Goal: Task Accomplishment & Management: Use online tool/utility

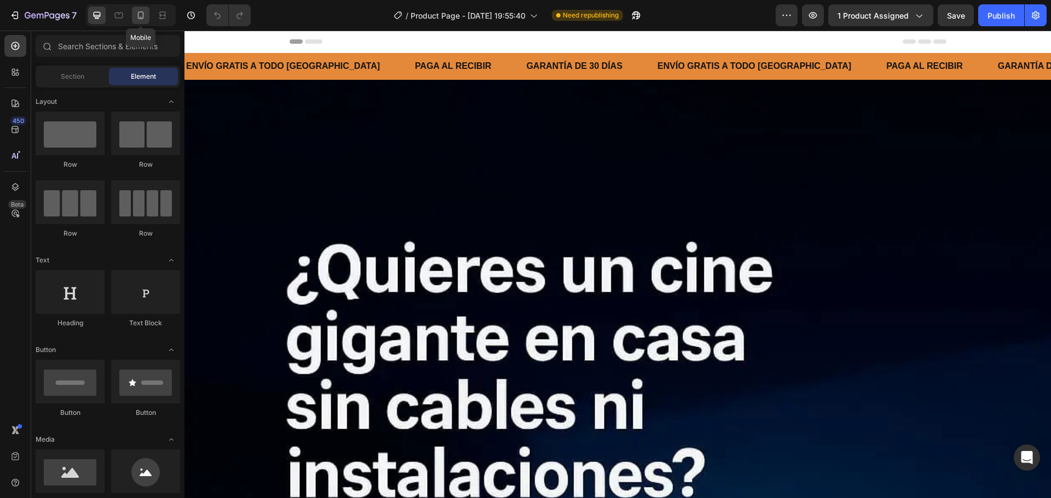
click at [141, 16] on icon at bounding box center [140, 15] width 11 height 11
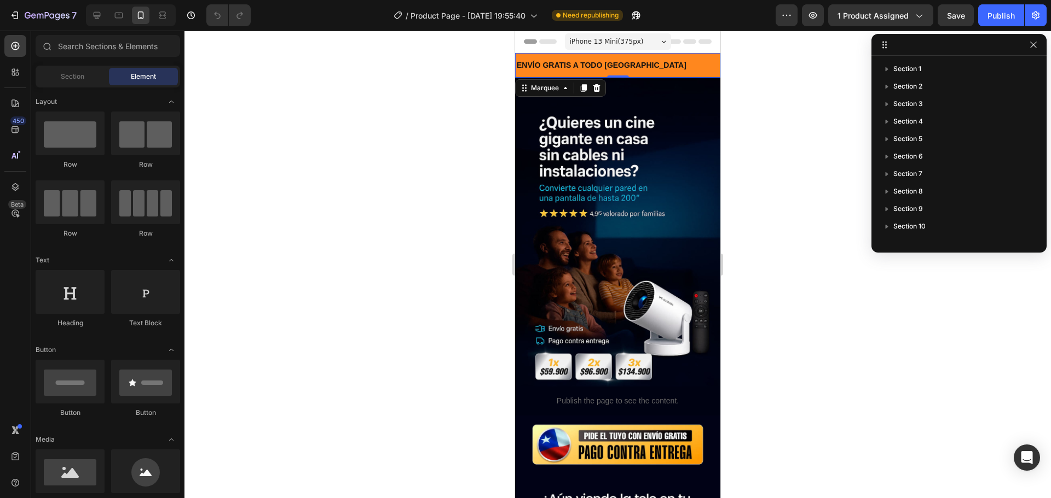
click at [637, 69] on div "ENVÍO GRATIS A TODO [GEOGRAPHIC_DATA] Text Block" at bounding box center [617, 65] width 205 height 20
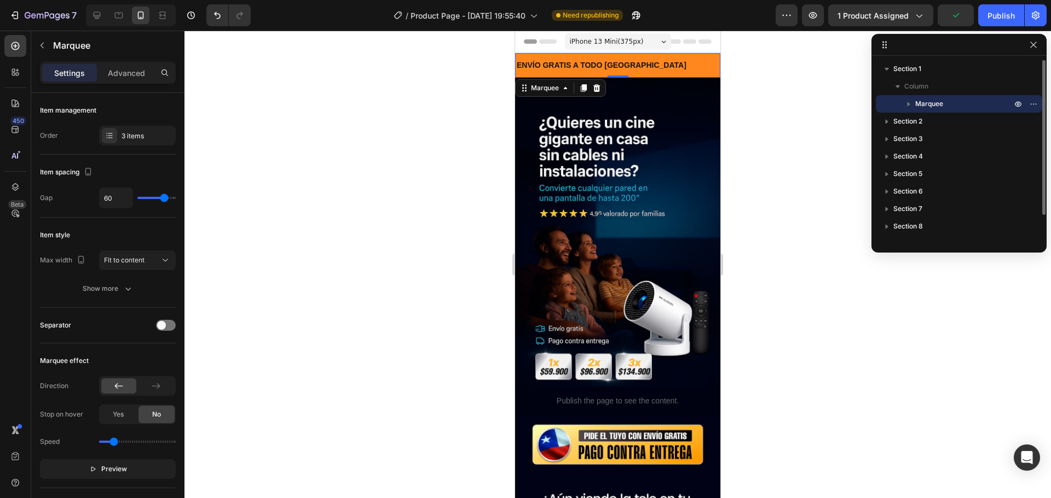
click at [921, 101] on span "Marquee" at bounding box center [929, 103] width 28 height 11
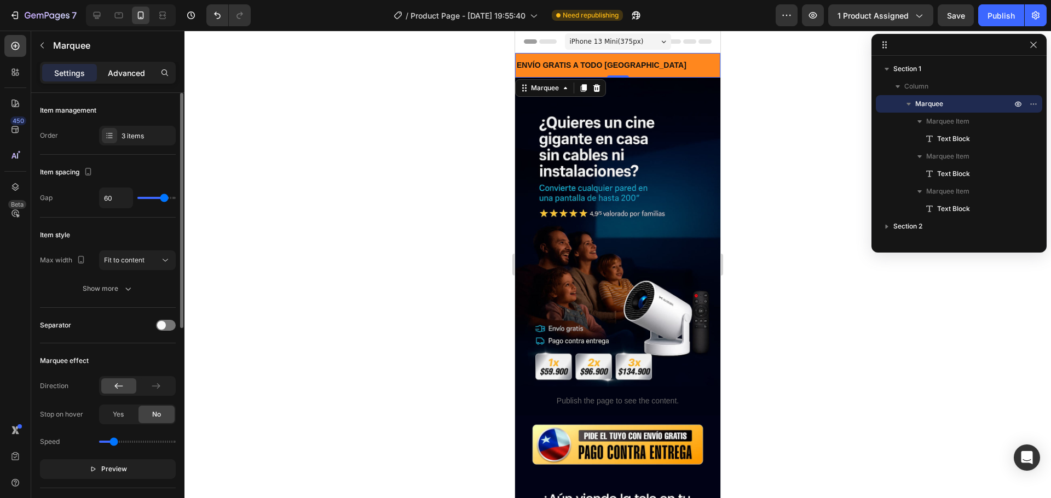
click at [114, 68] on p "Advanced" at bounding box center [126, 72] width 37 height 11
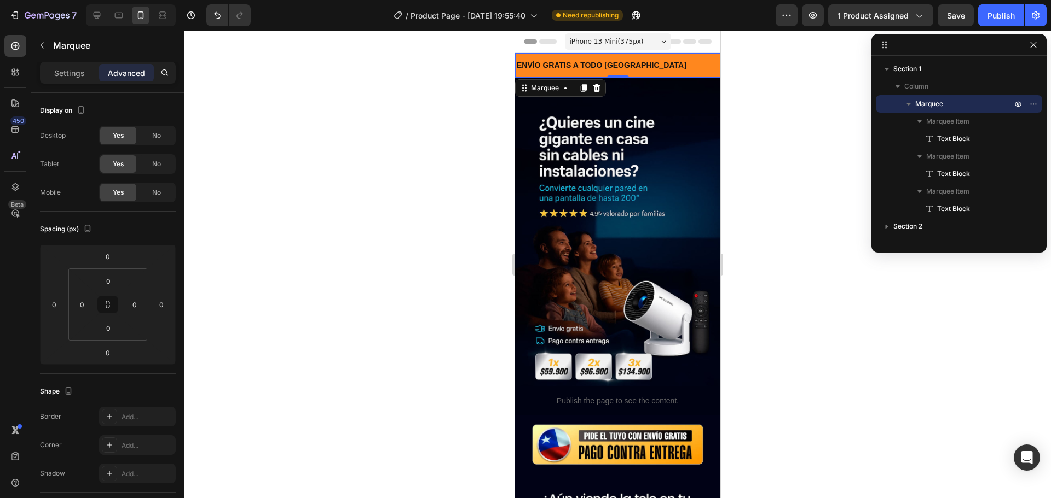
click at [645, 64] on div "ENVÍO GRATIS A TODO CHILE Text Block" at bounding box center [617, 65] width 205 height 20
click at [68, 76] on p "Settings" at bounding box center [69, 72] width 31 height 11
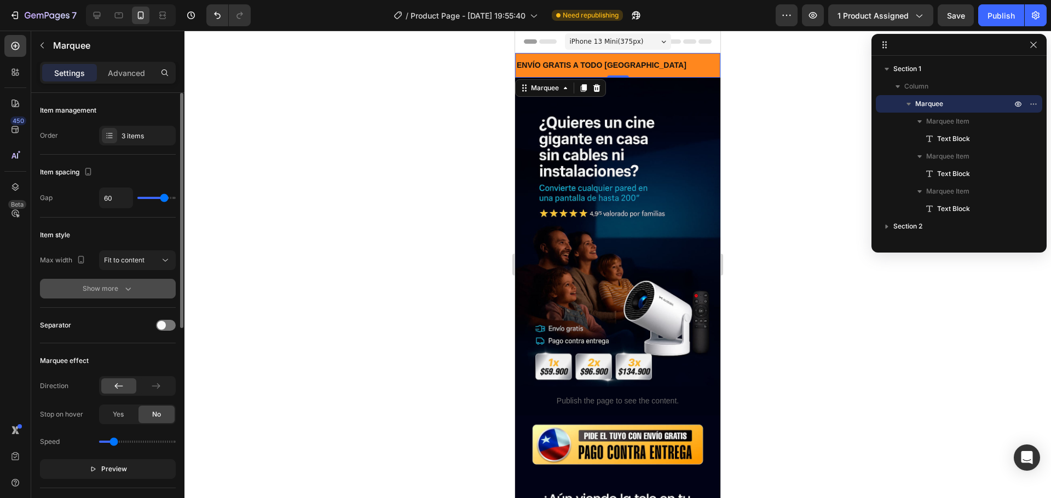
click at [131, 287] on icon "button" at bounding box center [128, 288] width 11 height 11
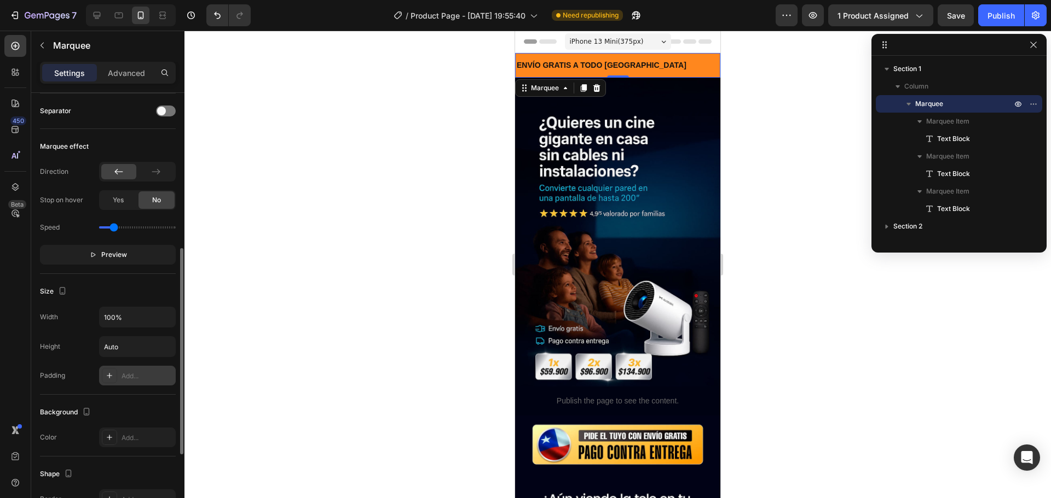
scroll to position [486, 0]
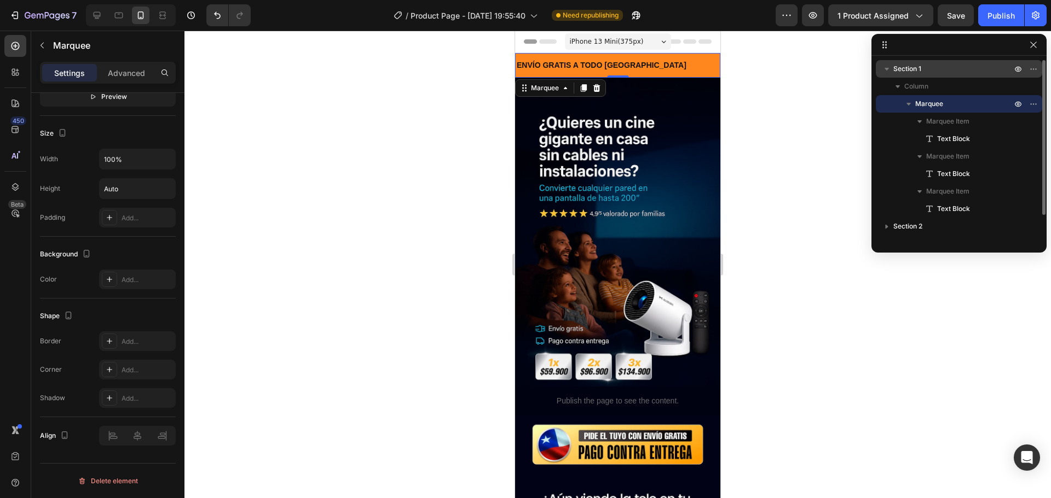
click at [924, 76] on div "Section 1" at bounding box center [959, 69] width 158 height 18
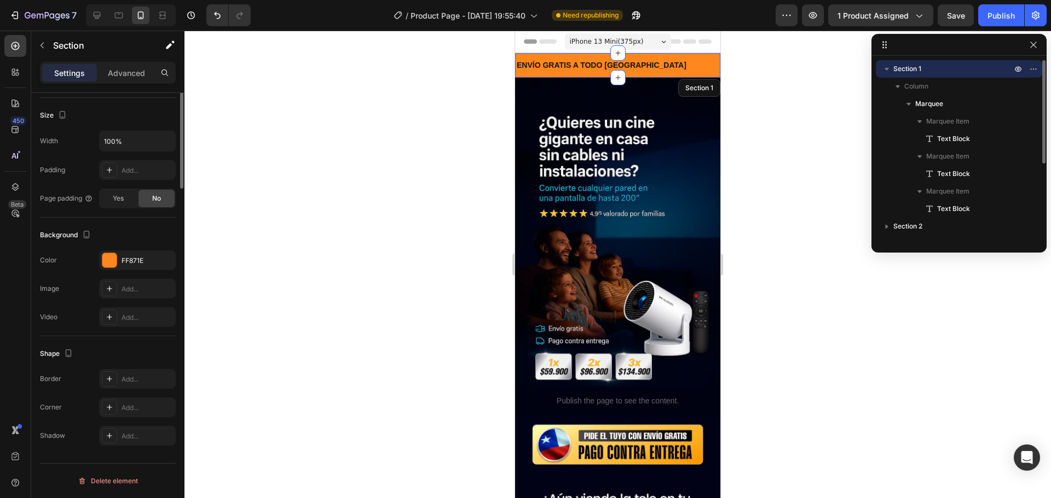
scroll to position [0, 0]
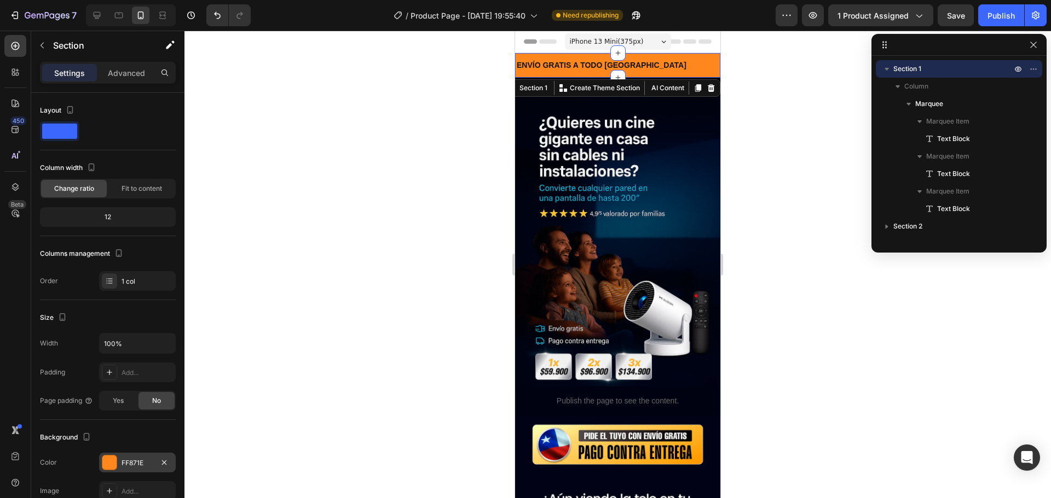
click at [108, 462] on div at bounding box center [109, 463] width 14 height 14
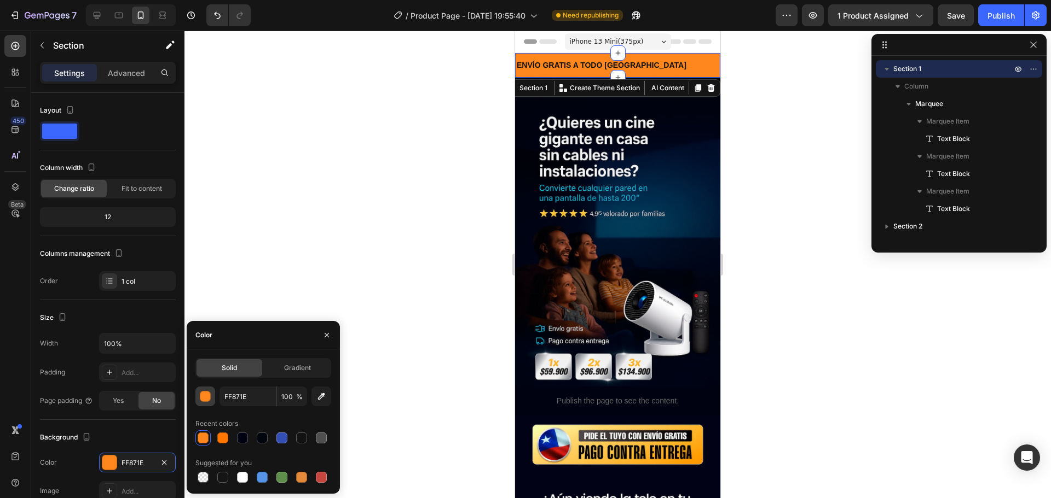
click at [205, 397] on div "button" at bounding box center [205, 397] width 11 height 11
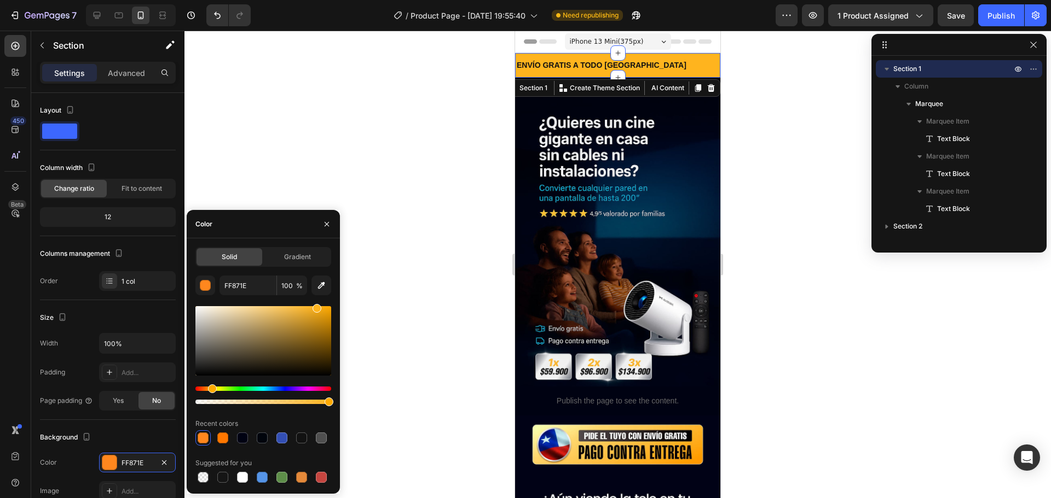
type input "FFB41E"
click at [211, 390] on div "Hue" at bounding box center [212, 389] width 9 height 9
click at [296, 182] on div at bounding box center [617, 265] width 866 height 468
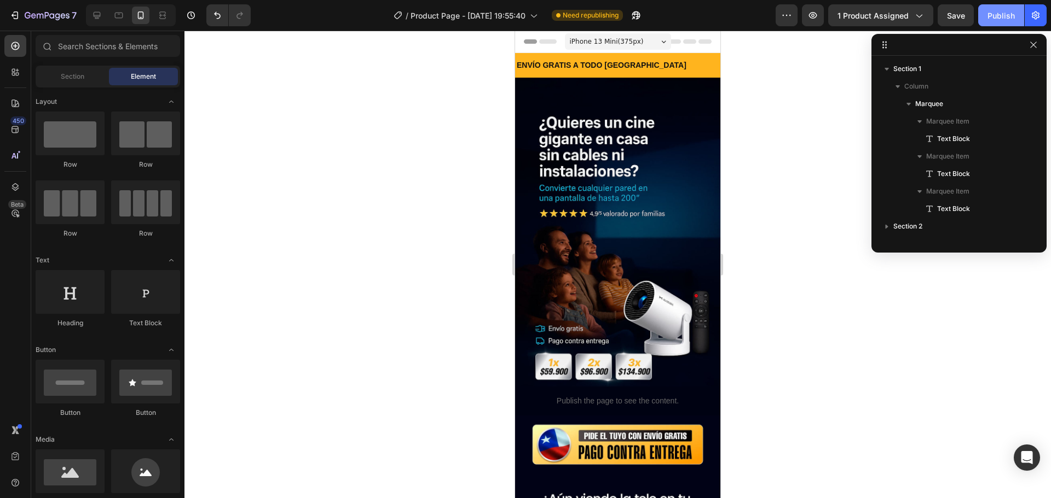
click at [1007, 16] on div "Publish" at bounding box center [1000, 15] width 27 height 11
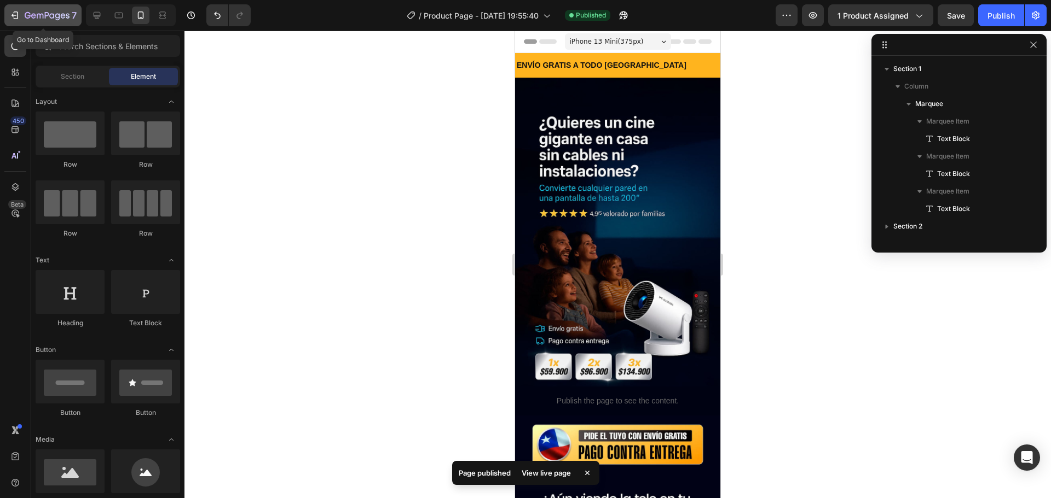
click at [21, 17] on div "7" at bounding box center [42, 15] width 67 height 13
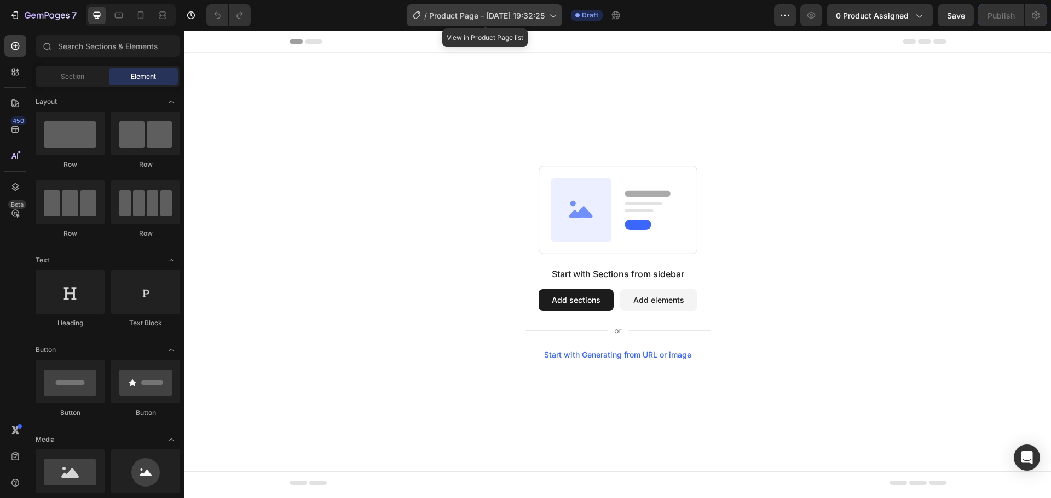
click at [503, 18] on span "Product Page - [DATE] 19:32:25" at bounding box center [486, 15] width 115 height 11
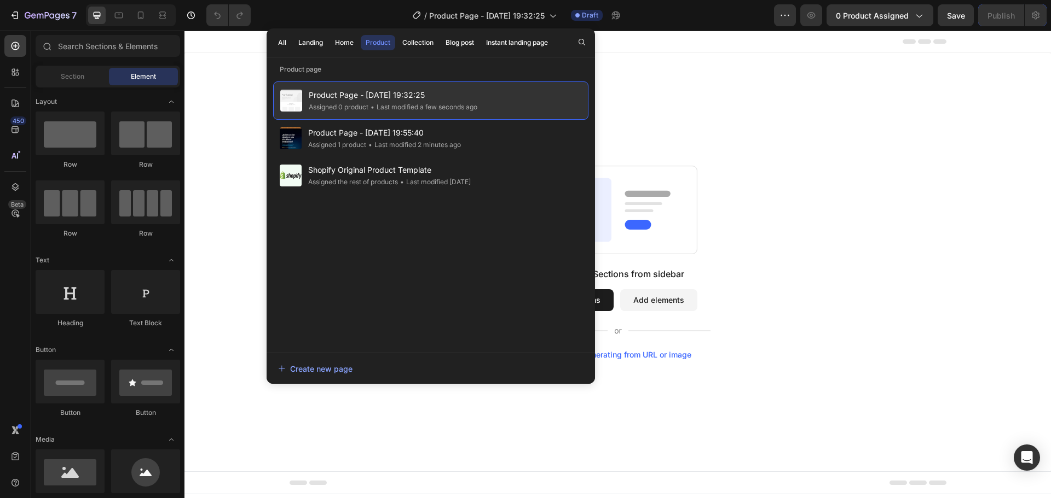
click at [293, 98] on img at bounding box center [291, 101] width 22 height 22
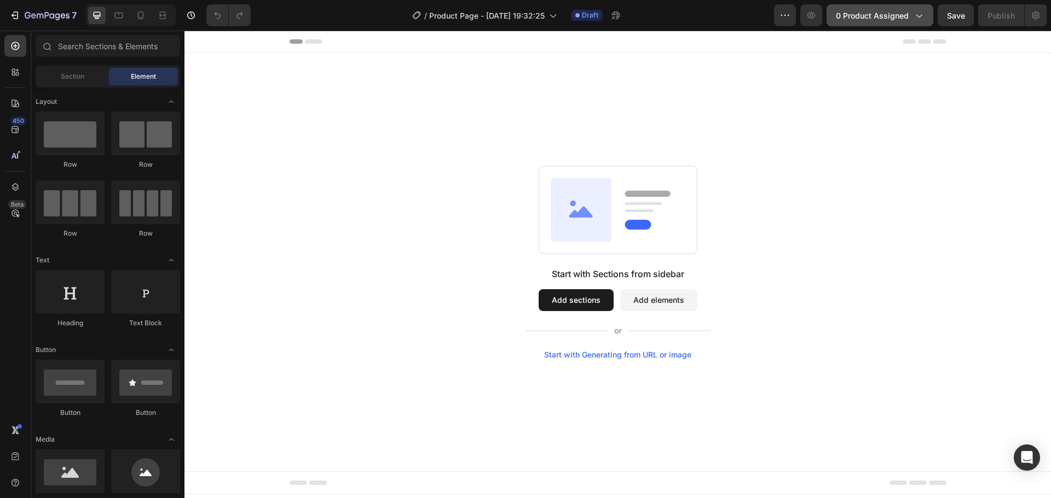
click at [913, 19] on icon "button" at bounding box center [918, 15] width 11 height 11
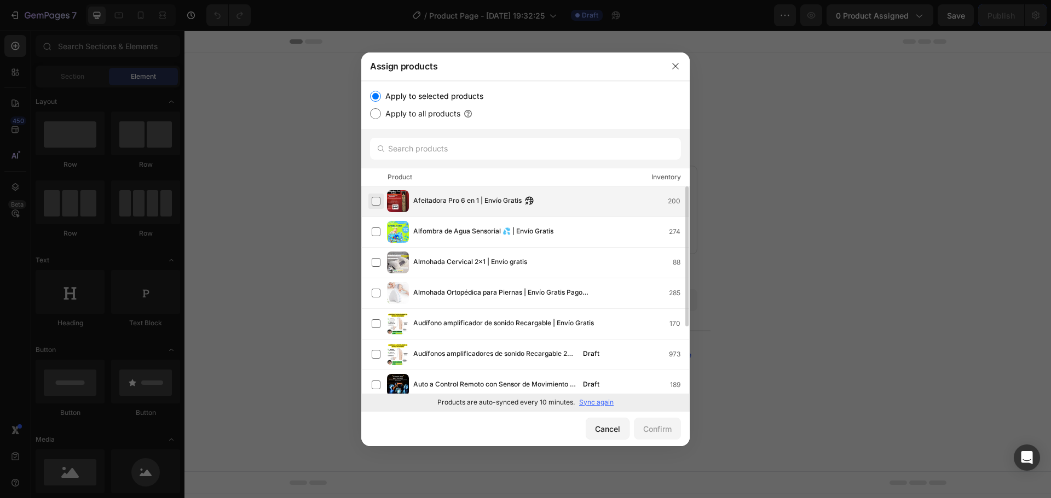
click at [379, 202] on label at bounding box center [376, 201] width 9 height 9
click at [643, 424] on div "Confirm" at bounding box center [657, 429] width 28 height 11
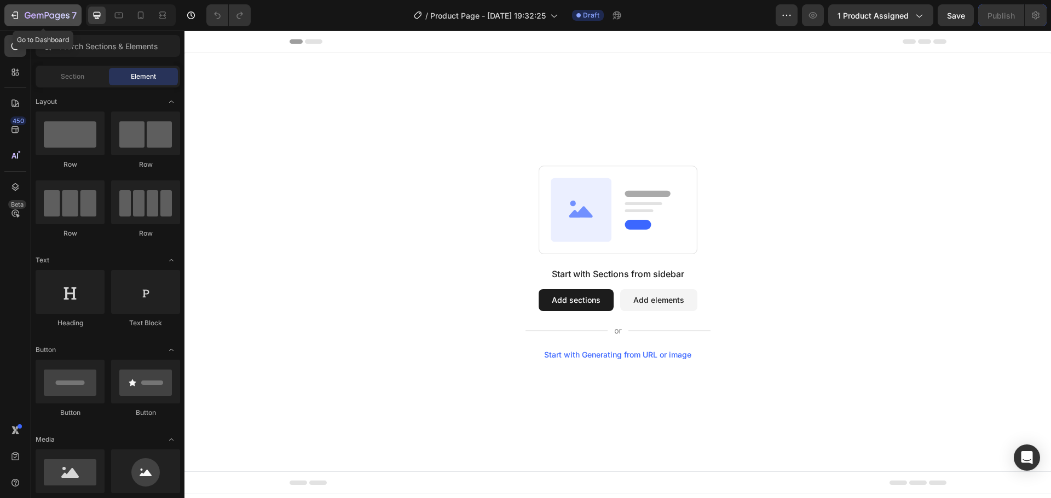
click at [30, 19] on icon "button" at bounding box center [47, 15] width 45 height 9
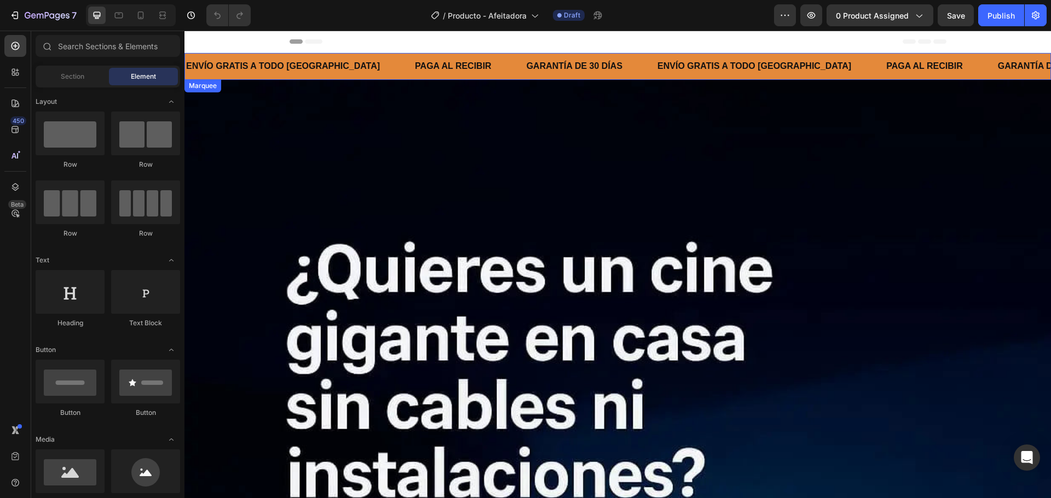
click at [343, 73] on div "ENVÍO GRATIS A TODO [GEOGRAPHIC_DATA] Text Block" at bounding box center [299, 66] width 229 height 22
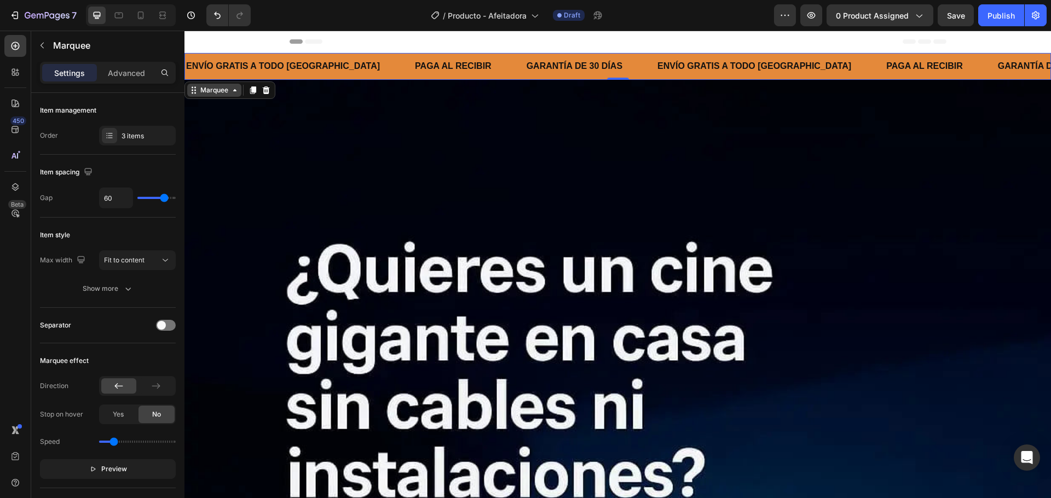
click at [218, 89] on div "Marquee" at bounding box center [214, 90] width 32 height 10
click at [217, 92] on div "Marquee" at bounding box center [214, 90] width 32 height 10
click at [17, 73] on icon at bounding box center [17, 74] width 3 height 3
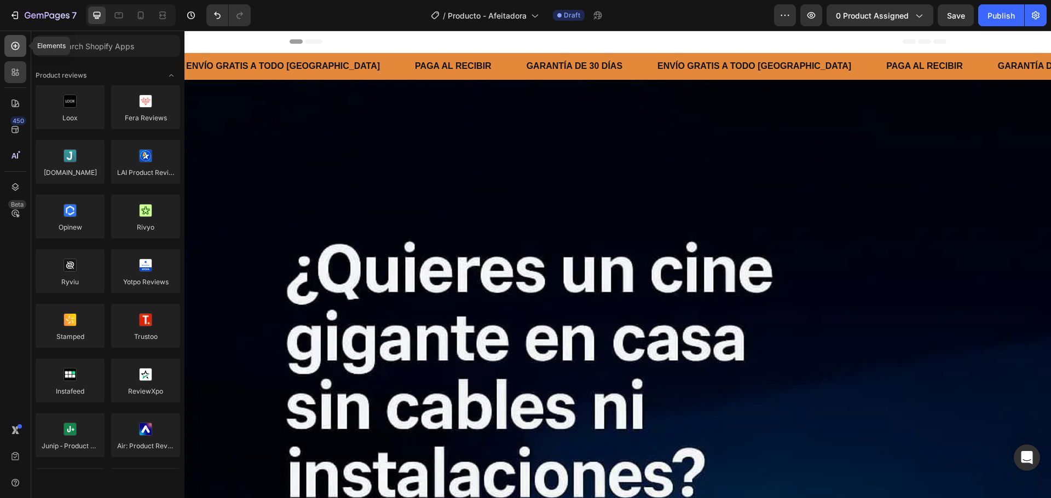
click at [14, 51] on div at bounding box center [15, 46] width 22 height 22
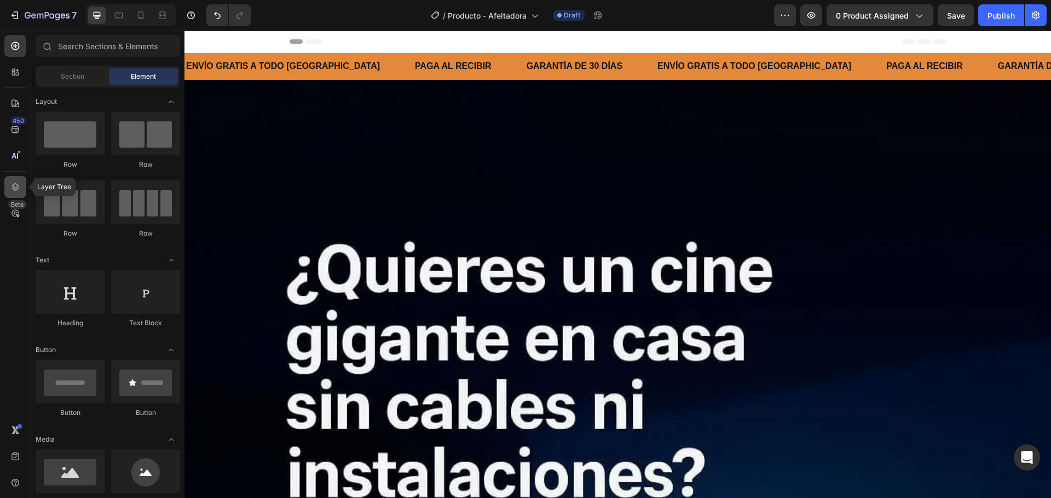
click at [18, 188] on icon at bounding box center [15, 187] width 11 height 11
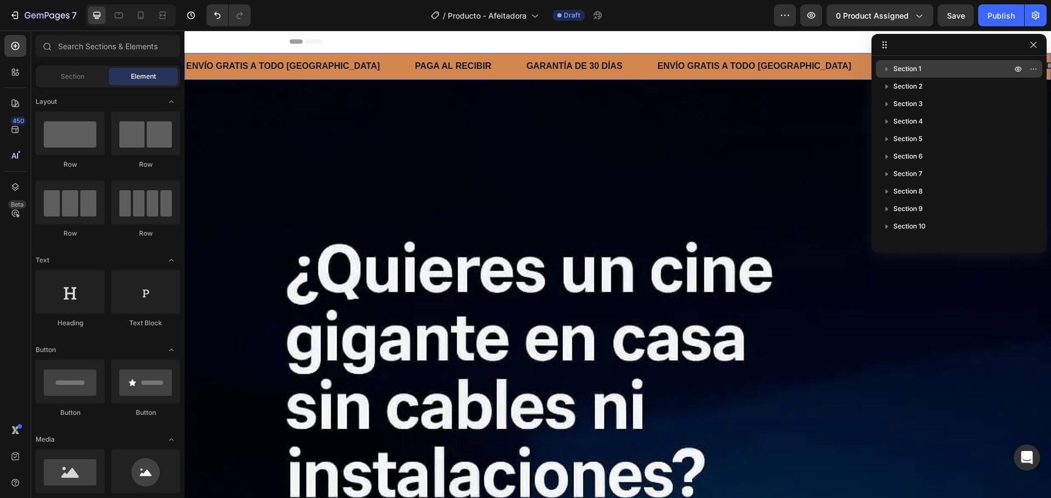
click at [888, 69] on icon "button" at bounding box center [886, 69] width 3 height 4
click at [923, 102] on span "Marquee" at bounding box center [929, 103] width 28 height 11
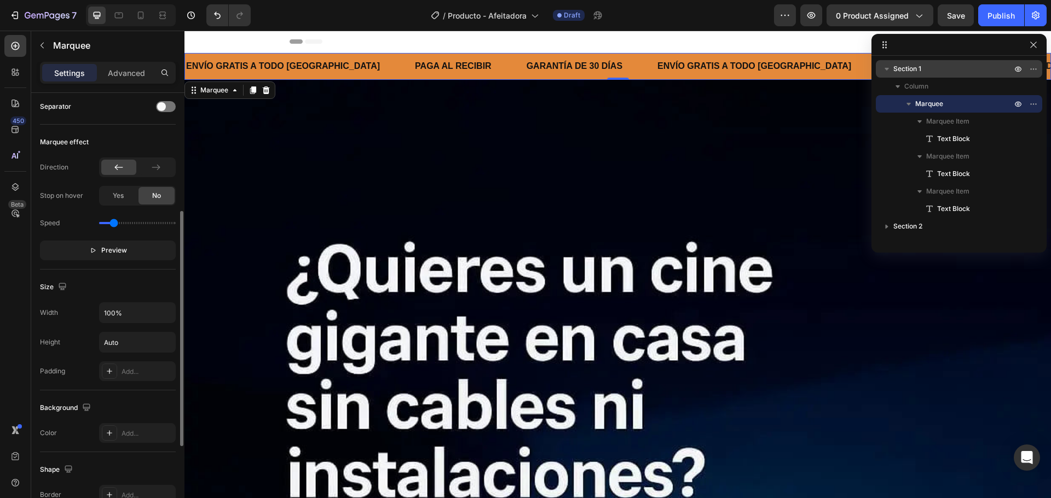
scroll to position [373, 0]
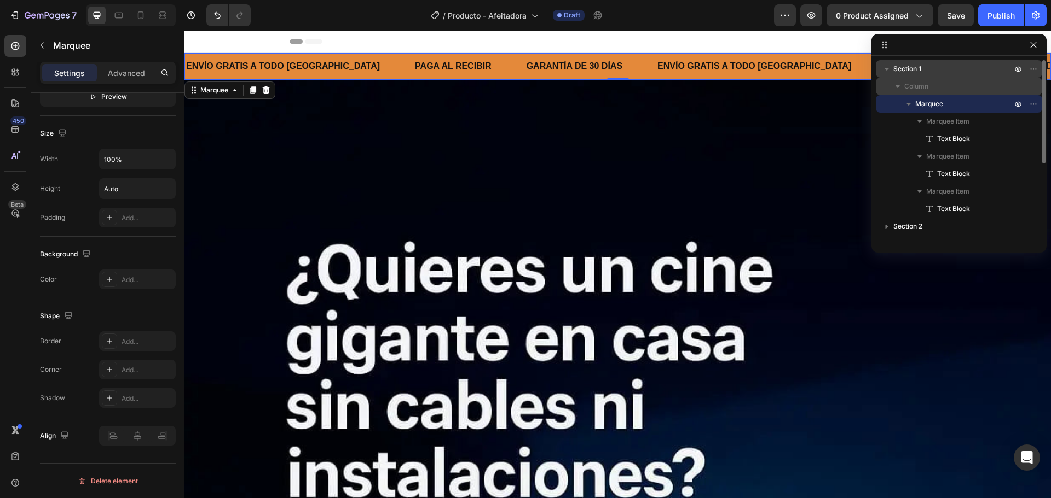
click at [925, 81] on span "Column" at bounding box center [916, 86] width 24 height 11
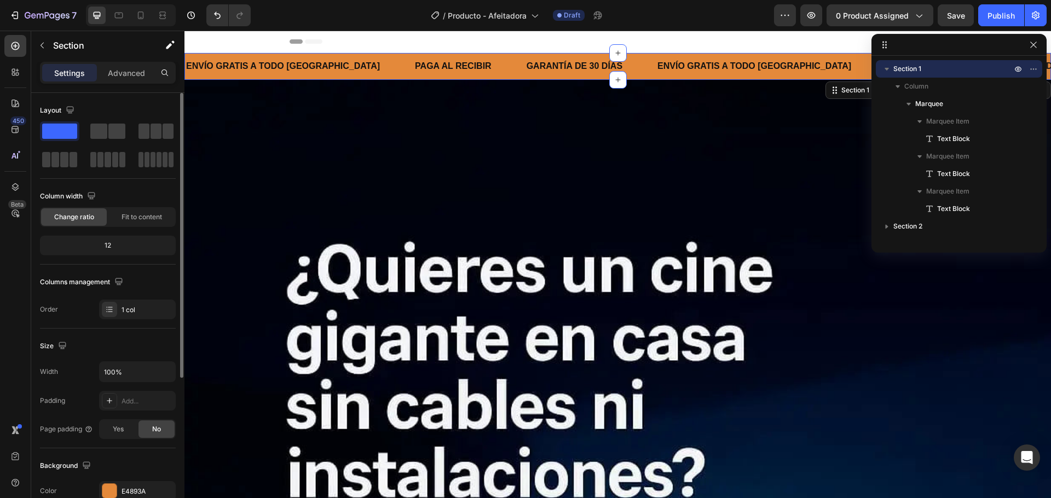
scroll to position [109, 0]
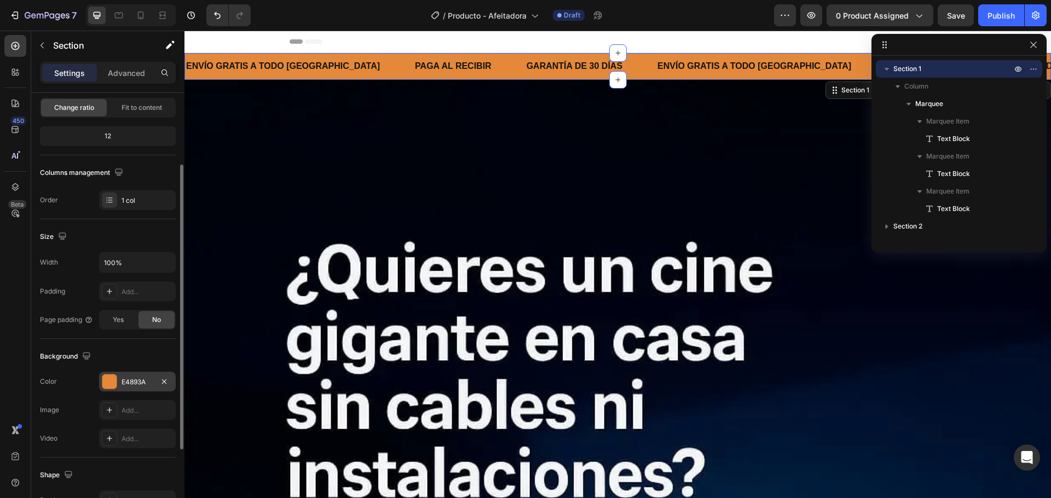
click at [112, 387] on div at bounding box center [109, 382] width 14 height 14
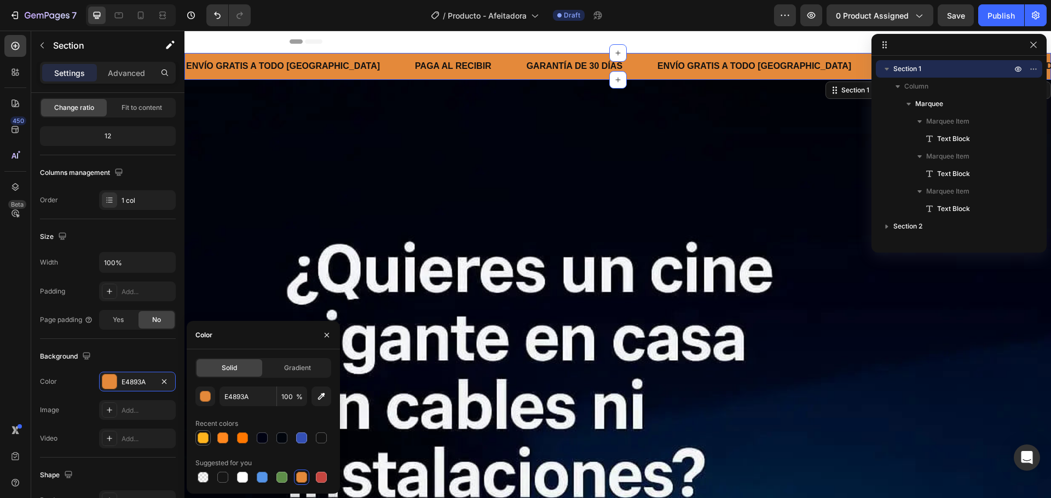
click at [199, 439] on div at bounding box center [203, 438] width 11 height 11
type input "FFB41E"
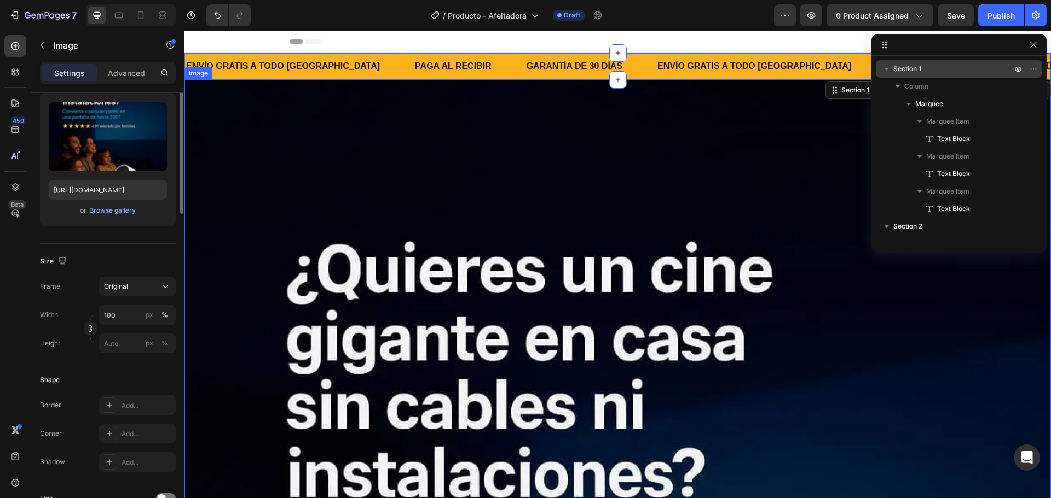
scroll to position [0, 0]
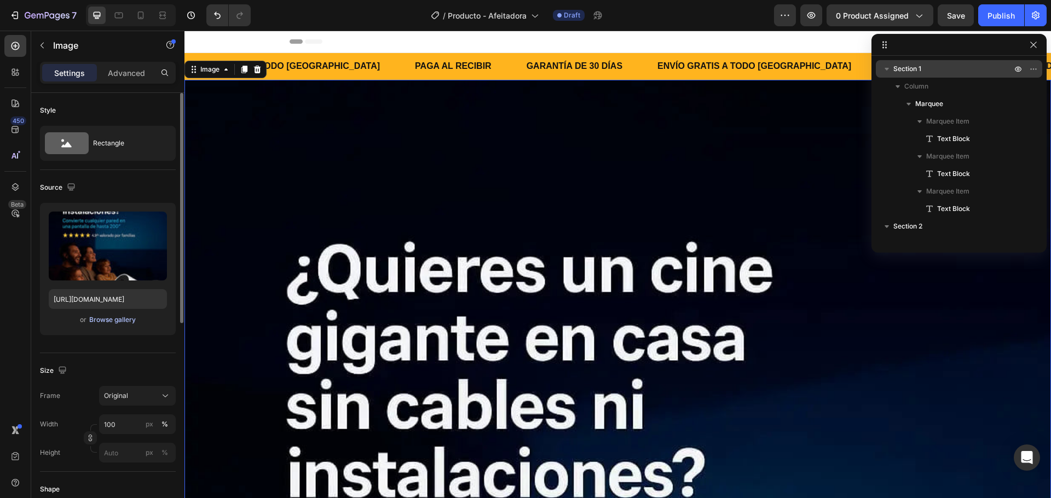
click at [115, 320] on div "Browse gallery" at bounding box center [112, 320] width 47 height 10
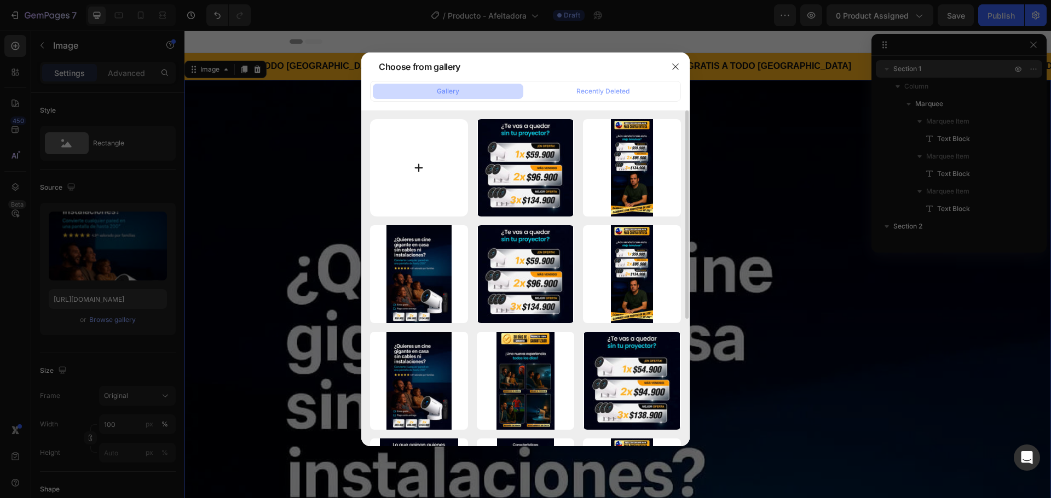
click at [426, 167] on input "file" at bounding box center [419, 168] width 98 height 98
click at [516, 66] on div "Choose from gallery" at bounding box center [511, 67] width 300 height 28
click at [426, 176] on input "file" at bounding box center [419, 168] width 98 height 98
type input "C:\fakepath\Afeitadora_DiseñoLanding_01.webp"
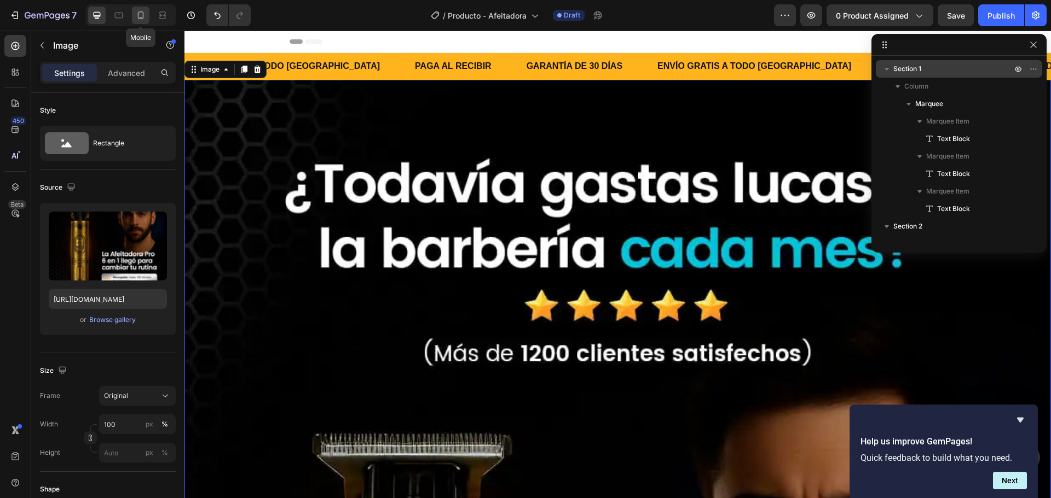
click at [144, 16] on icon at bounding box center [140, 15] width 11 height 11
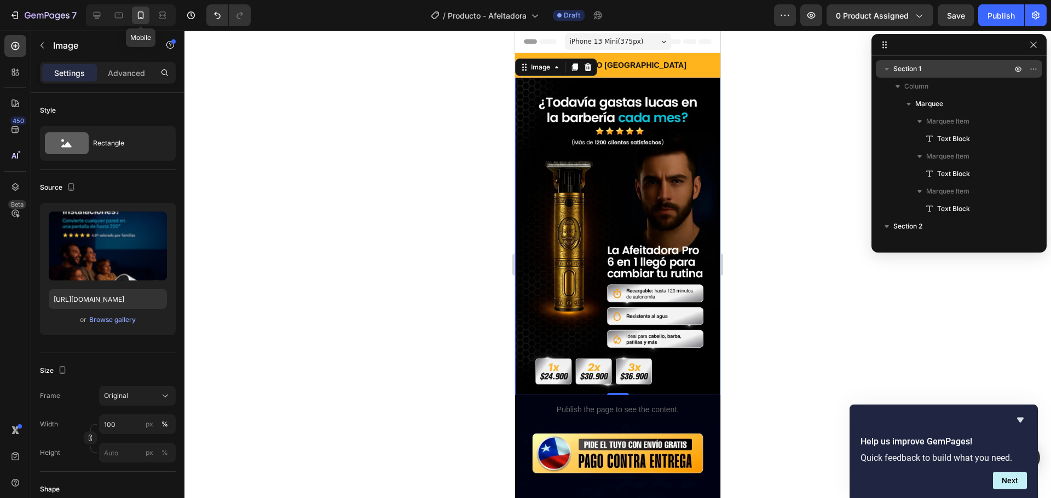
scroll to position [9, 0]
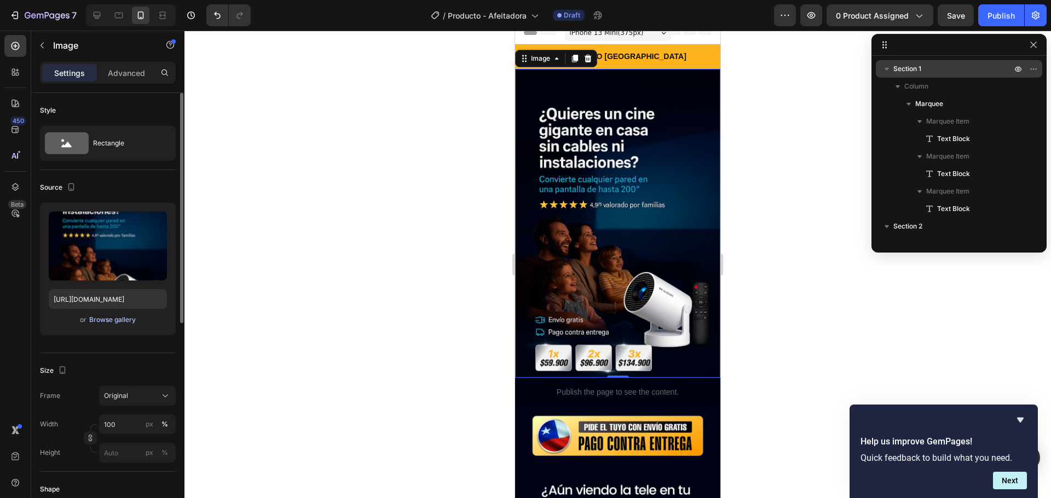
click at [120, 322] on div "Browse gallery" at bounding box center [112, 320] width 47 height 10
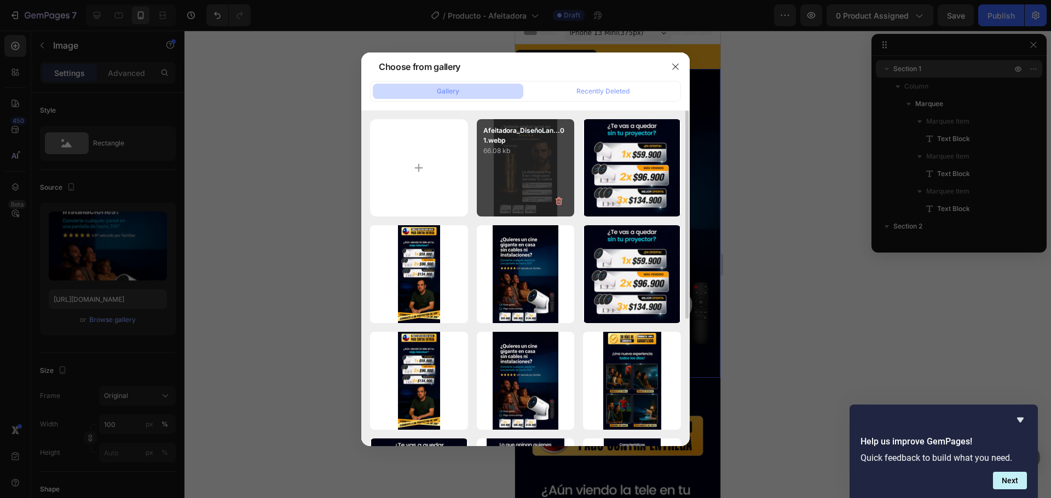
click at [506, 159] on div "Afeitadora_DiseñoLan...01.webp 66.08 kb" at bounding box center [526, 168] width 98 height 98
type input "https://cdn.shopify.com/s/files/1/0602/7860/3860/files/gempages_584319717167072…"
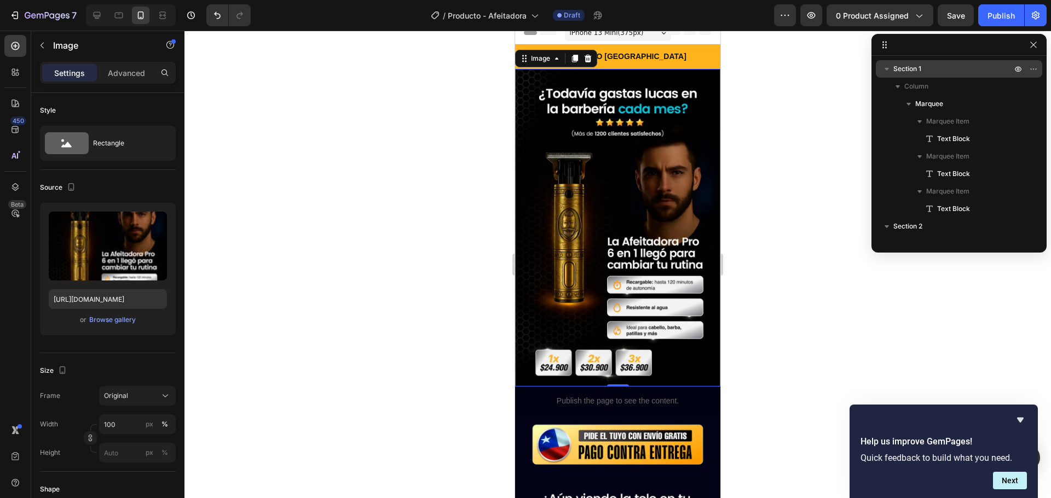
click at [420, 370] on div at bounding box center [617, 265] width 866 height 468
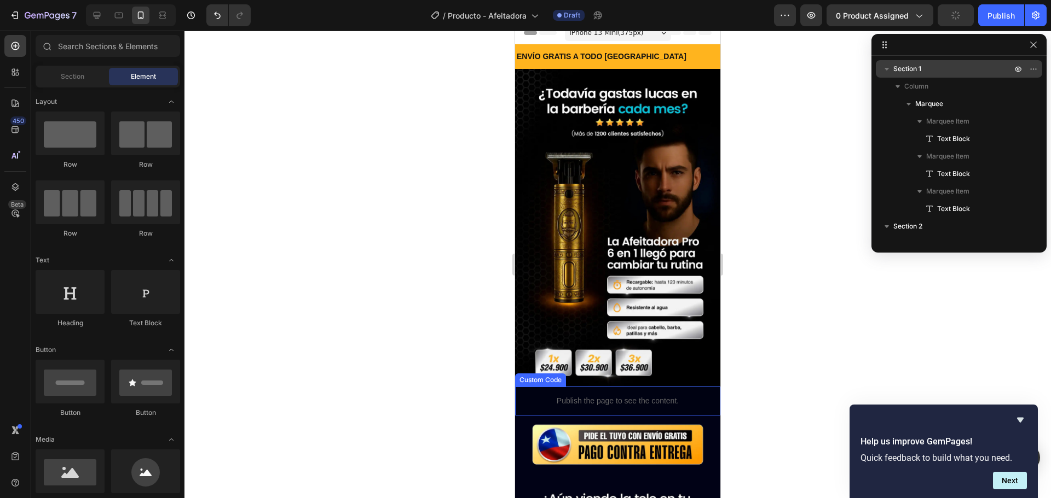
click at [539, 396] on p "Publish the page to see the content." at bounding box center [617, 401] width 189 height 11
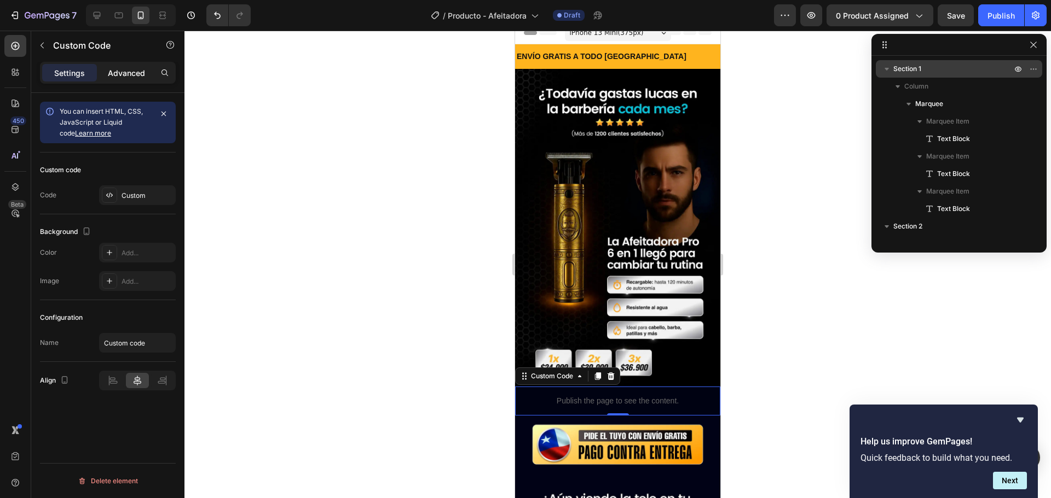
click at [131, 71] on p "Advanced" at bounding box center [126, 72] width 37 height 11
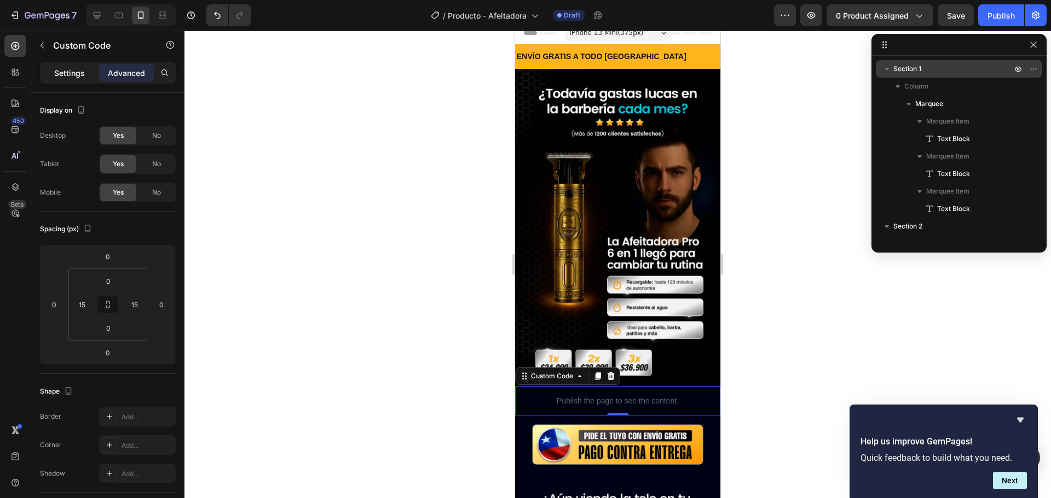
click at [70, 70] on p "Settings" at bounding box center [69, 72] width 31 height 11
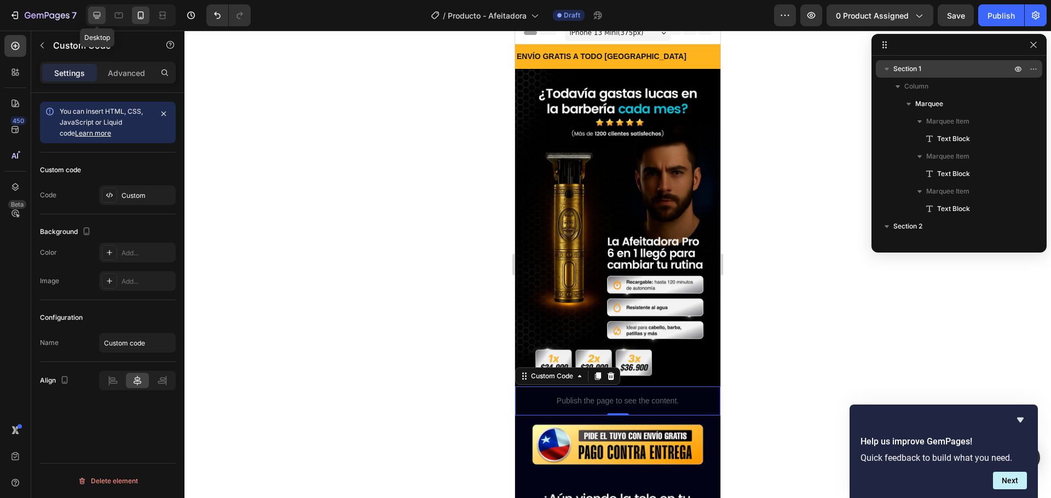
click at [92, 15] on icon at bounding box center [96, 15] width 11 height 11
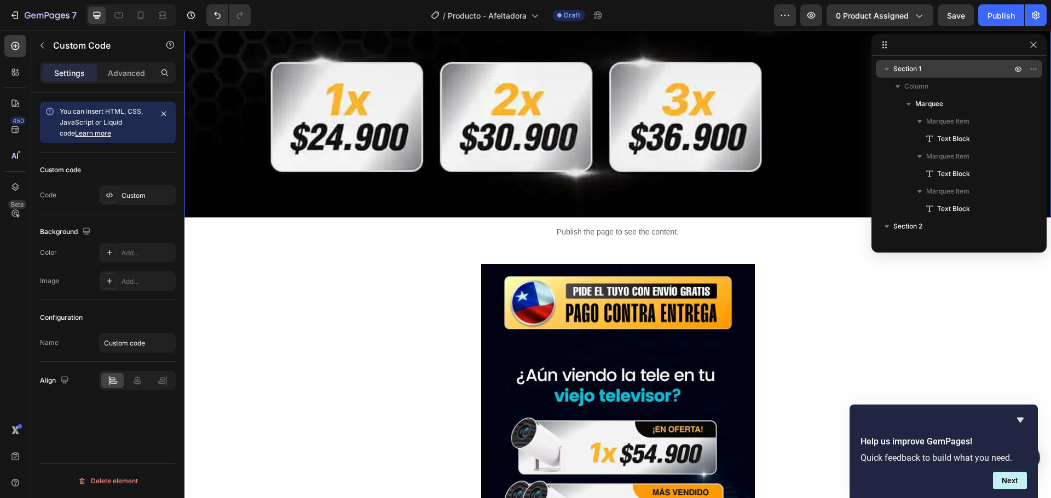
scroll to position [1213, 0]
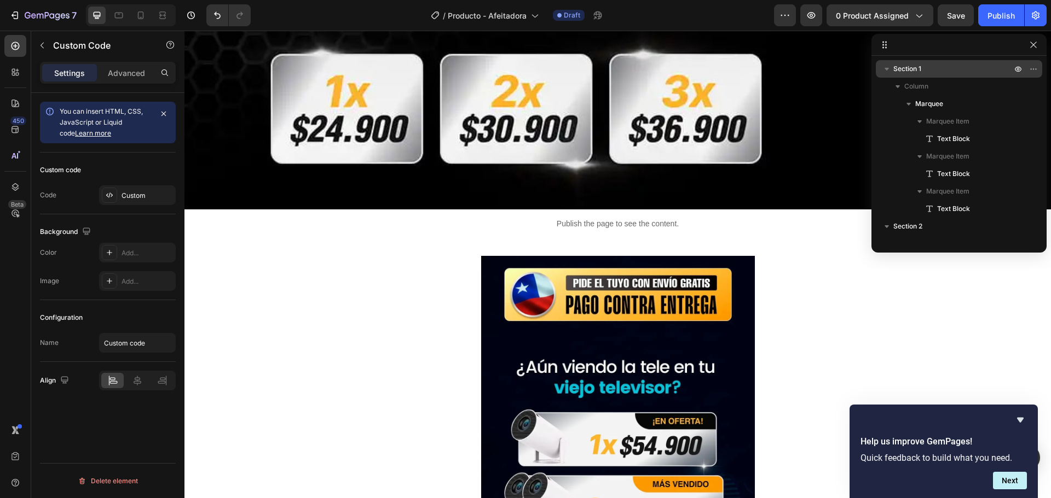
click at [507, 218] on p "Publish the page to see the content." at bounding box center [617, 223] width 866 height 11
click at [390, 218] on p "Publish the page to see the content." at bounding box center [617, 223] width 866 height 11
click at [889, 69] on icon "button" at bounding box center [886, 68] width 11 height 11
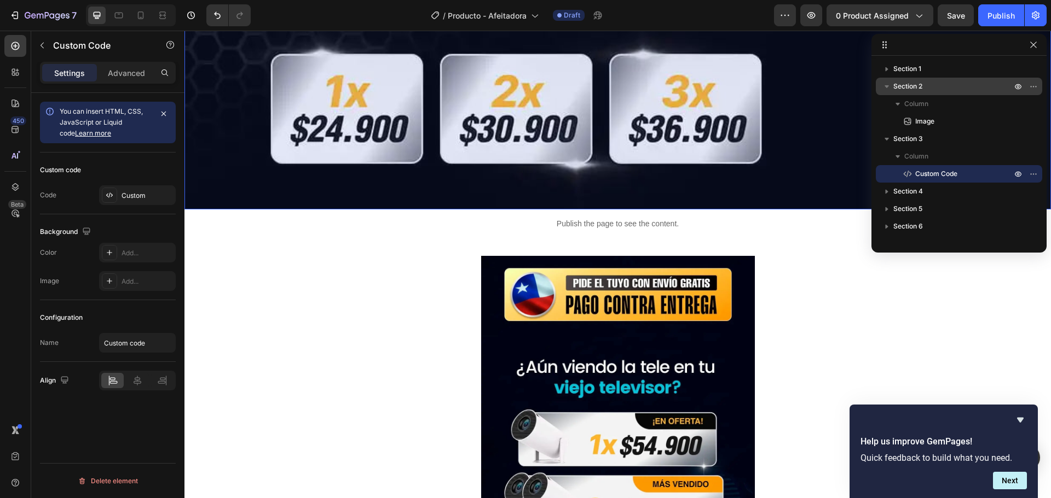
click at [903, 84] on span "Section 2" at bounding box center [907, 86] width 29 height 11
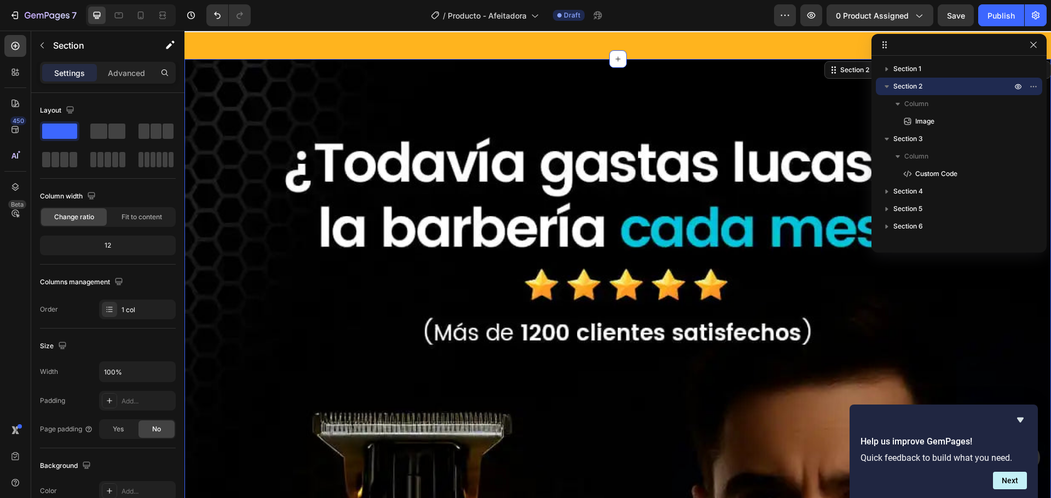
scroll to position [11, 0]
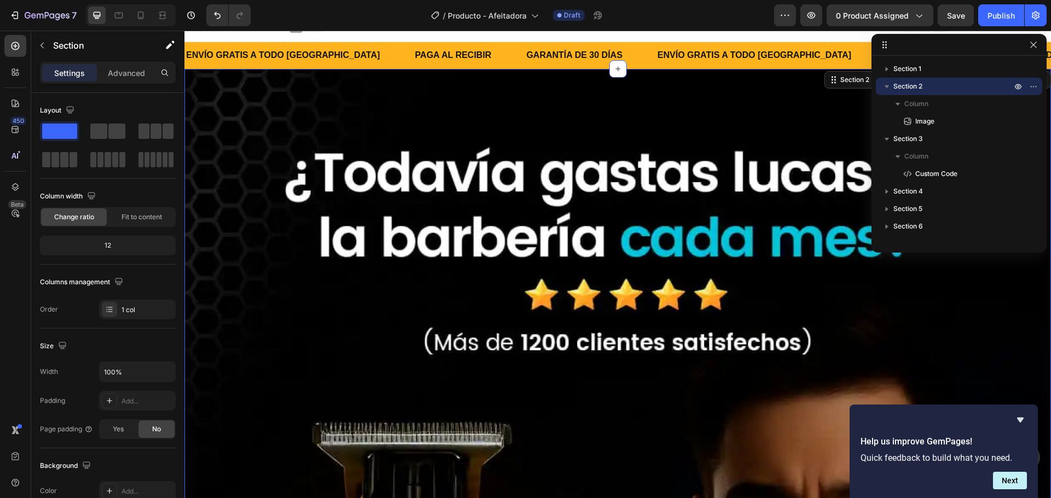
click at [885, 86] on icon "button" at bounding box center [886, 86] width 4 height 3
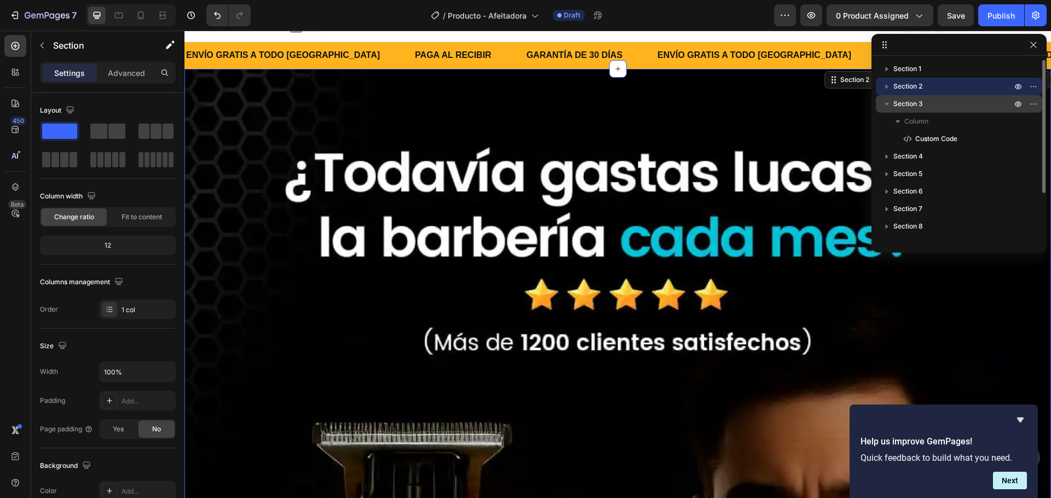
click at [903, 102] on span "Section 3" at bounding box center [908, 103] width 30 height 11
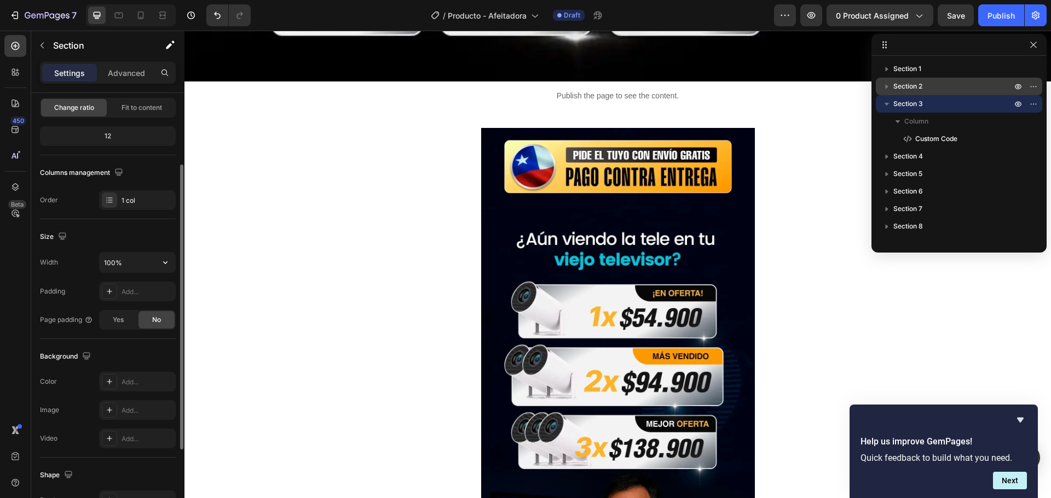
scroll to position [164, 0]
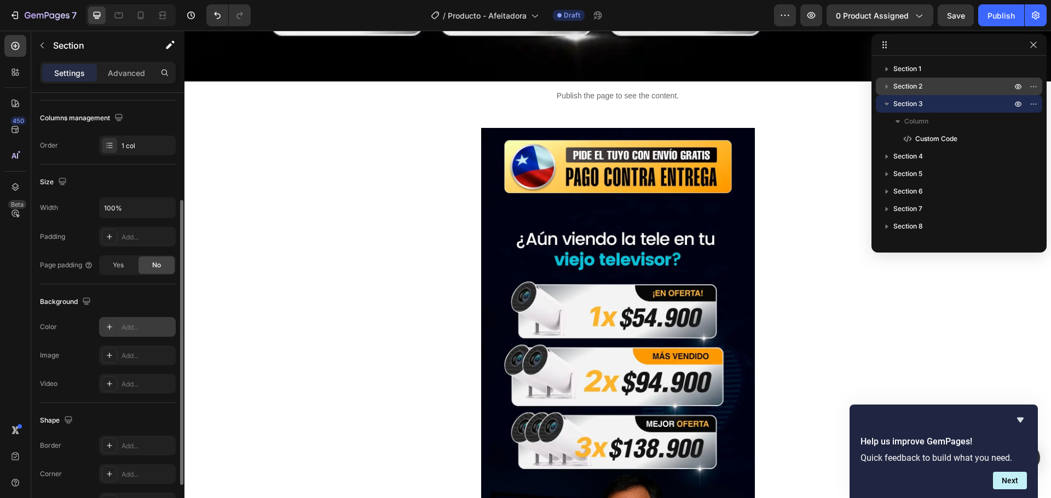
click at [109, 329] on icon at bounding box center [109, 327] width 9 height 9
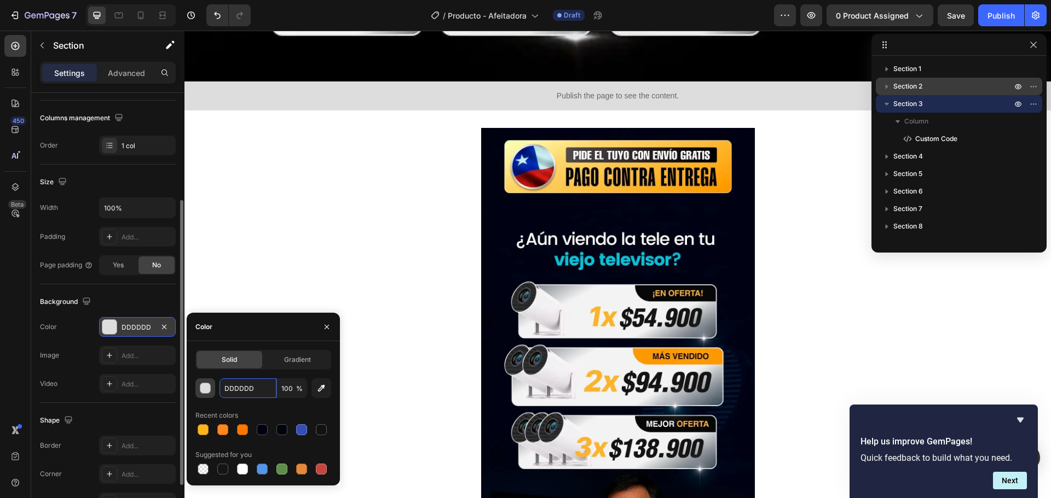
paste input "020001"
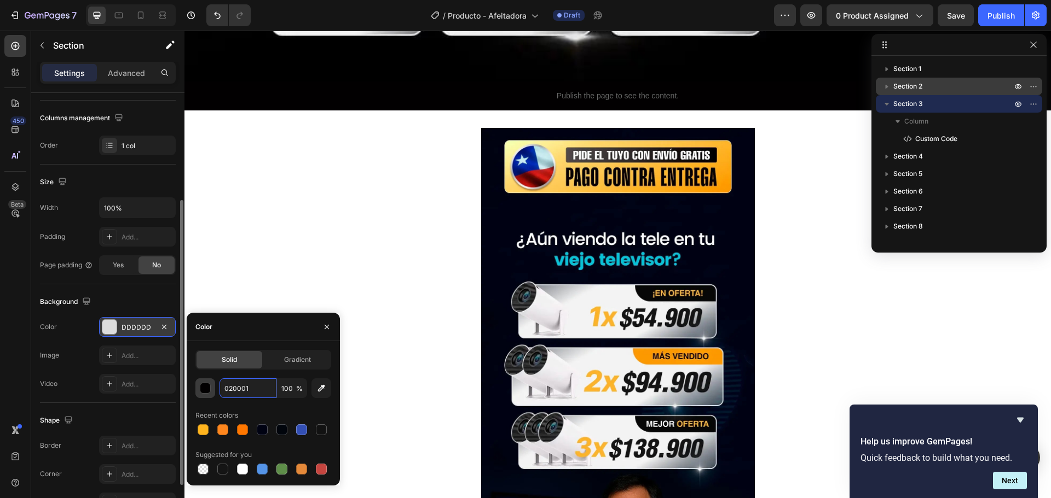
type input "020001"
click at [325, 328] on icon "button" at bounding box center [326, 326] width 4 height 4
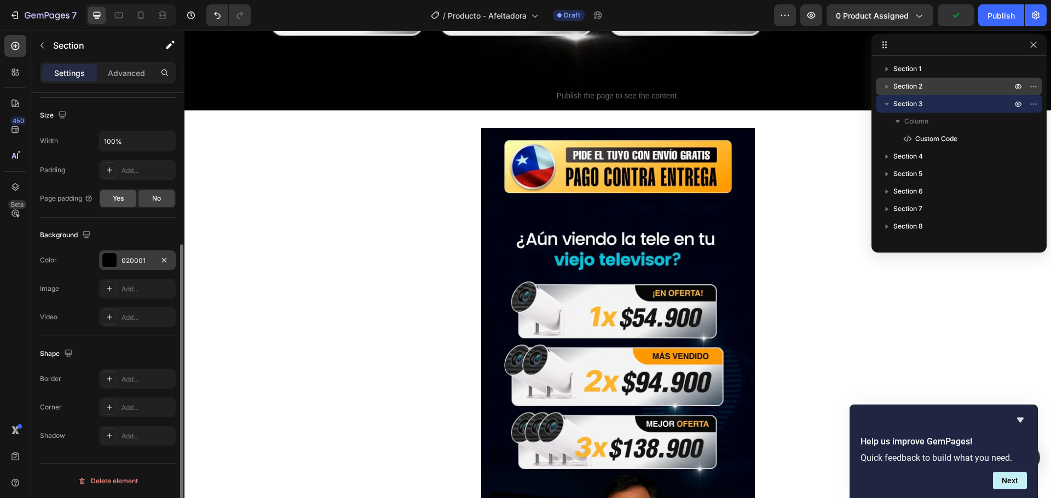
scroll to position [0, 0]
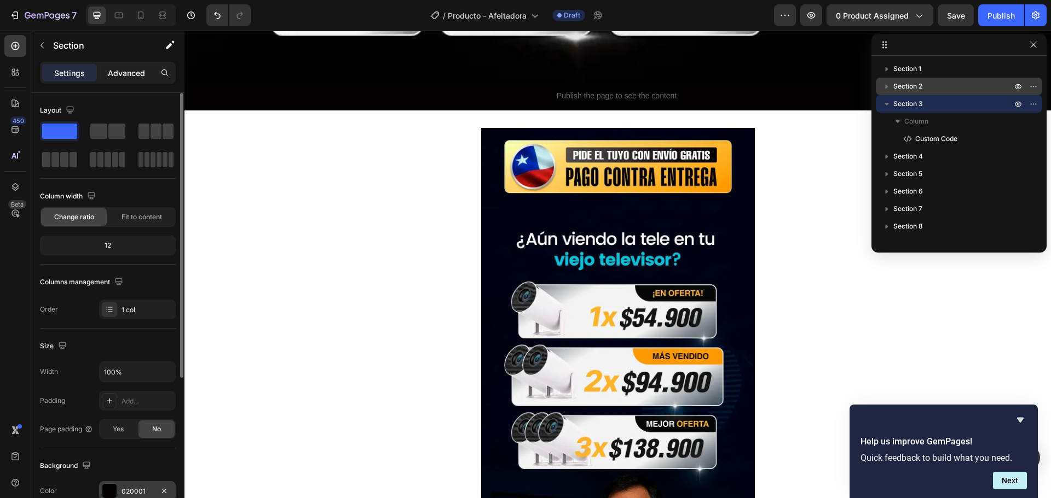
click at [135, 70] on p "Advanced" at bounding box center [126, 72] width 37 height 11
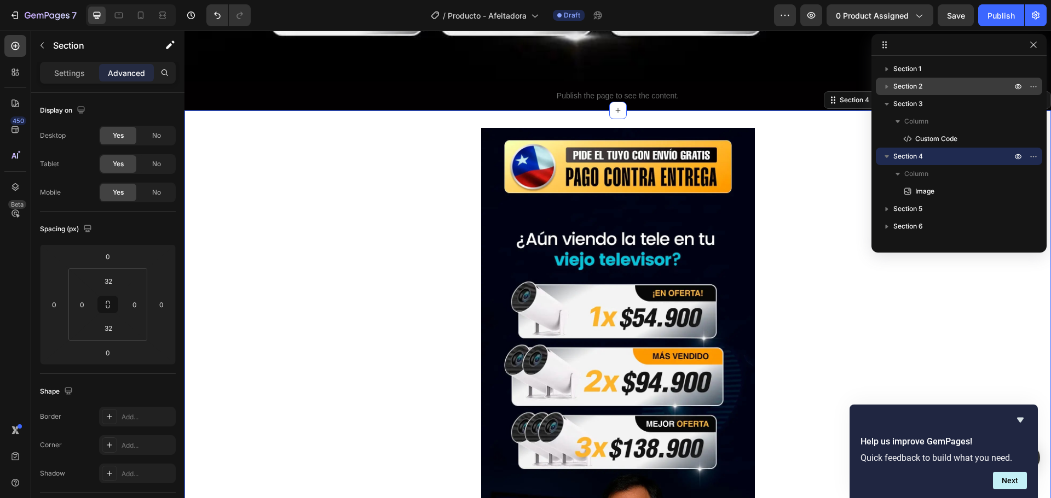
click at [521, 111] on div "Image Section 4 You can create reusable sections Create Theme Section AI Conten…" at bounding box center [617, 448] width 866 height 674
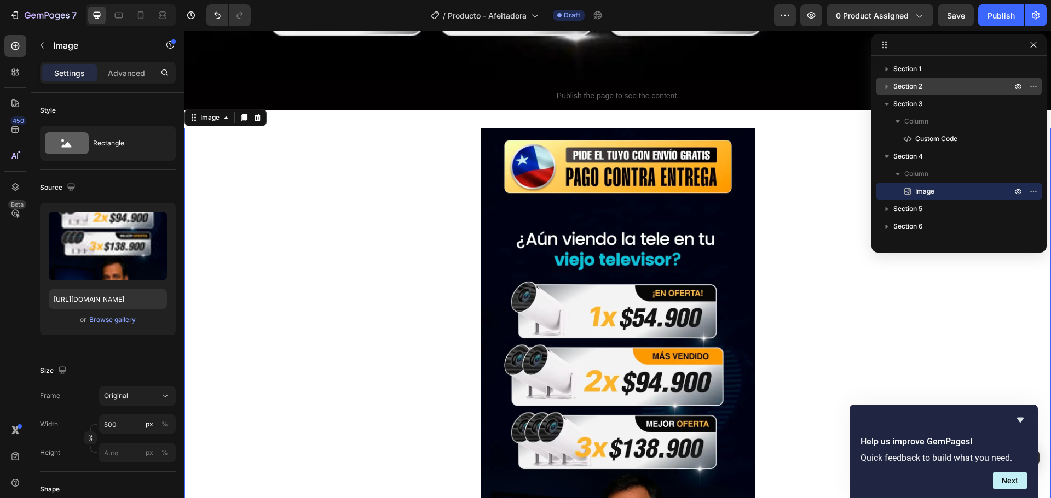
click at [481, 128] on img at bounding box center [618, 447] width 274 height 639
click at [133, 76] on p "Advanced" at bounding box center [126, 72] width 37 height 11
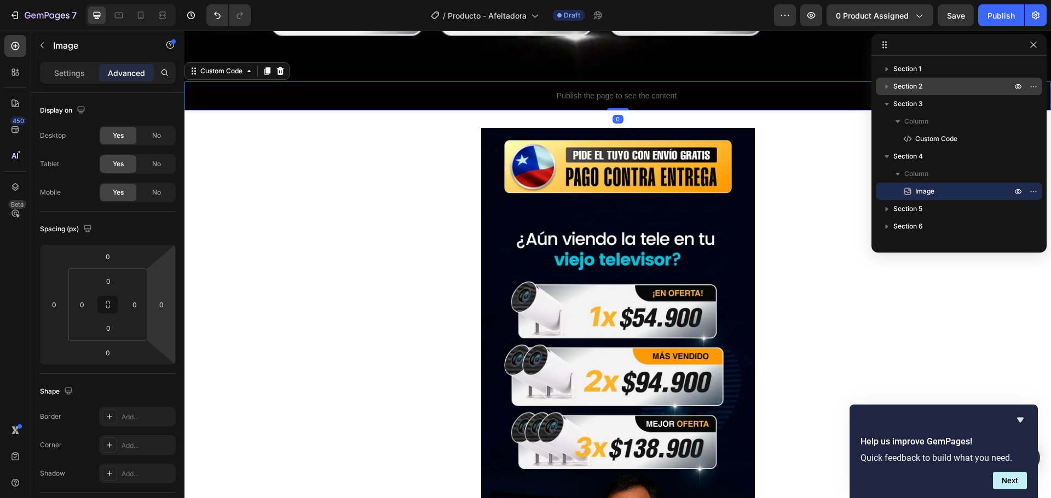
click at [474, 90] on p "Publish the page to see the content." at bounding box center [617, 95] width 866 height 11
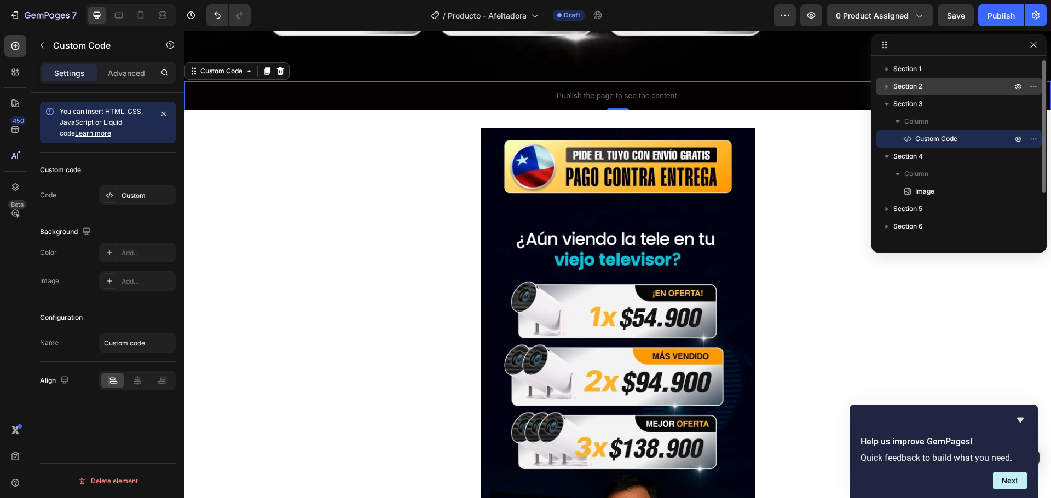
click at [933, 140] on span "Custom Code" at bounding box center [936, 139] width 42 height 11
click at [131, 76] on p "Advanced" at bounding box center [126, 72] width 37 height 11
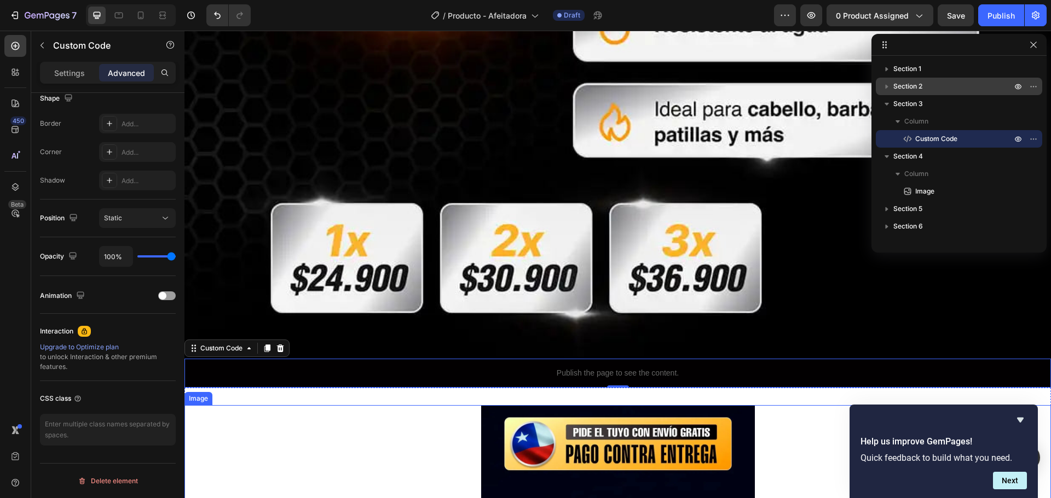
scroll to position [1012, 0]
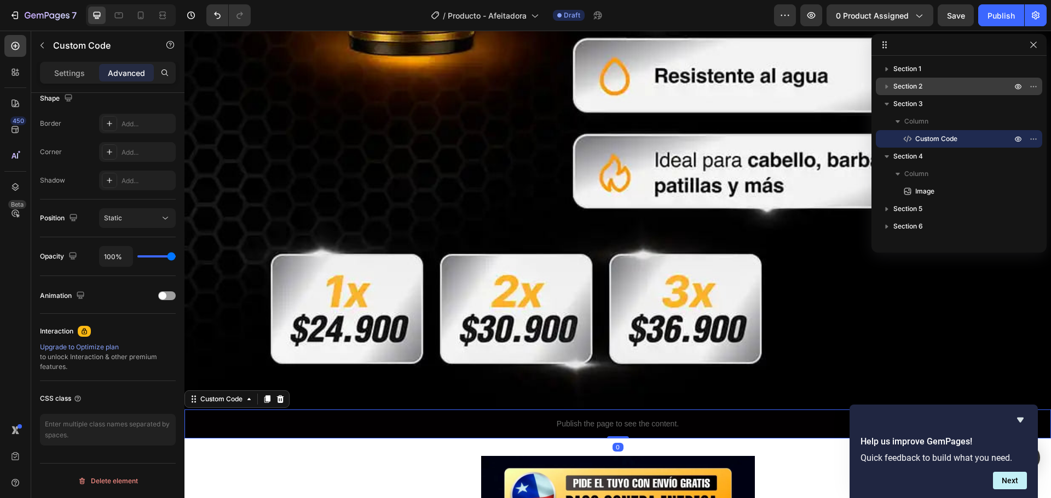
click at [322, 419] on p "Publish the page to see the content." at bounding box center [617, 424] width 866 height 11
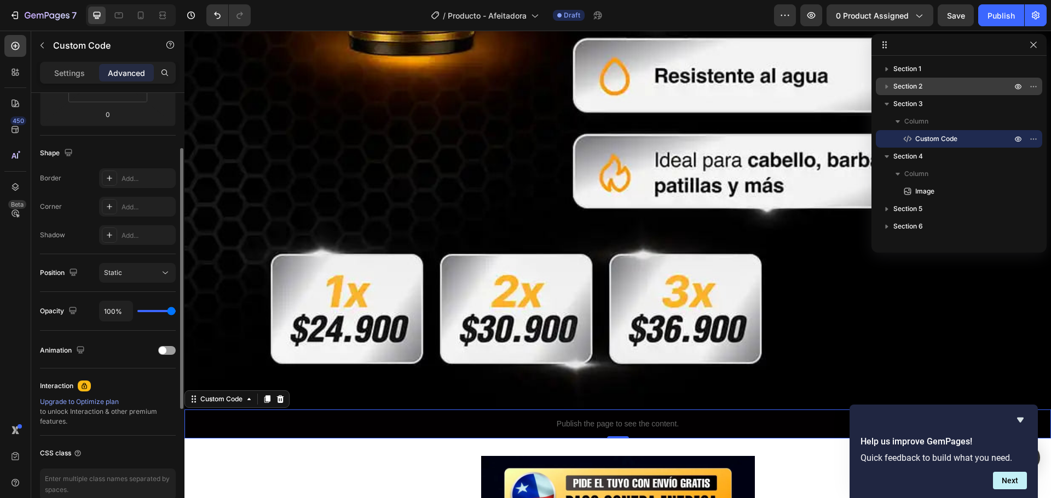
scroll to position [0, 0]
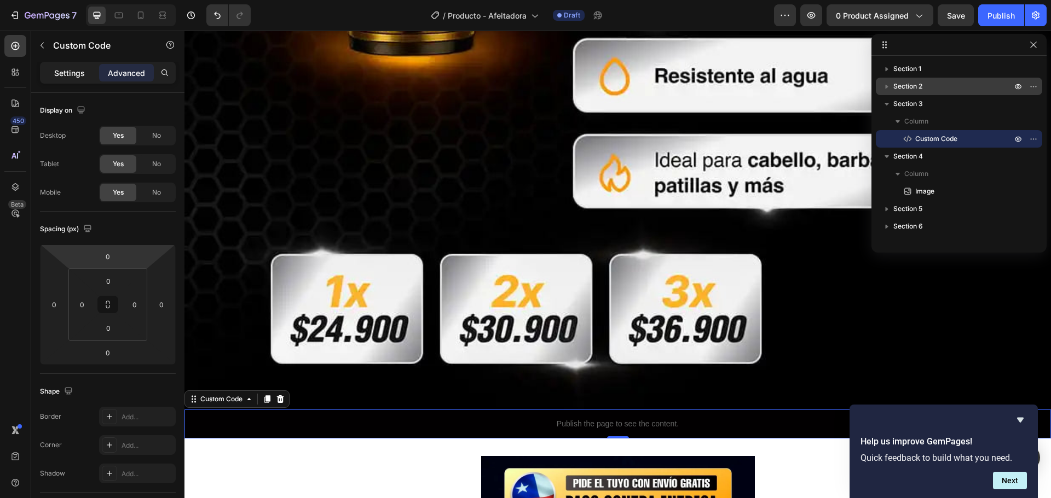
click at [75, 68] on p "Settings" at bounding box center [69, 72] width 31 height 11
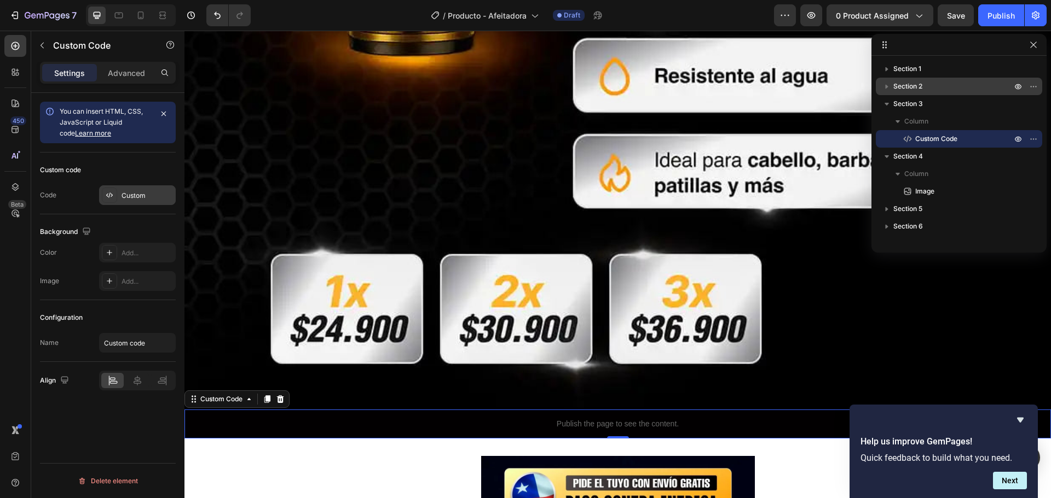
click at [128, 195] on div "Custom" at bounding box center [146, 196] width 51 height 10
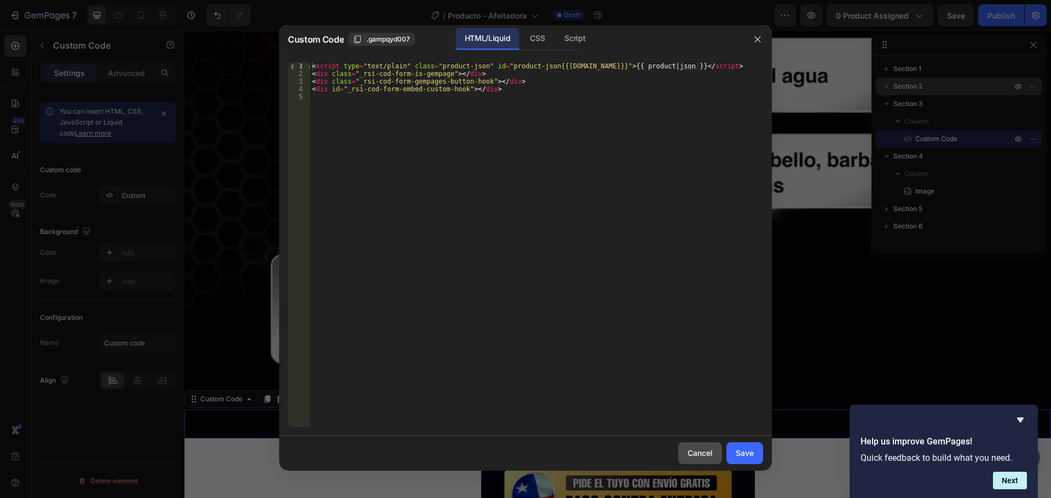
click at [700, 454] on div "Cancel" at bounding box center [699, 453] width 25 height 11
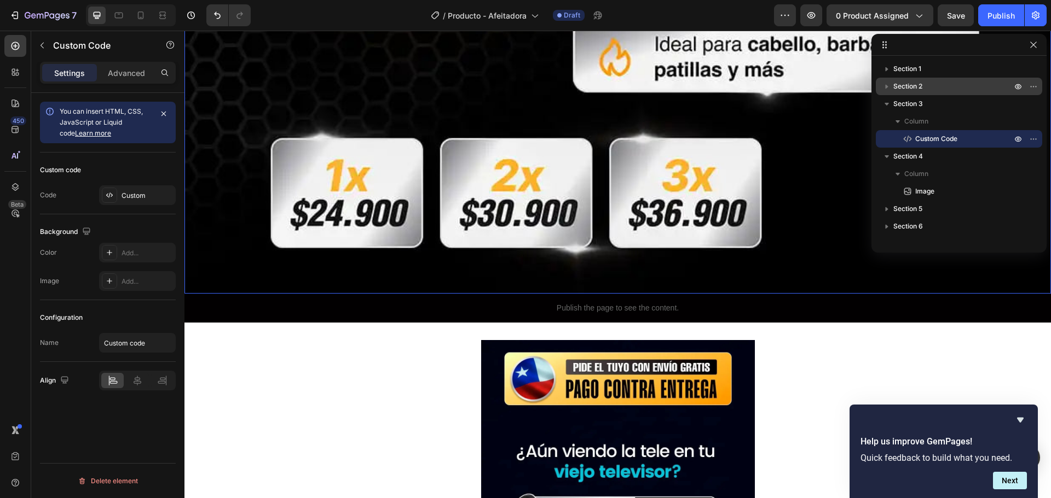
scroll to position [1176, 0]
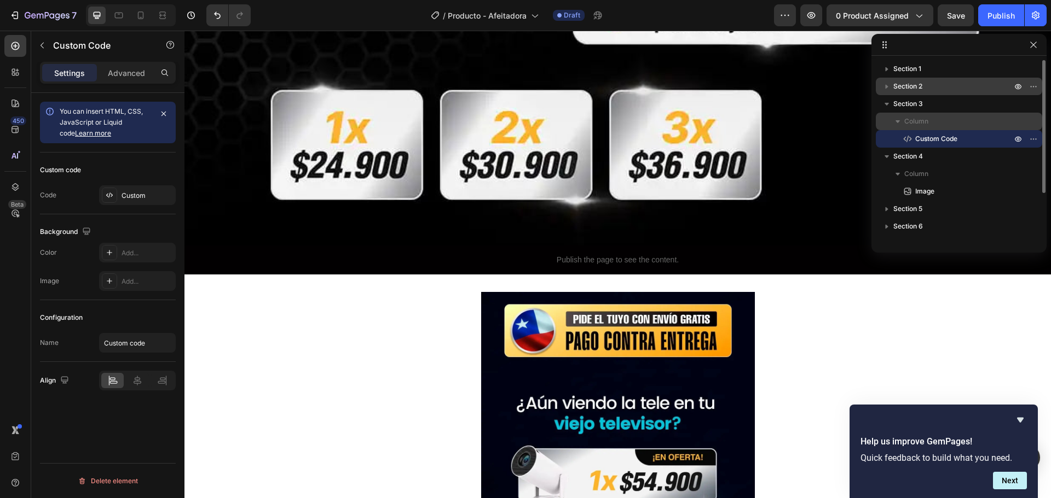
click at [917, 120] on span "Column" at bounding box center [916, 121] width 24 height 11
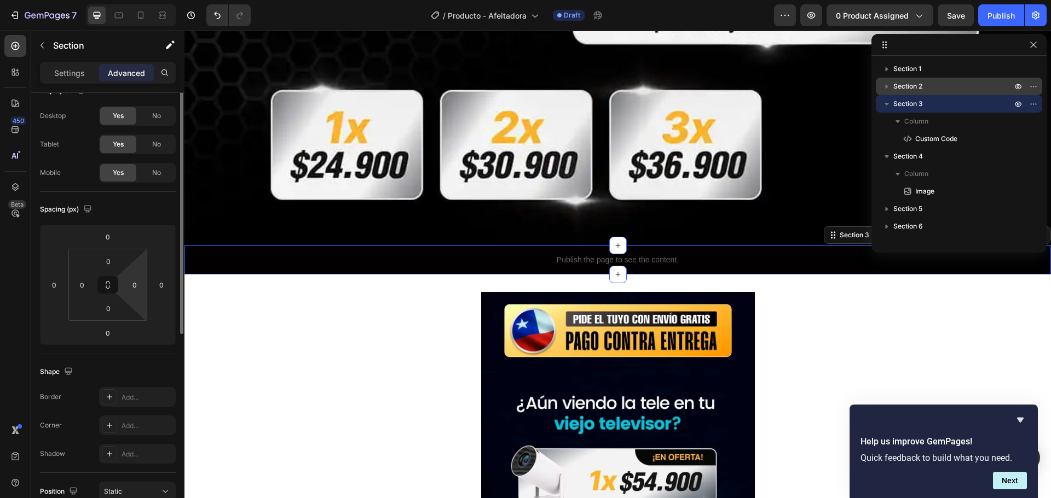
scroll to position [0, 0]
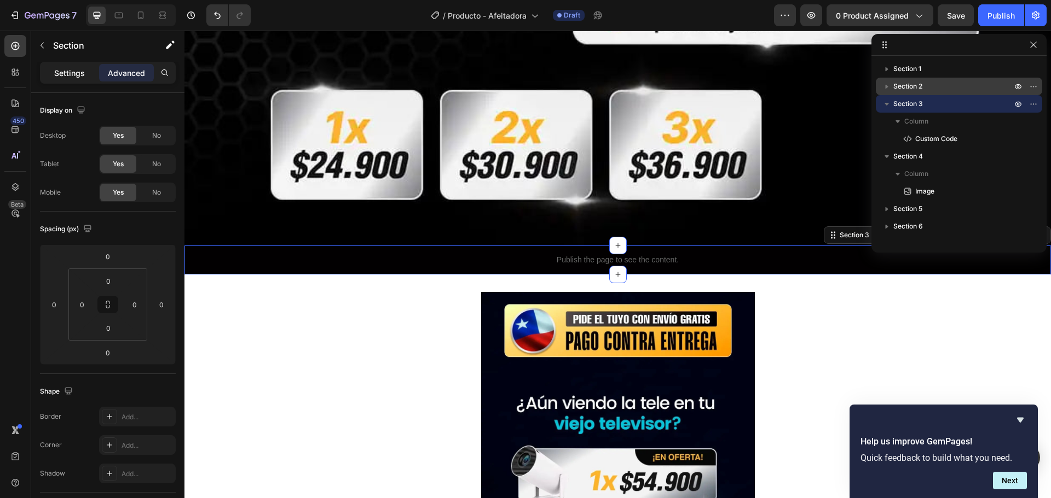
click at [76, 72] on p "Settings" at bounding box center [69, 72] width 31 height 11
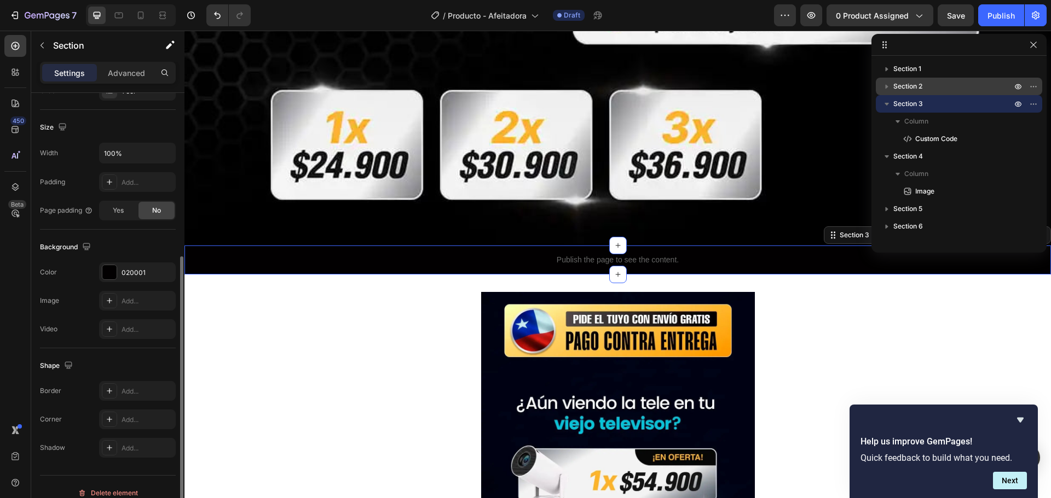
scroll to position [231, 0]
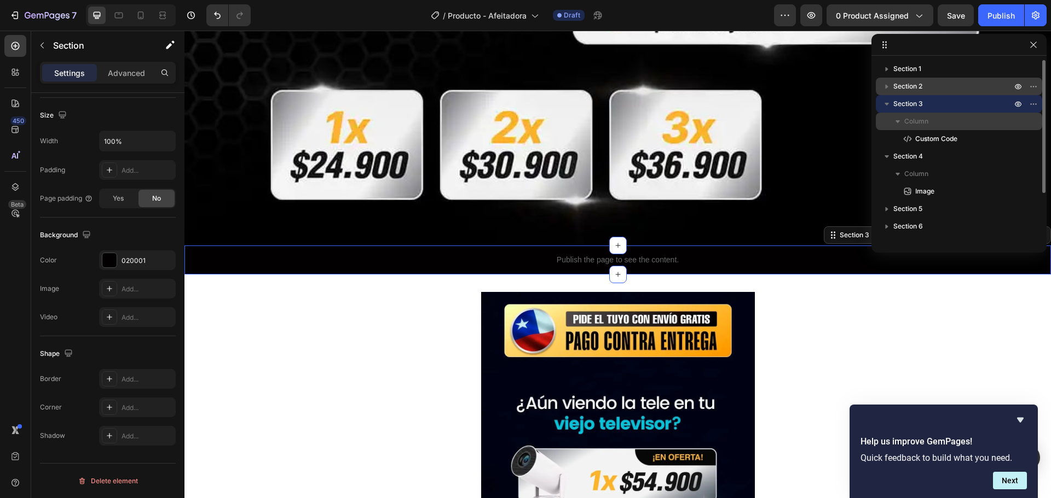
click at [927, 119] on span "Column" at bounding box center [916, 121] width 24 height 11
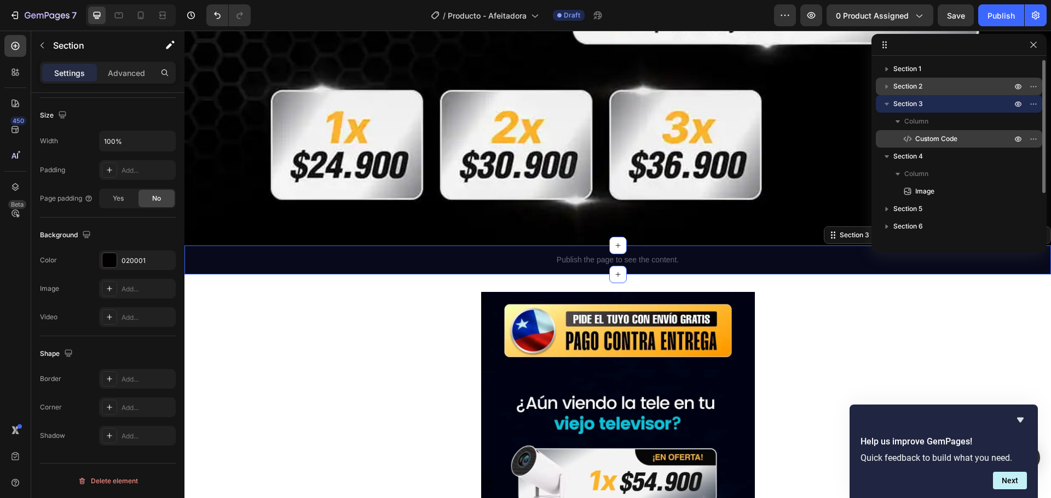
click at [935, 135] on span "Custom Code" at bounding box center [936, 139] width 42 height 11
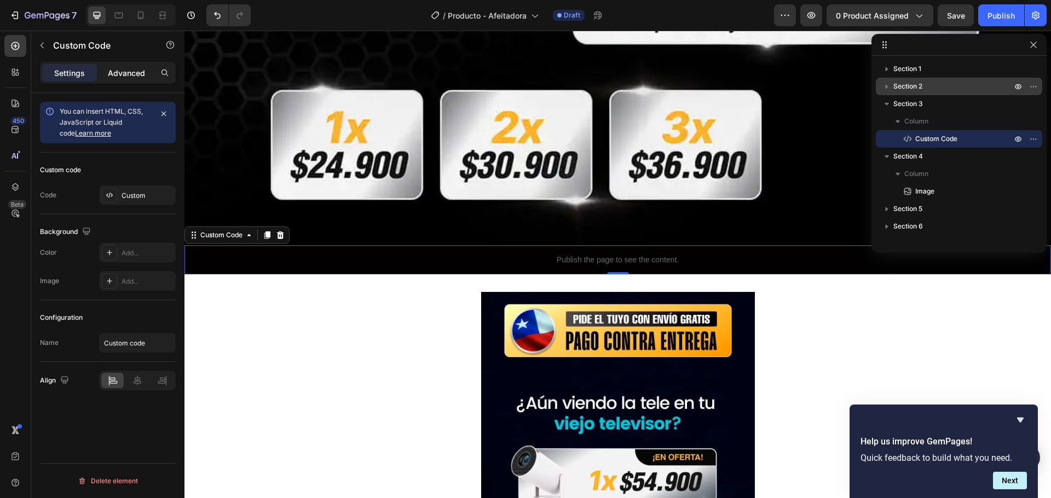
click at [121, 77] on p "Advanced" at bounding box center [126, 72] width 37 height 11
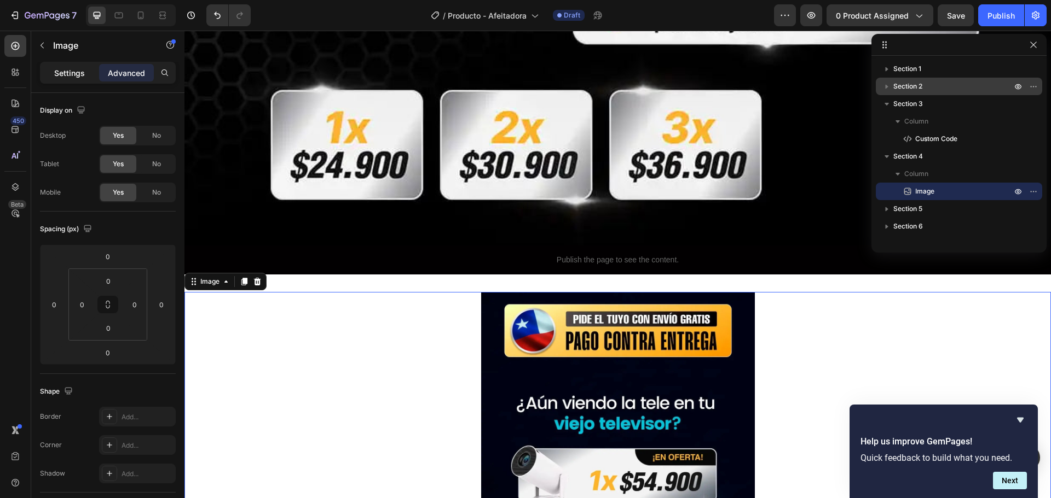
click at [81, 76] on p "Settings" at bounding box center [69, 72] width 31 height 11
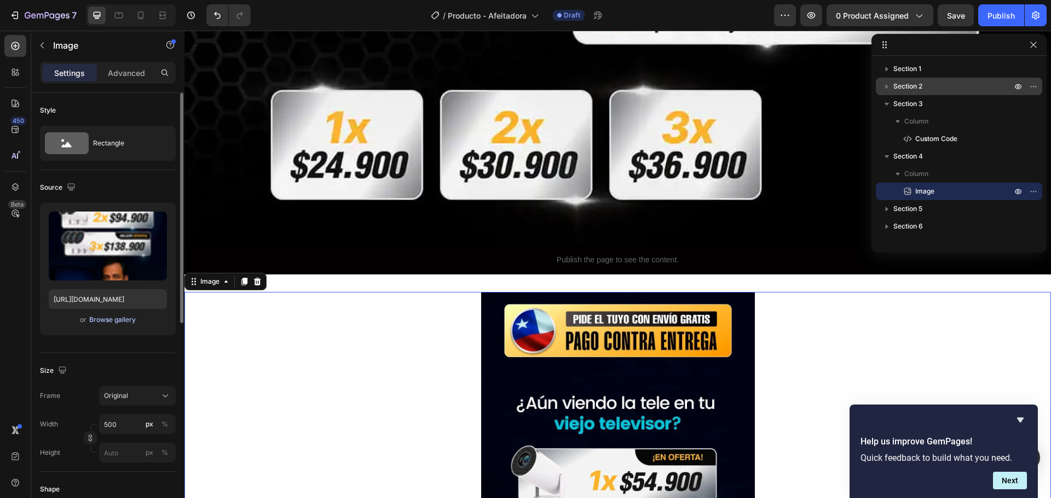
click at [113, 320] on div "Browse gallery" at bounding box center [112, 320] width 47 height 10
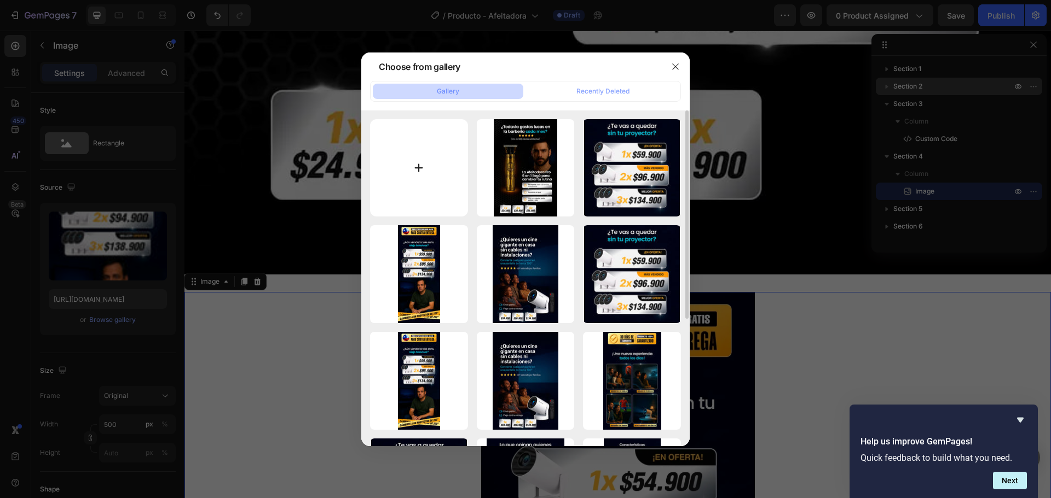
click at [434, 176] on input "file" at bounding box center [419, 168] width 98 height 98
type input "C:\fakepath\Afeitadora_DiseñoLanding_02.webp"
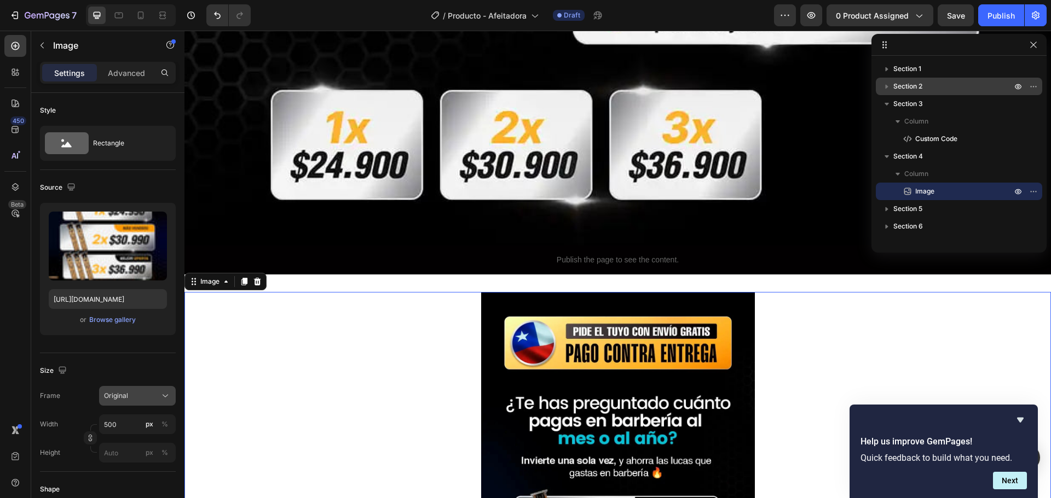
click at [164, 394] on icon at bounding box center [165, 396] width 11 height 11
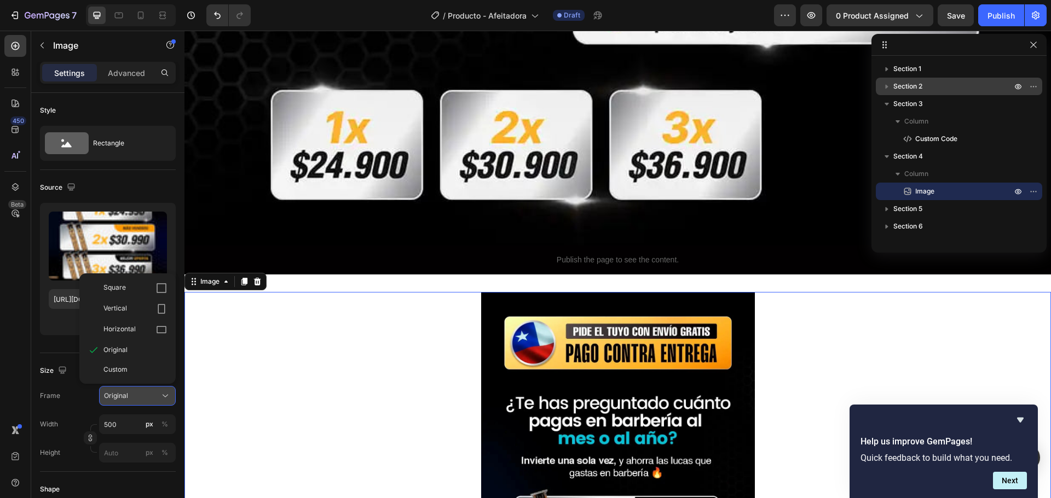
click at [164, 394] on icon at bounding box center [165, 396] width 11 height 11
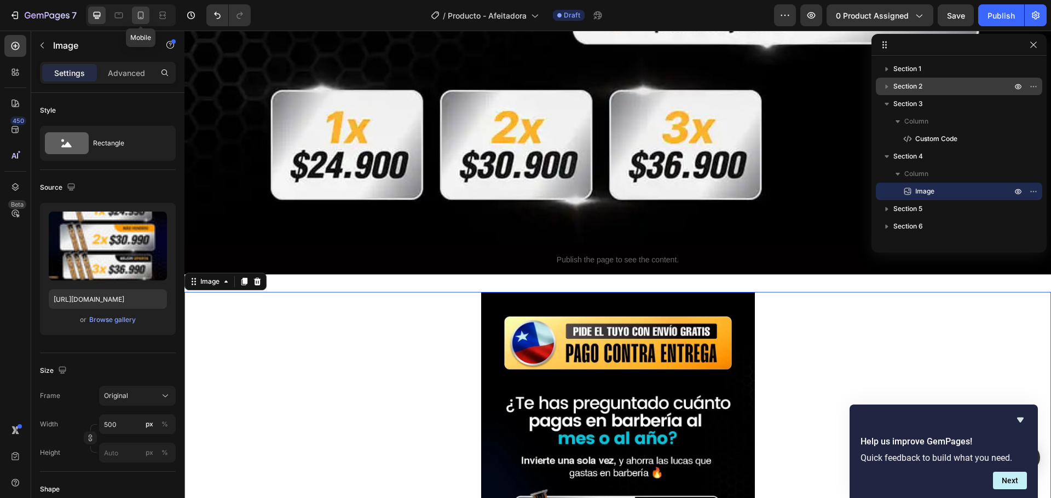
click at [142, 18] on icon at bounding box center [141, 17] width 3 height 1
type input "https://cdn.shopify.com/s/files/1/0602/7860/3860/files/gempages_584319717167072…"
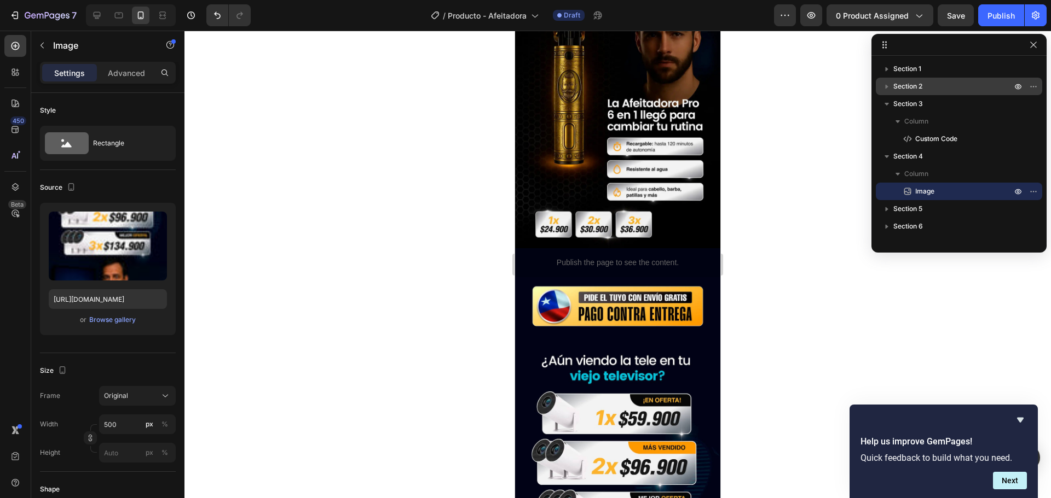
scroll to position [164, 0]
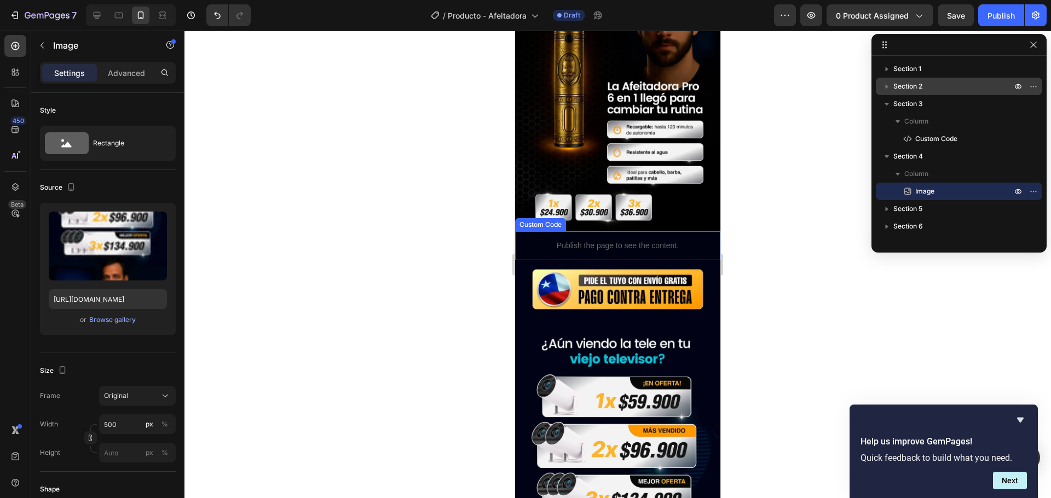
click at [536, 240] on p "Publish the page to see the content." at bounding box center [617, 245] width 189 height 11
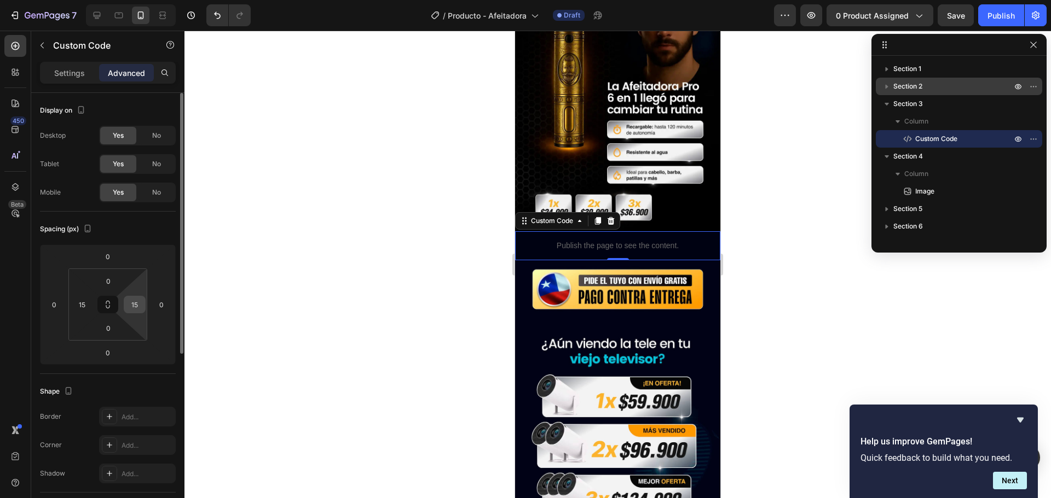
scroll to position [55, 0]
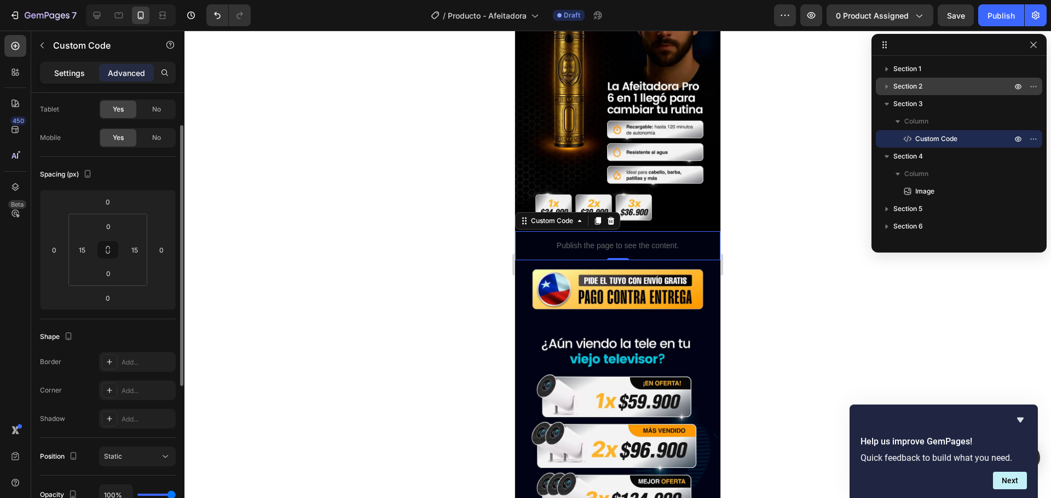
click at [72, 78] on p "Settings" at bounding box center [69, 72] width 31 height 11
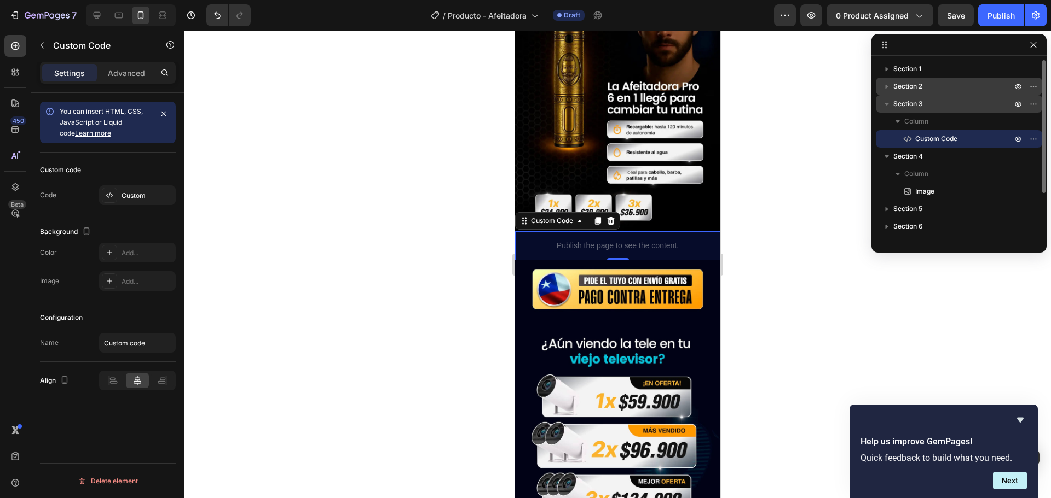
click at [907, 106] on span "Section 3" at bounding box center [908, 103] width 30 height 11
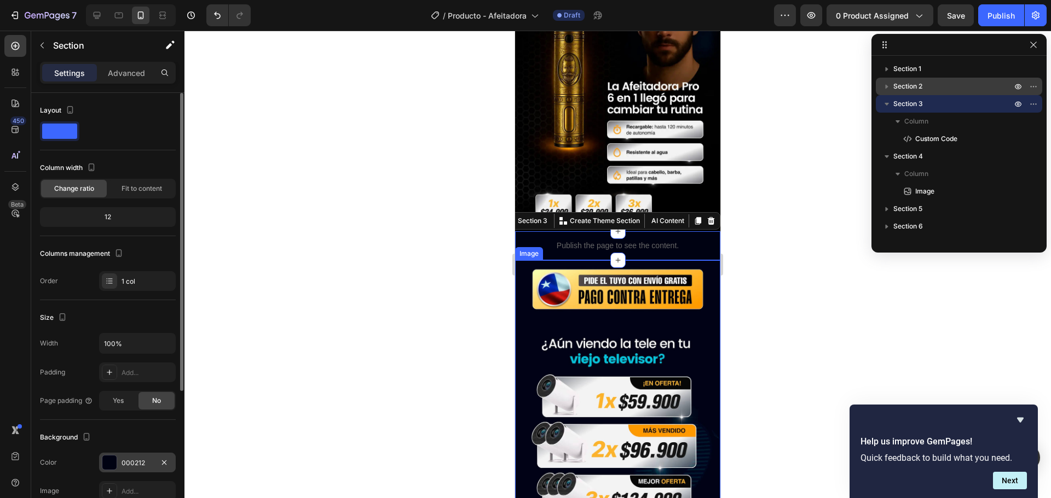
click at [108, 465] on div at bounding box center [109, 463] width 14 height 14
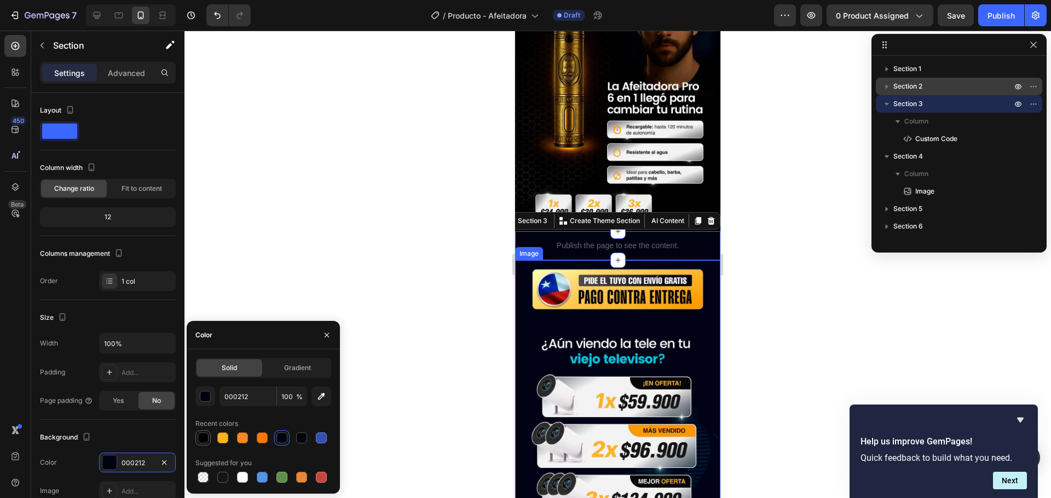
click at [201, 436] on div at bounding box center [203, 438] width 11 height 11
type input "020001"
click at [227, 273] on div at bounding box center [617, 265] width 866 height 468
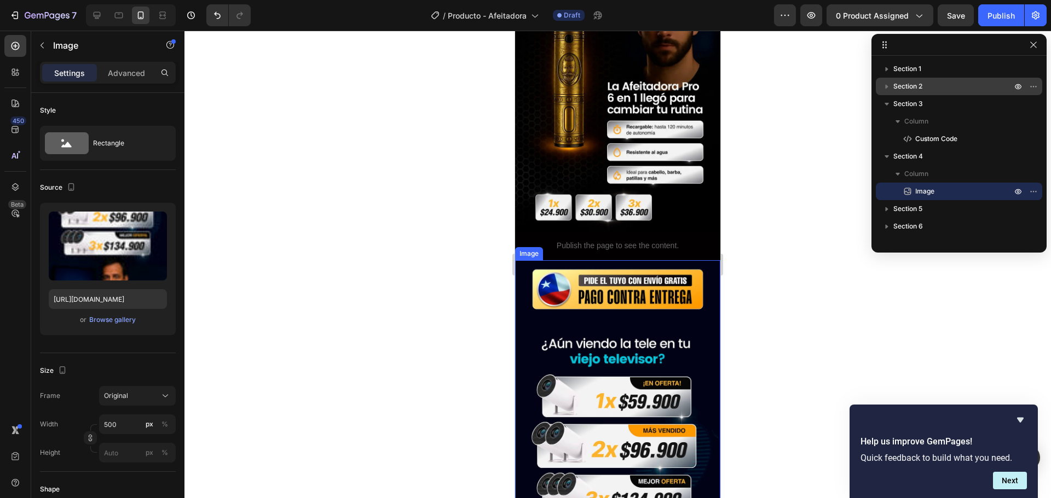
click at [570, 275] on img at bounding box center [617, 499] width 205 height 479
click at [105, 319] on div "Browse gallery" at bounding box center [112, 320] width 47 height 10
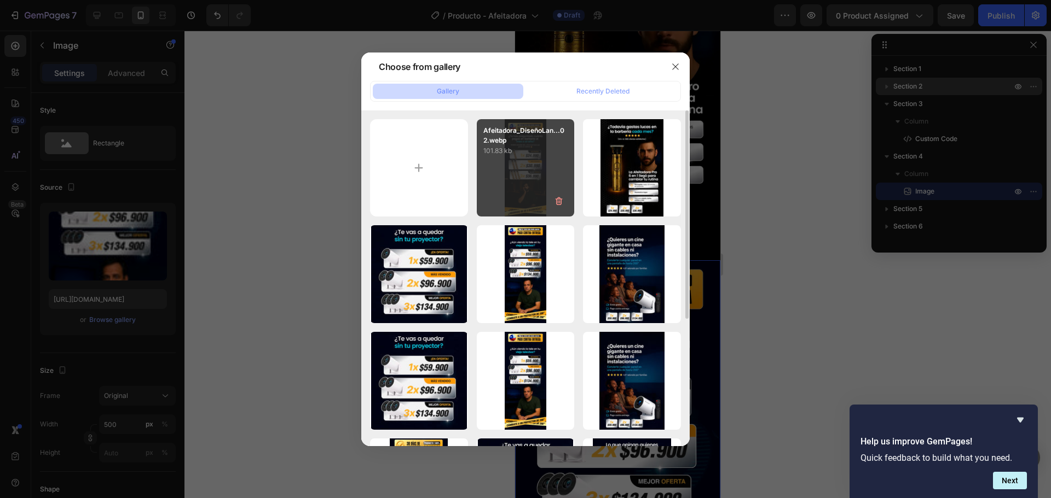
click at [520, 182] on div "Afeitadora_DiseñoLan...02.webp 101.83 kb" at bounding box center [526, 168] width 98 height 98
type input "https://cdn.shopify.com/s/files/1/0602/7860/3860/files/gempages_584319717167072…"
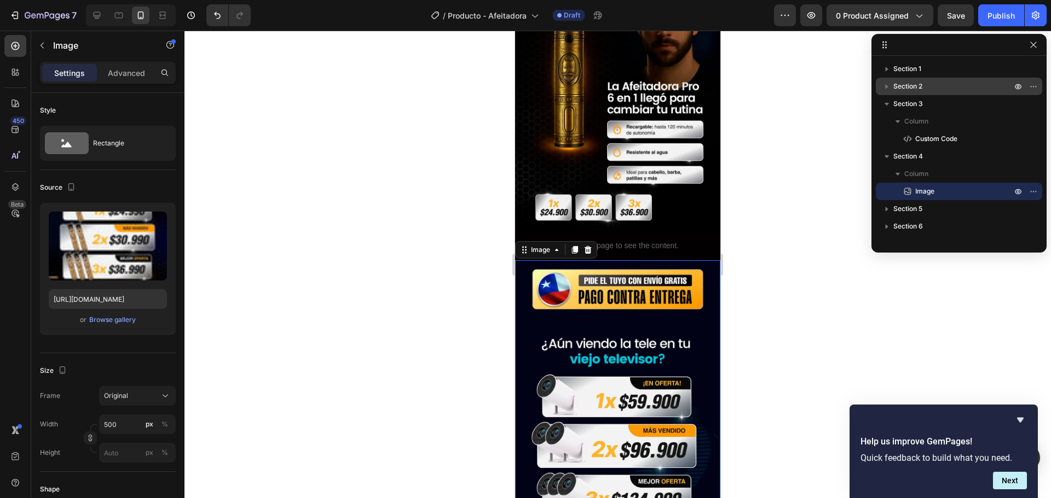
click at [386, 314] on div at bounding box center [617, 265] width 866 height 468
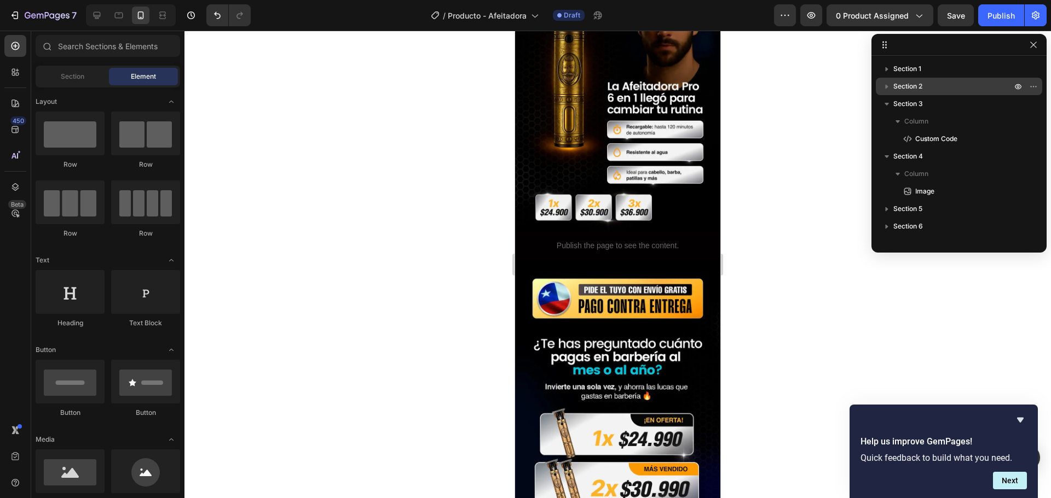
click at [396, 314] on div at bounding box center [617, 265] width 866 height 468
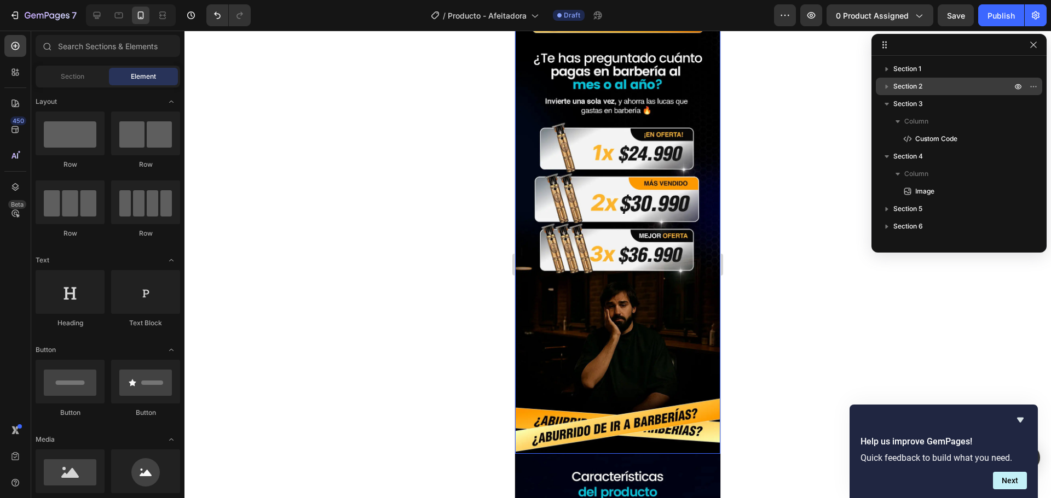
scroll to position [438, 0]
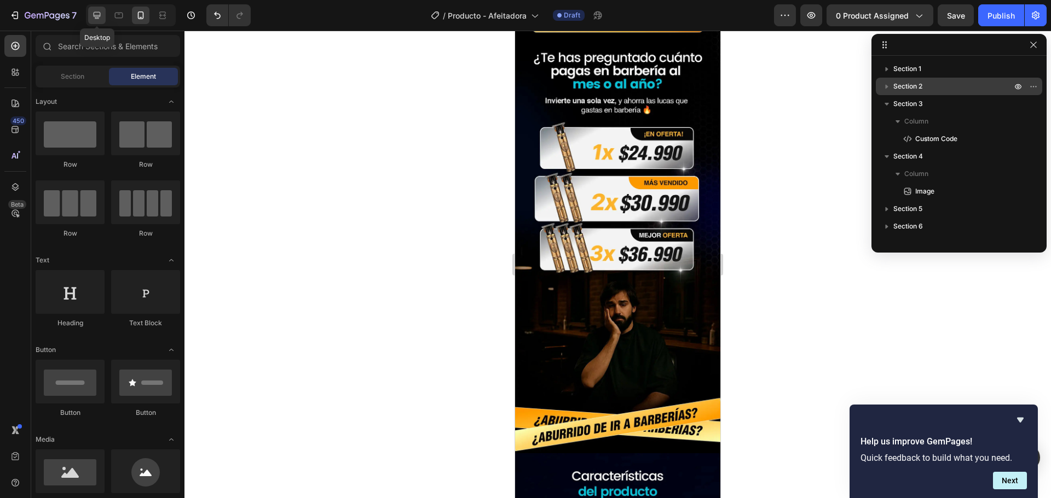
click at [99, 15] on icon at bounding box center [97, 15] width 7 height 7
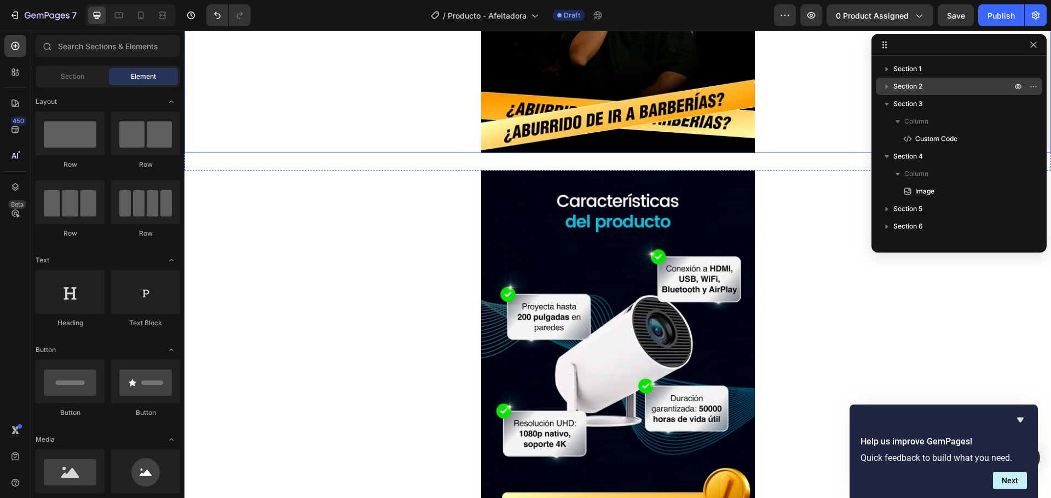
scroll to position [930, 0]
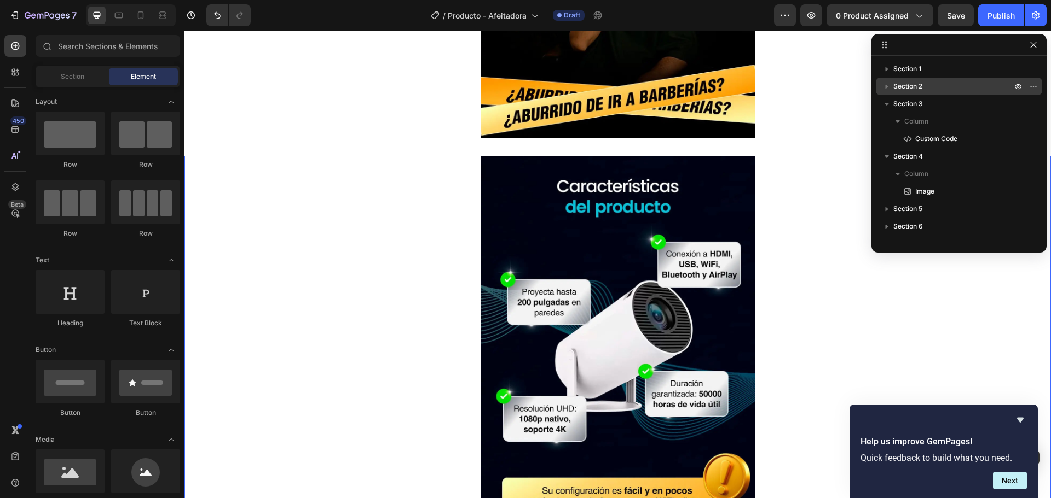
click at [570, 216] on img at bounding box center [618, 391] width 274 height 471
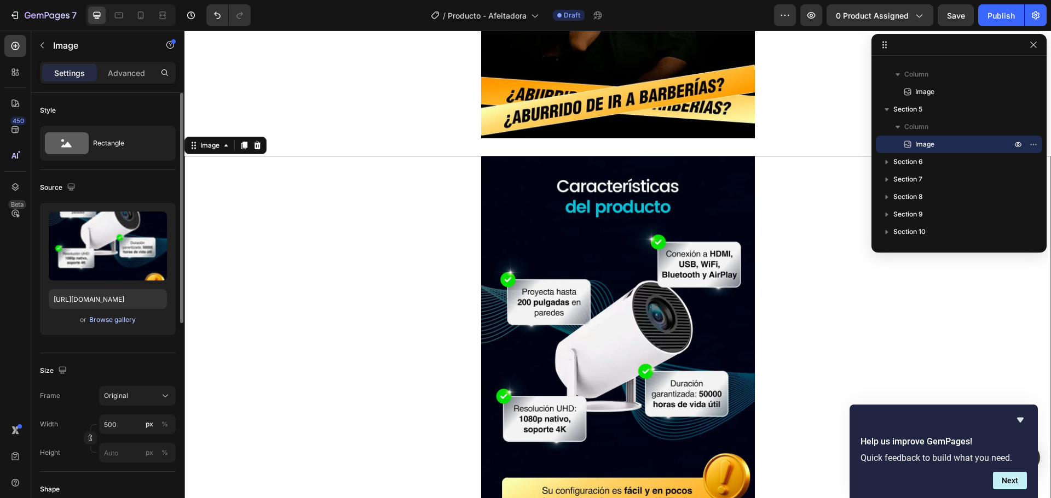
click at [100, 321] on div "Browse gallery" at bounding box center [112, 320] width 47 height 10
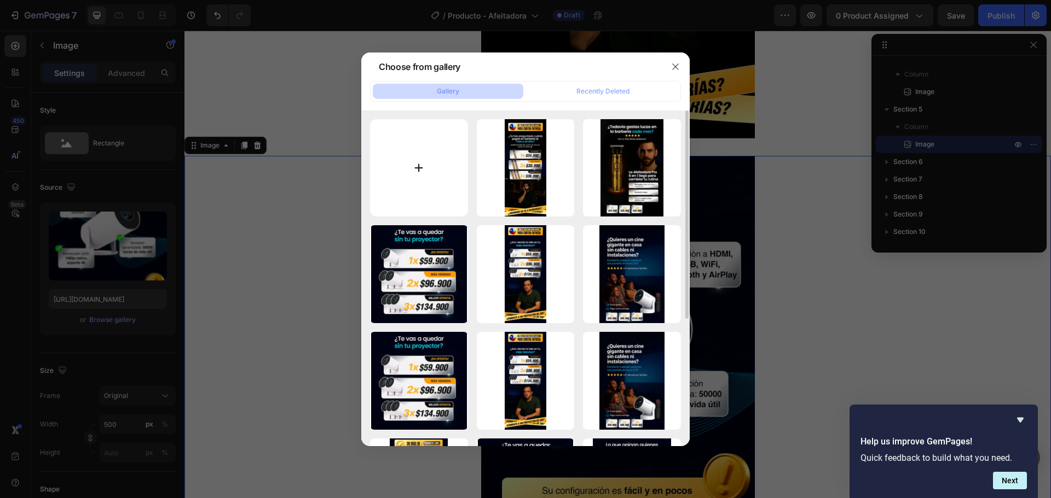
click at [420, 176] on input "file" at bounding box center [419, 168] width 98 height 98
type input "C:\fakepath\Afeitadora_DiseñoLanding_03.webp"
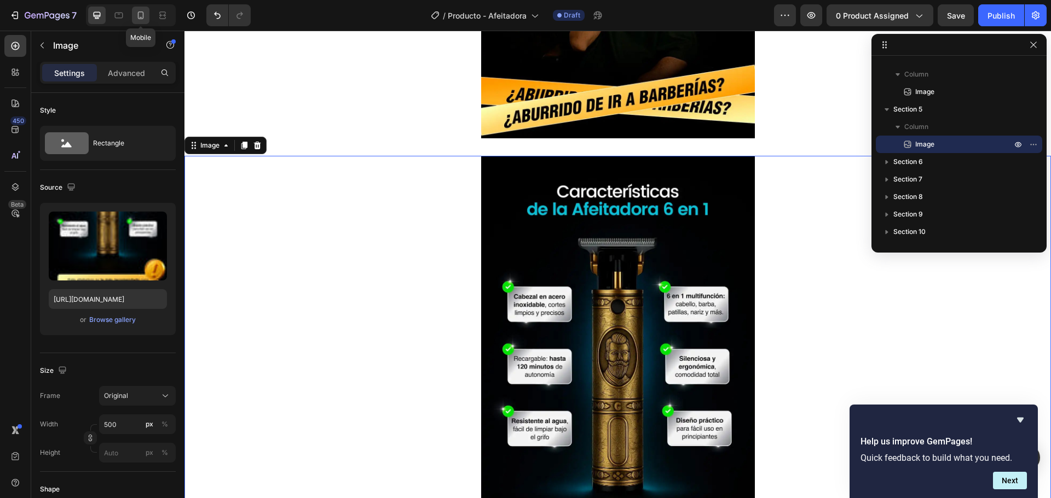
click at [139, 18] on icon at bounding box center [140, 15] width 11 height 11
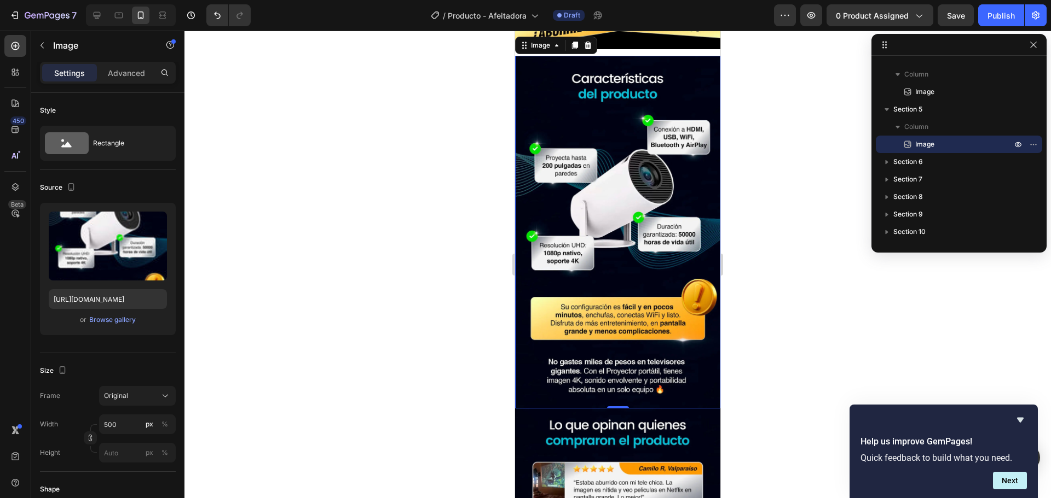
scroll to position [829, 0]
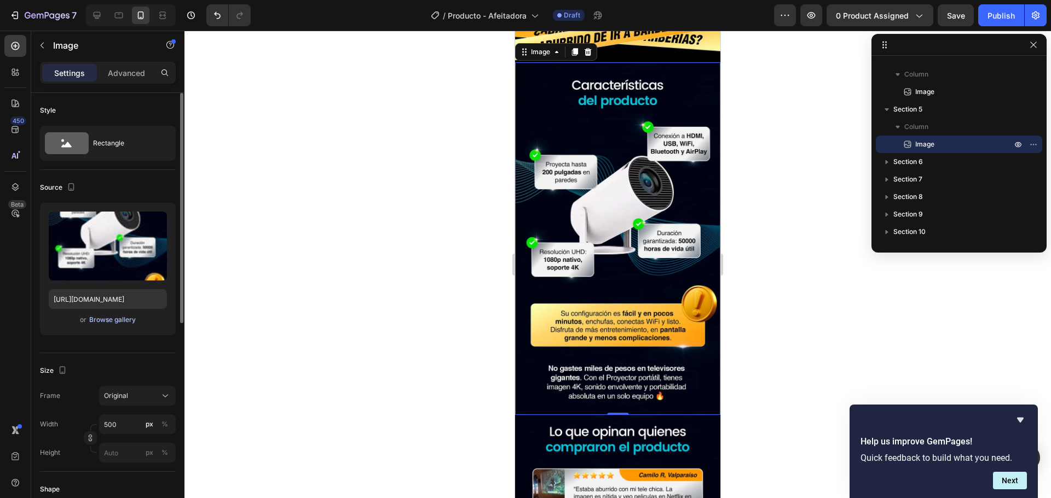
click at [99, 322] on div "Browse gallery" at bounding box center [112, 320] width 47 height 10
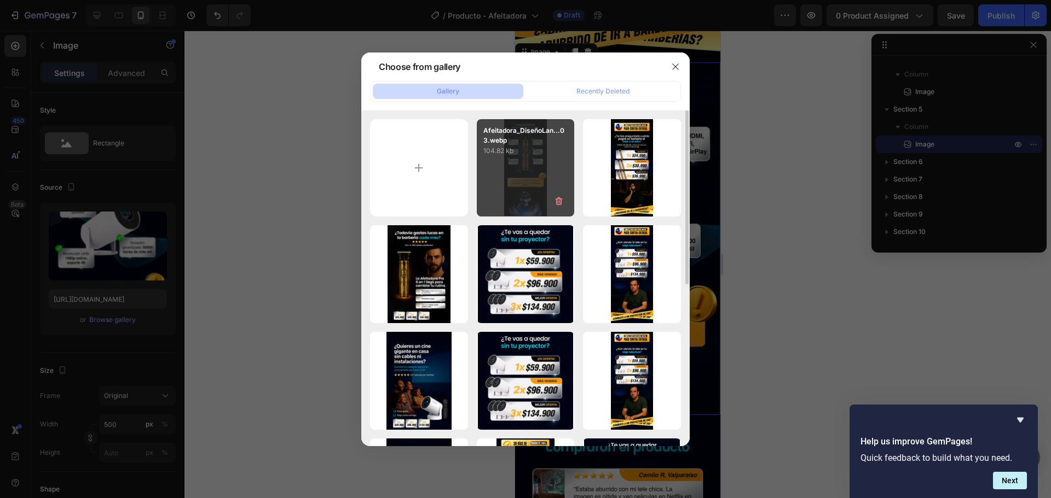
click at [505, 172] on div "Afeitadora_DiseñoLan...03.webp 104.82 kb" at bounding box center [526, 168] width 98 height 98
type input "https://cdn.shopify.com/s/files/1/0602/7860/3860/files/gempages_584319717167072…"
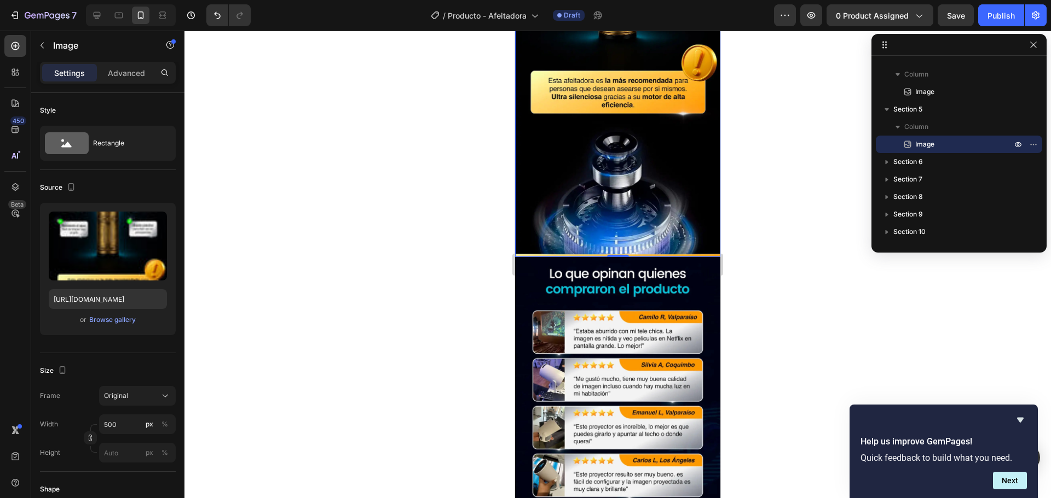
scroll to position [1103, 0]
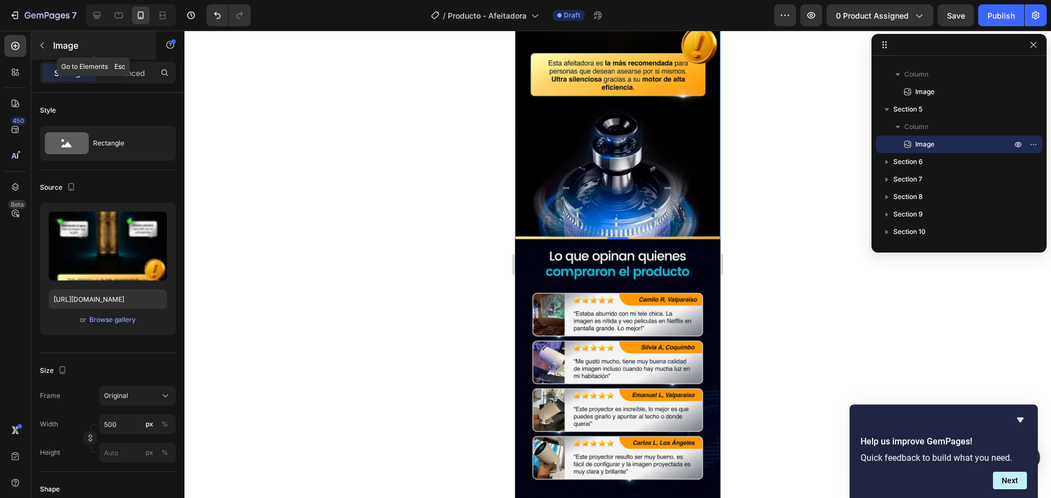
click at [45, 45] on icon "button" at bounding box center [42, 45] width 9 height 9
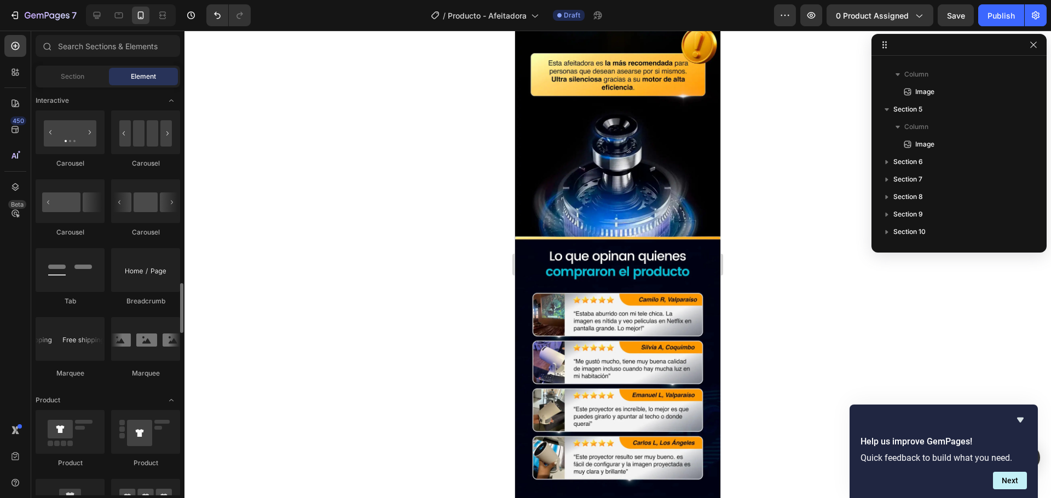
scroll to position [1149, 0]
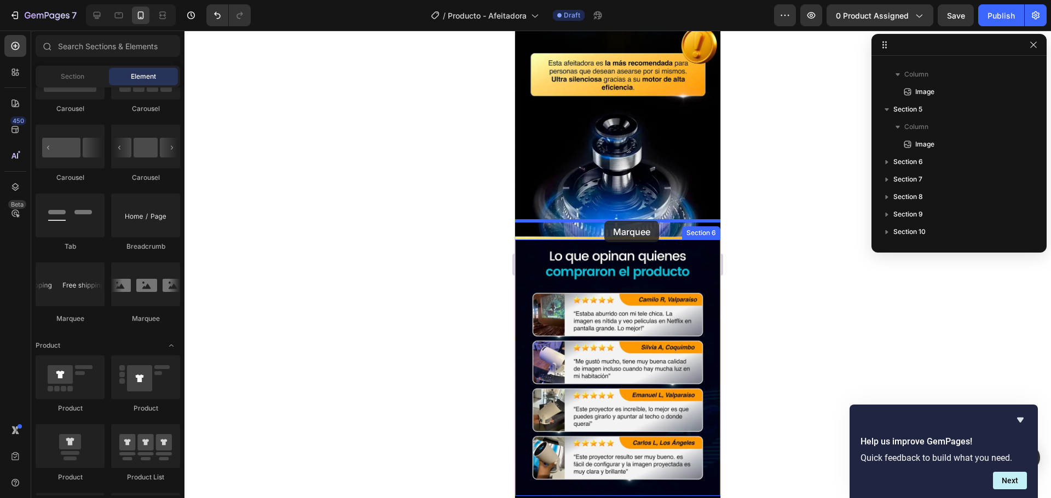
drag, startPoint x: 578, startPoint y: 324, endPoint x: 604, endPoint y: 221, distance: 106.7
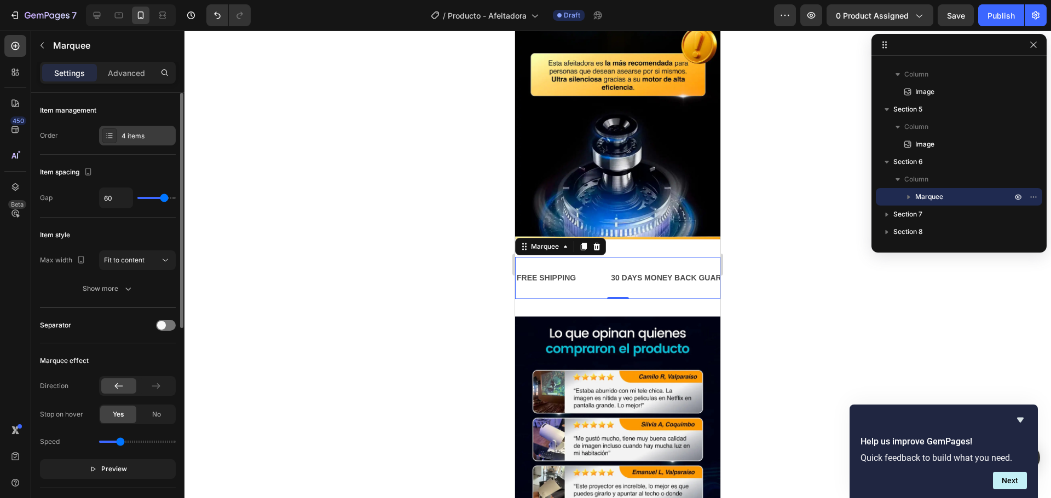
click at [108, 136] on icon at bounding box center [109, 135] width 9 height 9
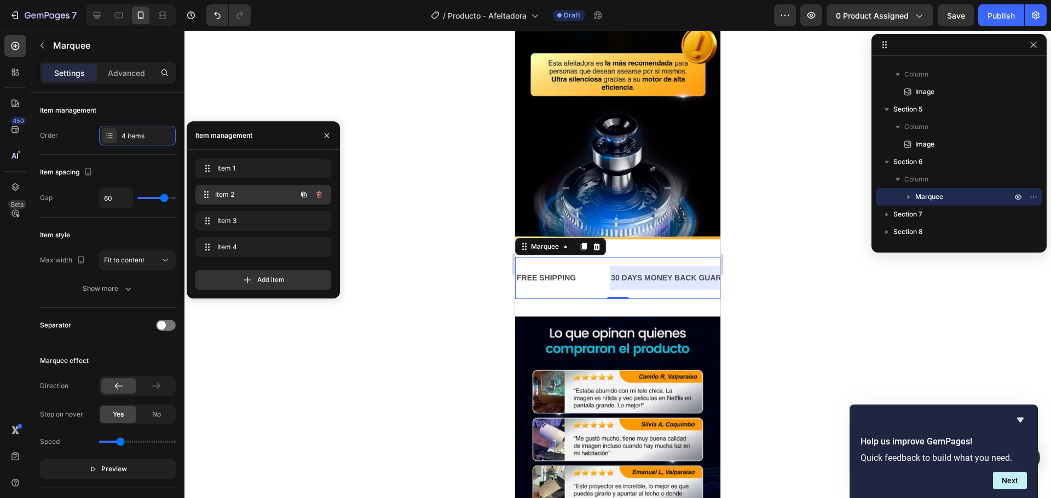
click at [224, 194] on span "Item 2" at bounding box center [255, 195] width 81 height 10
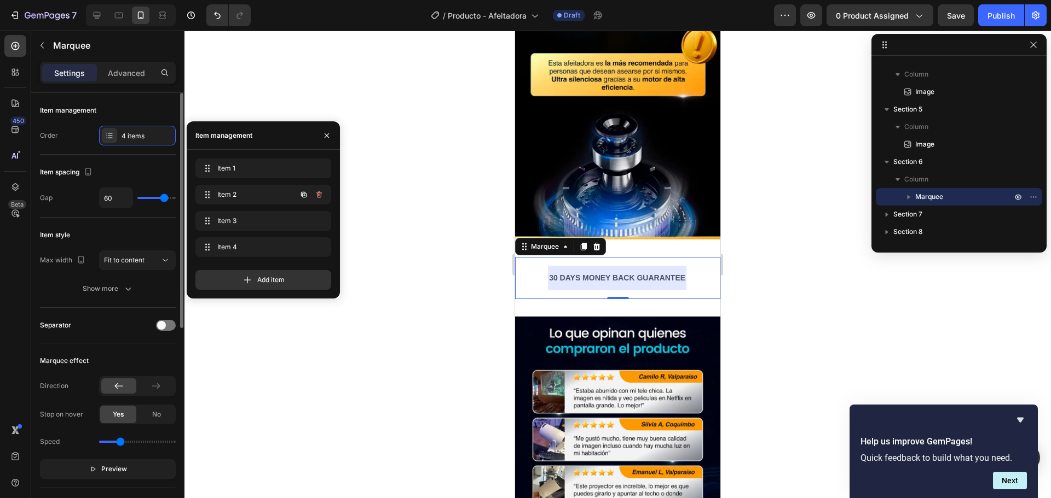
scroll to position [0, 66]
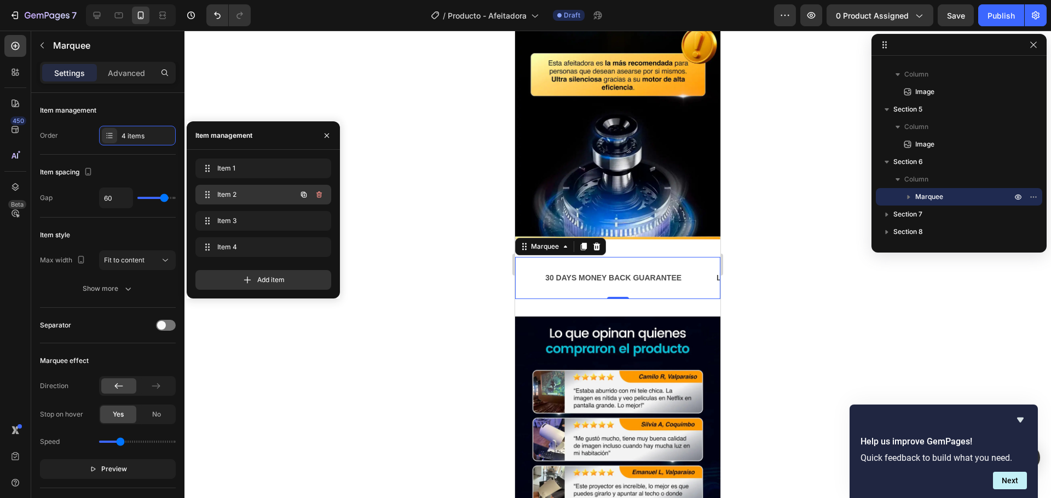
click at [218, 190] on span "Item 2" at bounding box center [248, 195] width 62 height 10
click at [320, 245] on icon "button" at bounding box center [318, 247] width 5 height 7
click at [317, 243] on div "Delete" at bounding box center [311, 247] width 20 height 10
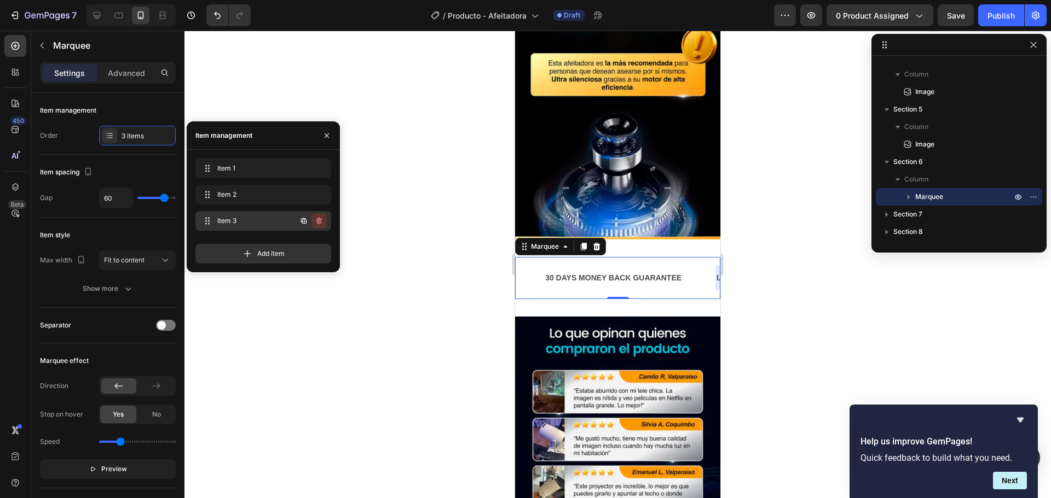
click at [317, 221] on icon "button" at bounding box center [318, 221] width 5 height 7
click at [317, 220] on div "Delete" at bounding box center [311, 221] width 20 height 10
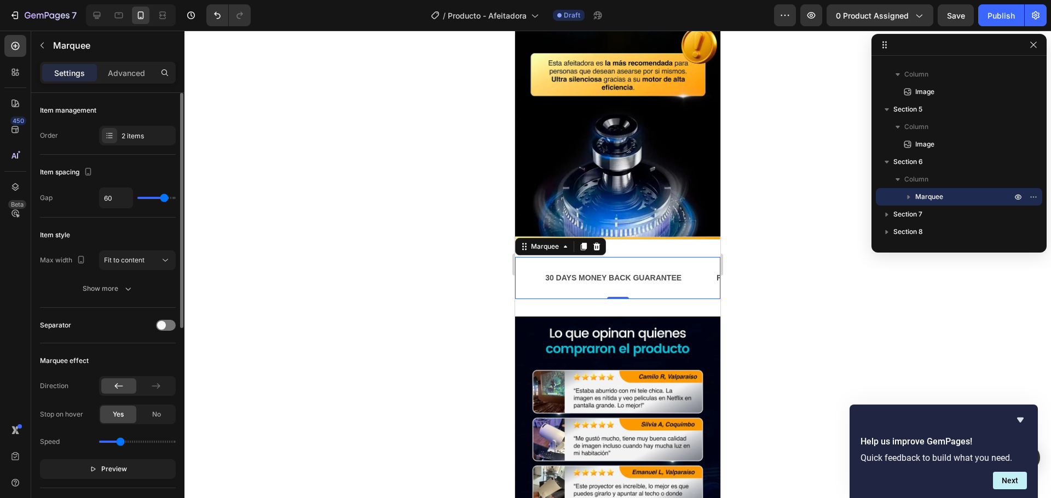
click at [54, 263] on div "Max width" at bounding box center [64, 260] width 48 height 15
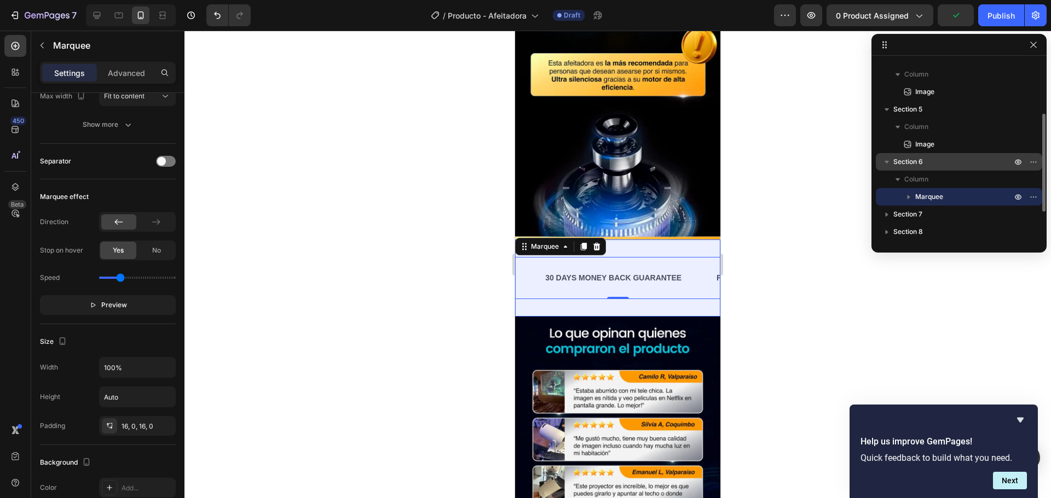
click at [912, 163] on span "Section 6" at bounding box center [908, 161] width 30 height 11
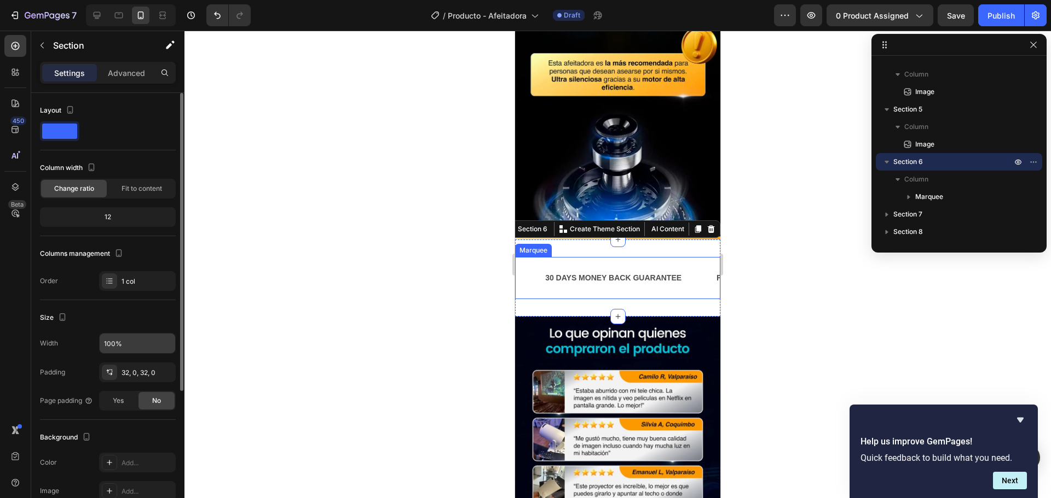
scroll to position [55, 0]
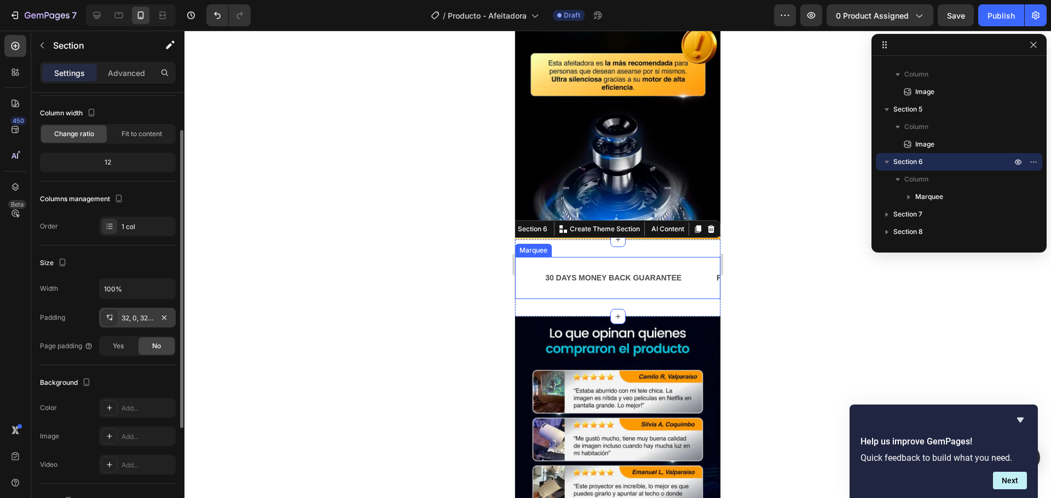
click at [135, 316] on div "32, 0, 32, 0" at bounding box center [137, 319] width 32 height 10
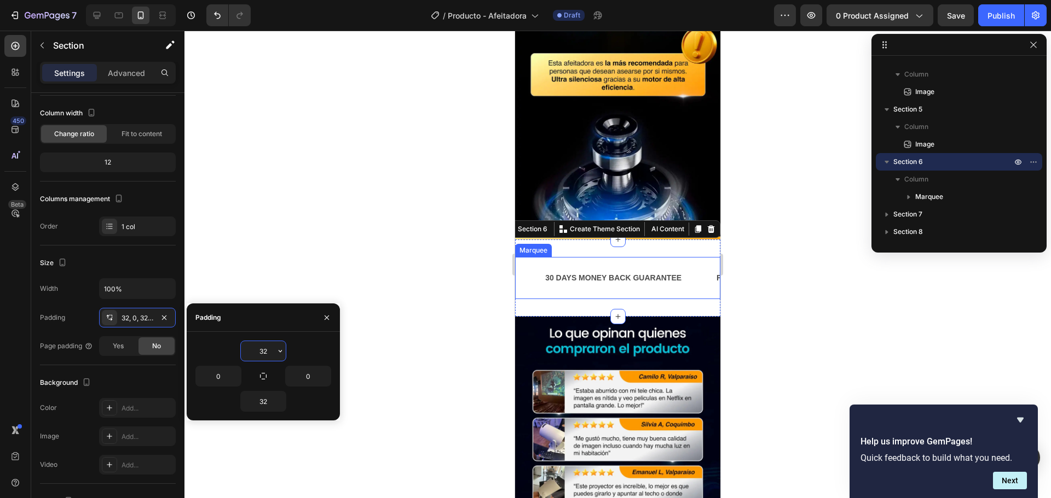
click at [259, 352] on input "32" at bounding box center [263, 351] width 45 height 20
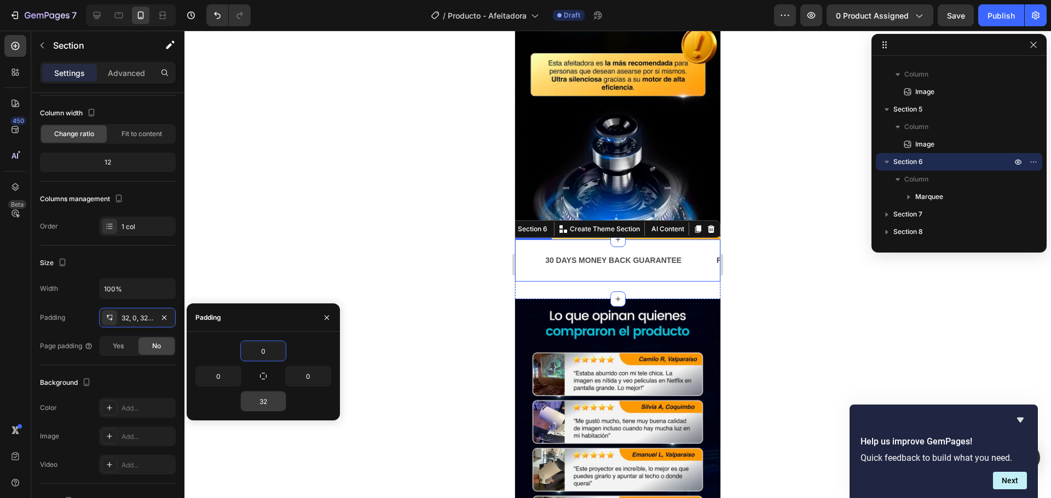
type input "0"
drag, startPoint x: 265, startPoint y: 400, endPoint x: 271, endPoint y: 397, distance: 6.1
click at [266, 400] on input "32" at bounding box center [263, 402] width 45 height 20
type input "0"
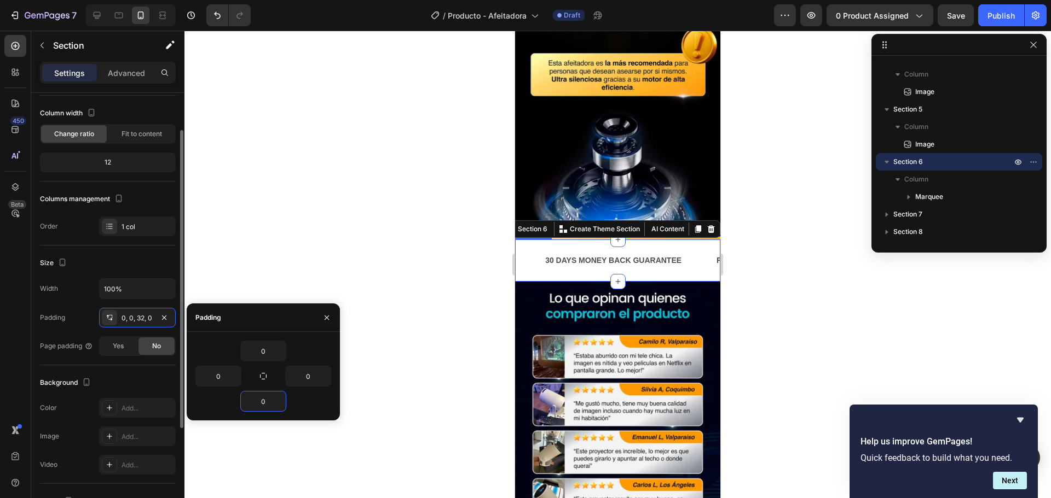
click at [55, 286] on div "Width" at bounding box center [49, 289] width 18 height 10
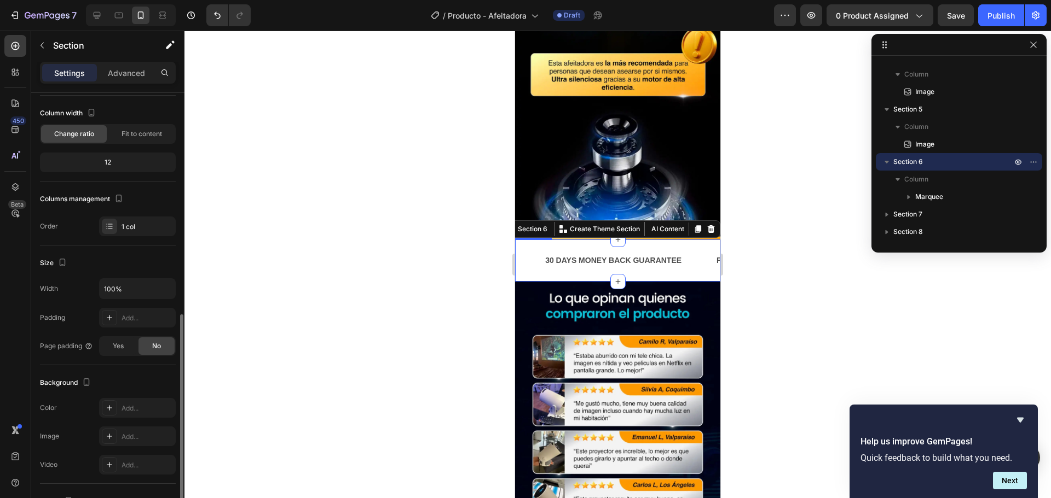
scroll to position [164, 0]
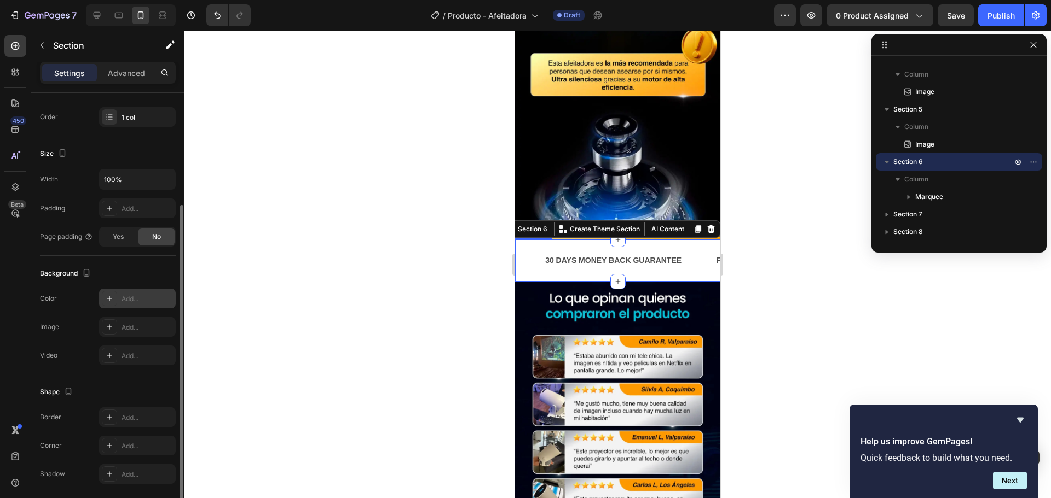
click at [110, 299] on icon at bounding box center [109, 298] width 9 height 9
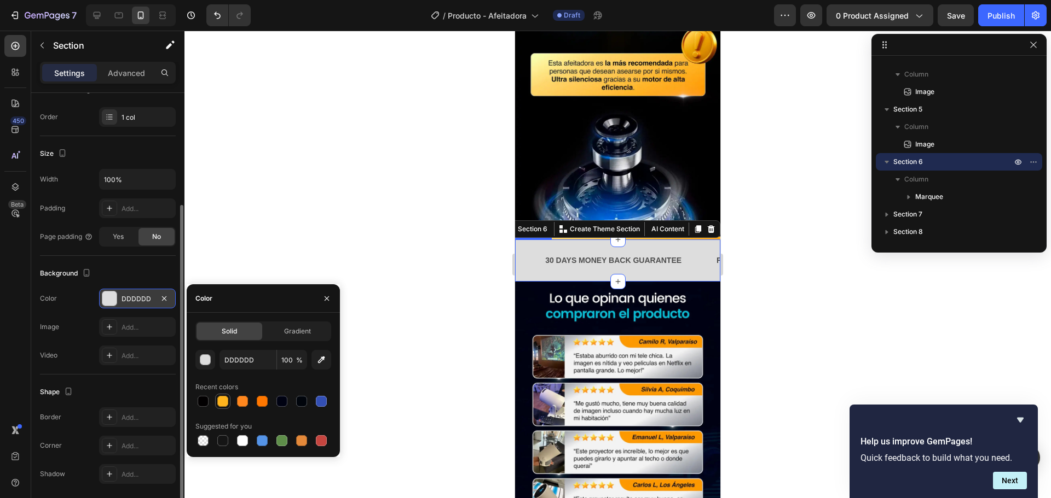
click at [218, 404] on div at bounding box center [222, 401] width 11 height 11
type input "FFB41E"
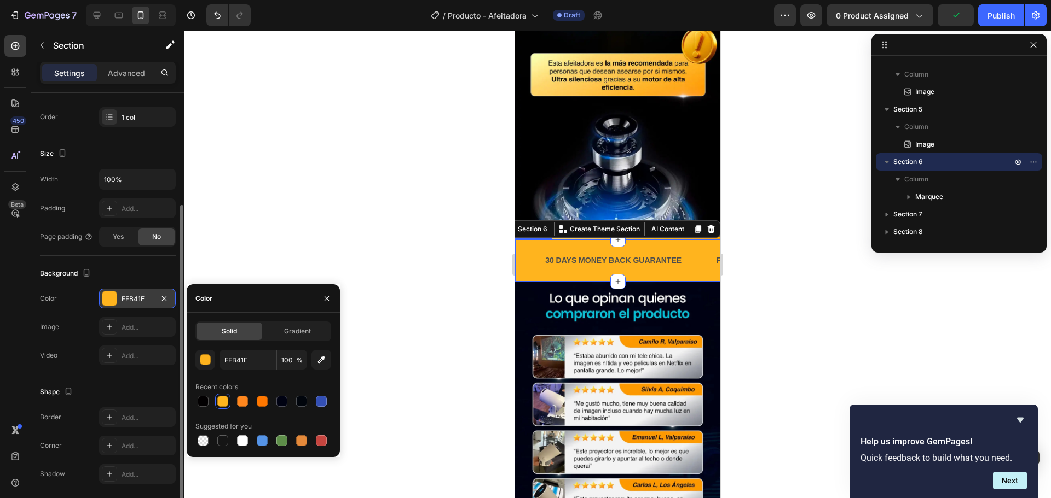
click at [105, 271] on div "Background" at bounding box center [108, 274] width 136 height 18
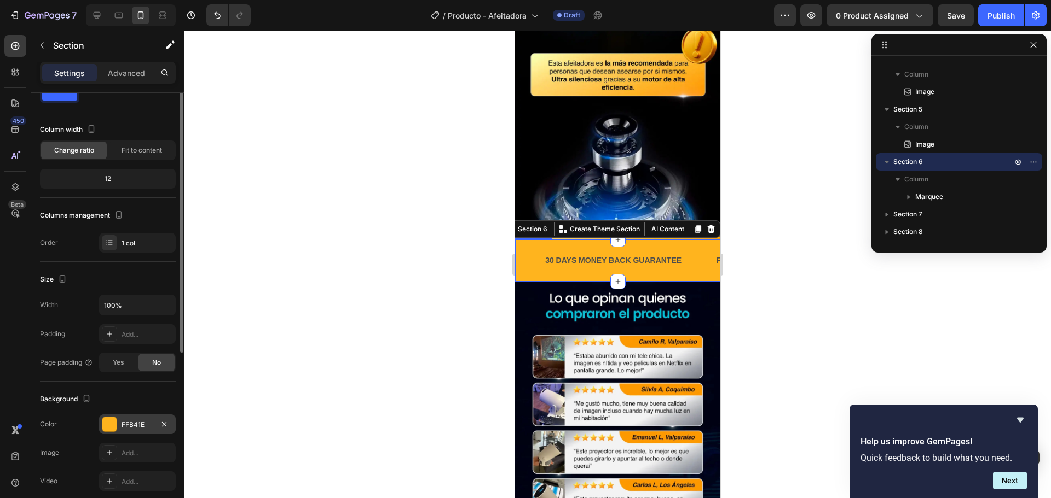
scroll to position [0, 0]
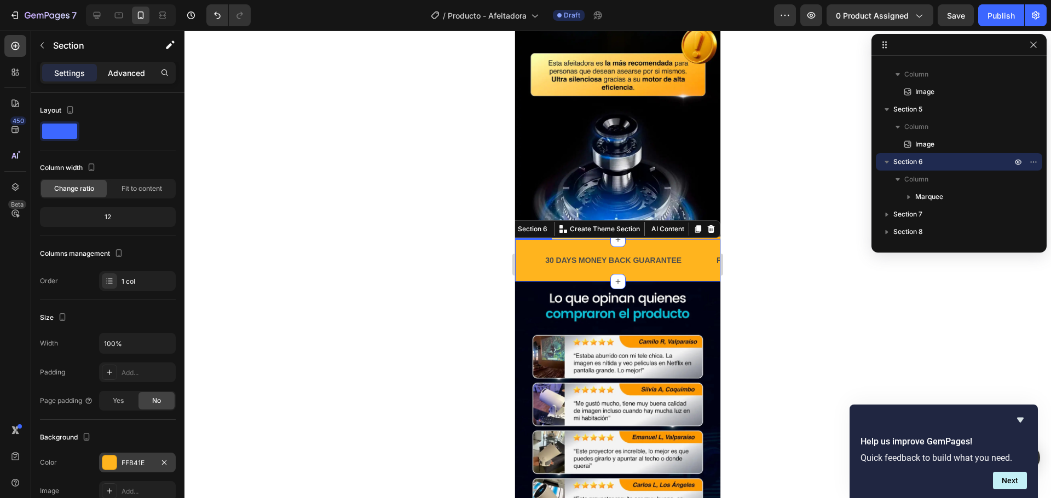
click at [133, 74] on p "Advanced" at bounding box center [126, 72] width 37 height 11
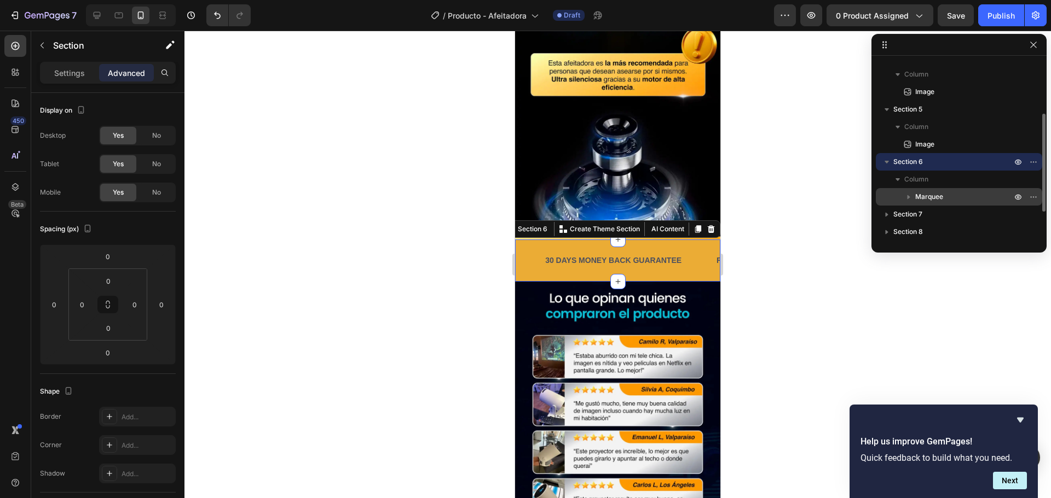
click at [923, 196] on span "Marquee" at bounding box center [929, 197] width 28 height 11
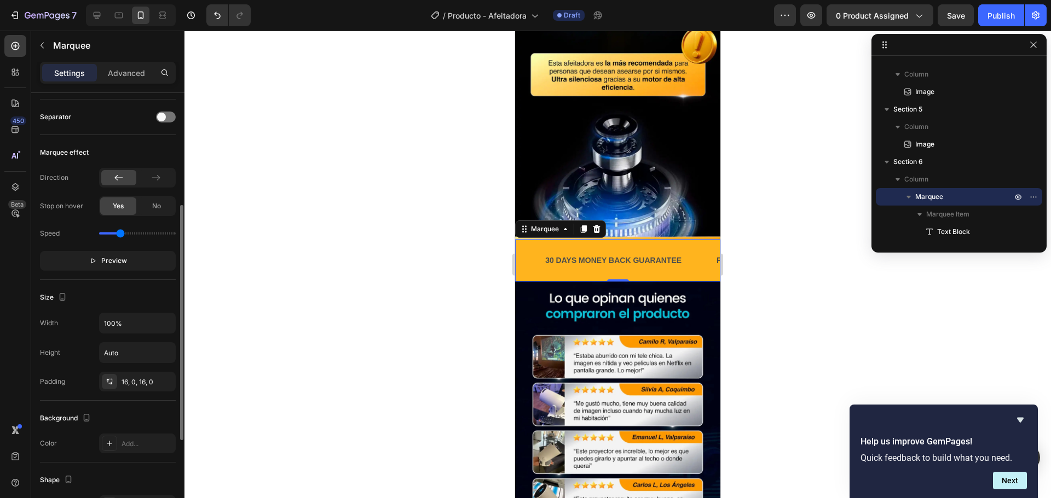
scroll to position [154, 0]
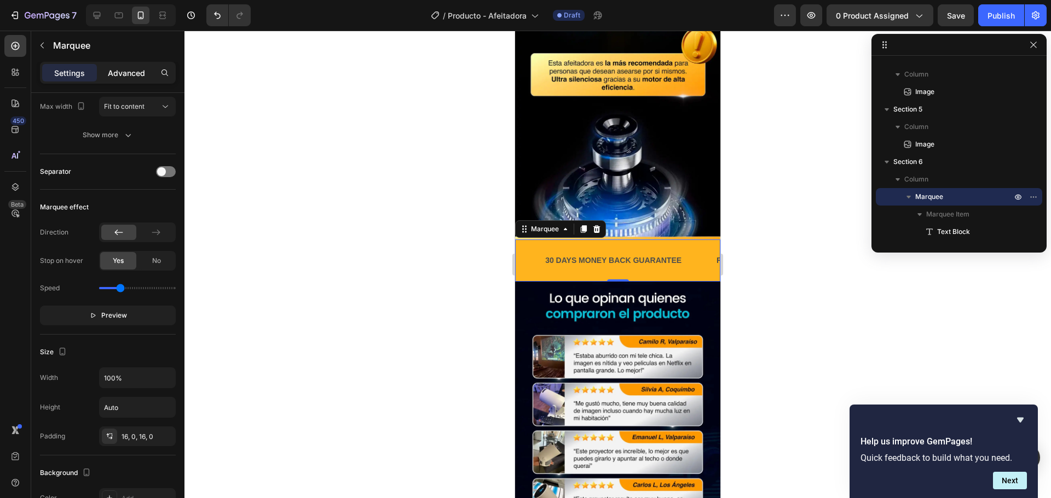
click at [129, 69] on p "Advanced" at bounding box center [126, 72] width 37 height 11
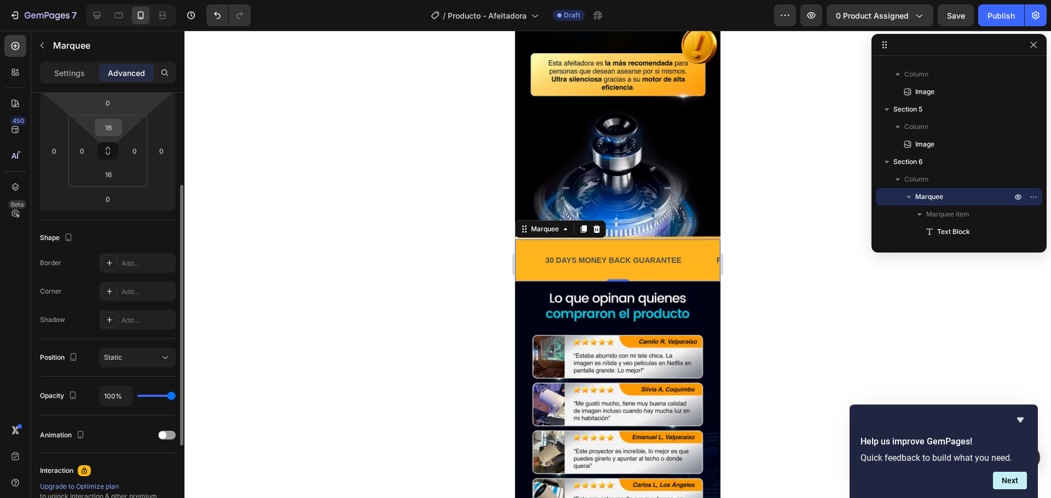
click at [111, 131] on input "16" at bounding box center [108, 127] width 22 height 16
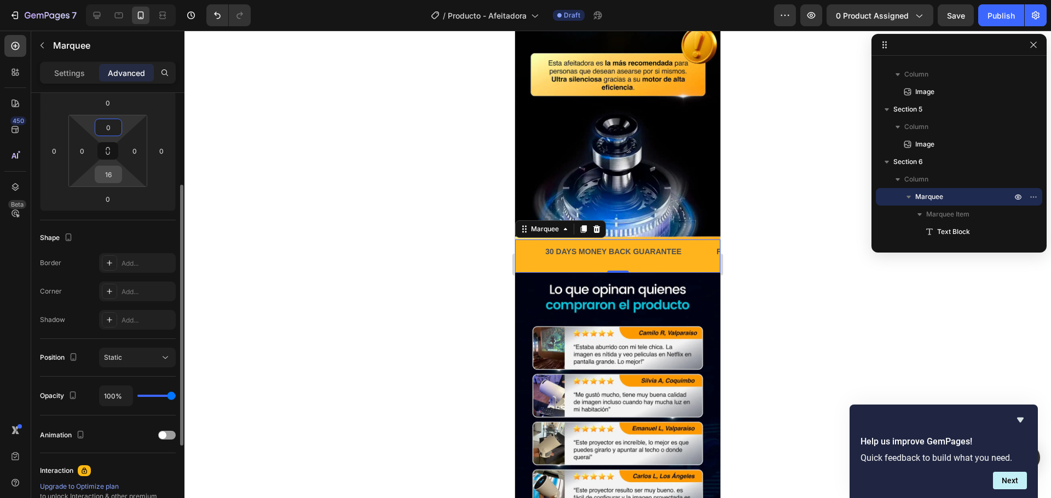
type input "0"
click at [111, 170] on input "16" at bounding box center [108, 174] width 22 height 16
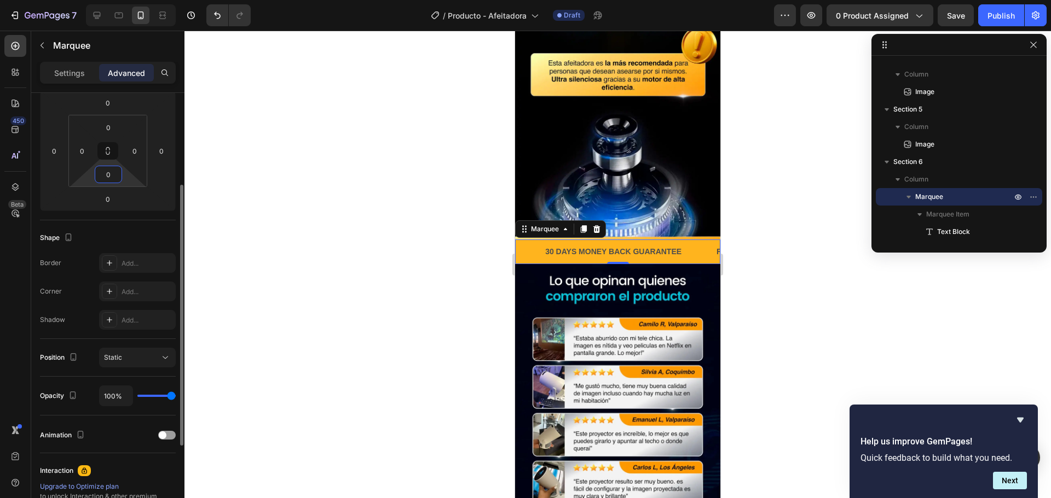
type input "0"
click at [109, 235] on div "Shape" at bounding box center [108, 238] width 136 height 18
click at [79, 76] on p "Settings" at bounding box center [69, 72] width 31 height 11
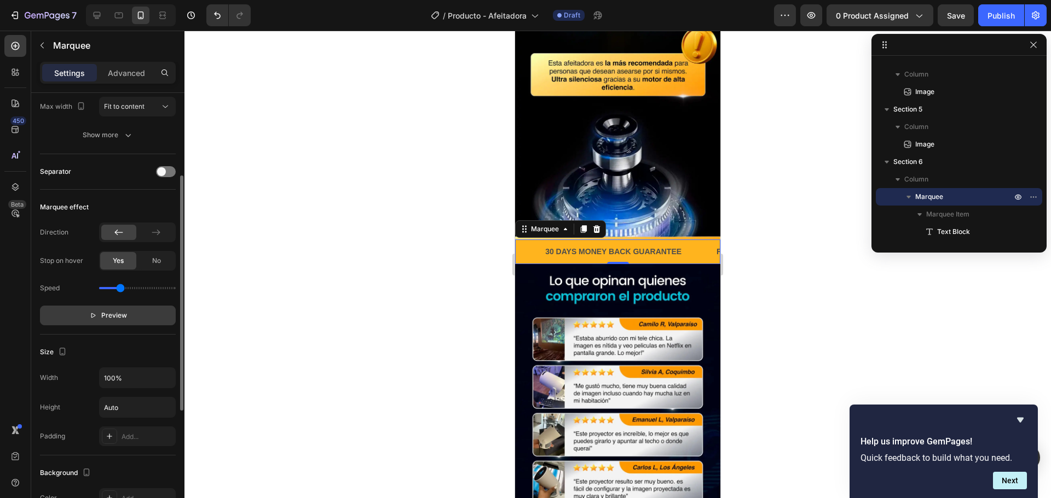
click at [122, 318] on span "Preview" at bounding box center [114, 315] width 26 height 11
type input "0.6"
click at [114, 289] on input "range" at bounding box center [137, 288] width 77 height 2
click at [111, 315] on span "Pause" at bounding box center [114, 315] width 19 height 11
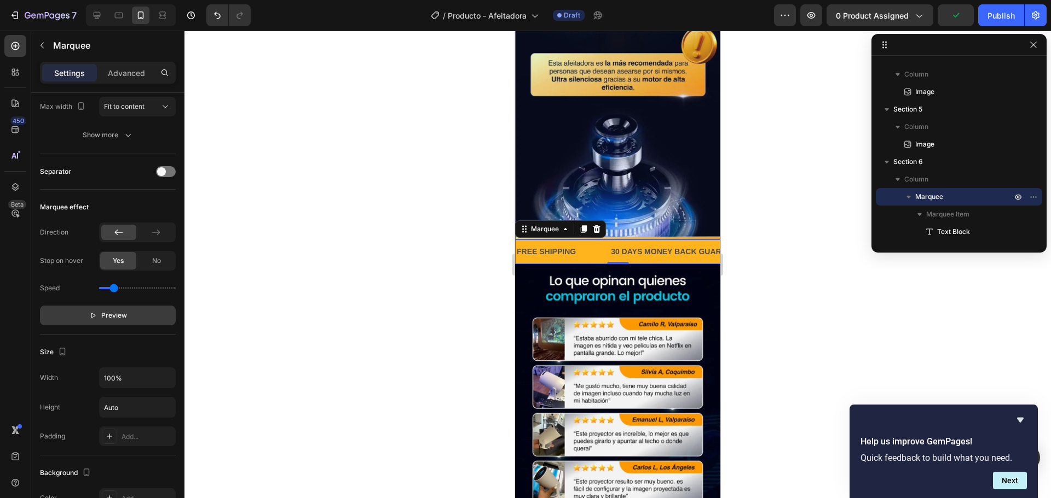
scroll to position [0, 0]
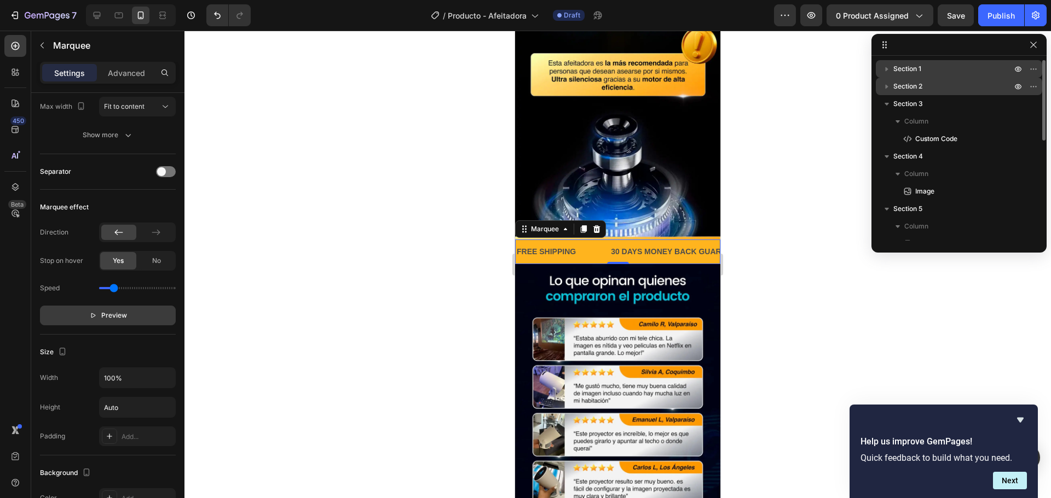
click at [889, 68] on icon "button" at bounding box center [886, 68] width 11 height 11
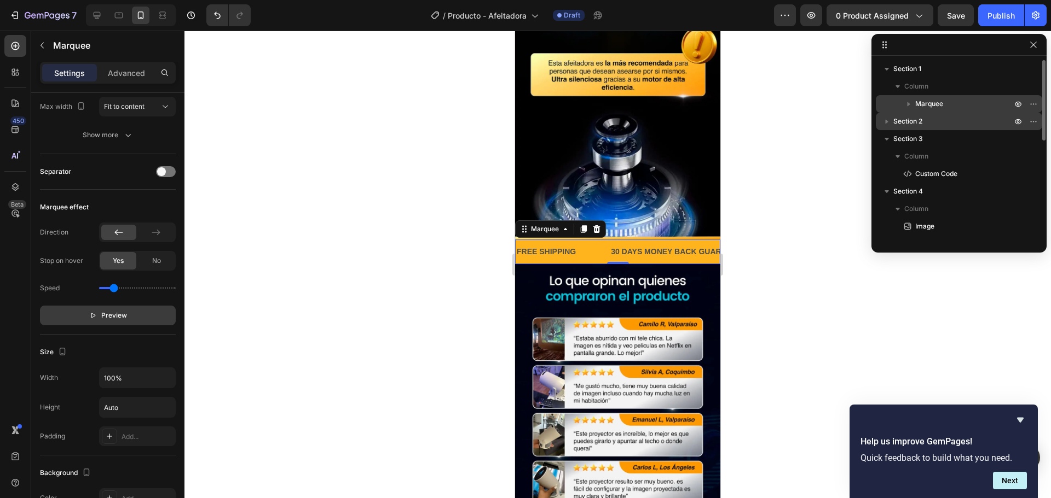
click at [925, 105] on span "Marquee" at bounding box center [929, 103] width 28 height 11
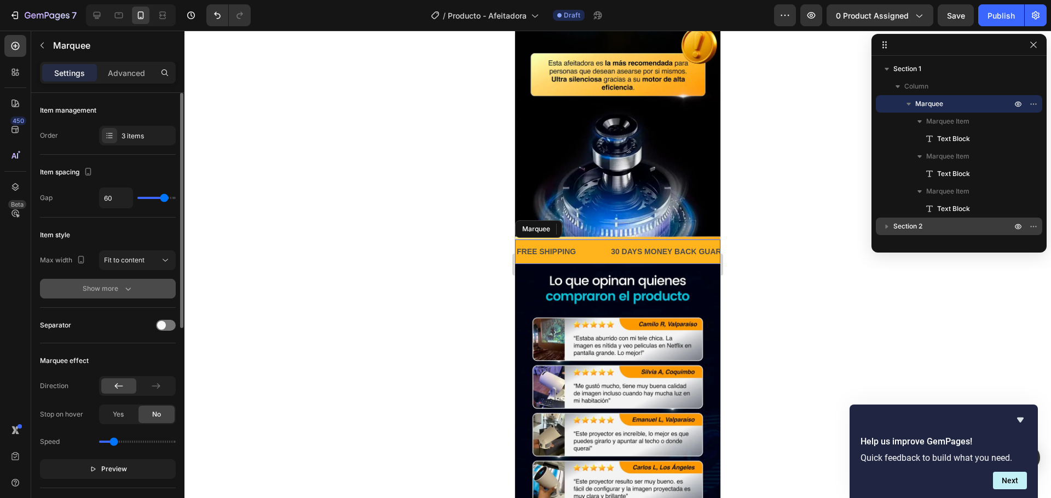
click at [123, 292] on icon "button" at bounding box center [128, 288] width 11 height 11
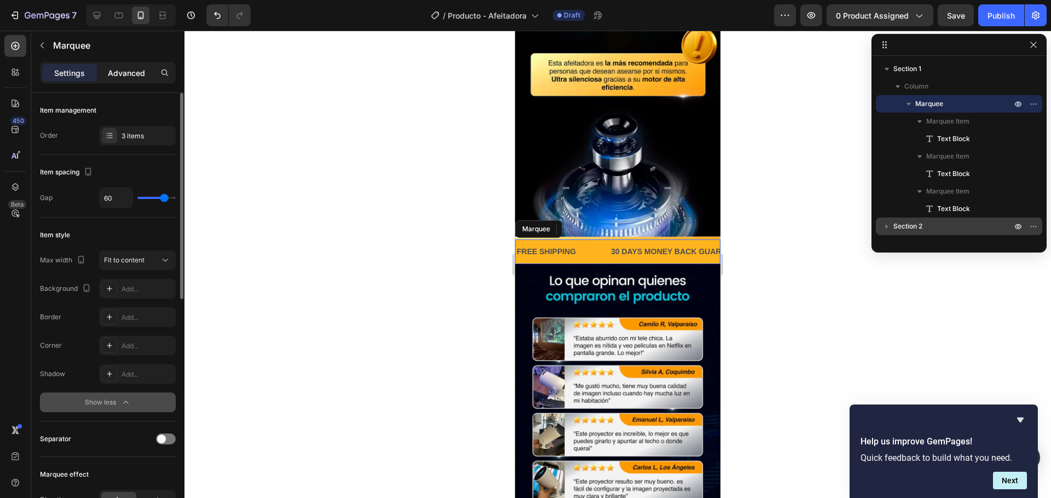
click at [131, 73] on p "Advanced" at bounding box center [126, 72] width 37 height 11
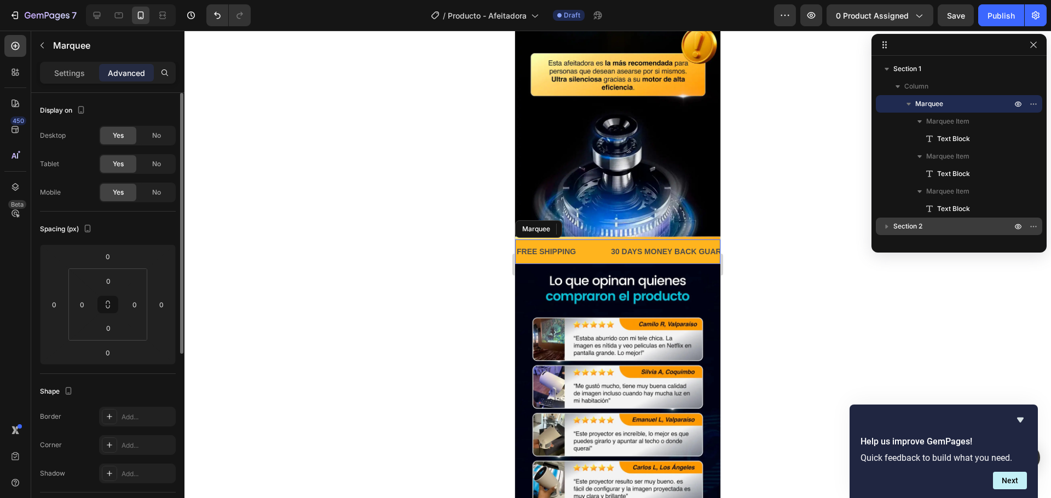
scroll to position [164, 0]
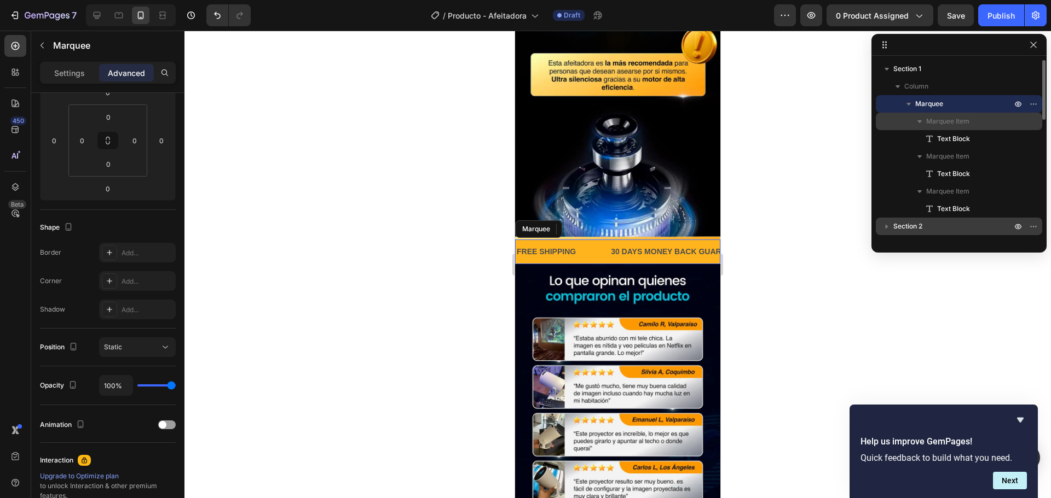
click at [954, 119] on span "Marquee Item" at bounding box center [947, 121] width 43 height 11
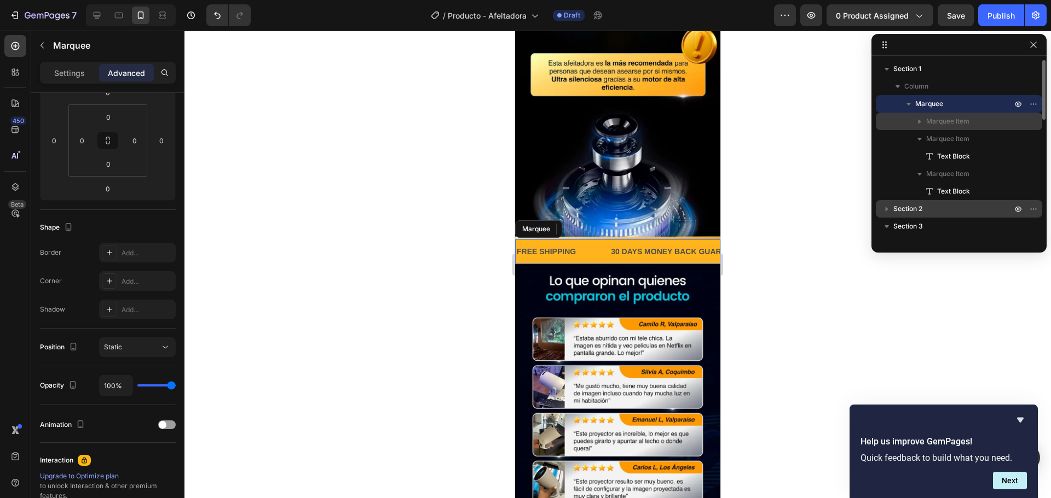
click at [954, 119] on span "Marquee Item" at bounding box center [947, 121] width 43 height 11
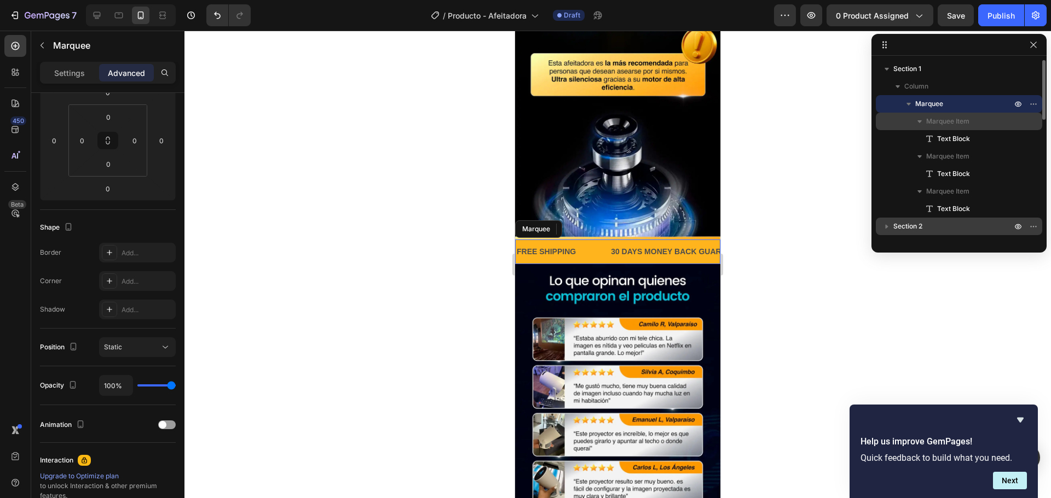
click at [950, 130] on div "Marquee Item" at bounding box center [959, 122] width 158 height 18
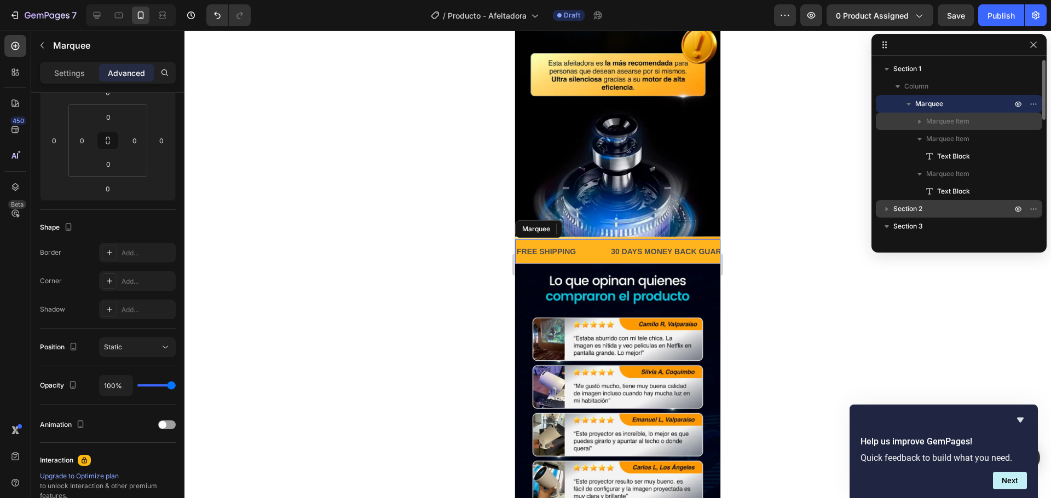
click at [949, 126] on span "Marquee Item" at bounding box center [947, 121] width 43 height 11
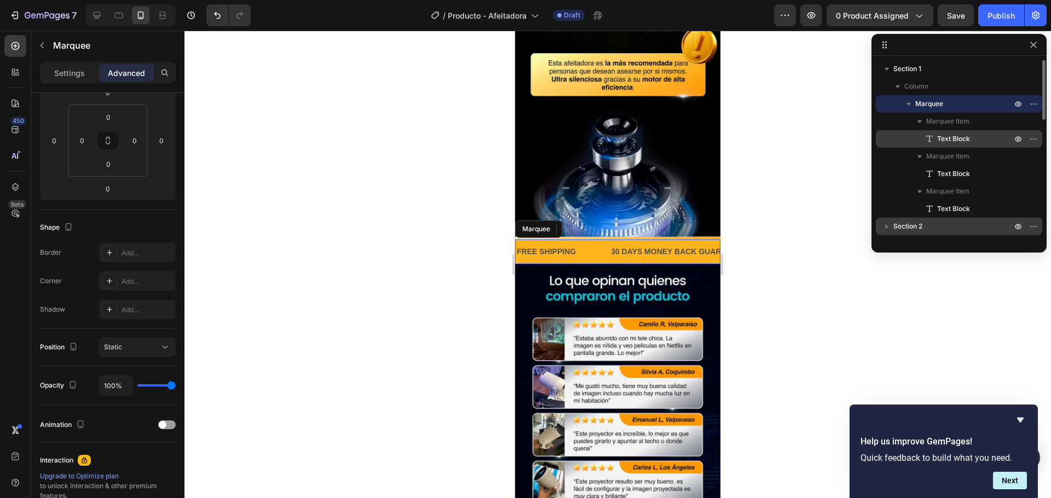
click at [949, 142] on span "Text Block" at bounding box center [953, 139] width 33 height 11
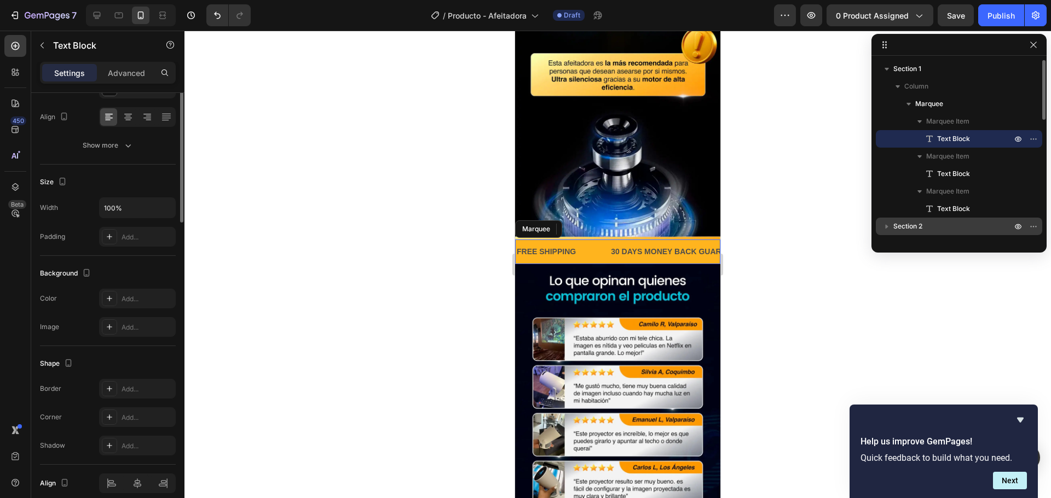
scroll to position [0, 0]
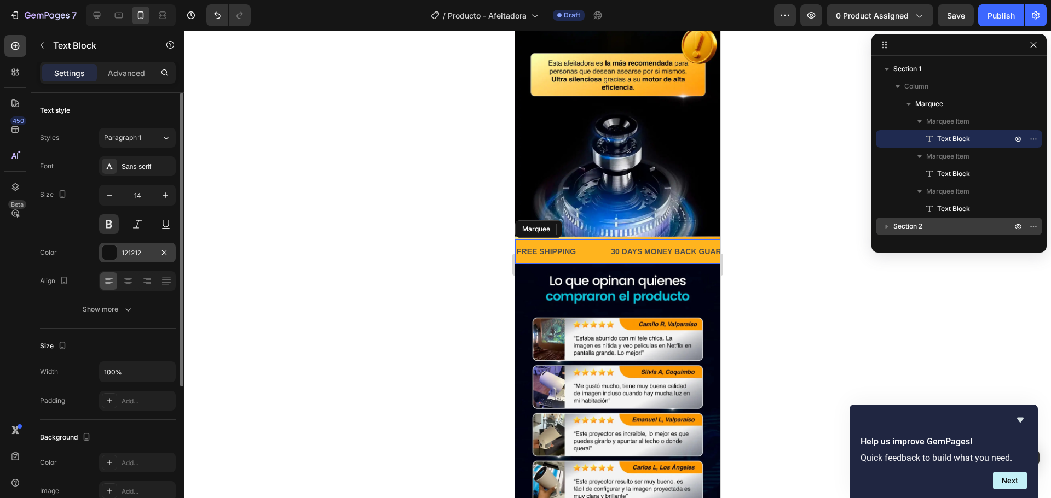
click at [149, 254] on div "121212" at bounding box center [137, 253] width 32 height 10
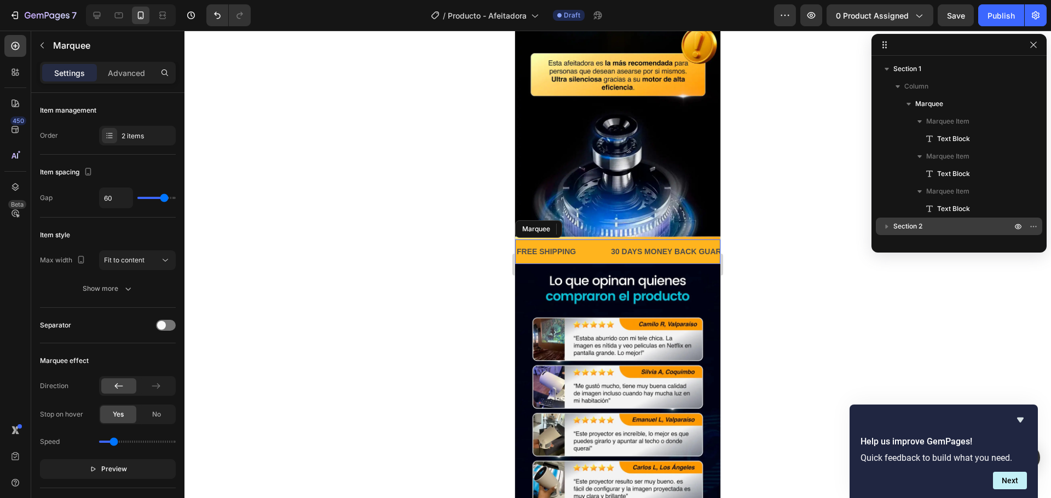
click at [591, 240] on div "FREE SHIPPING Text Block" at bounding box center [562, 252] width 94 height 25
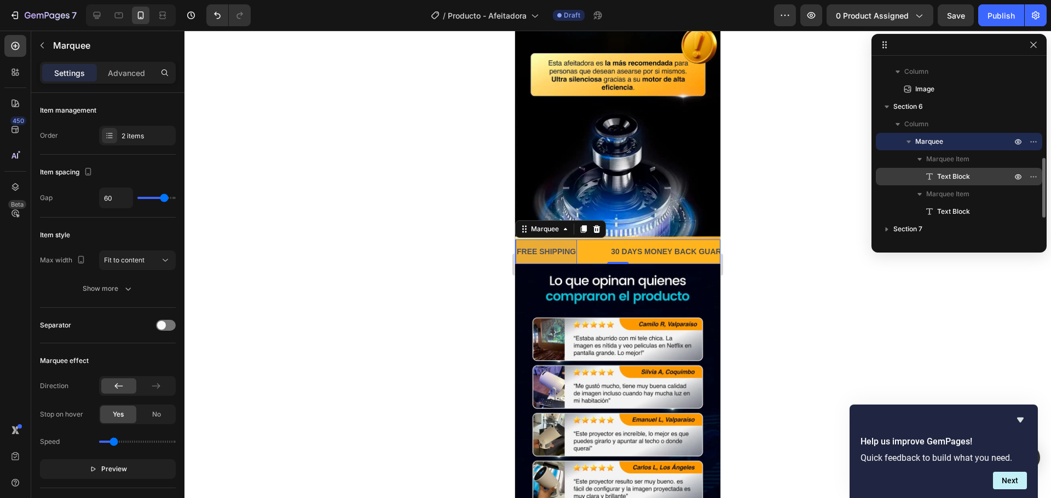
click at [939, 172] on span "Text Block" at bounding box center [953, 176] width 33 height 11
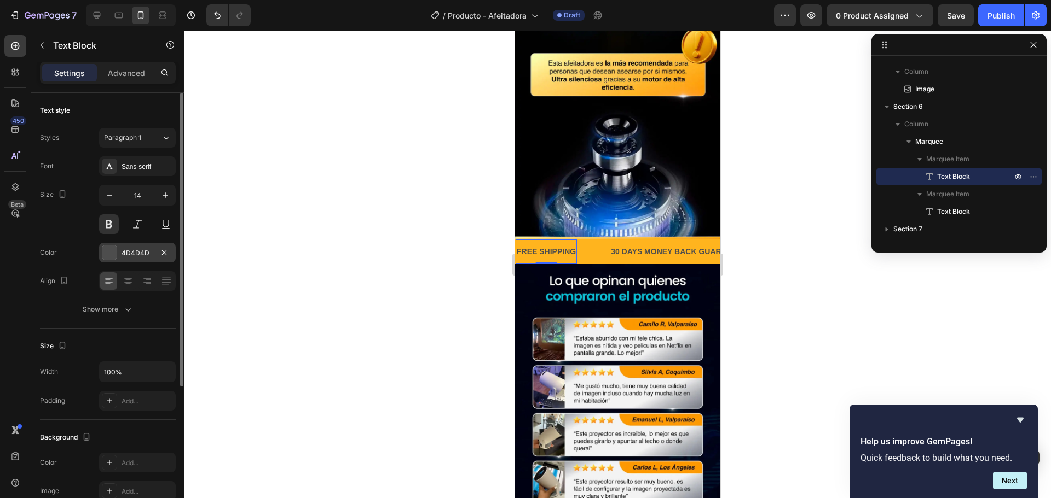
click at [148, 253] on div "4D4D4D" at bounding box center [137, 253] width 32 height 10
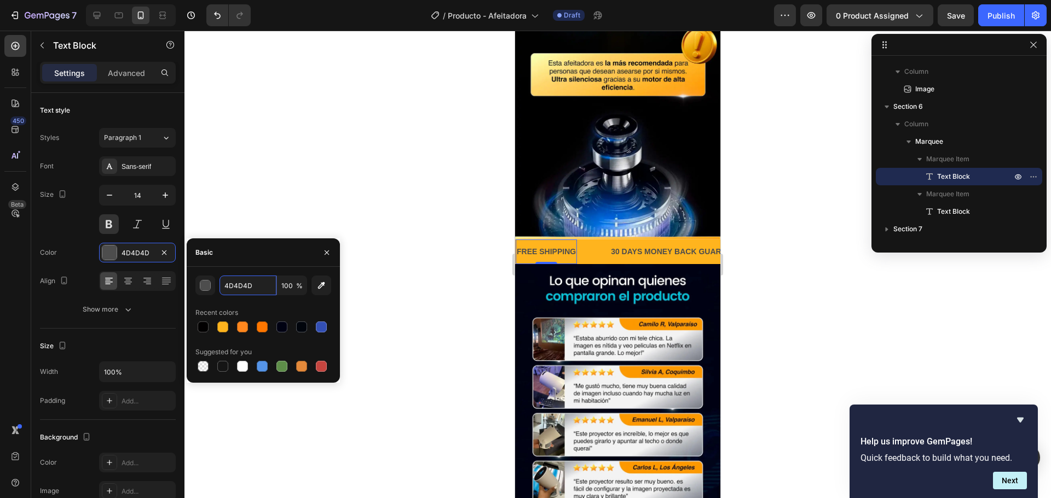
paste input "121212"
type input "121212"
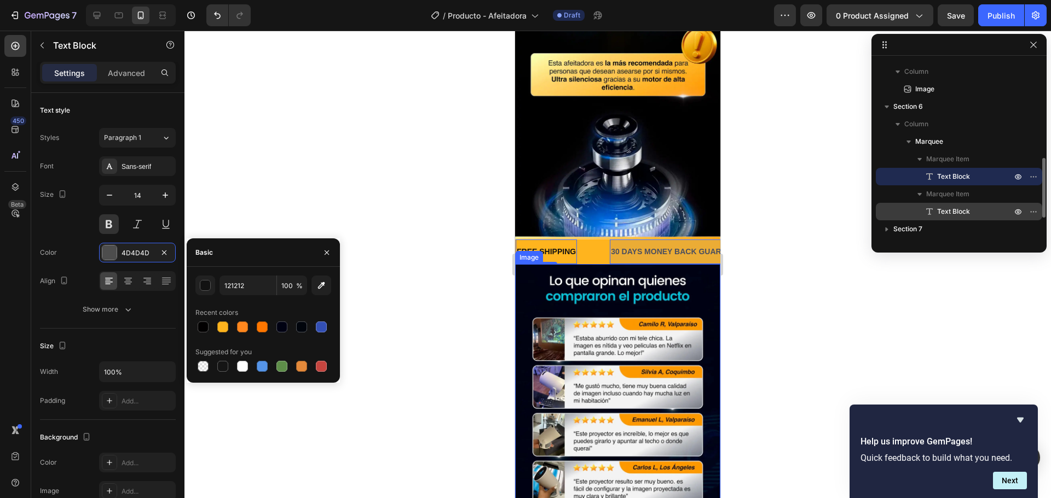
click at [949, 204] on div "Text Block" at bounding box center [959, 212] width 158 height 18
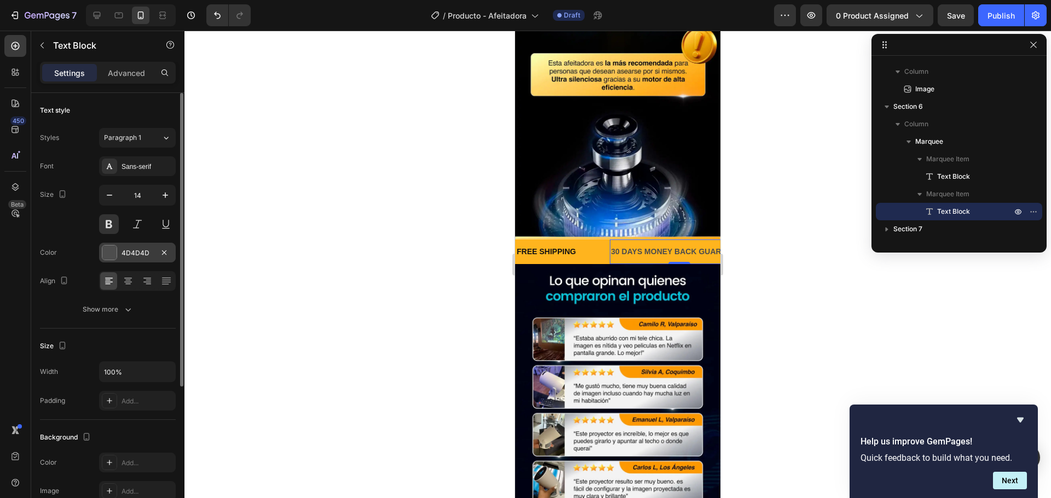
click at [124, 253] on div "4D4D4D" at bounding box center [137, 253] width 32 height 10
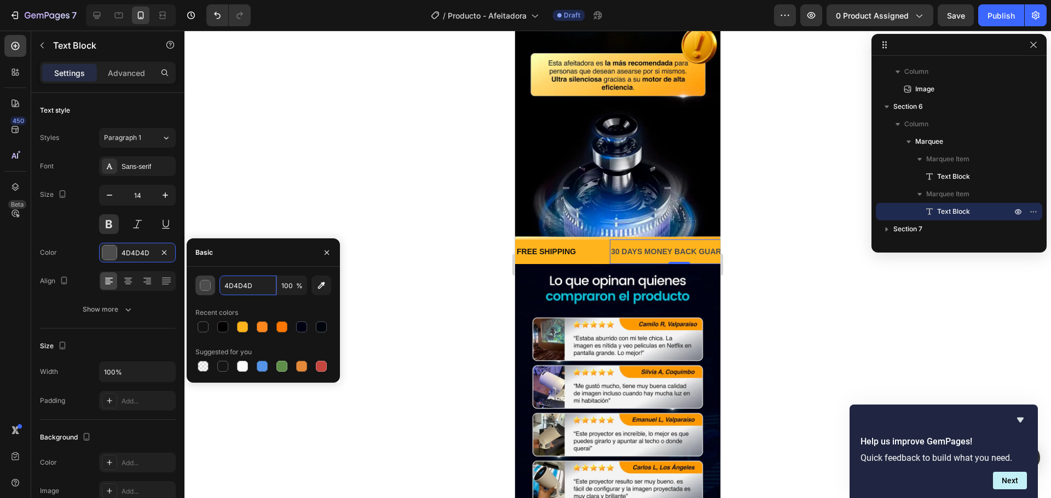
paste input "121212"
type input "121212"
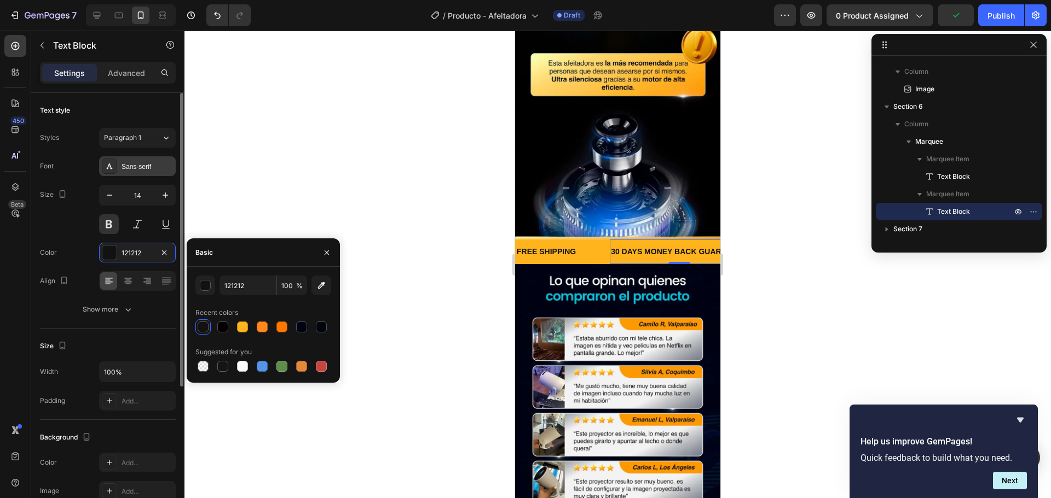
click at [145, 171] on div "Sans-serif" at bounding box center [146, 167] width 51 height 10
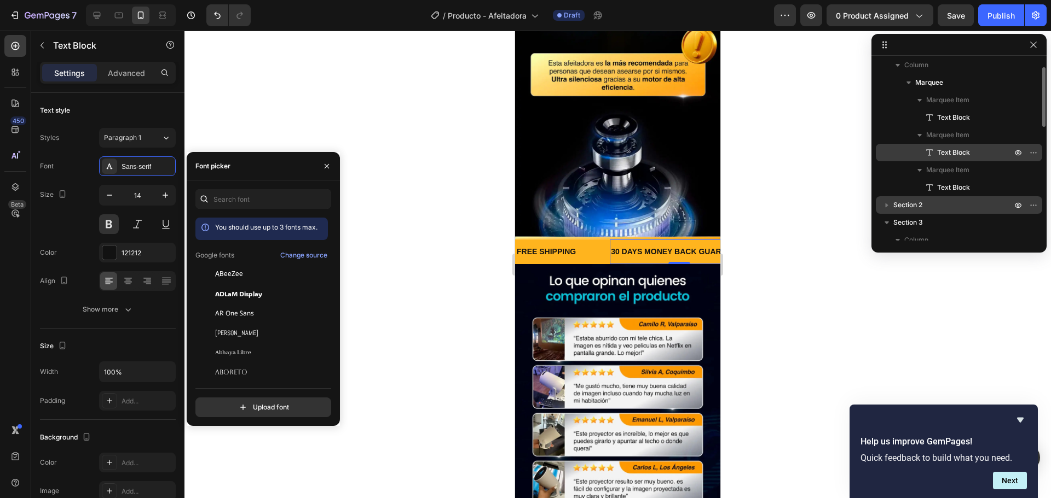
scroll to position [0, 0]
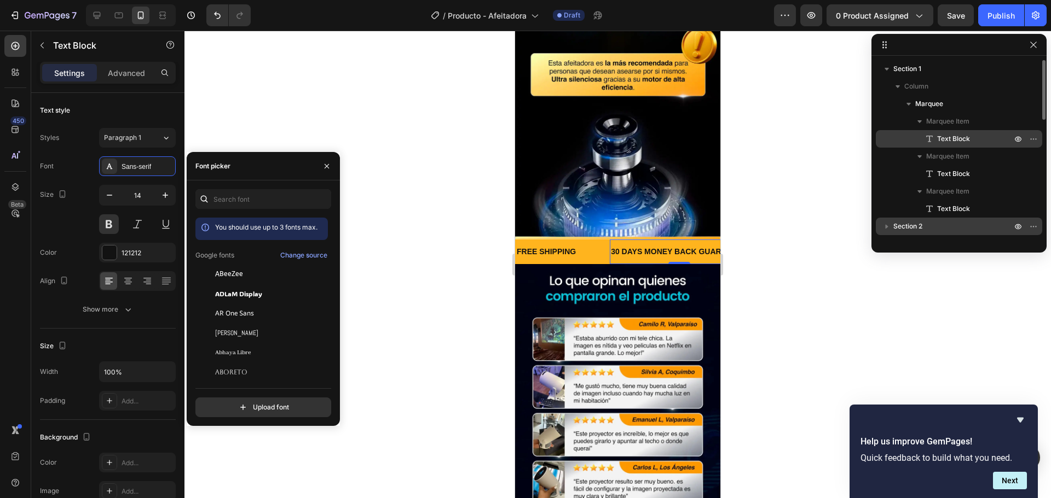
click at [943, 138] on span "Text Block" at bounding box center [953, 139] width 33 height 11
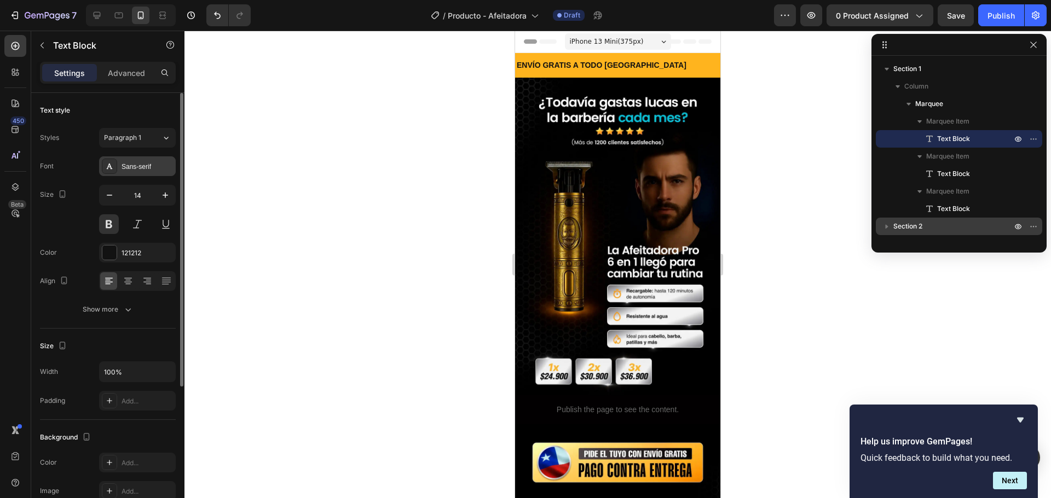
click at [142, 175] on div "Sans-serif" at bounding box center [137, 166] width 77 height 20
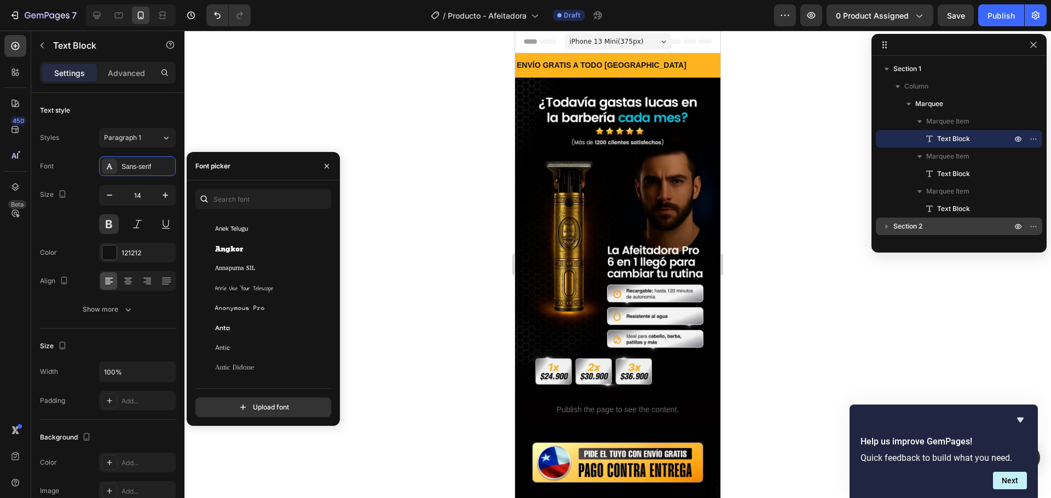
scroll to position [1642, 0]
click at [257, 306] on div "Anta" at bounding box center [270, 303] width 111 height 10
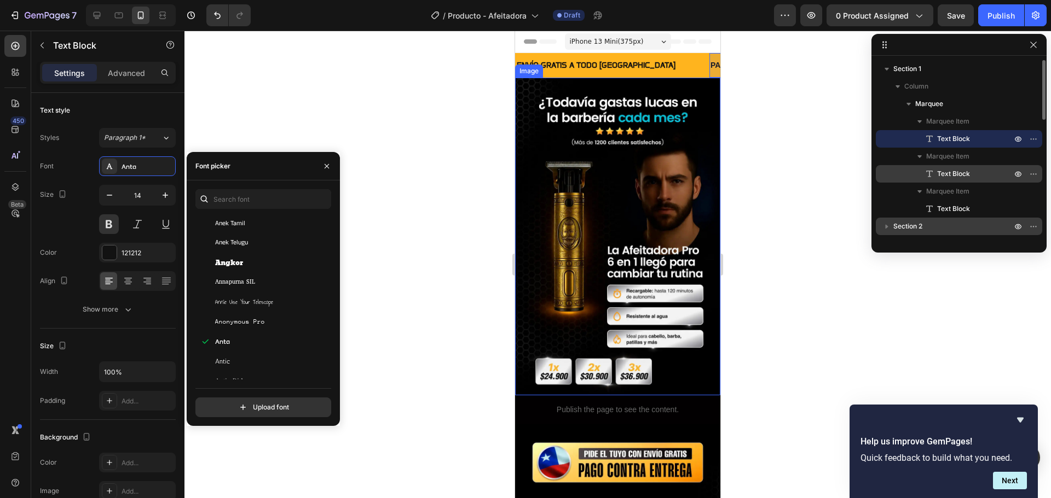
click at [940, 171] on span "Text Block" at bounding box center [953, 174] width 33 height 11
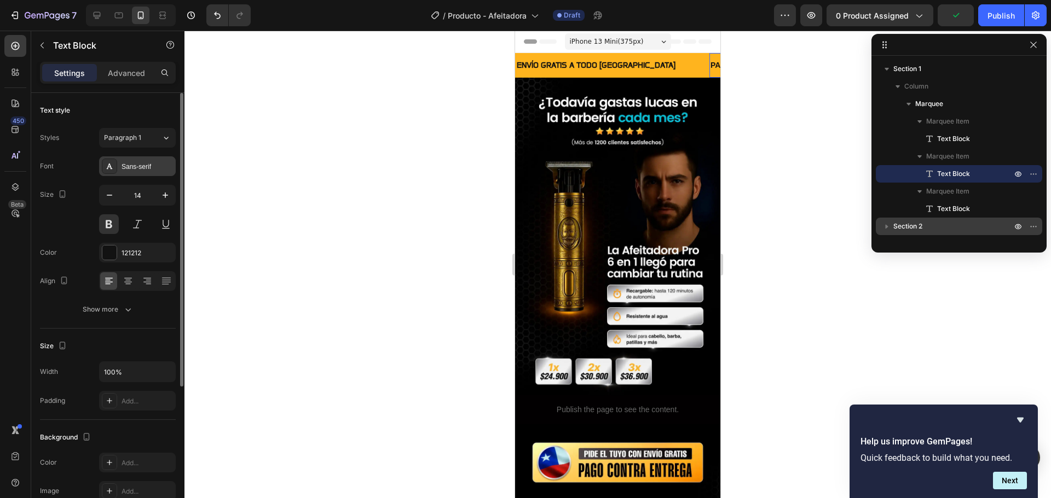
click at [149, 170] on div "Sans-serif" at bounding box center [146, 167] width 51 height 10
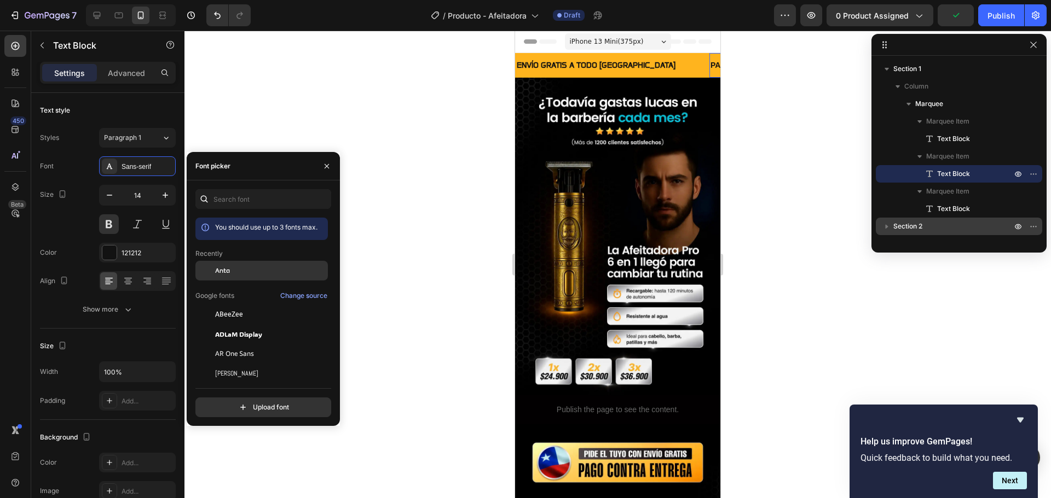
click at [252, 271] on div "Anta" at bounding box center [270, 271] width 111 height 10
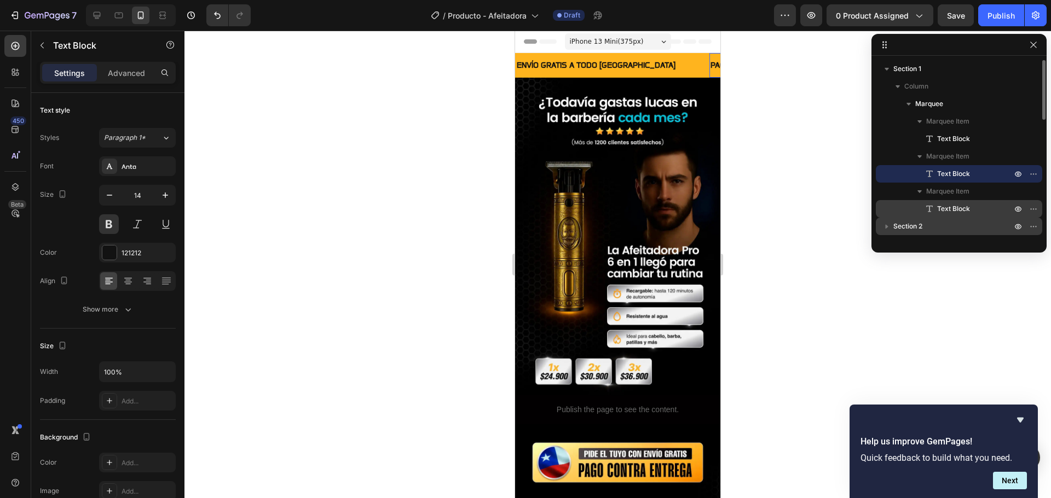
click at [971, 207] on p "Text Block" at bounding box center [962, 209] width 77 height 11
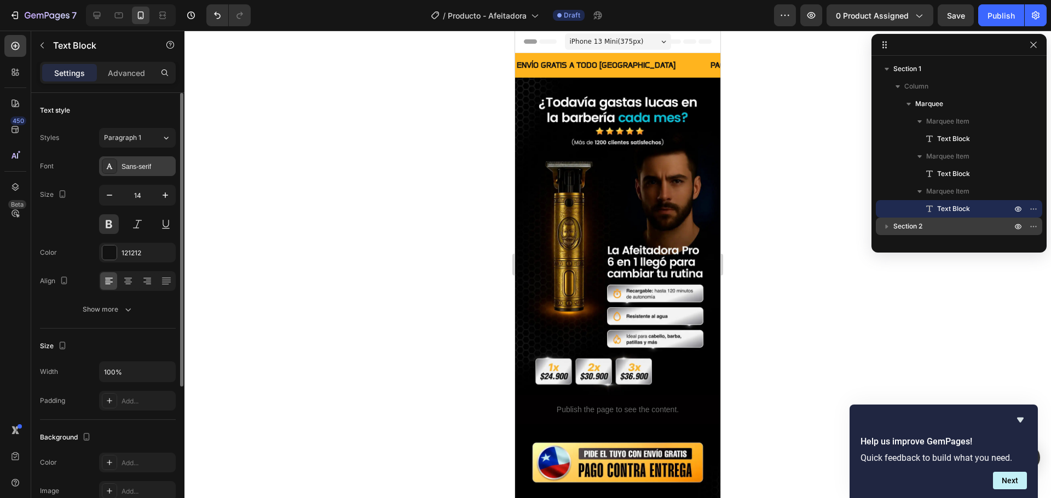
click at [132, 165] on div "Sans-serif" at bounding box center [146, 167] width 51 height 10
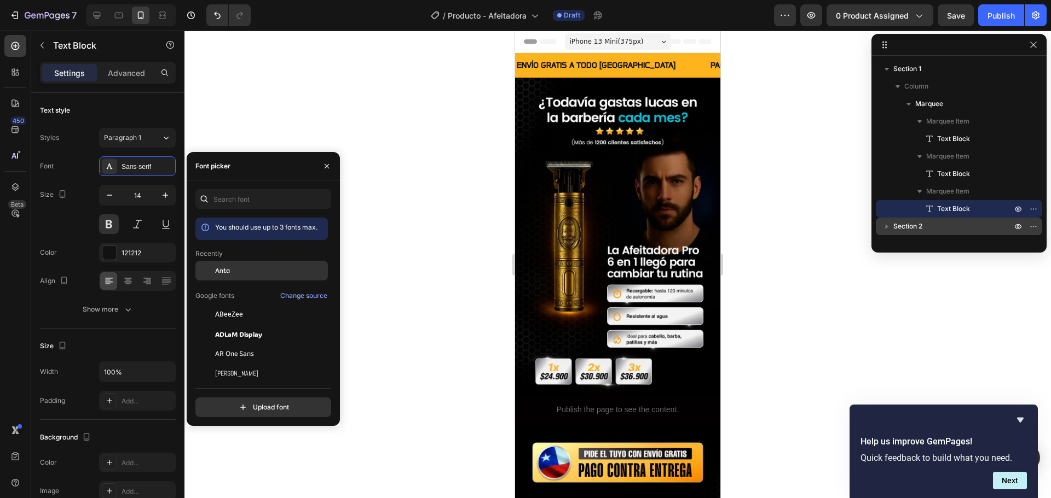
click at [234, 269] on div "Anta" at bounding box center [270, 271] width 111 height 10
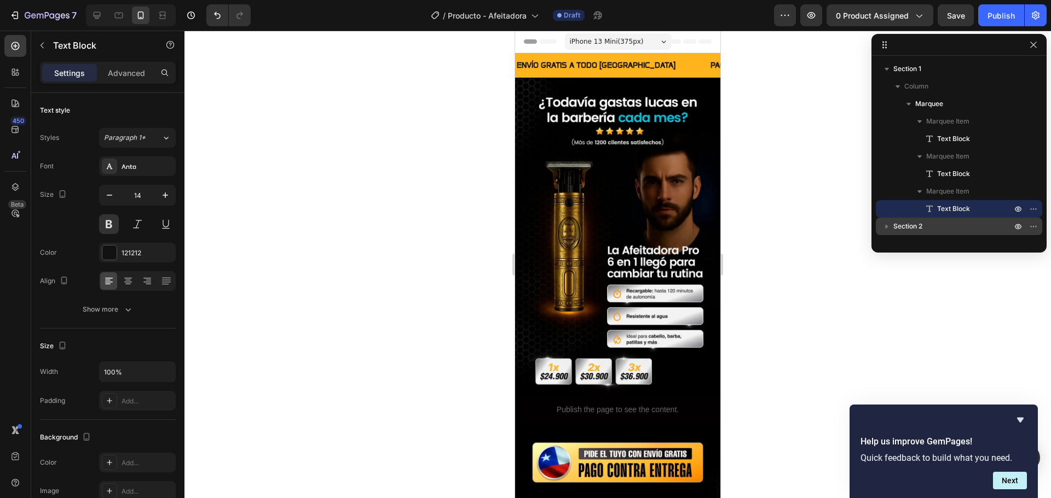
click at [405, 322] on div at bounding box center [617, 265] width 866 height 468
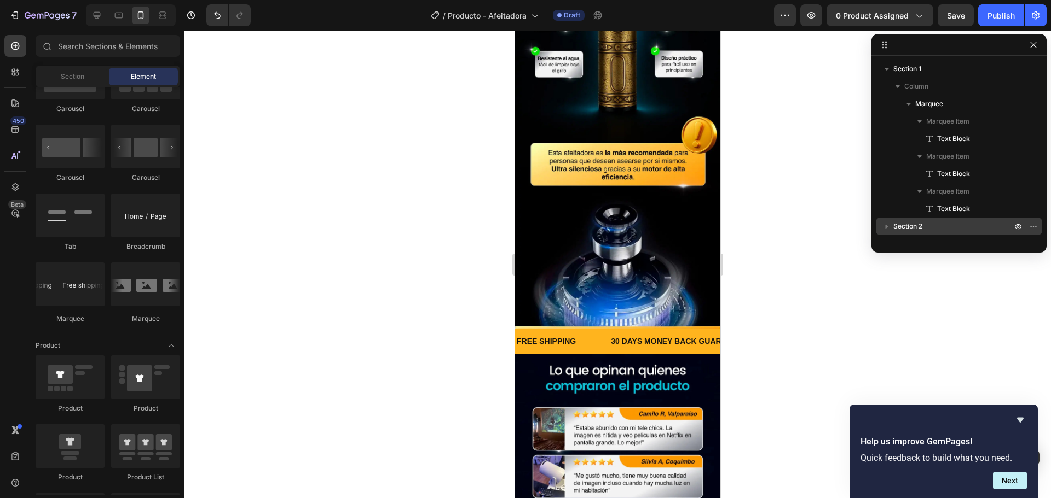
scroll to position [1040, 0]
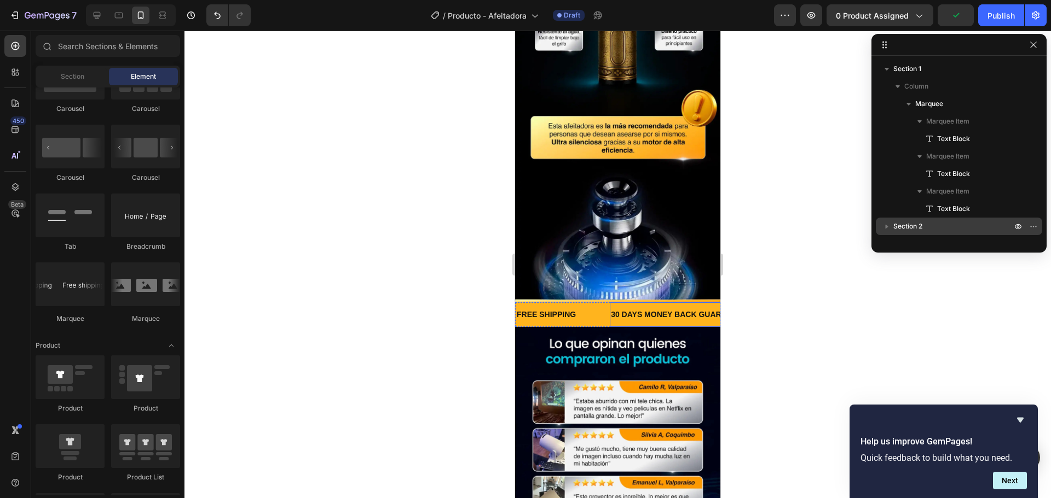
click at [623, 307] on div "30 DAYS MONEY BACK GUARANTEE" at bounding box center [679, 315] width 138 height 16
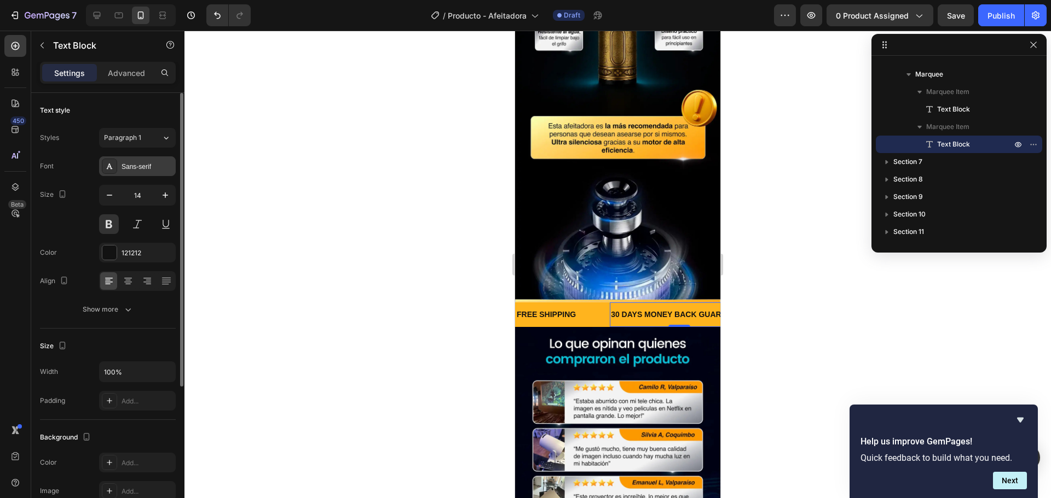
click at [137, 160] on div "Sans-serif" at bounding box center [137, 166] width 77 height 20
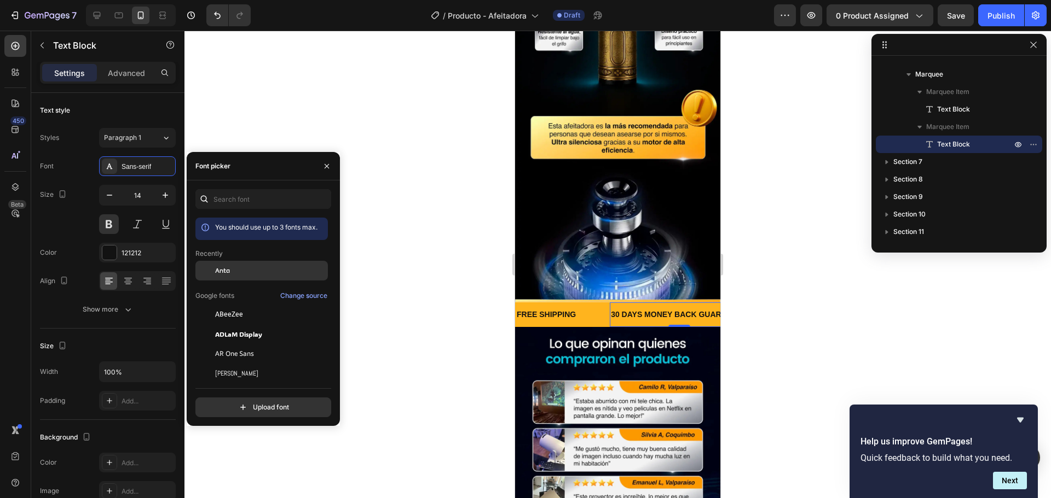
click at [237, 272] on div "Anta" at bounding box center [270, 271] width 111 height 10
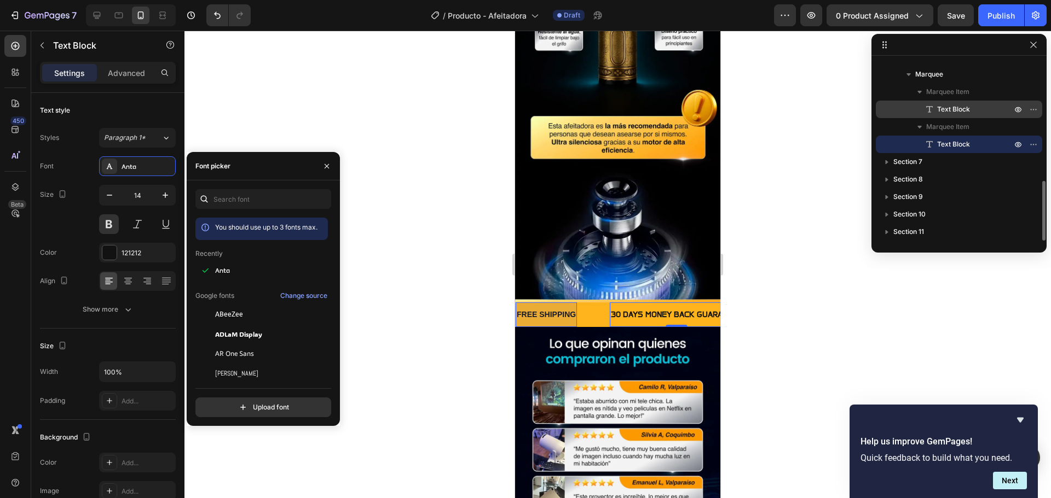
click at [949, 111] on span "Text Block" at bounding box center [953, 109] width 33 height 11
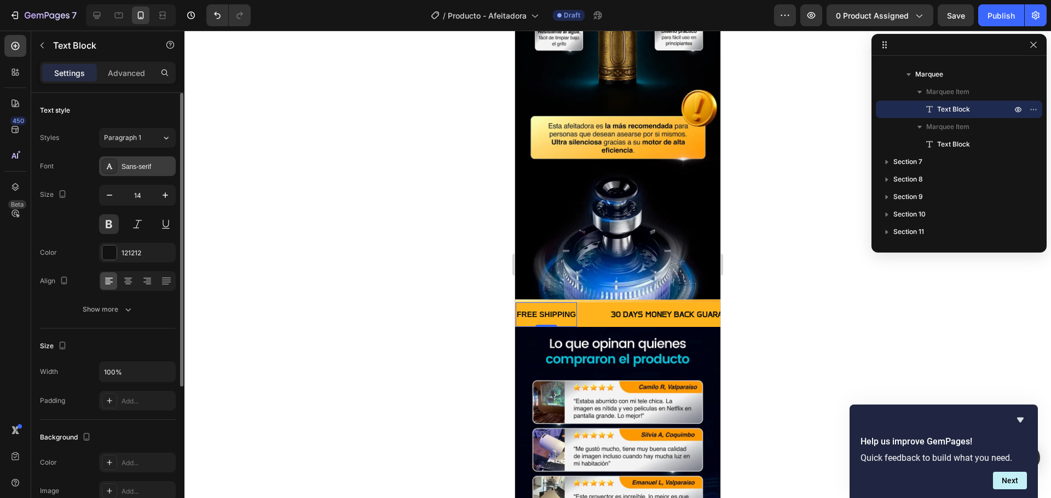
click at [144, 165] on div "Sans-serif" at bounding box center [146, 167] width 51 height 10
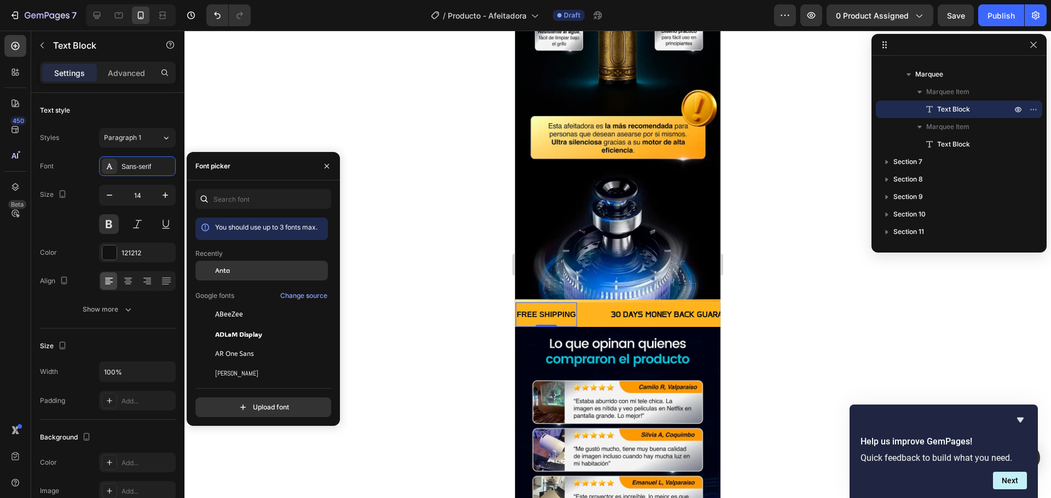
click at [237, 274] on div "Anta" at bounding box center [270, 271] width 111 height 10
click at [258, 125] on div at bounding box center [617, 265] width 866 height 468
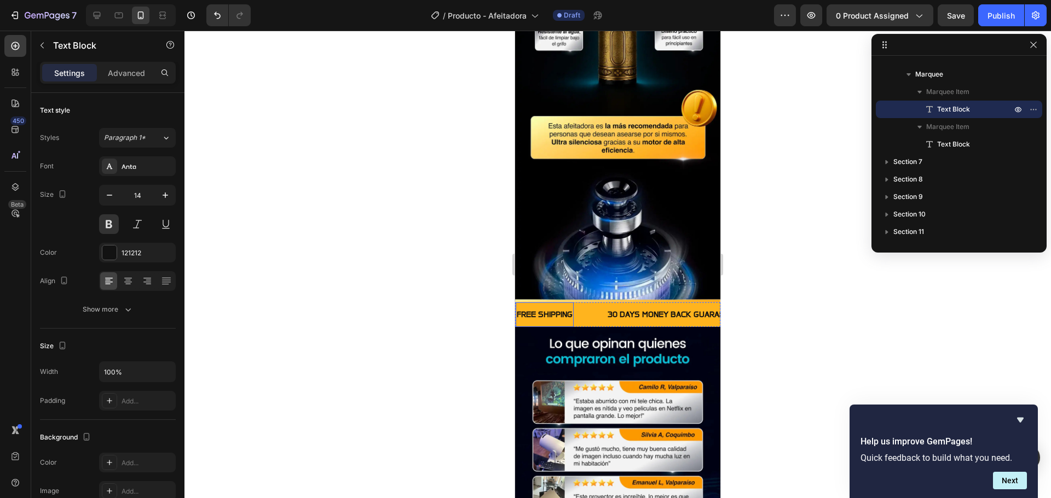
click at [560, 307] on div "FREE SHIPPING" at bounding box center [544, 315] width 58 height 16
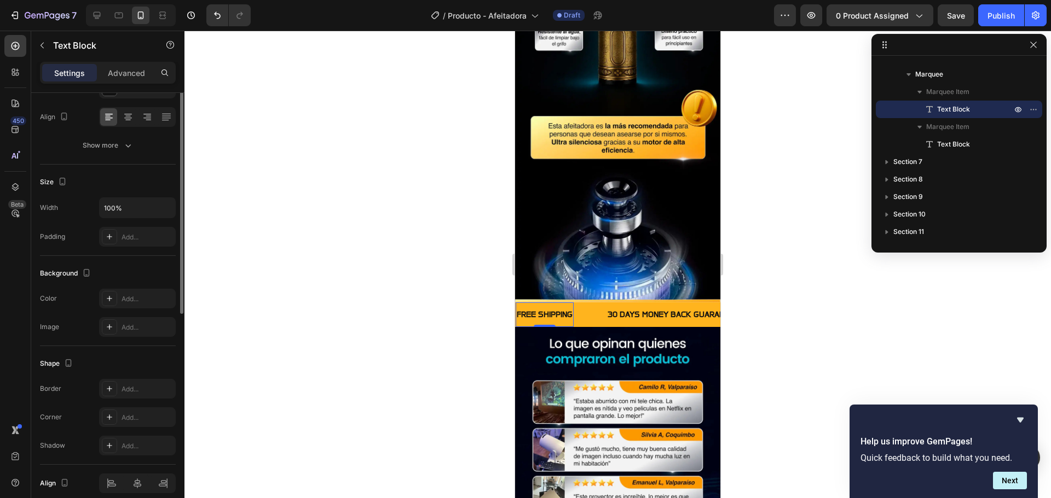
scroll to position [0, 0]
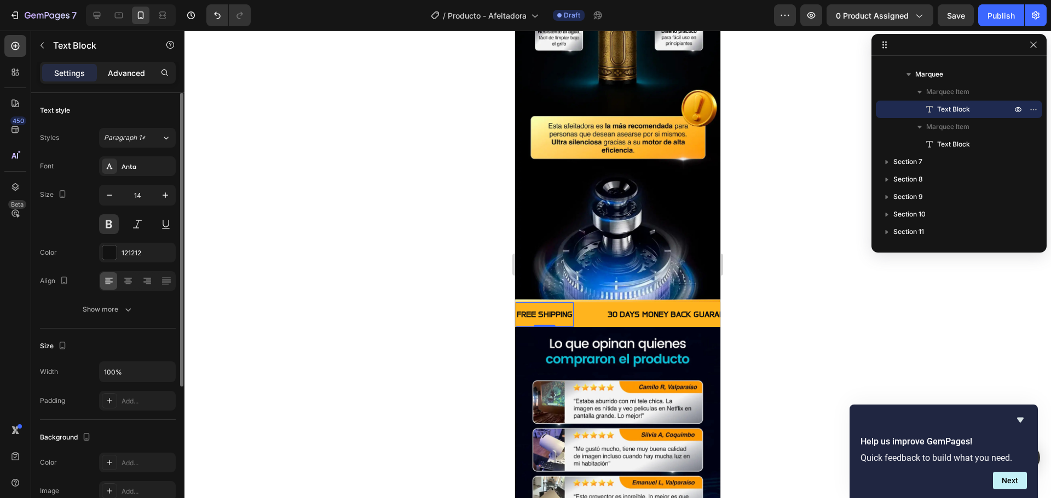
click at [112, 78] on p "Advanced" at bounding box center [126, 72] width 37 height 11
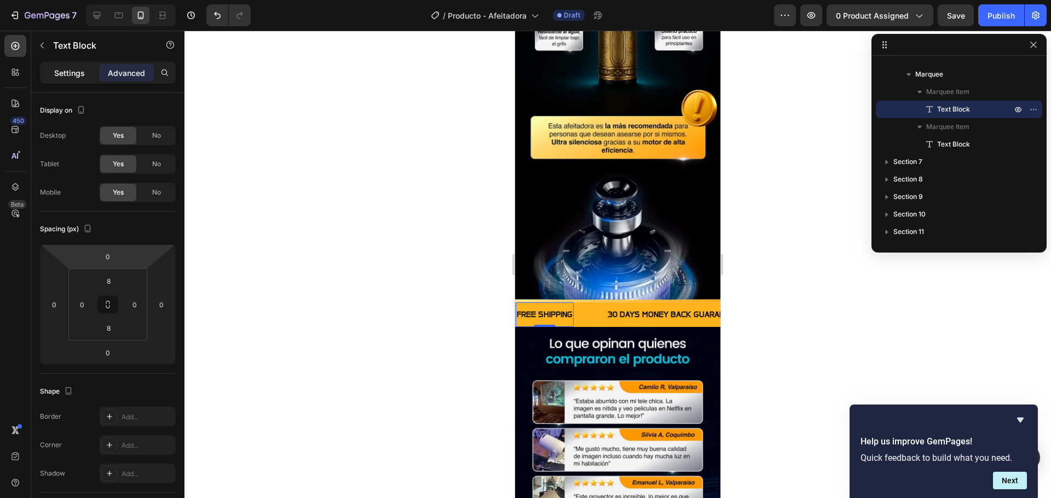
click at [78, 77] on p "Settings" at bounding box center [69, 72] width 31 height 11
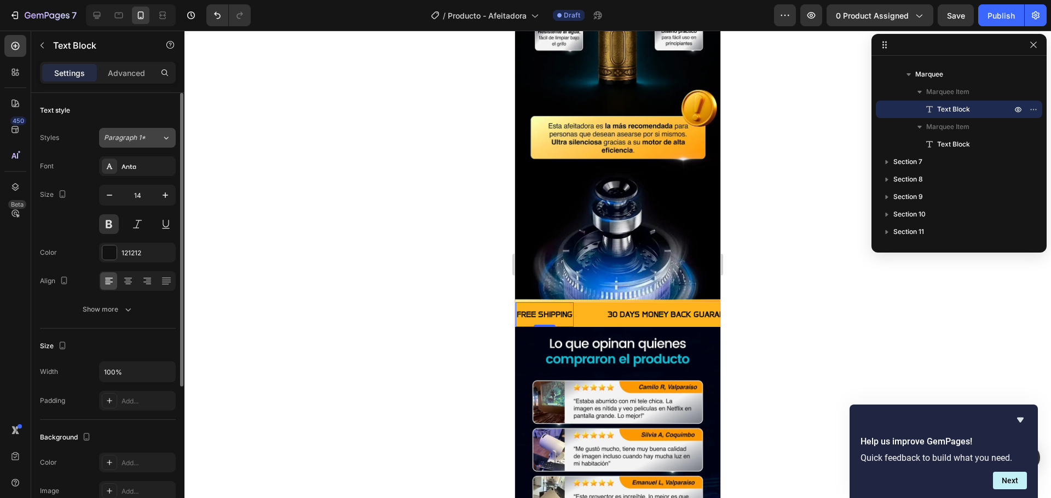
click at [168, 141] on icon at bounding box center [165, 137] width 9 height 11
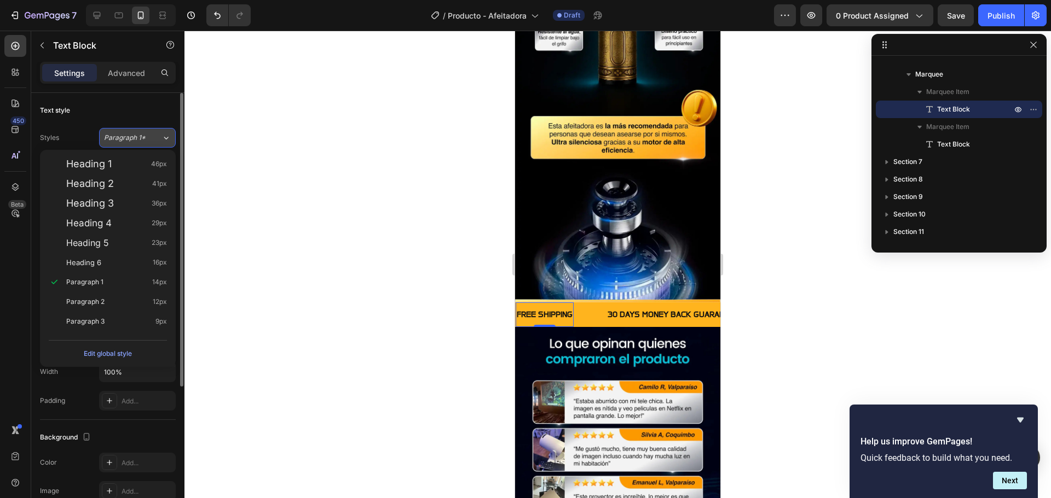
click at [168, 141] on icon at bounding box center [165, 137] width 9 height 11
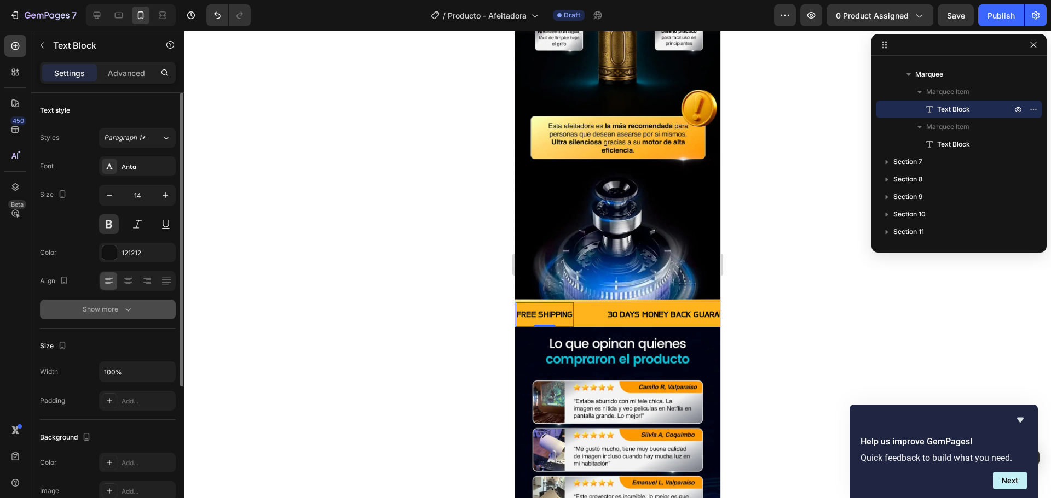
click at [132, 305] on icon "button" at bounding box center [128, 309] width 11 height 11
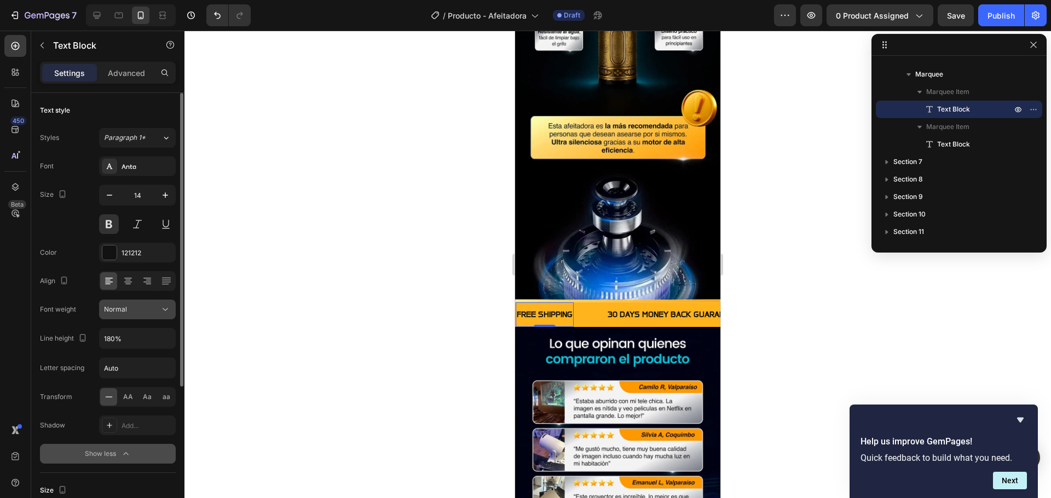
click at [153, 308] on div "Normal" at bounding box center [132, 310] width 56 height 10
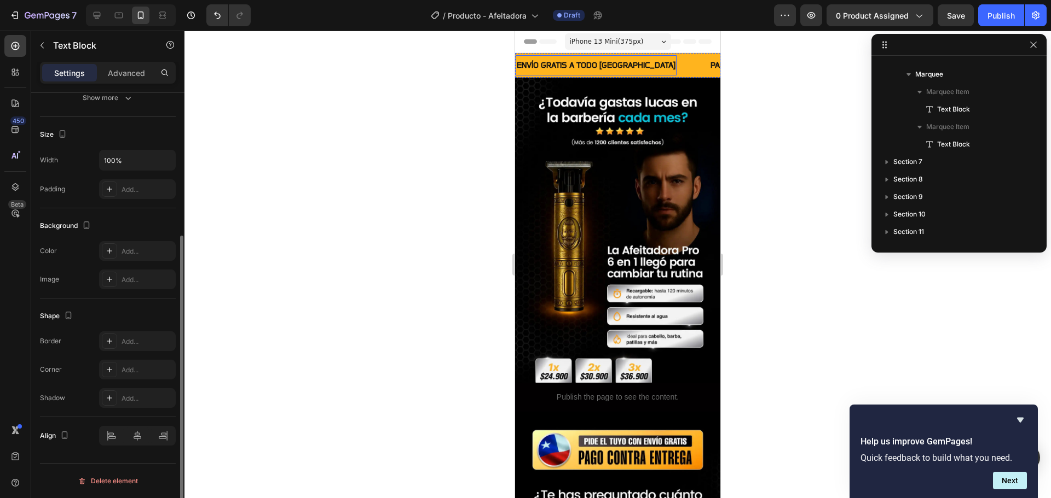
click at [611, 63] on strong "ENVÍO GRATIS A TODO CHILE" at bounding box center [596, 65] width 159 height 9
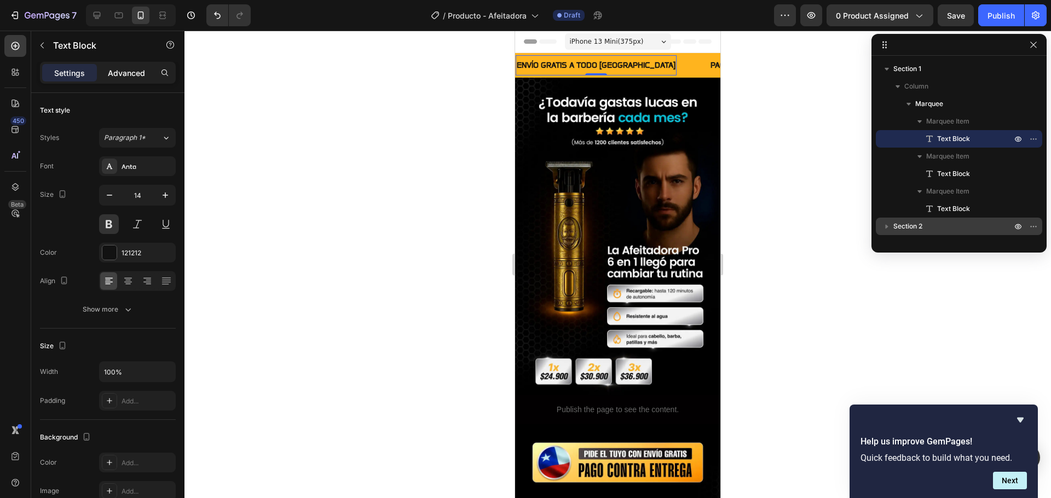
click at [117, 77] on p "Advanced" at bounding box center [126, 72] width 37 height 11
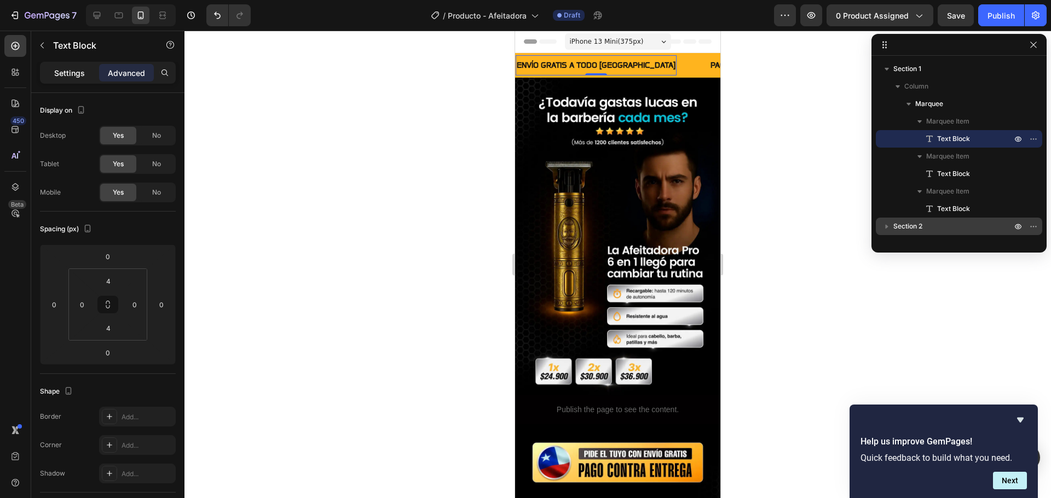
click at [86, 74] on div "Settings" at bounding box center [69, 73] width 55 height 18
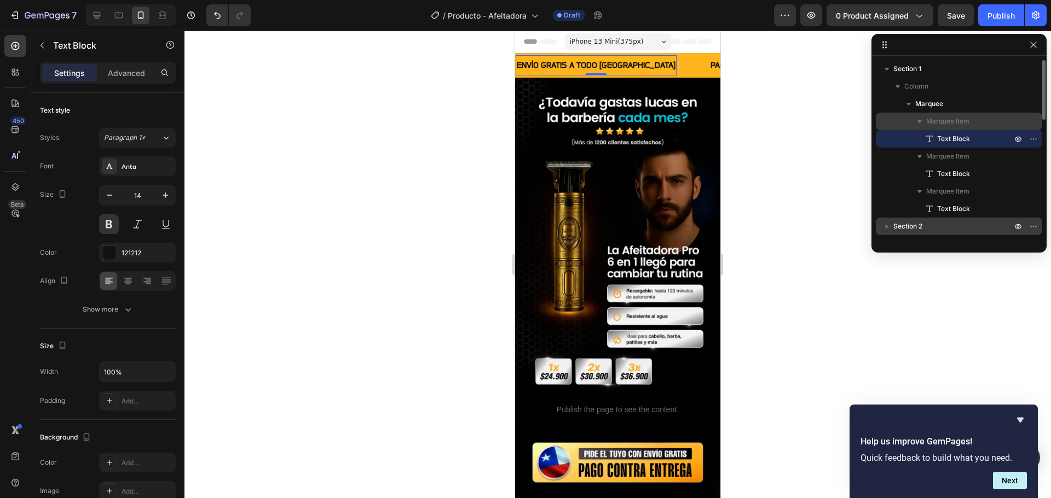
click at [959, 120] on span "Marquee Item" at bounding box center [947, 121] width 43 height 11
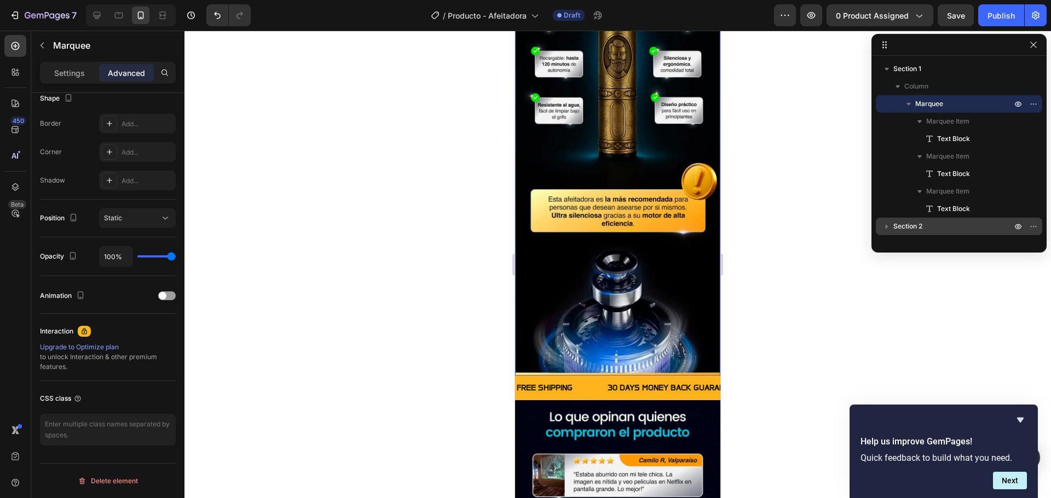
scroll to position [985, 0]
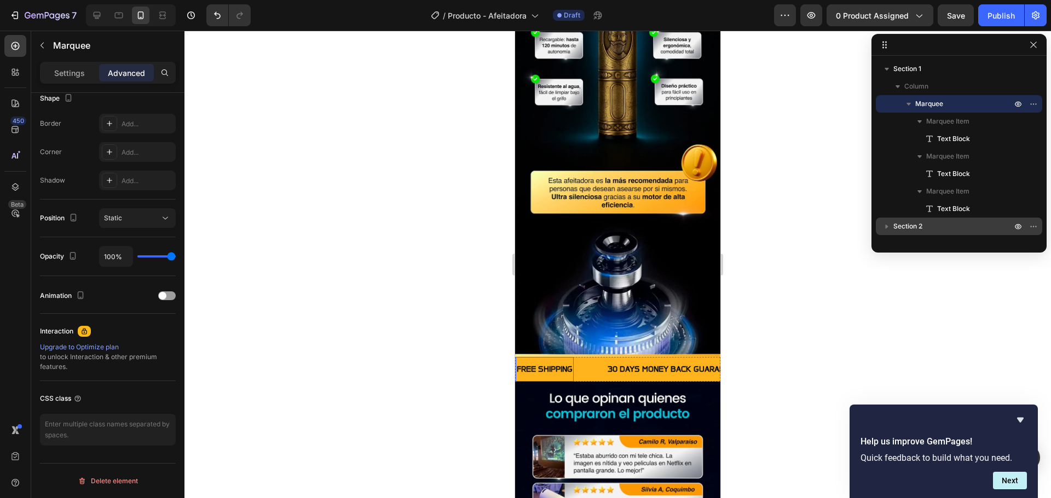
click at [555, 362] on div "FREE SHIPPING" at bounding box center [544, 370] width 58 height 16
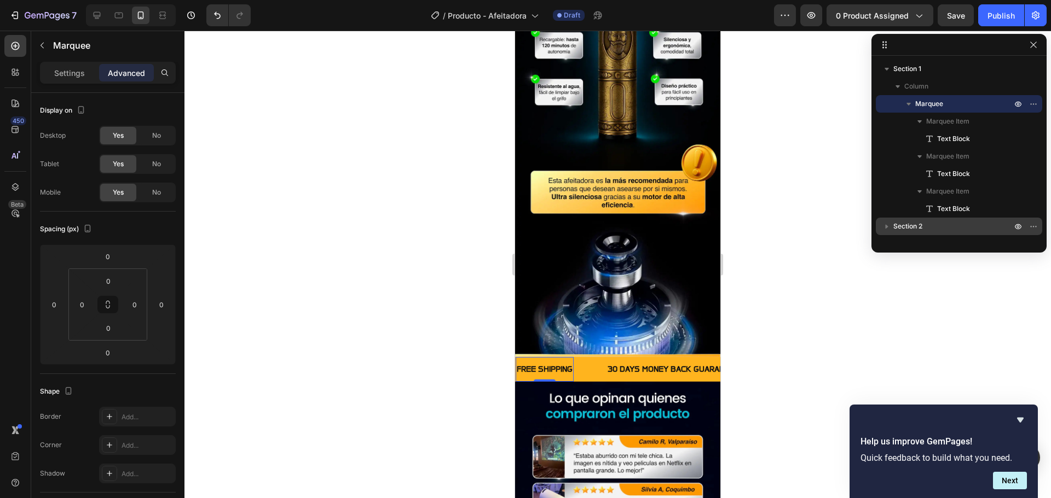
click at [555, 362] on div "FREE SHIPPING" at bounding box center [544, 370] width 58 height 16
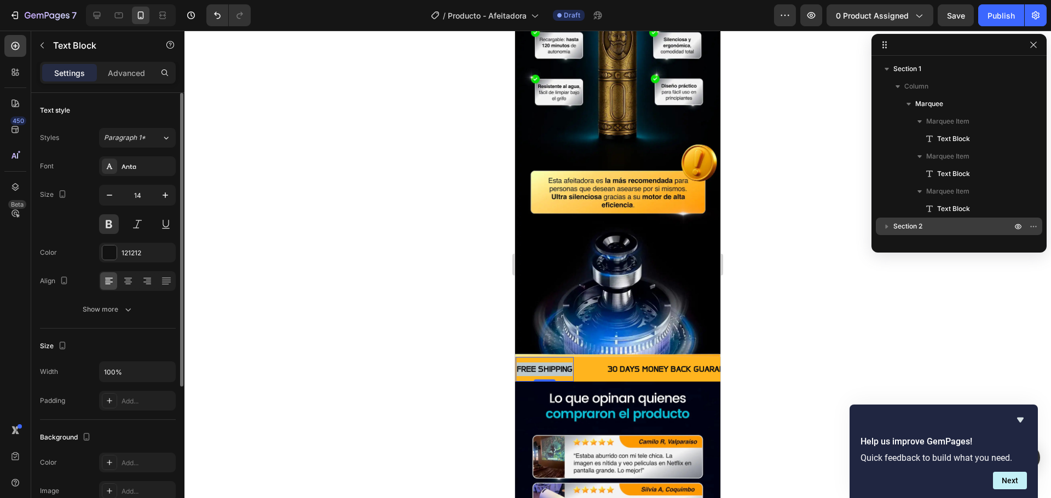
click at [555, 363] on p "FREE SHIPPING" at bounding box center [545, 370] width 56 height 14
click at [457, 282] on div at bounding box center [617, 265] width 866 height 468
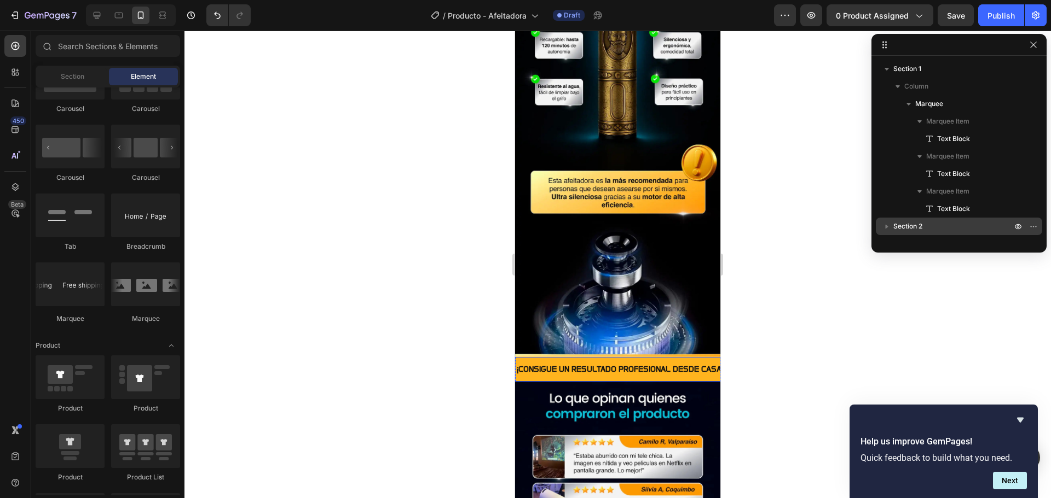
click at [565, 363] on p "¡CONSIGUE UN RESULTADO PROFESIONAL DESDE CASA!" at bounding box center [620, 370] width 207 height 14
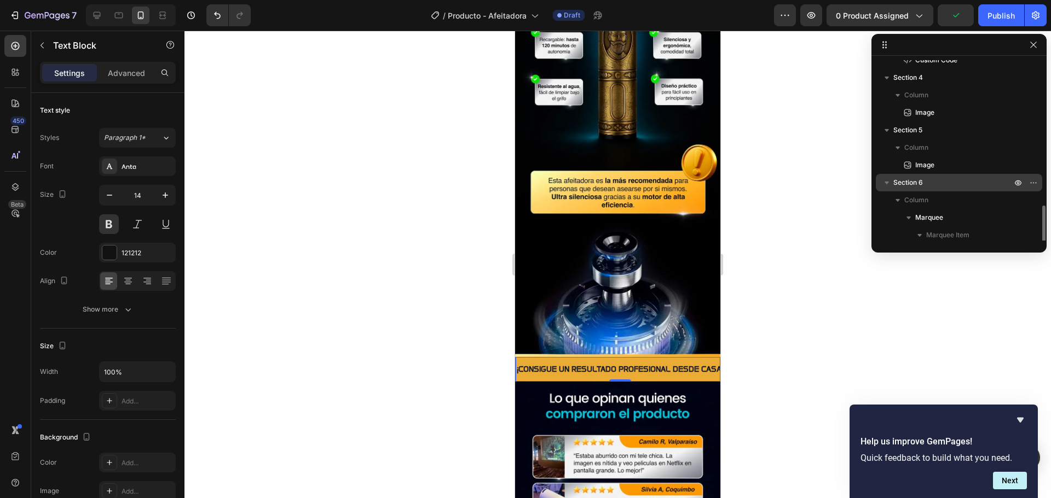
scroll to position [274, 0]
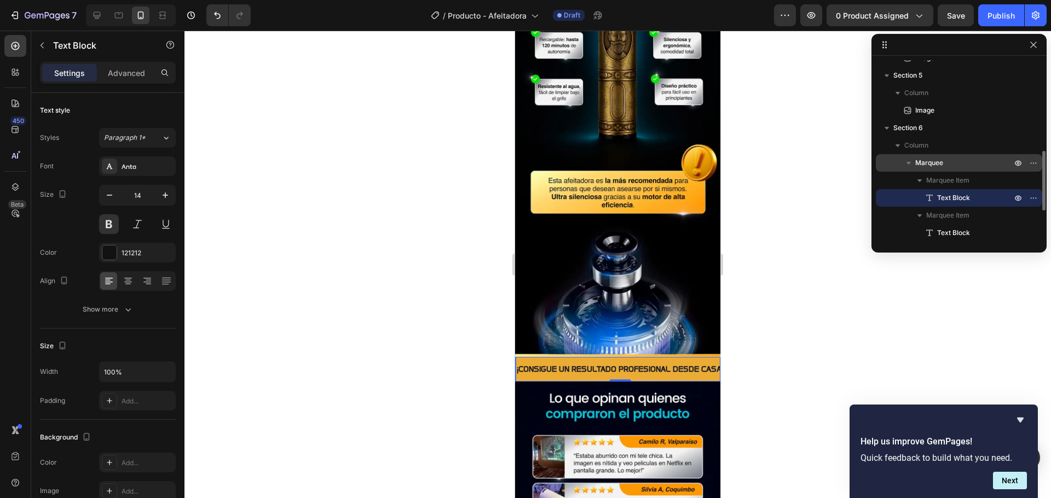
click at [928, 160] on span "Marquee" at bounding box center [929, 163] width 28 height 11
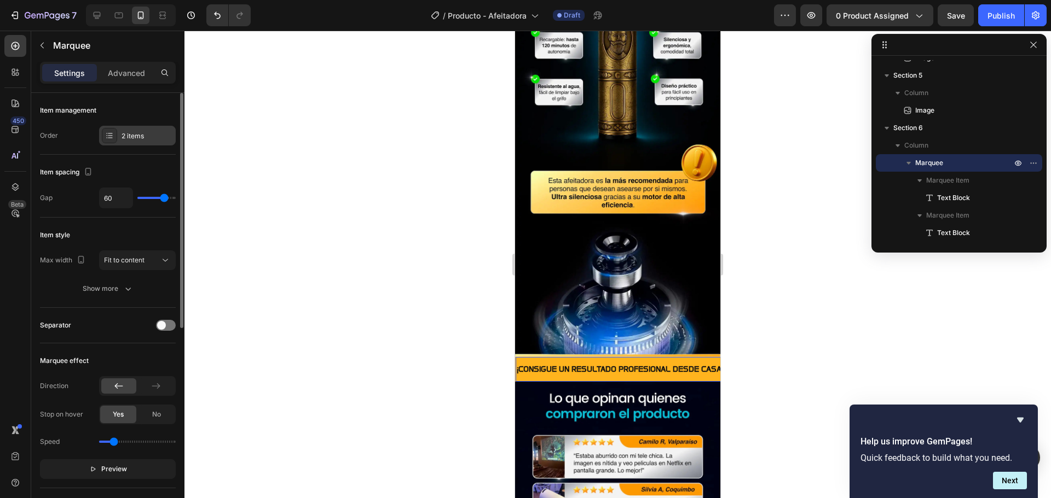
click at [123, 134] on div "2 items" at bounding box center [146, 136] width 51 height 10
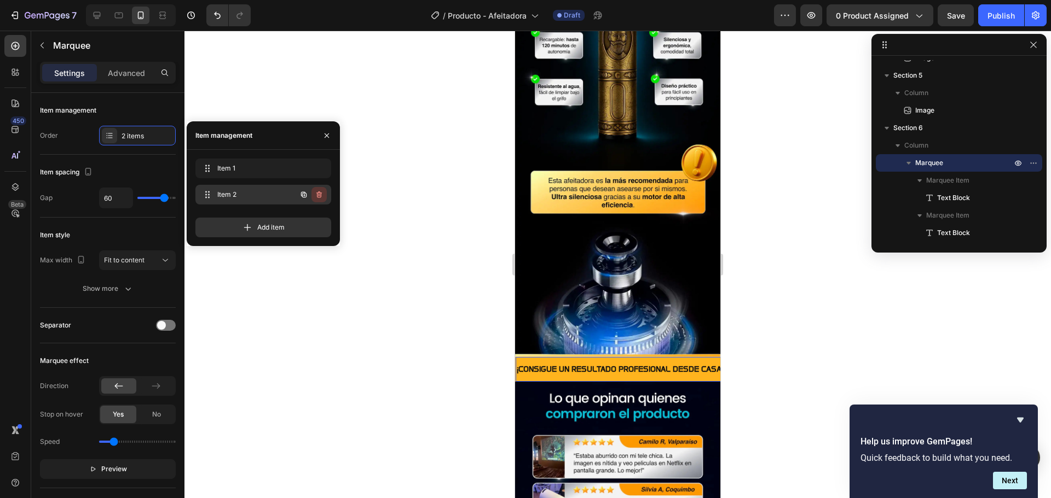
click at [317, 192] on icon "button" at bounding box center [319, 194] width 9 height 9
click at [315, 195] on div "Delete" at bounding box center [311, 195] width 20 height 10
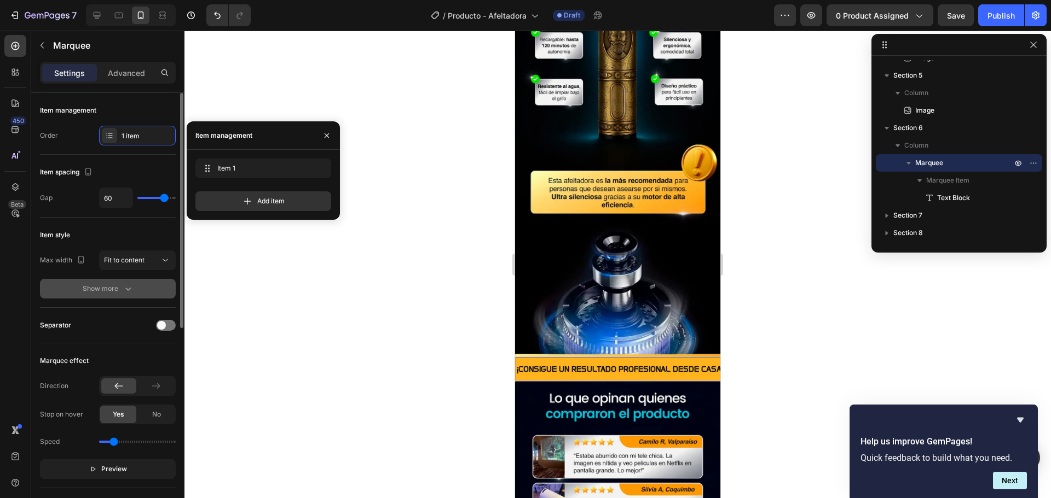
click at [125, 287] on icon "button" at bounding box center [128, 288] width 11 height 11
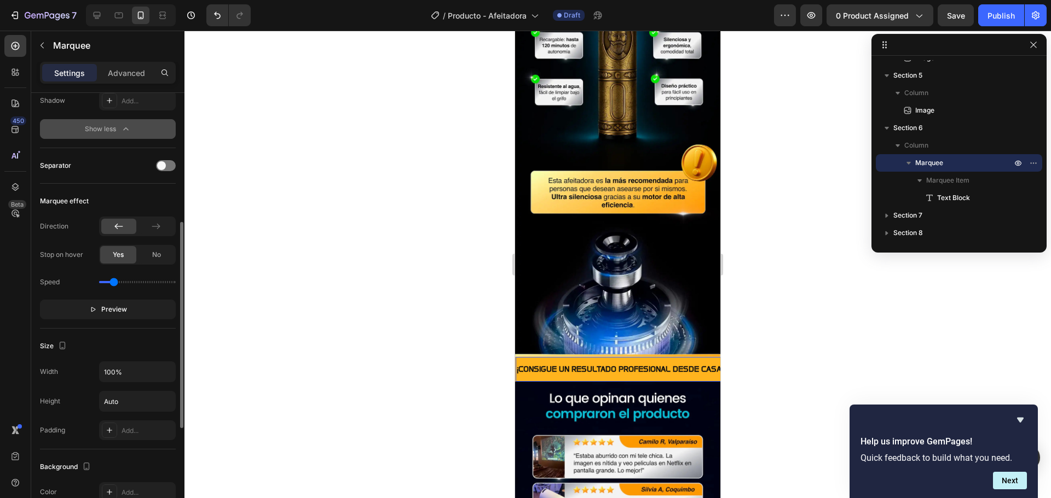
scroll to position [328, 0]
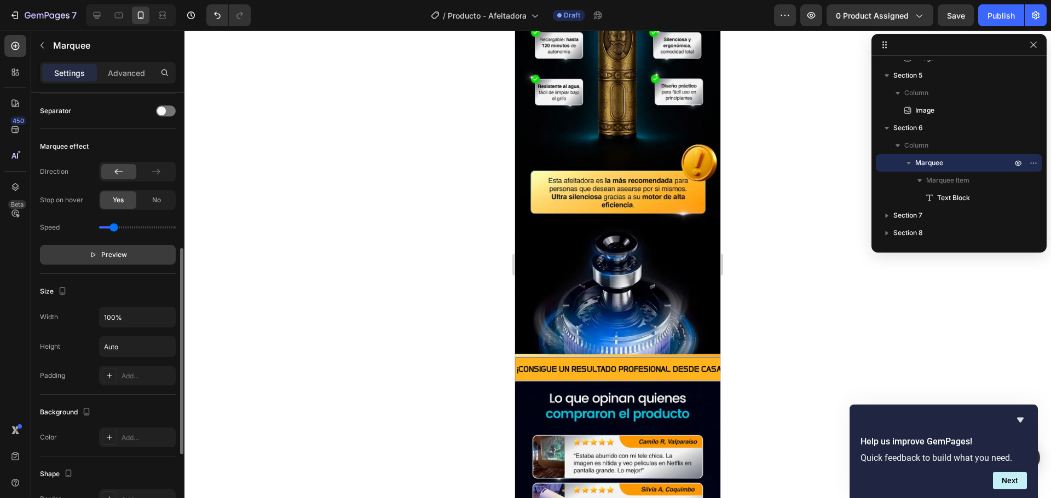
click at [118, 254] on span "Preview" at bounding box center [114, 255] width 26 height 11
type input "0.4"
click at [110, 228] on input "range" at bounding box center [137, 228] width 77 height 2
click at [147, 254] on button "Pause" at bounding box center [108, 255] width 136 height 20
click at [336, 350] on div at bounding box center [617, 265] width 866 height 468
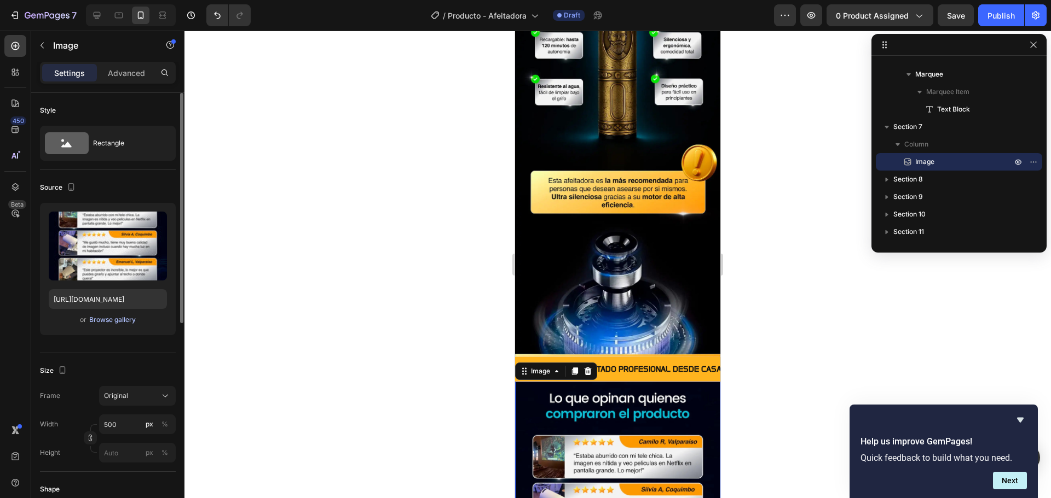
click at [119, 320] on div "Browse gallery" at bounding box center [112, 320] width 47 height 10
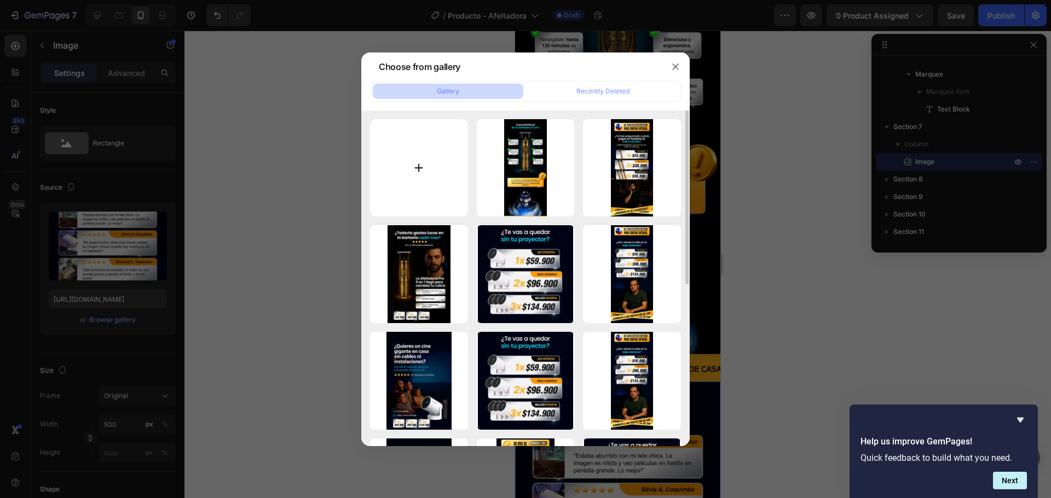
click at [419, 167] on input "file" at bounding box center [419, 168] width 98 height 98
type input "C:\fakepath\Afeitadora_DiseñoLanding_04.webp"
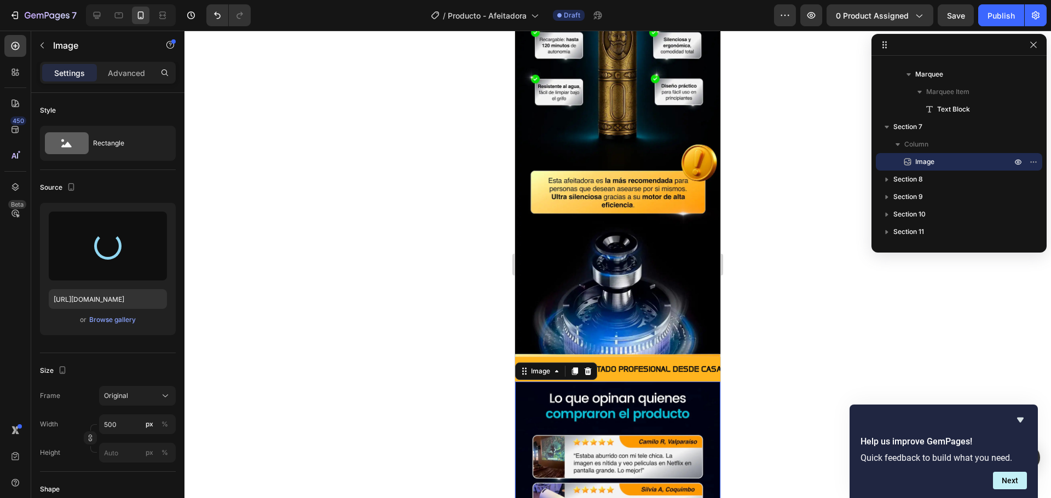
type input "https://cdn.shopify.com/s/files/1/0602/7860/3860/files/gempages_584319717167072…"
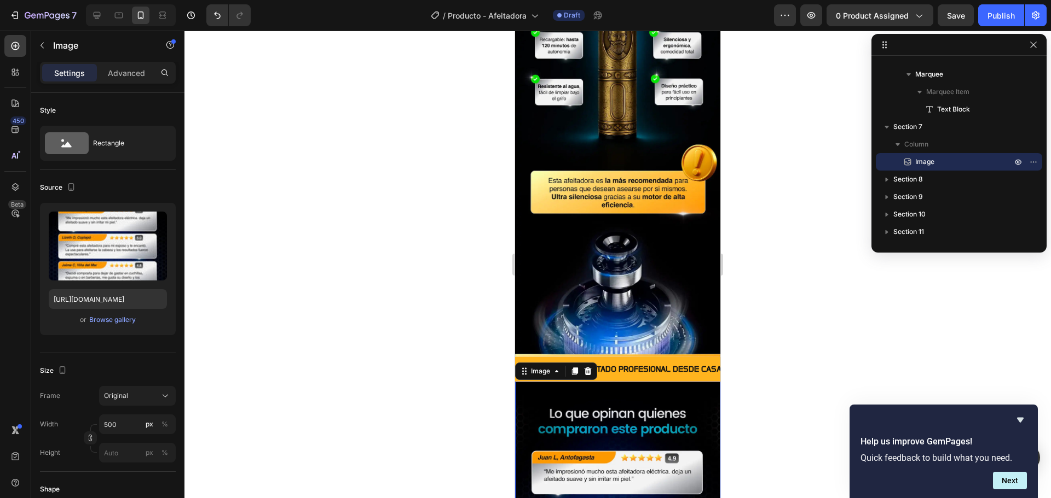
click at [379, 296] on div at bounding box center [617, 265] width 866 height 468
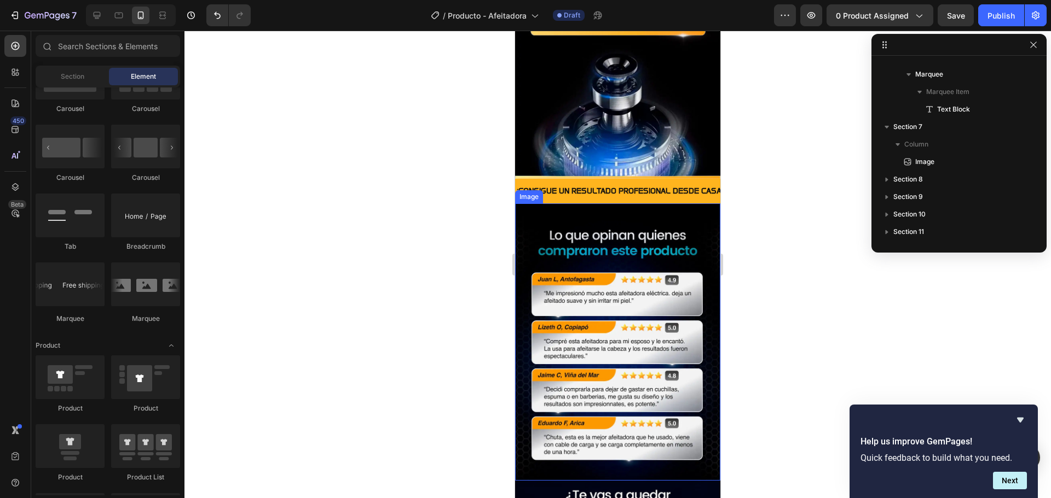
scroll to position [1259, 0]
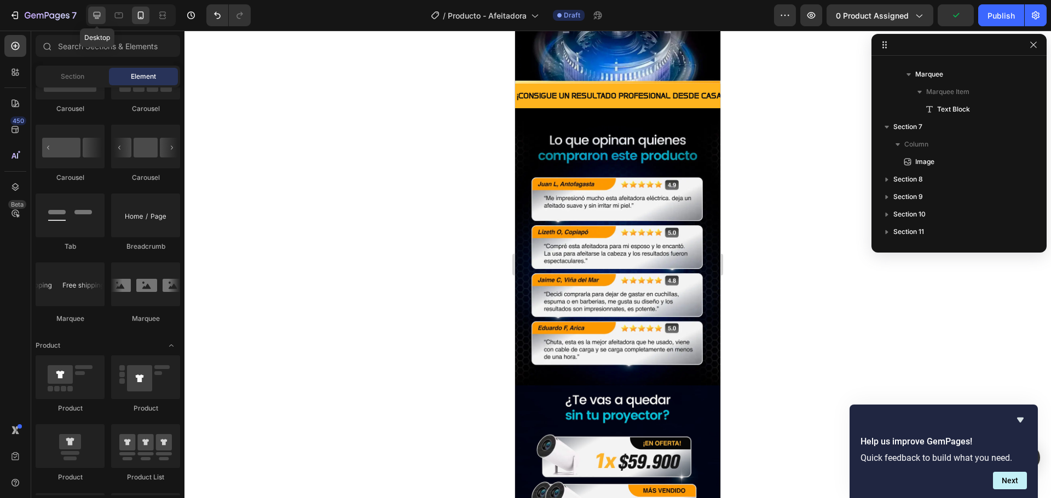
click at [102, 20] on icon at bounding box center [96, 15] width 11 height 11
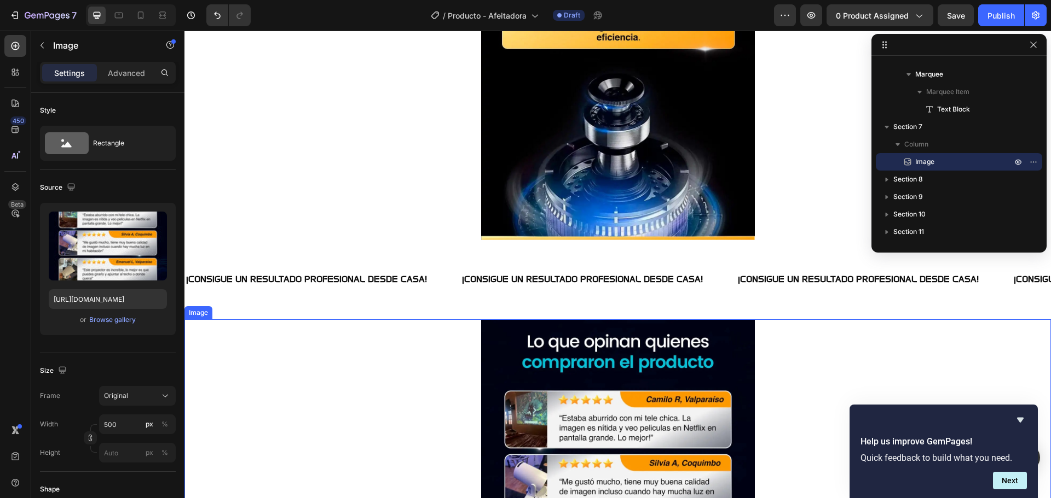
click at [508, 349] on img at bounding box center [618, 491] width 274 height 342
click at [113, 321] on div "Browse gallery" at bounding box center [112, 320] width 47 height 10
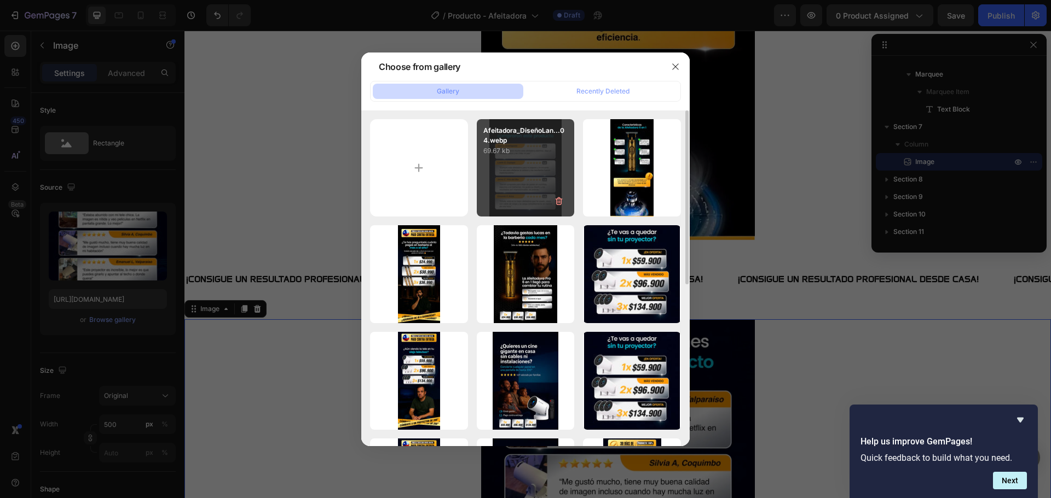
click at [490, 193] on div "Afeitadora_DiseñoLan...04.webp 69.67 kb" at bounding box center [526, 168] width 98 height 98
type input "https://cdn.shopify.com/s/files/1/0602/7860/3860/files/gempages_584319717167072…"
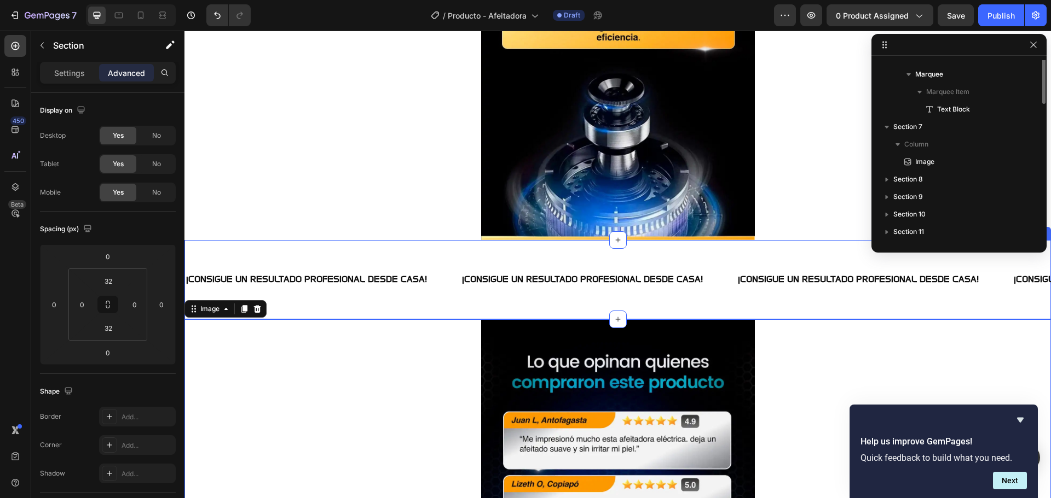
click at [416, 256] on div "¡CONSIGUE UN RESULTADO PROFESIONAL DESDE CASA! Text Block ¡CONSIGUE UN RESULTAD…" at bounding box center [617, 279] width 866 height 79
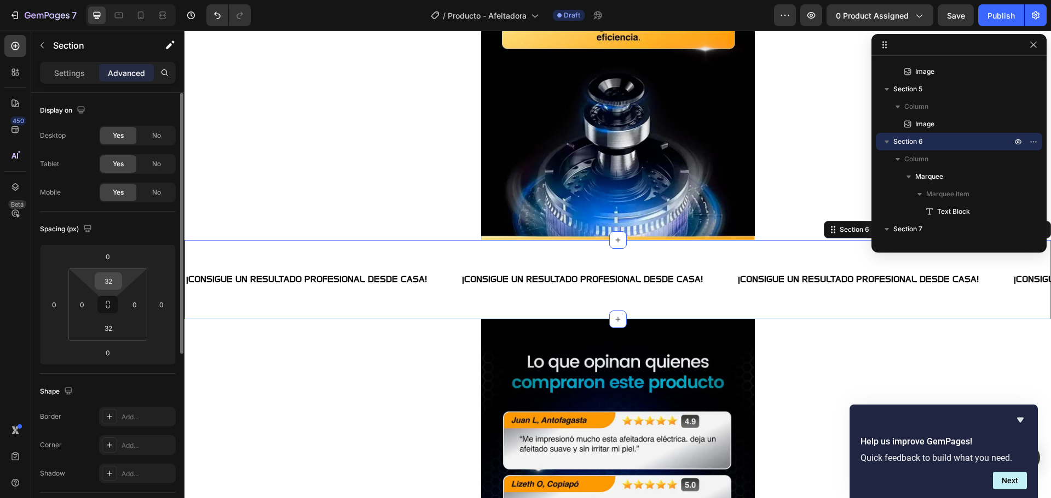
click at [114, 283] on input "32" at bounding box center [108, 281] width 22 height 16
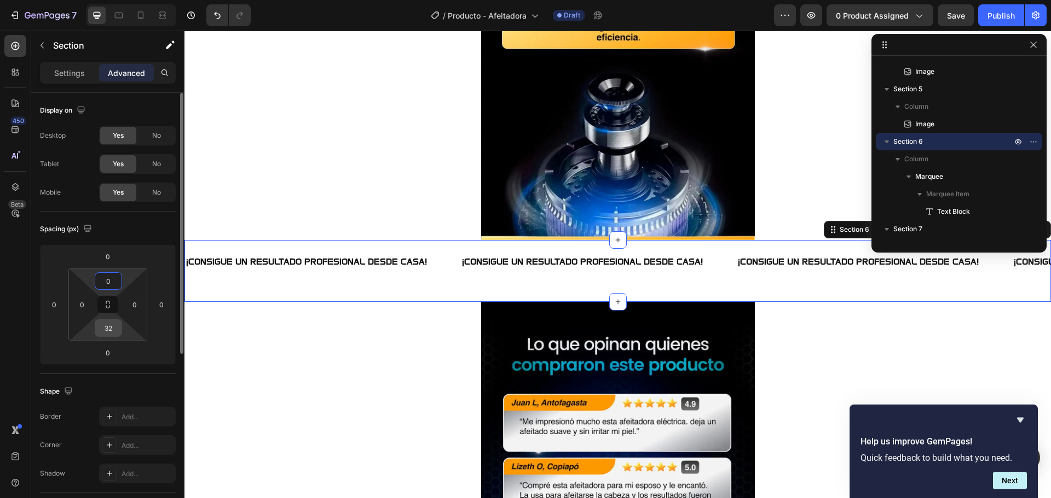
type input "0"
click at [107, 333] on input "32" at bounding box center [108, 328] width 22 height 16
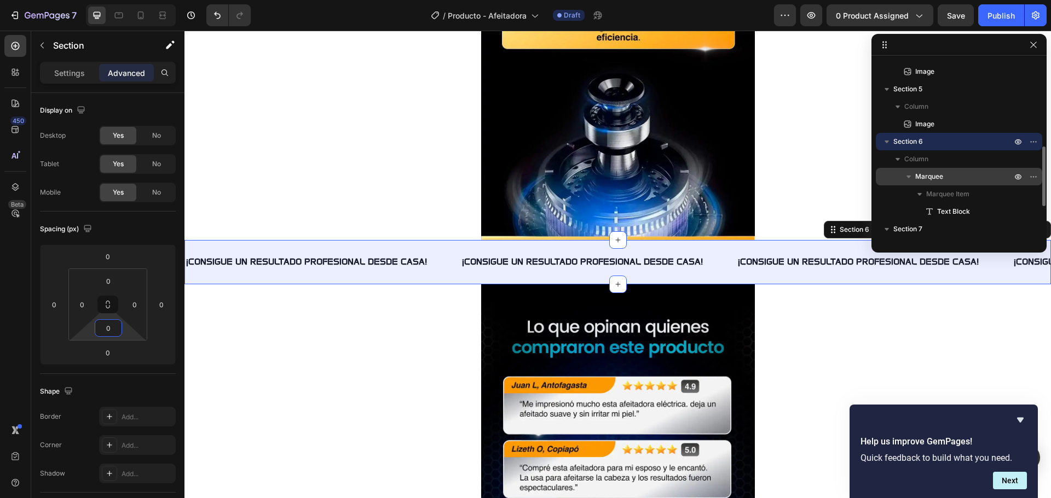
type input "0"
click at [959, 172] on p "Marquee" at bounding box center [964, 176] width 98 height 11
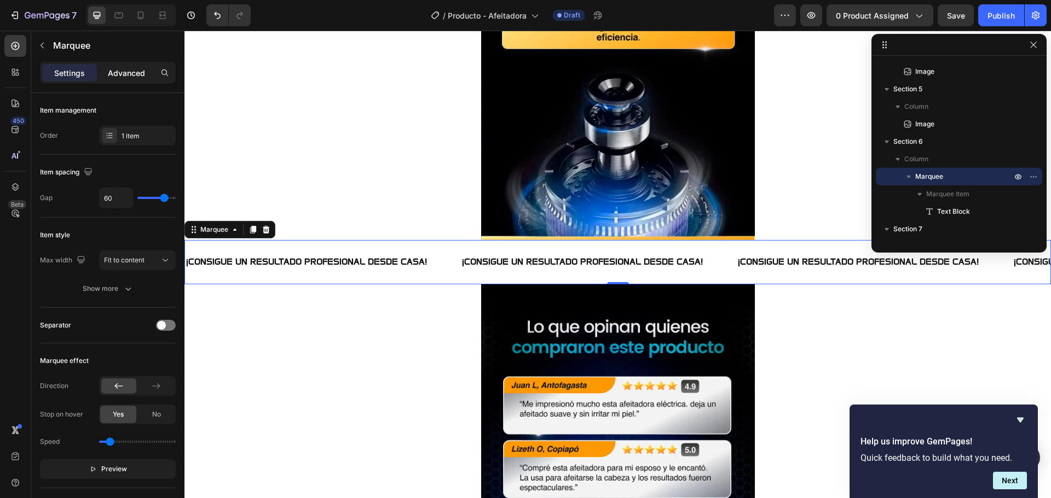
click at [129, 70] on p "Advanced" at bounding box center [126, 72] width 37 height 11
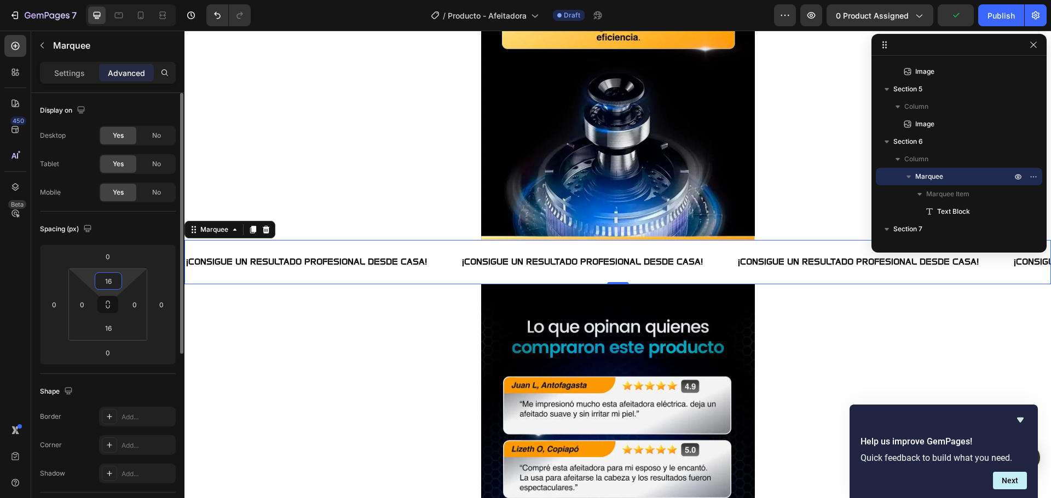
click at [111, 282] on input "16" at bounding box center [108, 281] width 22 height 16
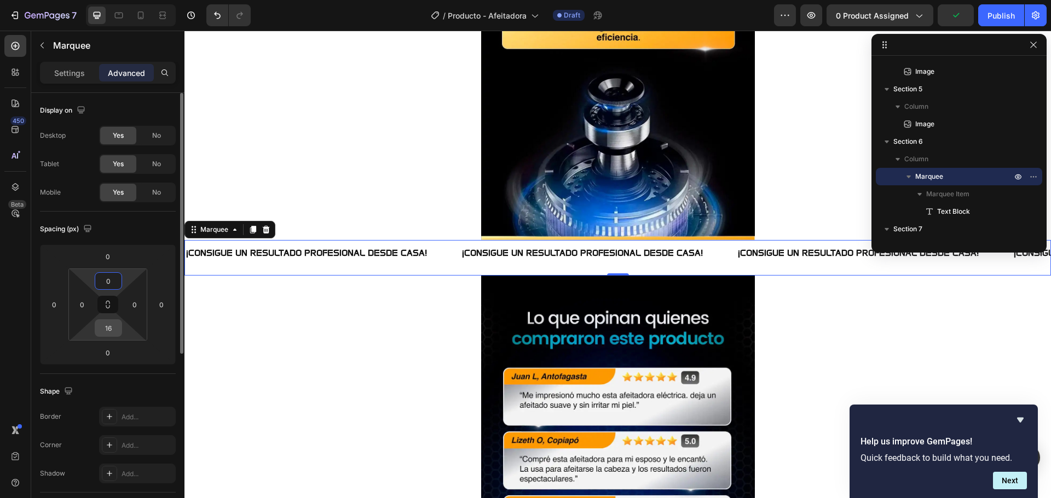
type input "0"
click at [113, 327] on input "16" at bounding box center [108, 328] width 22 height 16
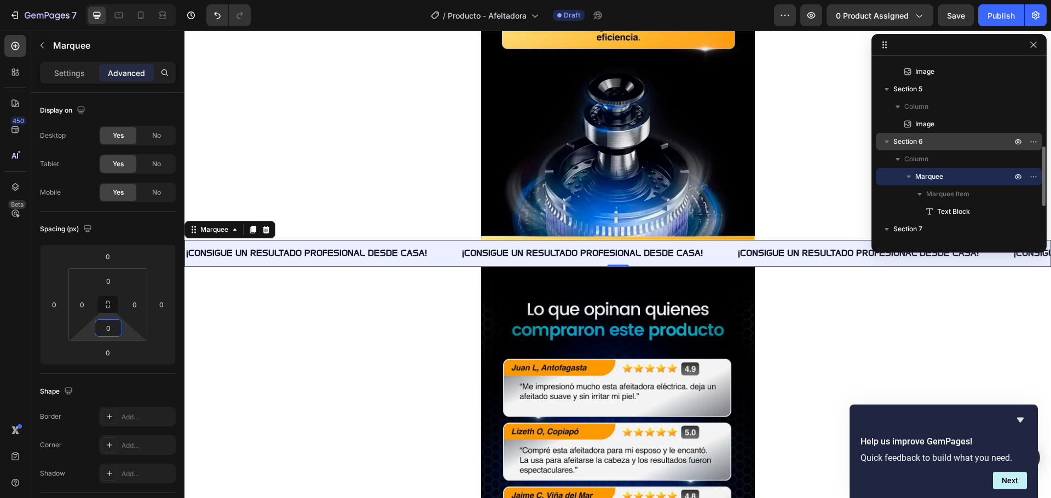
type input "0"
click at [902, 138] on span "Section 6" at bounding box center [908, 141] width 30 height 11
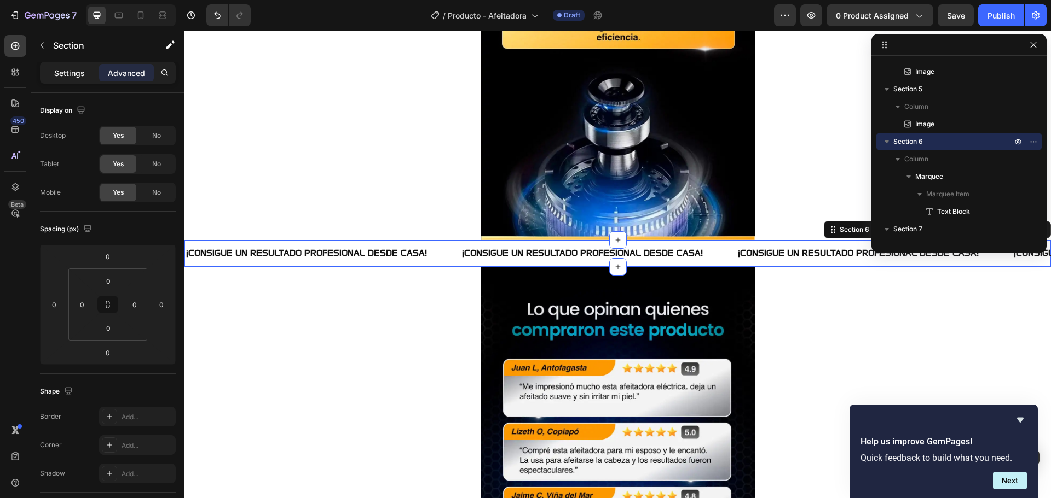
click at [72, 71] on p "Settings" at bounding box center [69, 72] width 31 height 11
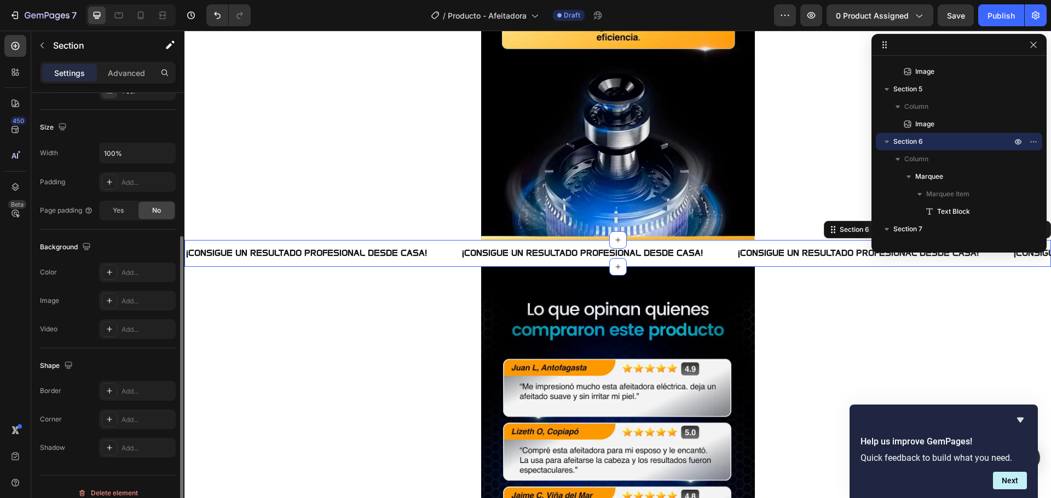
scroll to position [231, 0]
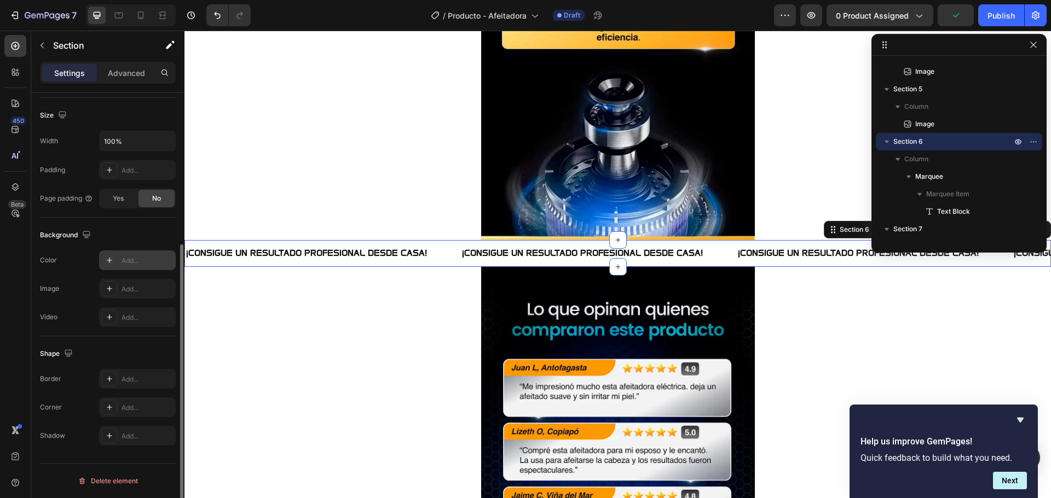
click at [112, 262] on icon at bounding box center [109, 260] width 9 height 9
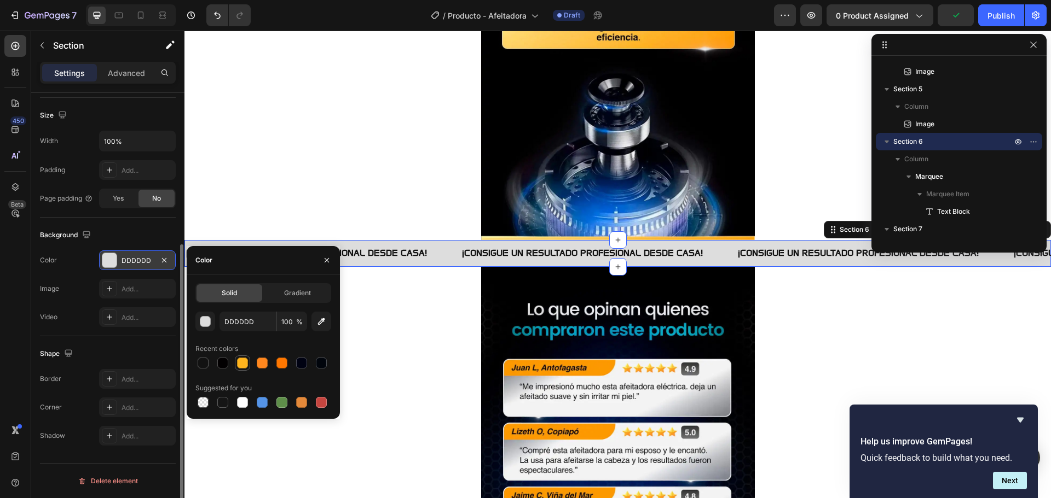
click at [239, 364] on div at bounding box center [242, 363] width 11 height 11
type input "FFB41E"
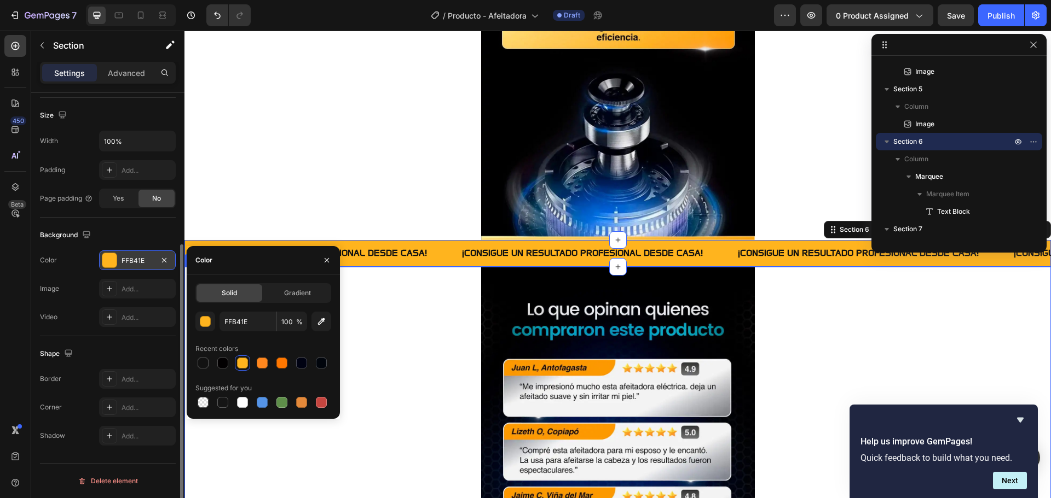
scroll to position [362, 0]
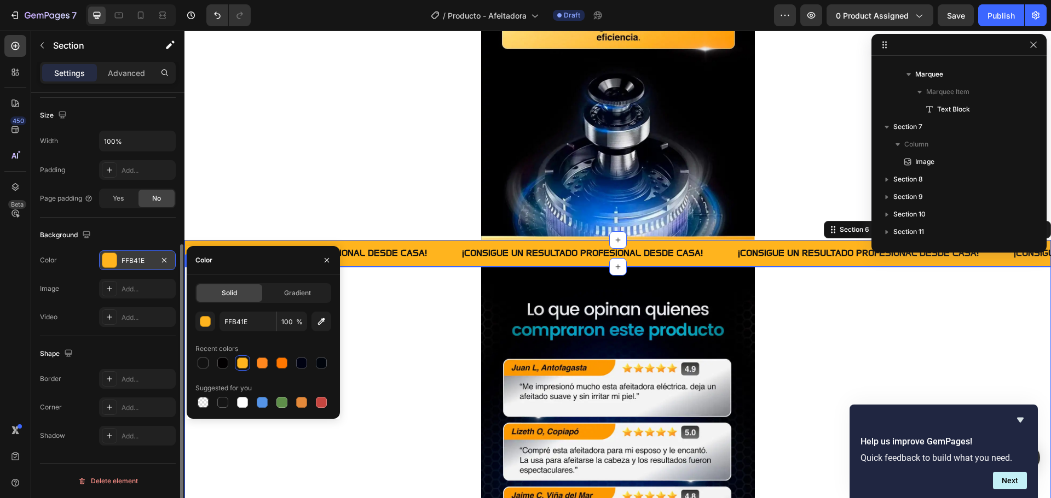
click at [403, 323] on div at bounding box center [617, 451] width 866 height 369
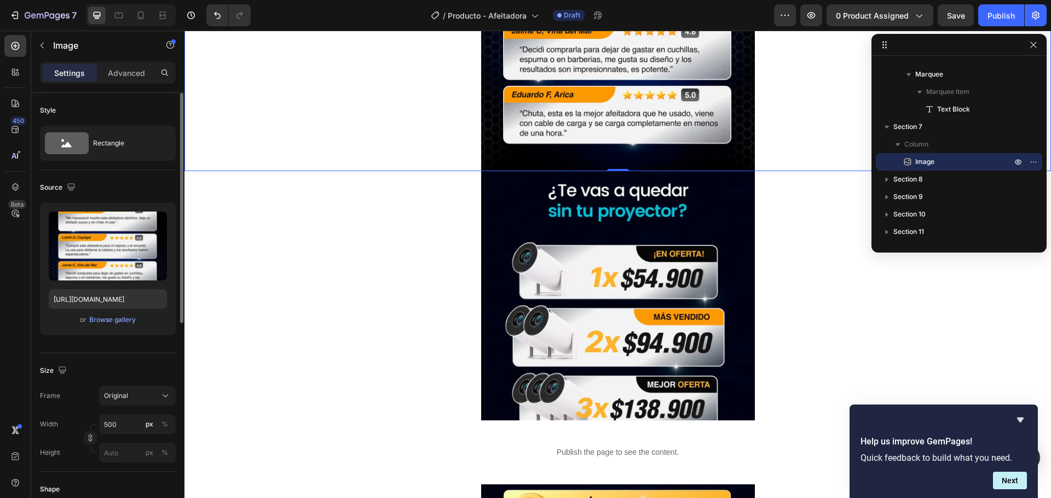
scroll to position [1751, 0]
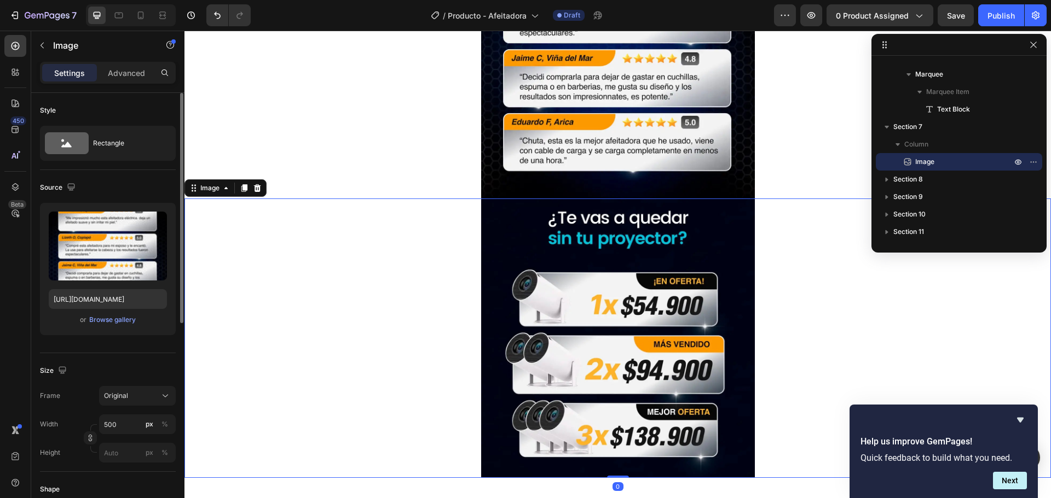
click at [598, 317] on img at bounding box center [618, 339] width 274 height 280
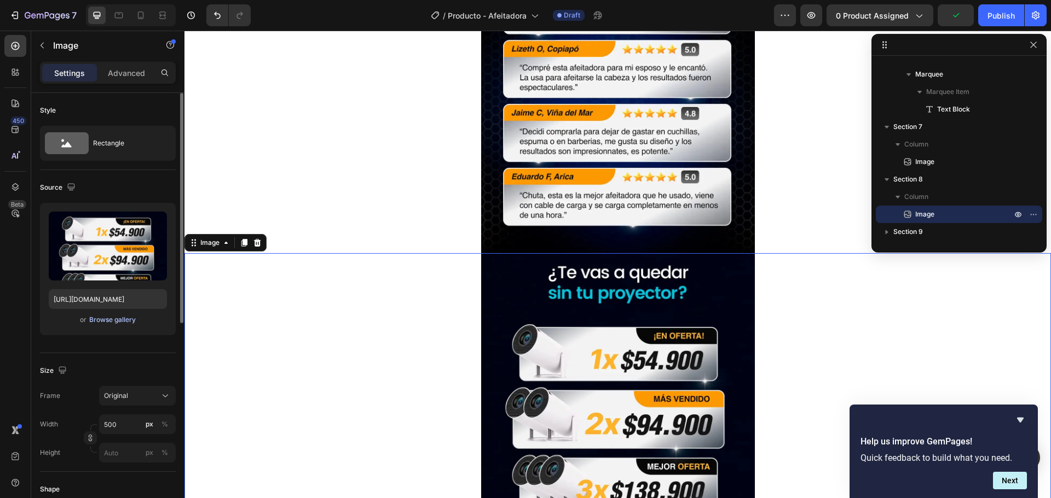
click at [122, 317] on div "Browse gallery" at bounding box center [112, 320] width 47 height 10
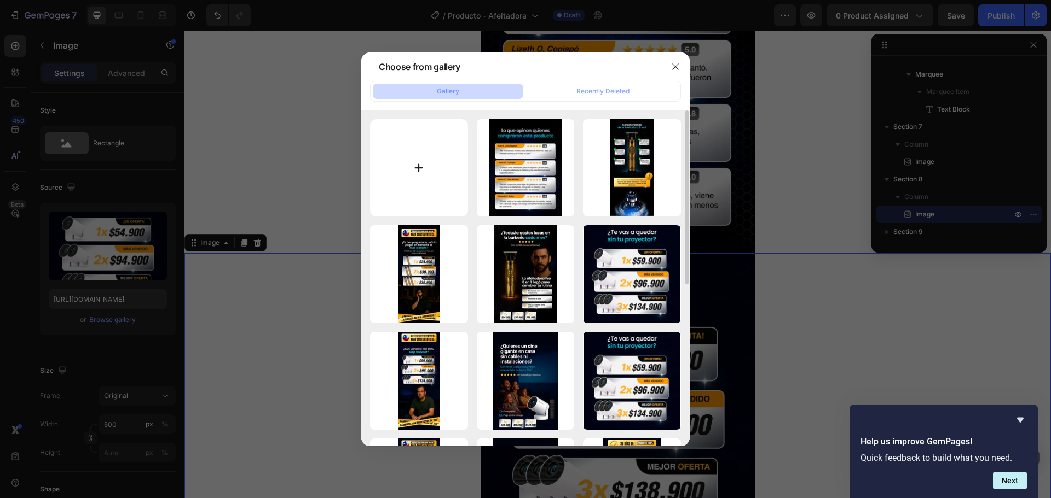
click at [409, 156] on input "file" at bounding box center [419, 168] width 98 height 98
type input "C:\fakepath\Afeitadora_DiseñoLanding_05.webp"
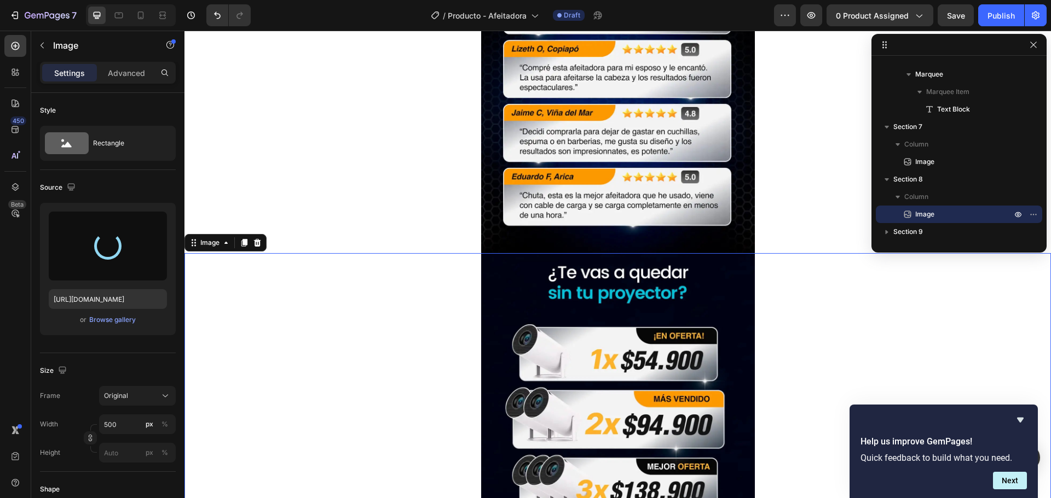
type input "https://cdn.shopify.com/s/files/1/0602/7860/3860/files/gempages_584319717167072…"
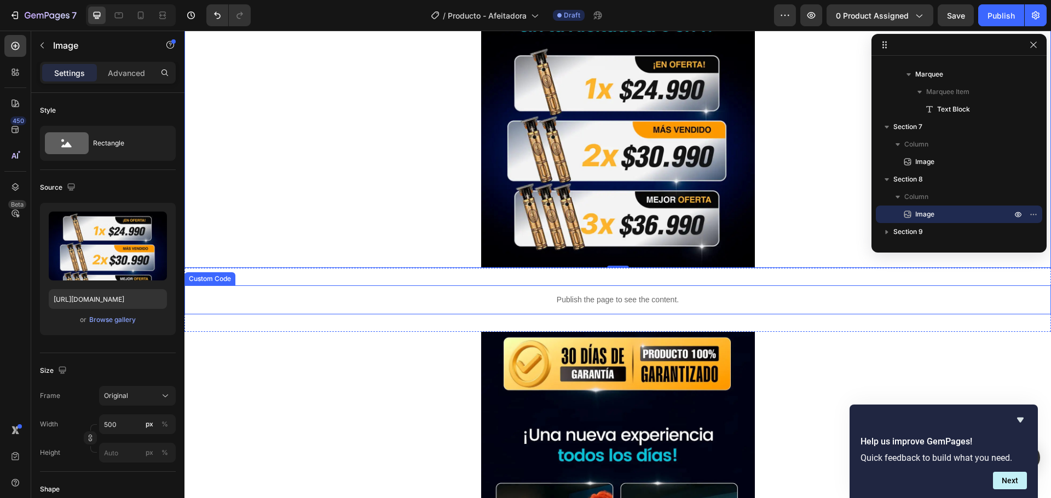
scroll to position [432, 0]
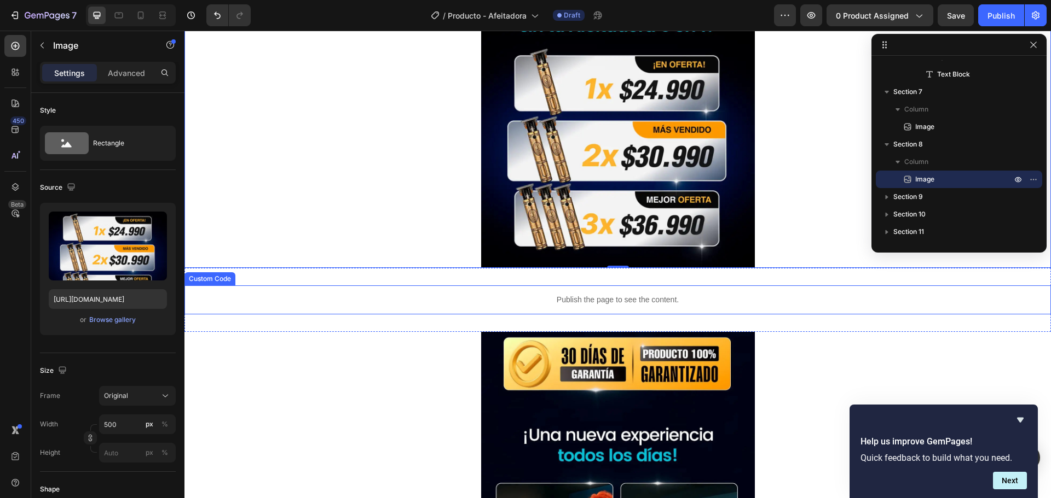
click at [482, 298] on p "Publish the page to see the content." at bounding box center [617, 299] width 866 height 11
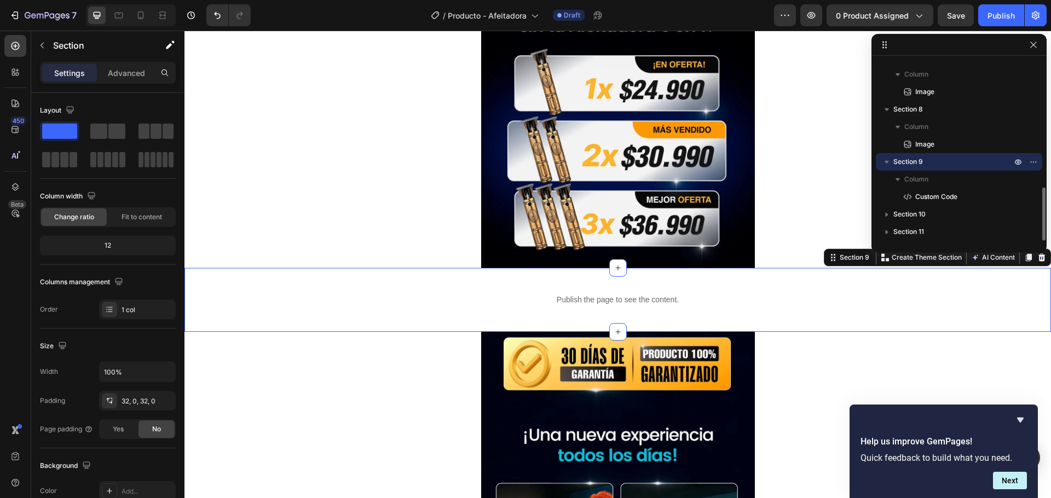
click at [456, 276] on div "Publish the page to see the content. Custom Code Section 9 You can create reusa…" at bounding box center [617, 300] width 866 height 64
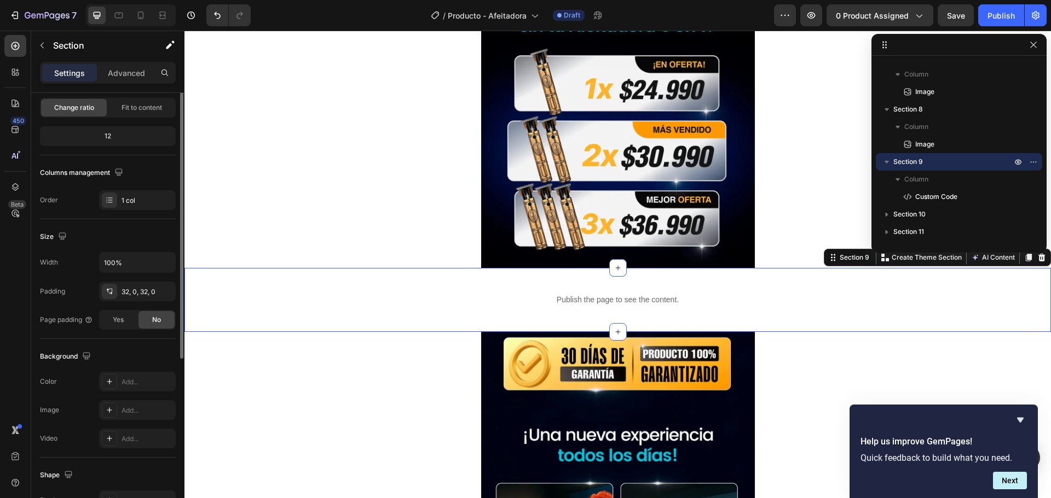
scroll to position [164, 0]
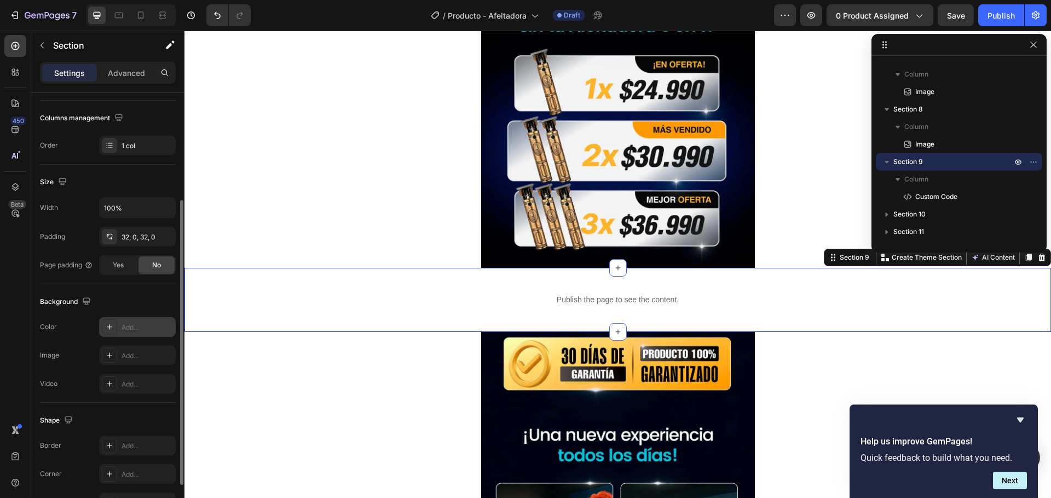
click at [111, 329] on icon at bounding box center [109, 327] width 9 height 9
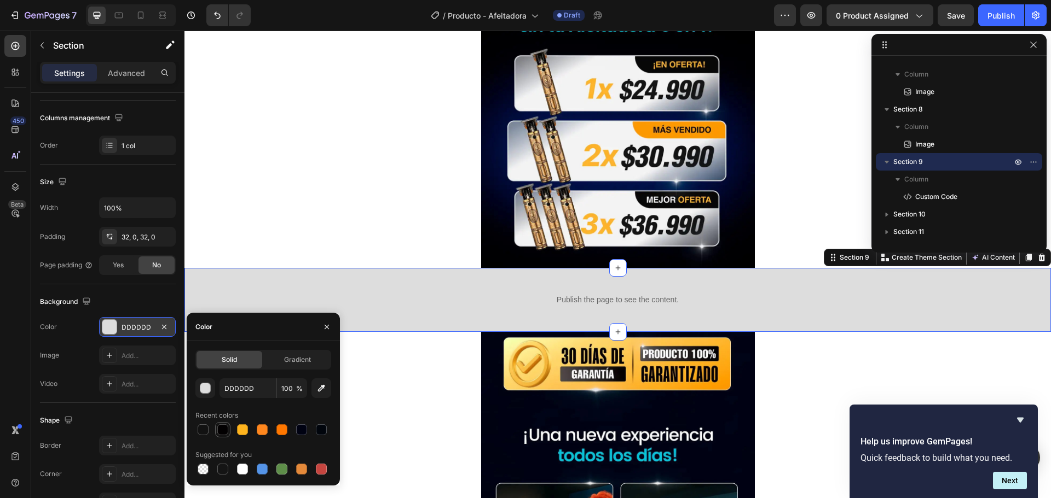
click at [222, 433] on div at bounding box center [222, 430] width 11 height 11
type input "020001"
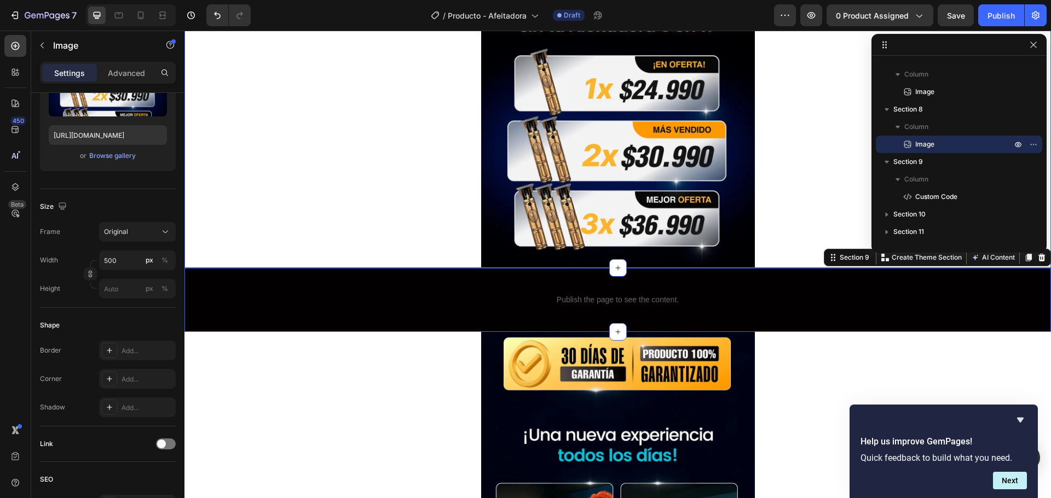
click at [279, 248] on div at bounding box center [617, 124] width 866 height 288
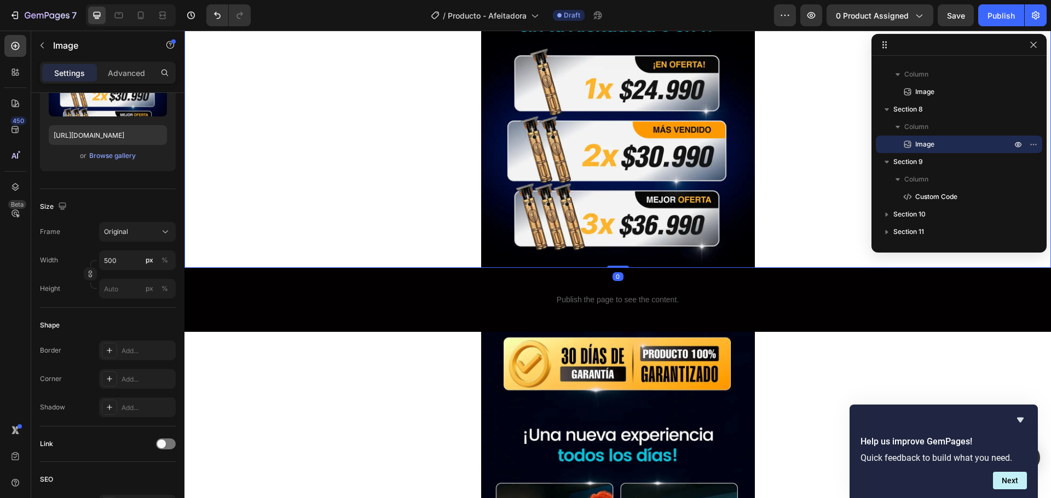
scroll to position [0, 0]
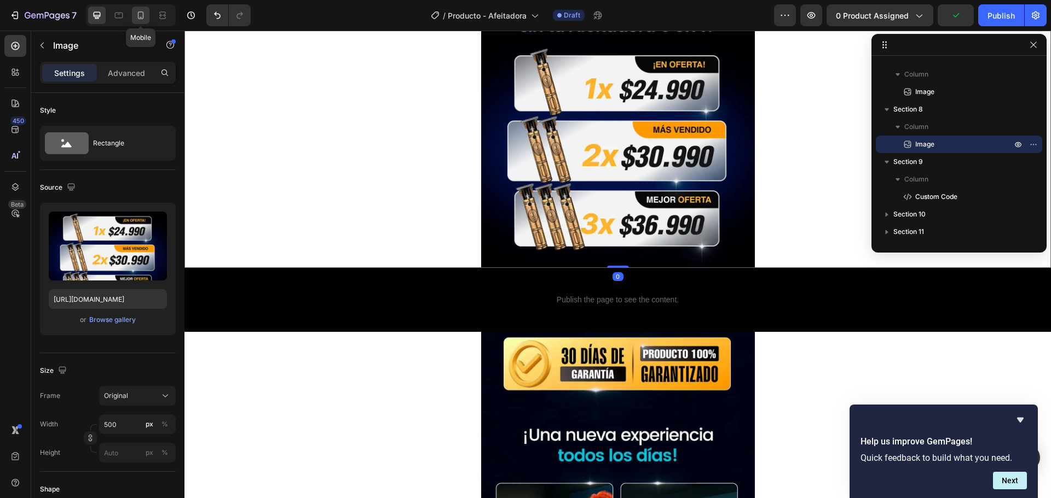
click at [135, 13] on icon at bounding box center [140, 15] width 11 height 11
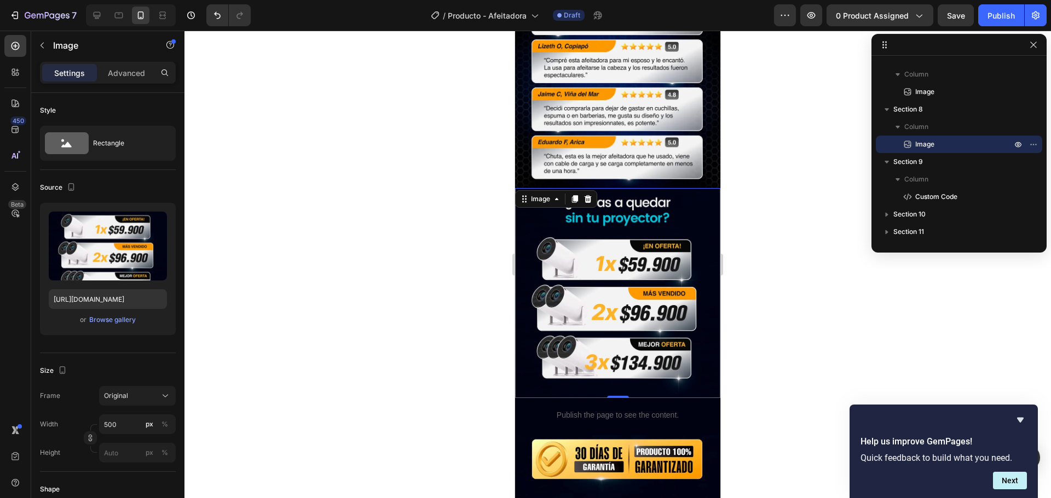
scroll to position [1553, 0]
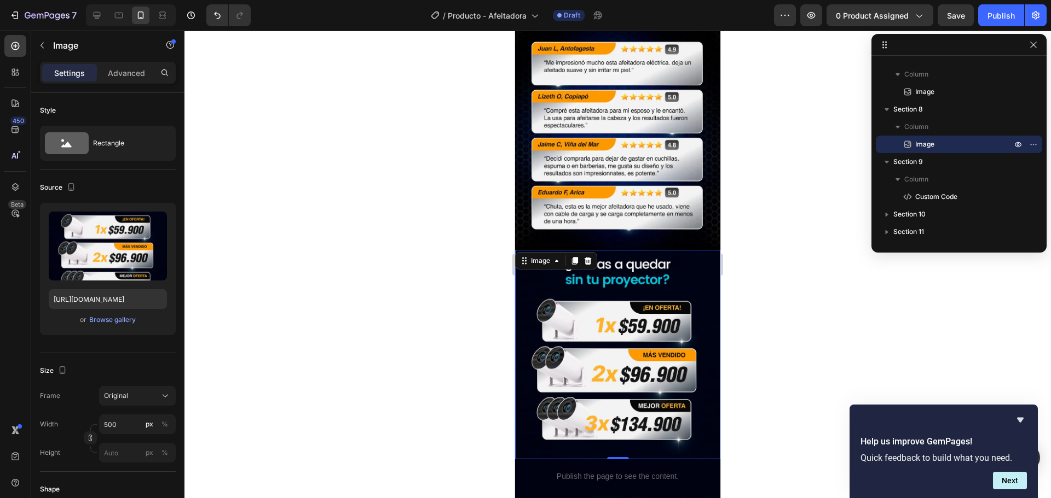
click at [633, 269] on img at bounding box center [617, 355] width 205 height 210
click at [117, 321] on div "Browse gallery" at bounding box center [112, 320] width 47 height 10
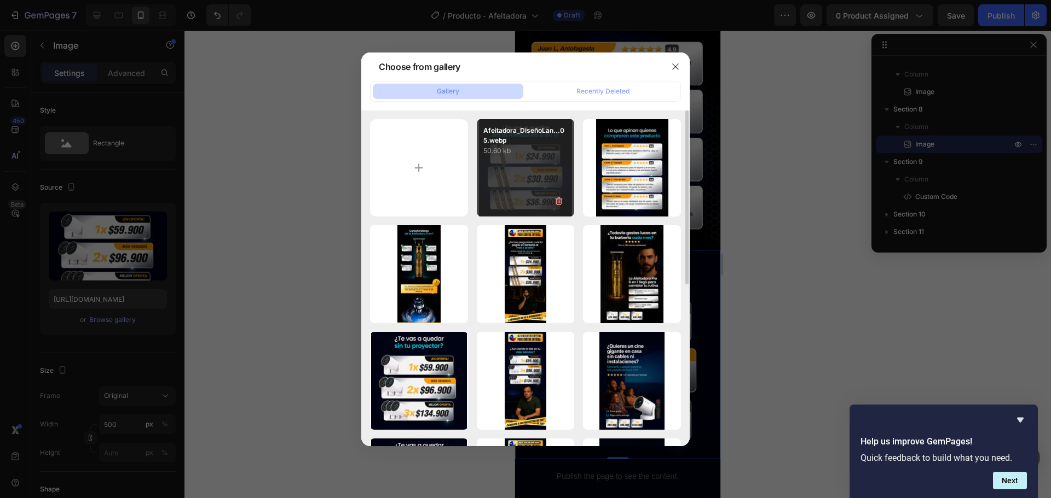
click at [524, 179] on div "Afeitadora_DiseñoLan...05.webp 50.60 kb" at bounding box center [526, 168] width 98 height 98
type input "https://cdn.shopify.com/s/files/1/0602/7860/3860/files/gempages_584319717167072…"
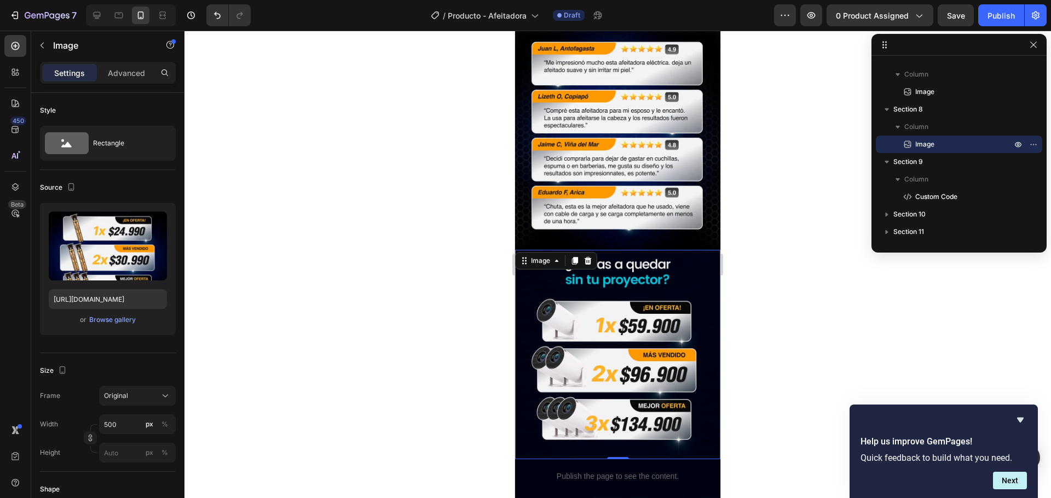
click at [453, 353] on div at bounding box center [617, 265] width 866 height 468
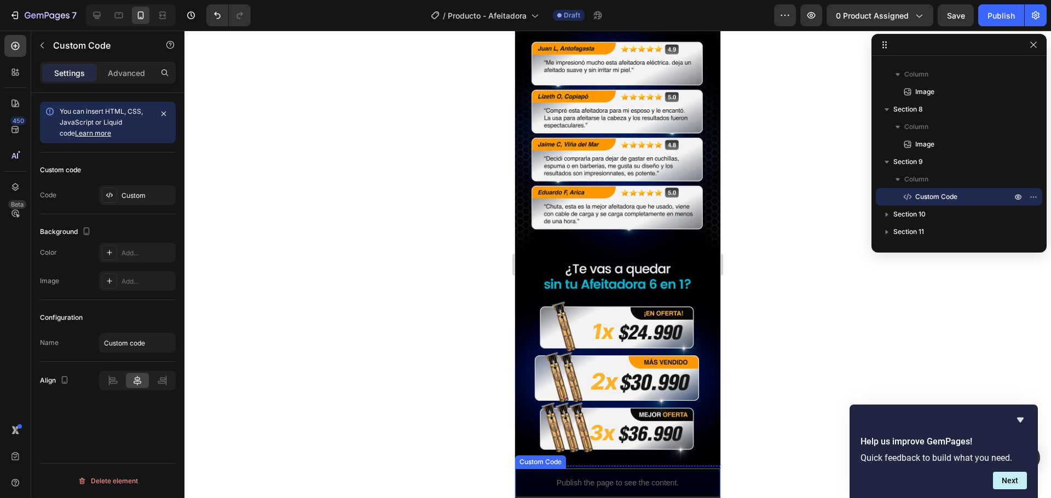
click at [529, 478] on p "Publish the page to see the content." at bounding box center [617, 483] width 189 height 11
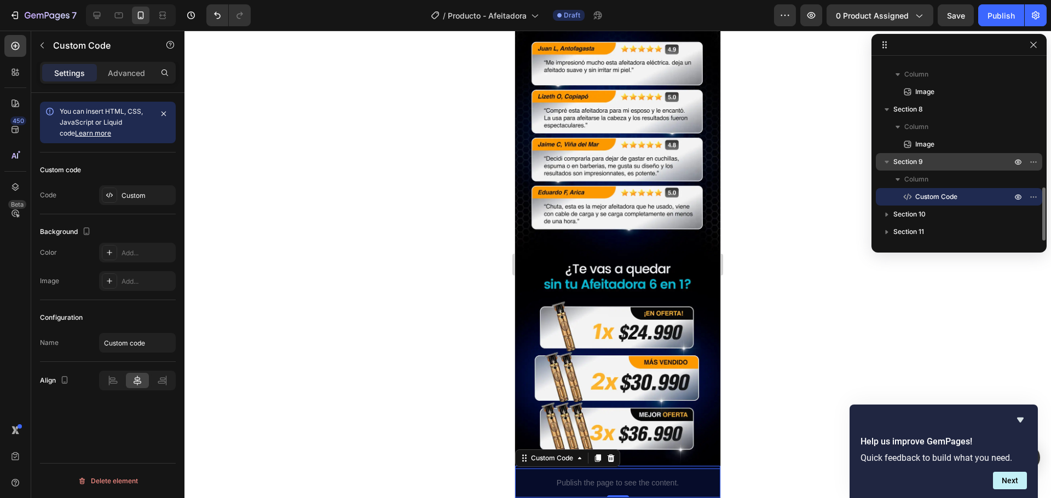
click at [919, 158] on span "Section 9" at bounding box center [908, 161] width 30 height 11
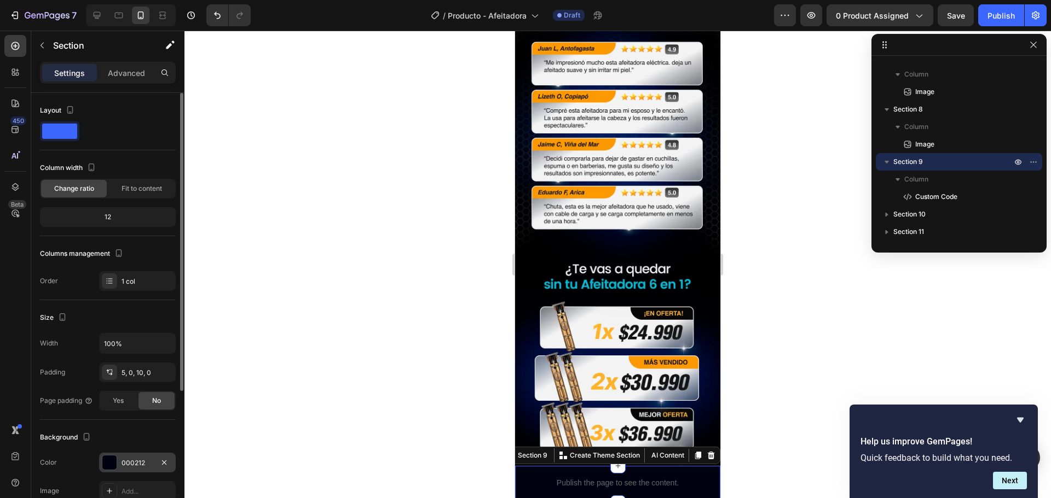
click at [112, 465] on div at bounding box center [109, 463] width 14 height 14
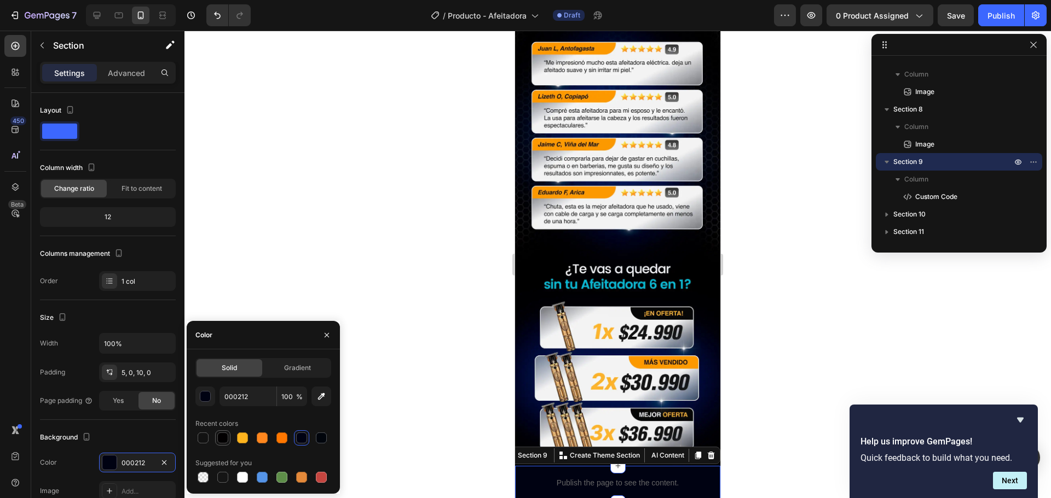
click at [222, 437] on div at bounding box center [222, 438] width 11 height 11
type input "020001"
click at [445, 338] on div at bounding box center [617, 265] width 866 height 468
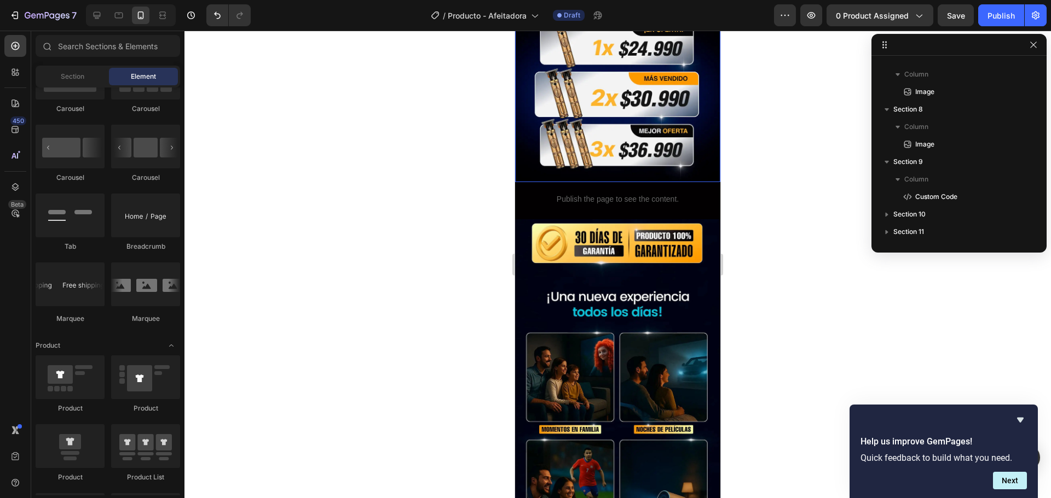
scroll to position [1826, 0]
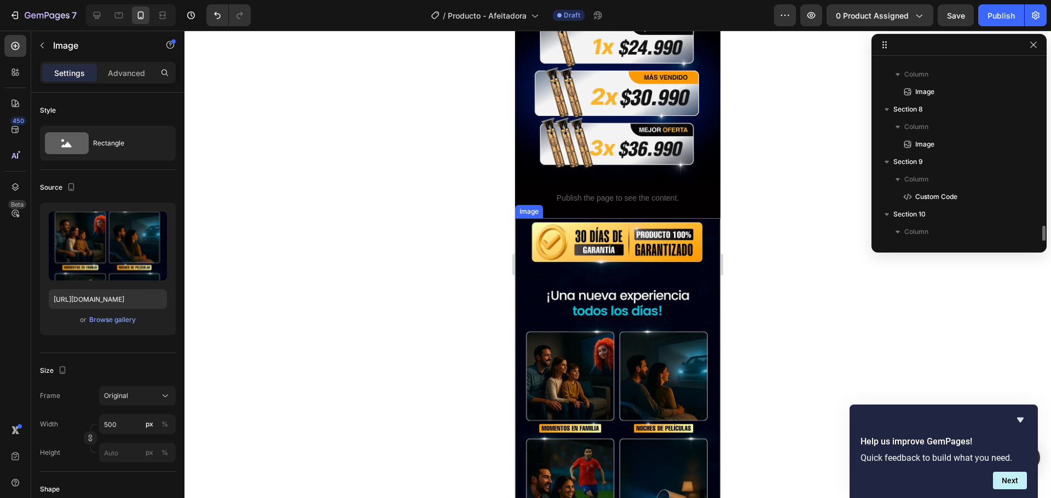
click at [584, 262] on img at bounding box center [617, 391] width 205 height 346
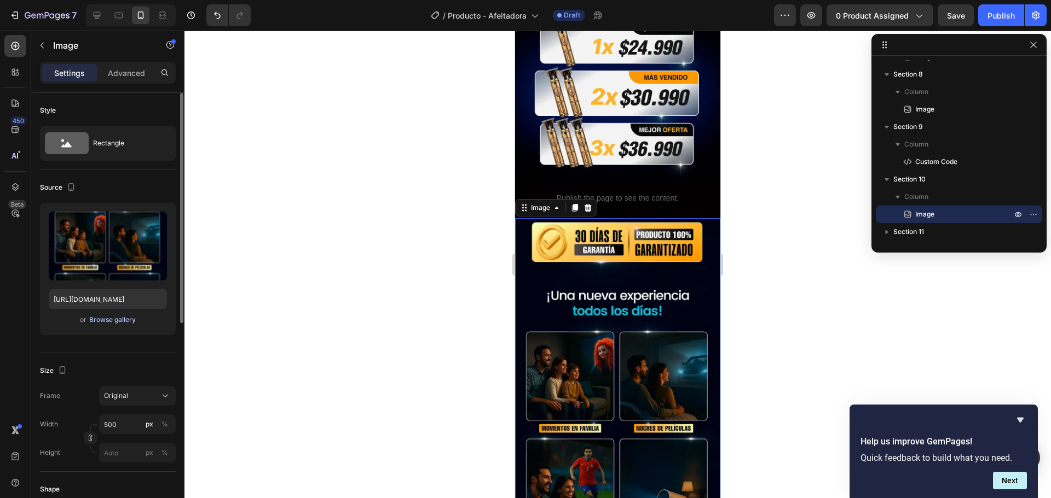
click at [102, 318] on div "Browse gallery" at bounding box center [112, 320] width 47 height 10
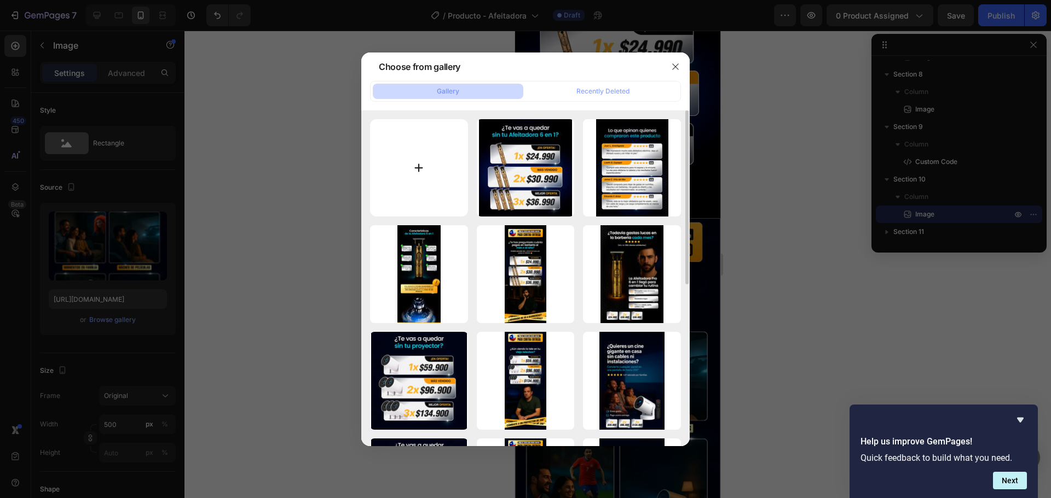
click at [423, 165] on input "file" at bounding box center [419, 168] width 98 height 98
type input "C:\fakepath\Afeitadora_DiseñoLanding_06.webp"
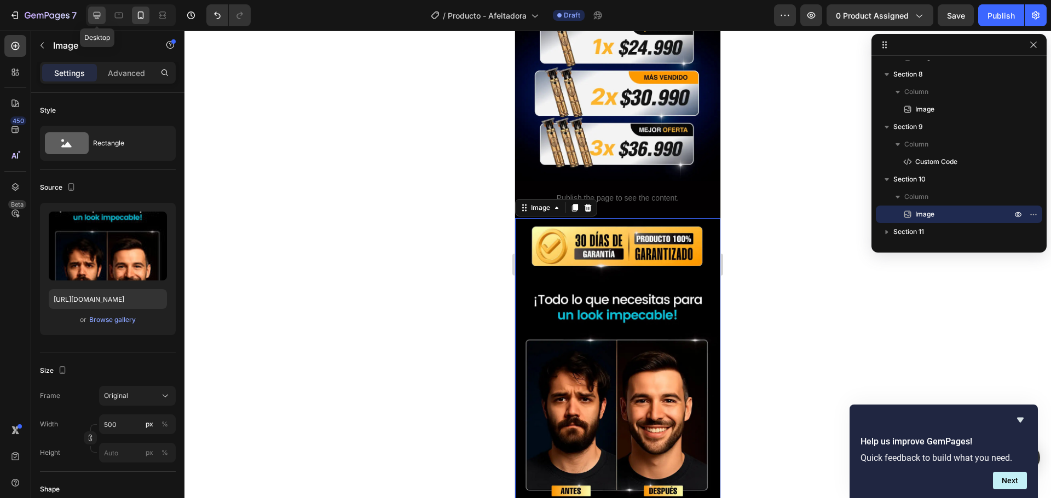
click at [103, 18] on div at bounding box center [97, 16] width 18 height 18
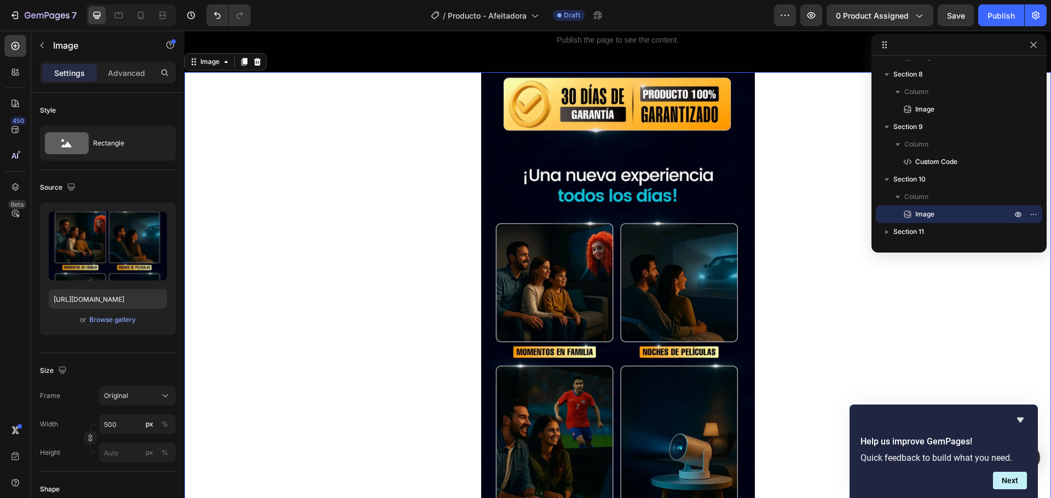
click at [539, 311] on img at bounding box center [618, 302] width 274 height 461
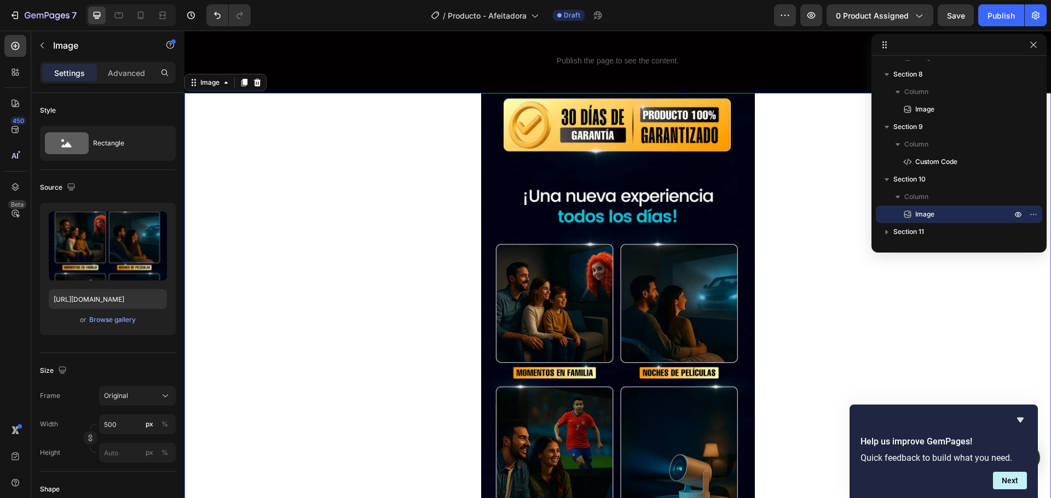
scroll to position [2044, 0]
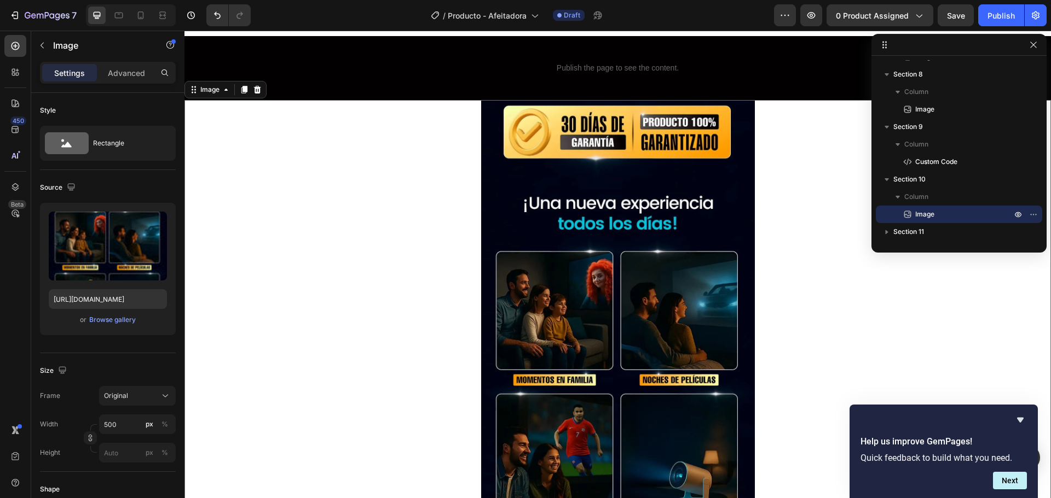
click at [552, 231] on img at bounding box center [618, 330] width 274 height 461
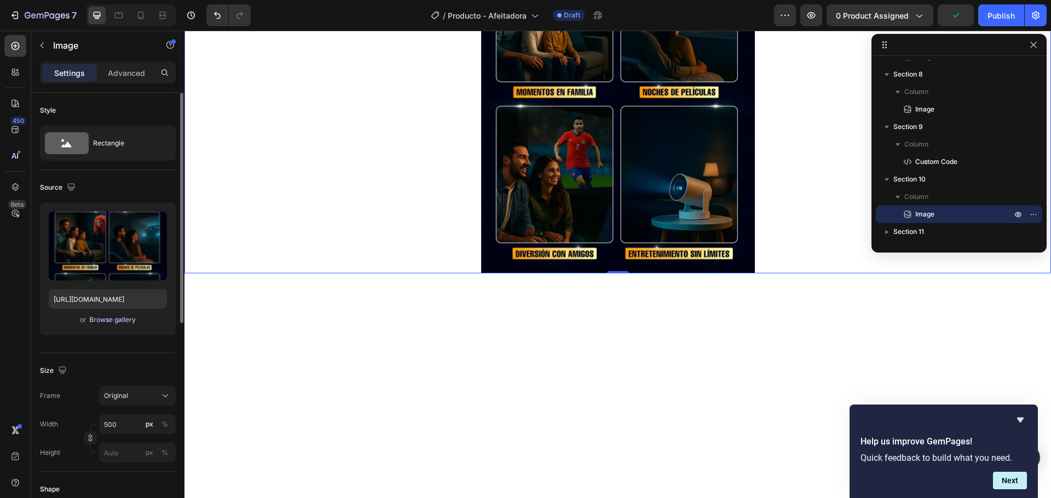
click at [100, 323] on div "Browse gallery" at bounding box center [112, 320] width 47 height 10
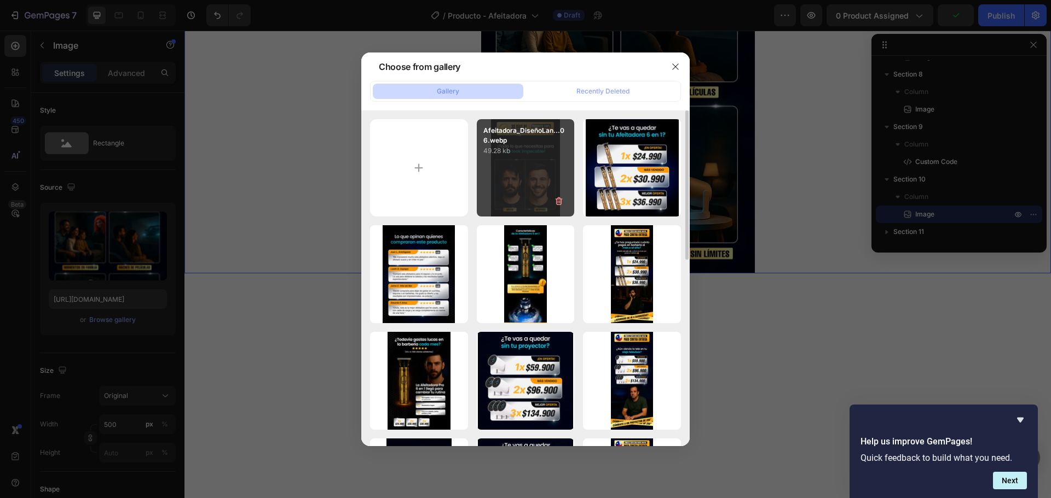
click at [547, 185] on div "Afeitadora_DiseñoLan...06.webp 49.28 kb" at bounding box center [526, 168] width 98 height 98
type input "https://cdn.shopify.com/s/files/1/0602/7860/3860/files/gempages_584319717167072…"
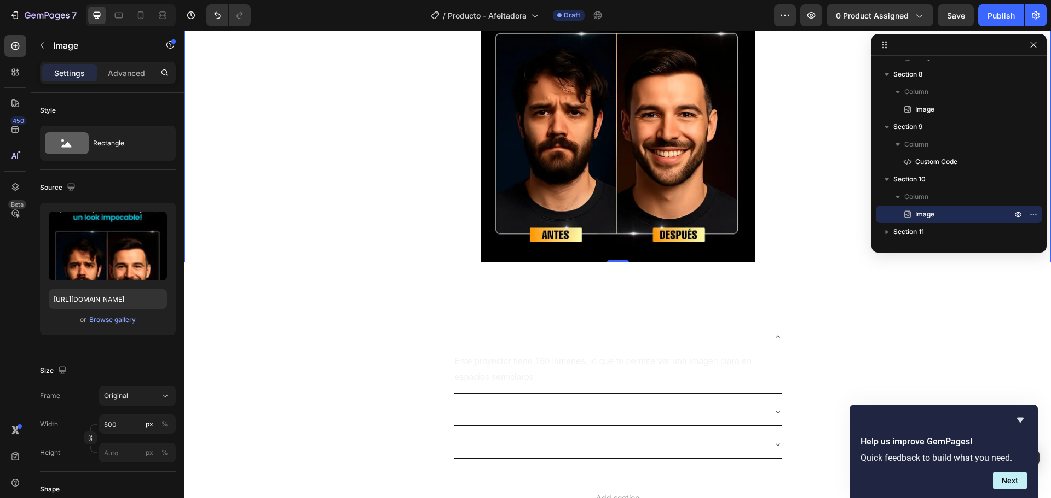
scroll to position [2317, 0]
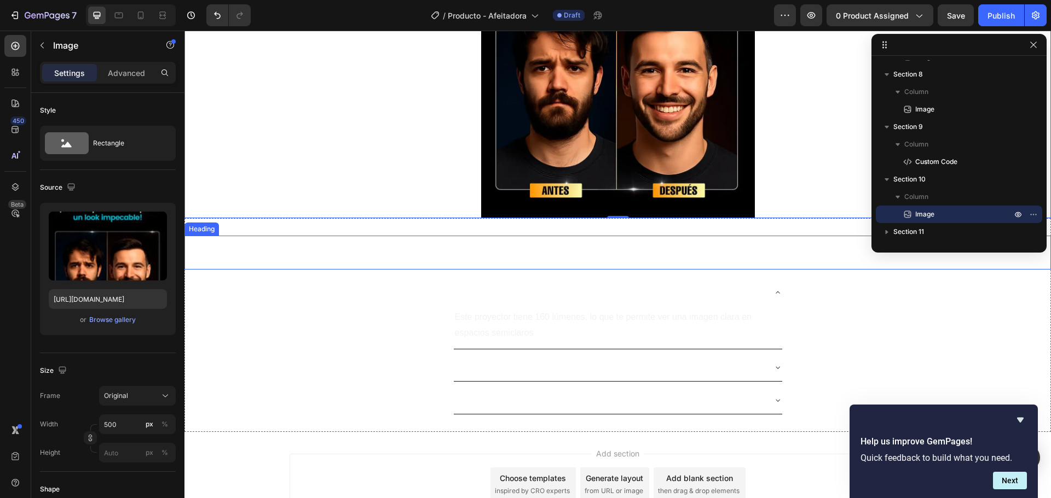
click at [227, 241] on h2 "Preguntas Frecuentes" at bounding box center [617, 253] width 866 height 34
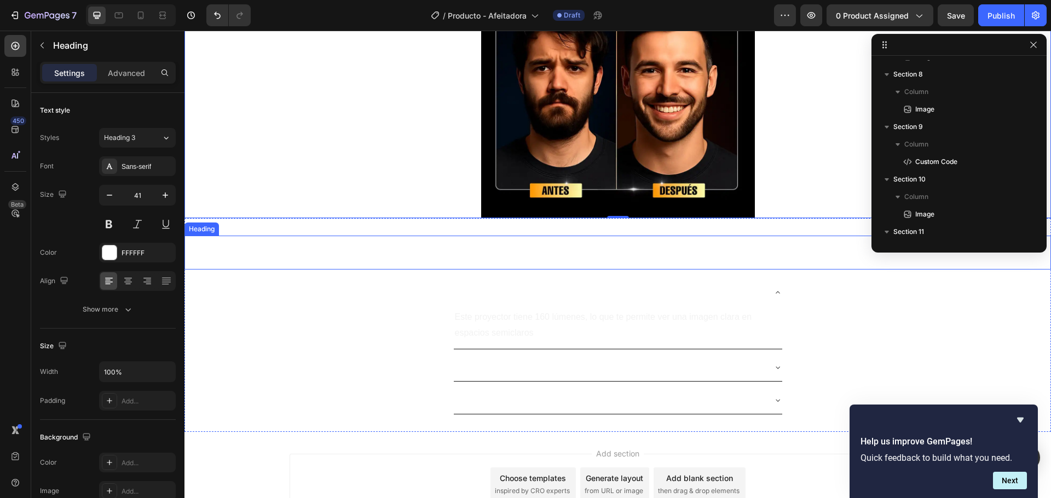
scroll to position [520, 0]
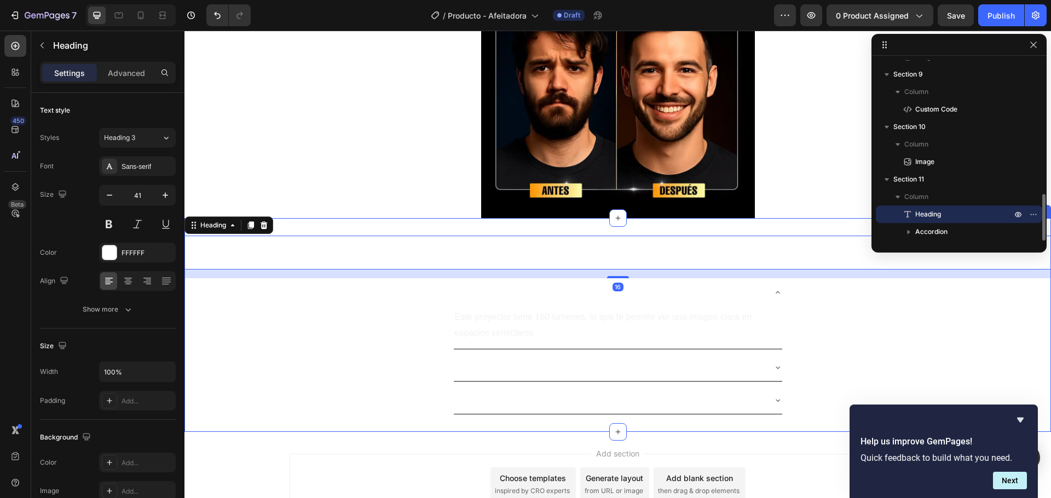
click at [355, 230] on div "Preguntas Frecuentes Heading 16 ¿Cuántos lúmenes tiene este proyector? Este pro…" at bounding box center [617, 325] width 866 height 214
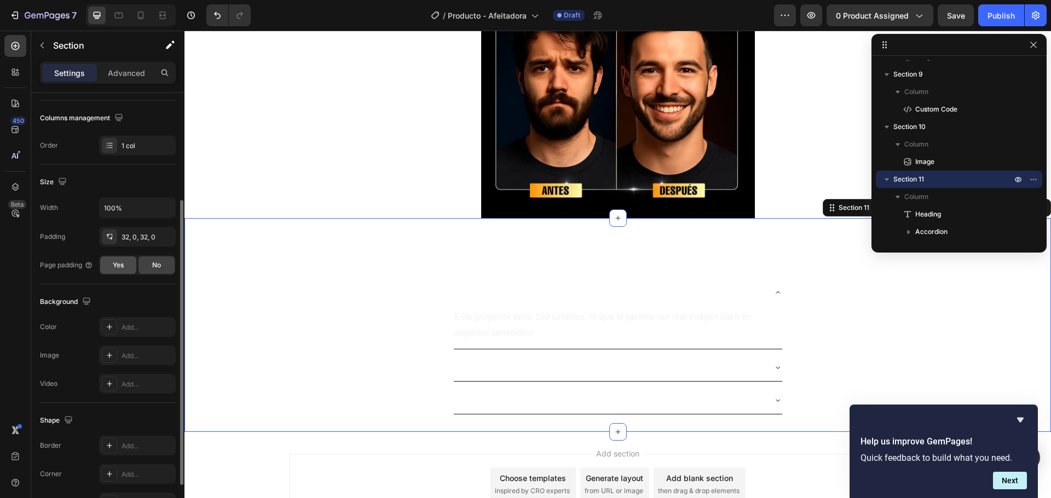
scroll to position [219, 0]
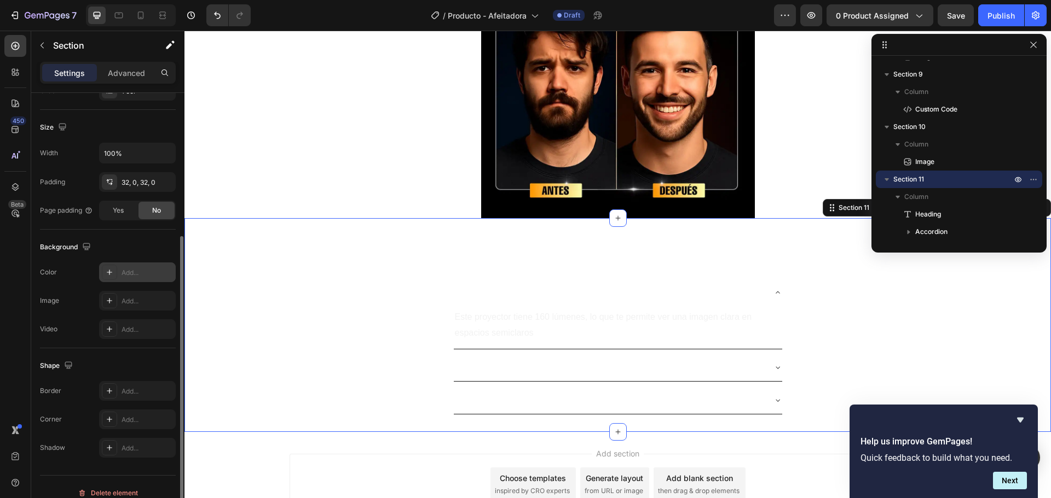
click at [111, 276] on icon at bounding box center [109, 272] width 9 height 9
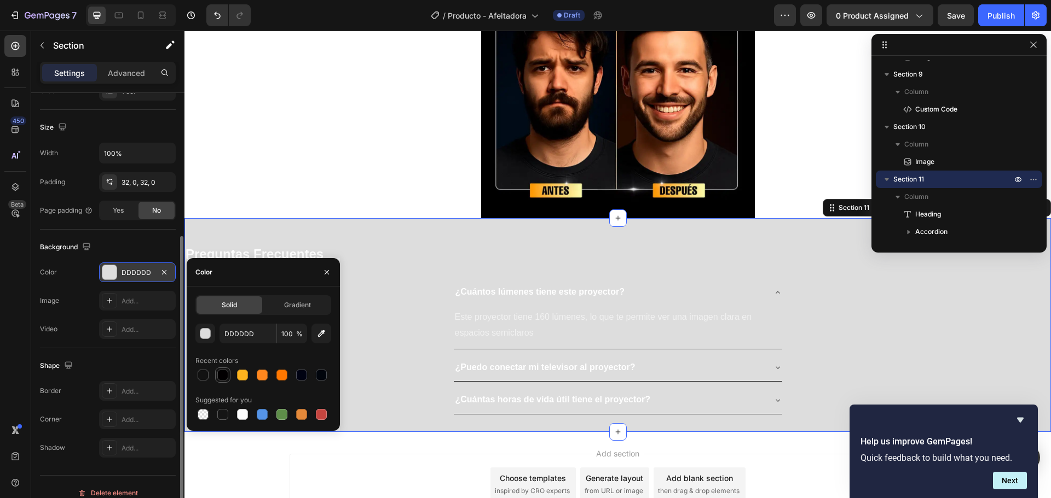
click at [221, 374] on div at bounding box center [222, 375] width 11 height 11
type input "020001"
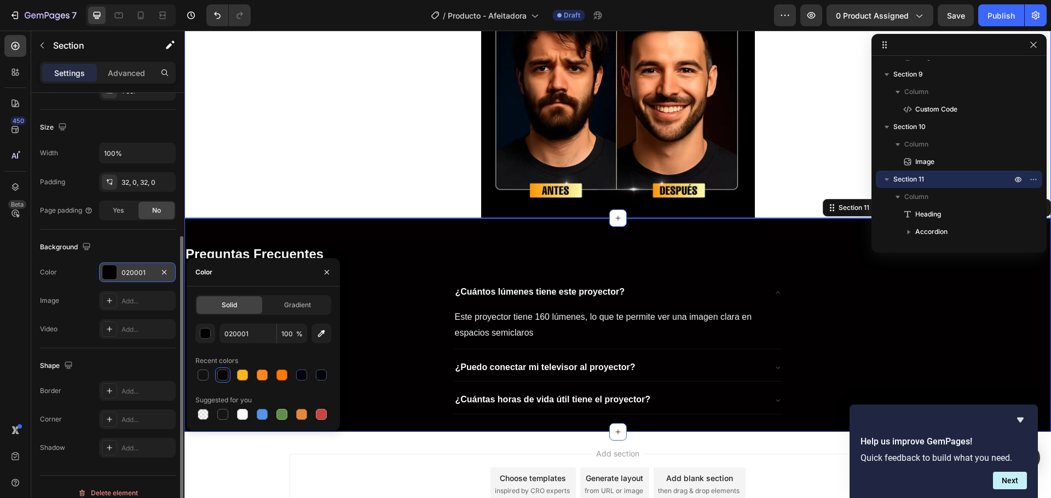
click at [262, 184] on div at bounding box center [617, 23] width 866 height 392
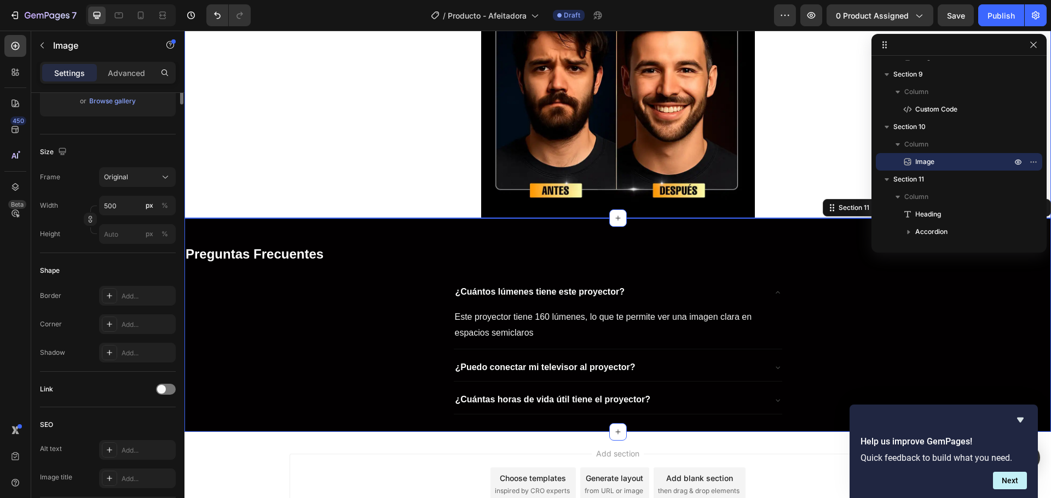
scroll to position [0, 0]
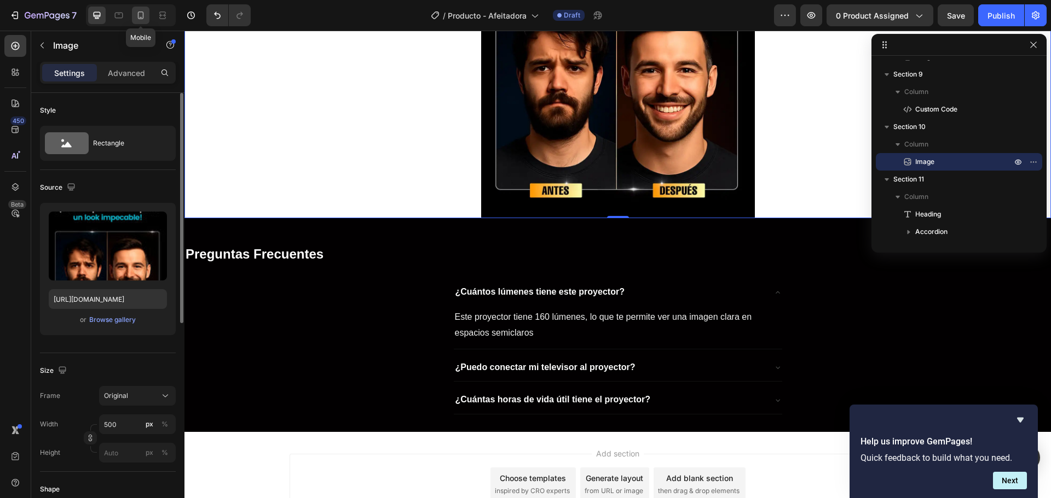
click at [145, 20] on icon at bounding box center [140, 15] width 11 height 11
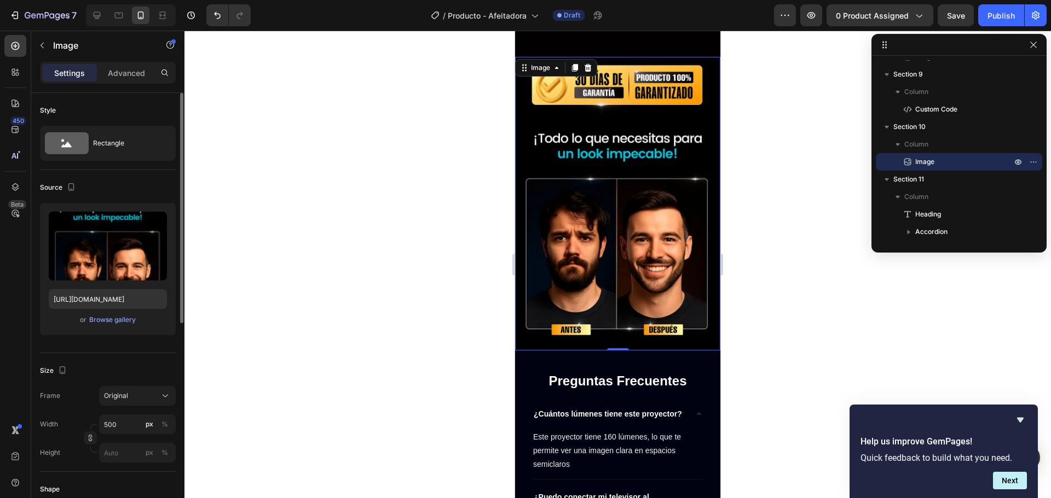
scroll to position [2075, 0]
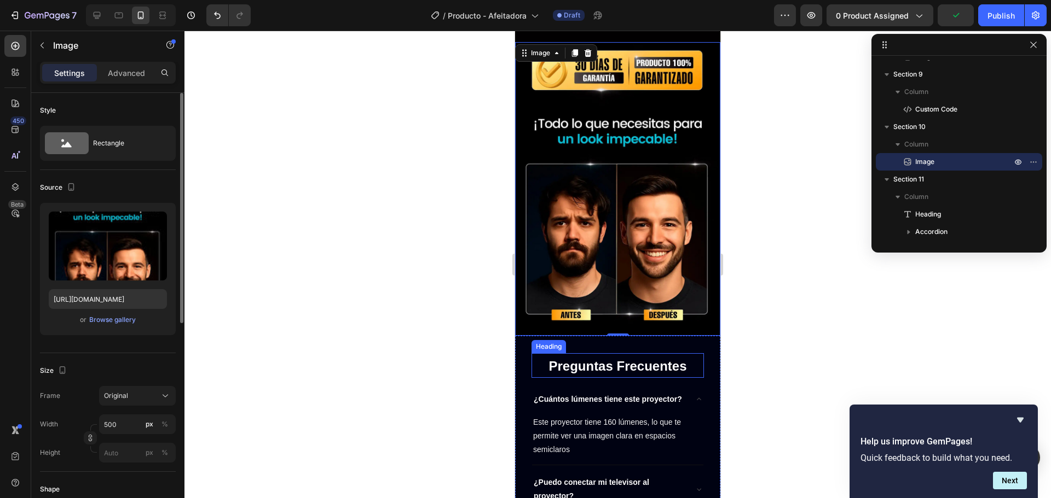
click at [533, 353] on h2 "Preguntas Frecuentes" at bounding box center [617, 365] width 172 height 25
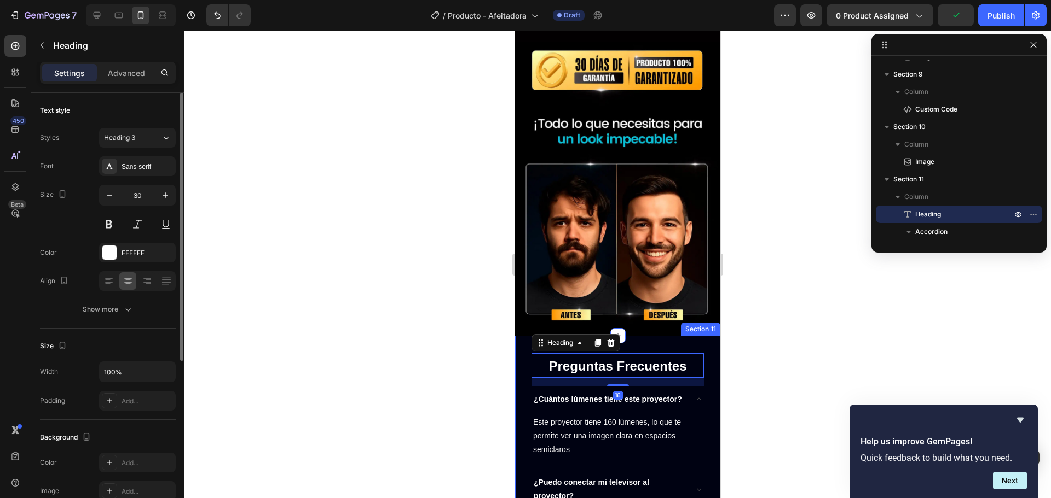
click at [524, 336] on div "Preguntas Frecuentes Heading 16 ¿Cuántos lúmenes tiene este proyector? Este pro…" at bounding box center [617, 454] width 205 height 236
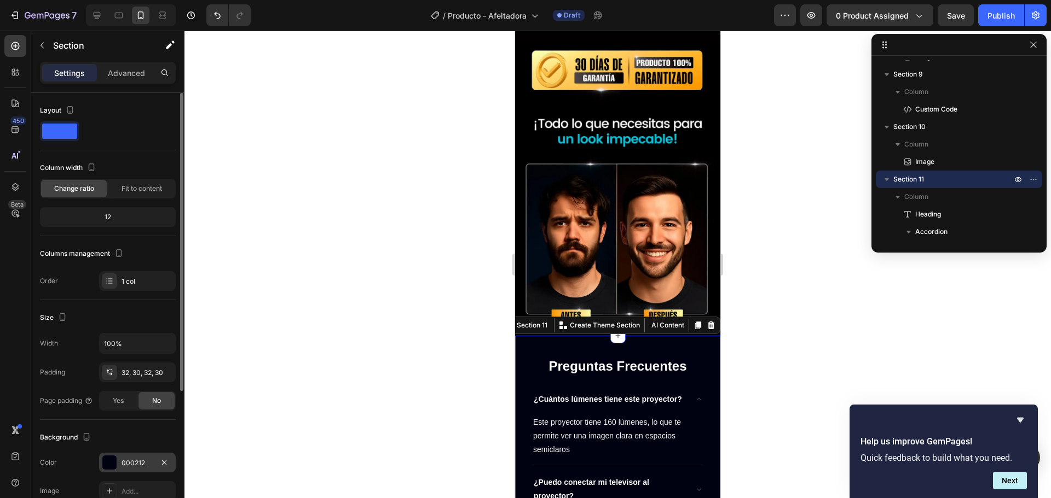
click at [109, 462] on div at bounding box center [109, 463] width 14 height 14
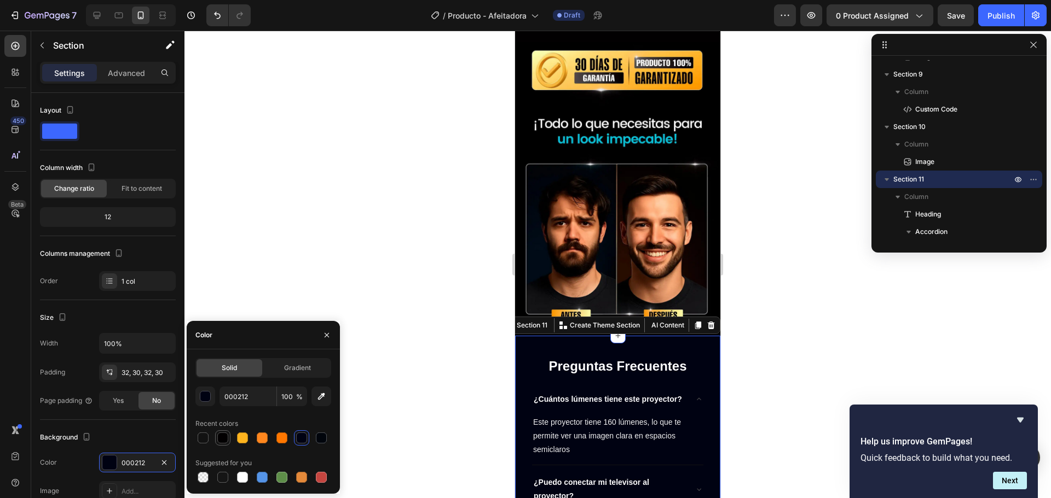
click at [221, 434] on div at bounding box center [222, 438] width 11 height 11
type input "020001"
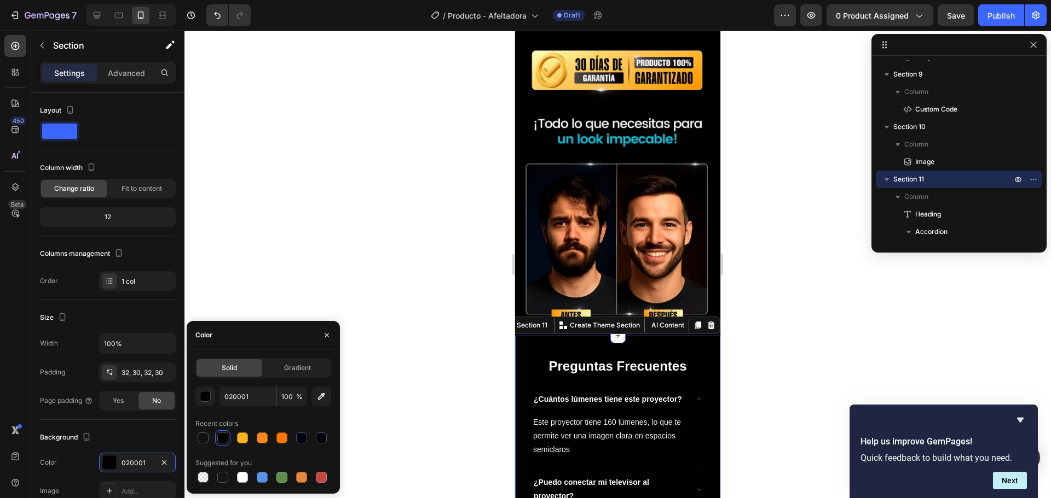
click at [426, 337] on div at bounding box center [617, 265] width 866 height 468
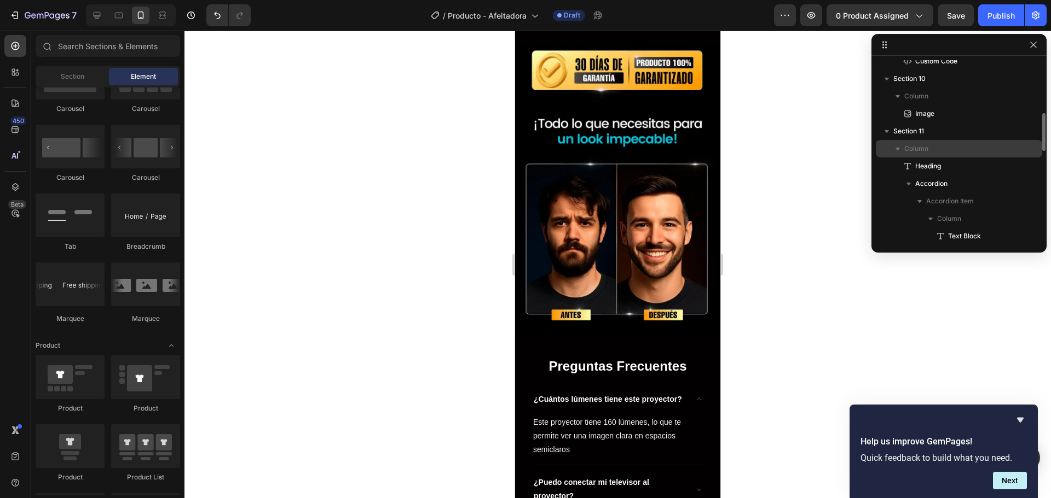
scroll to position [513, 0]
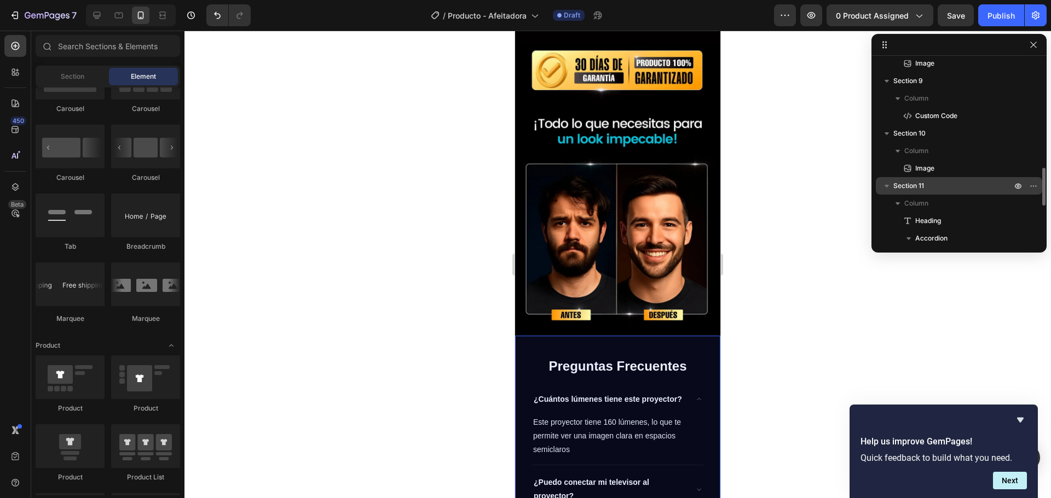
click at [890, 188] on icon "button" at bounding box center [886, 186] width 11 height 11
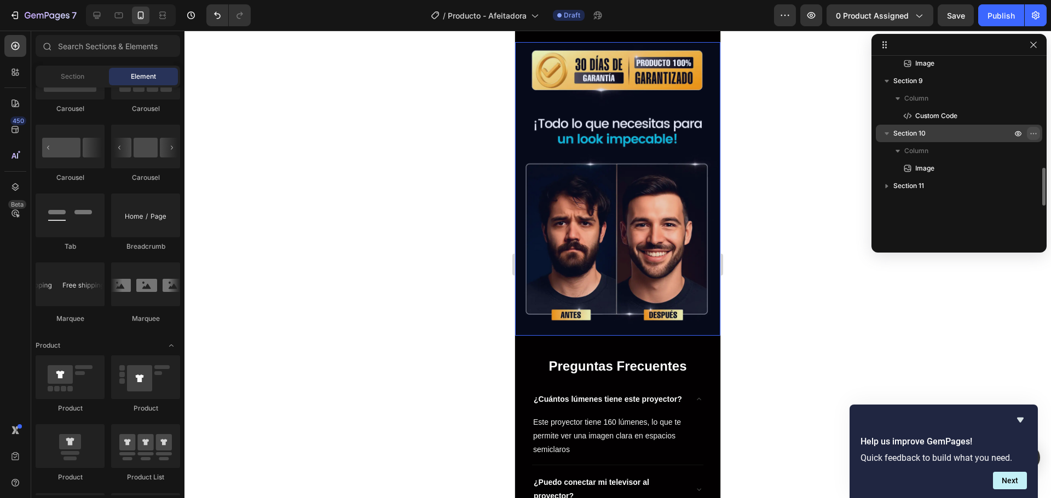
click at [1031, 137] on icon "button" at bounding box center [1033, 133] width 9 height 9
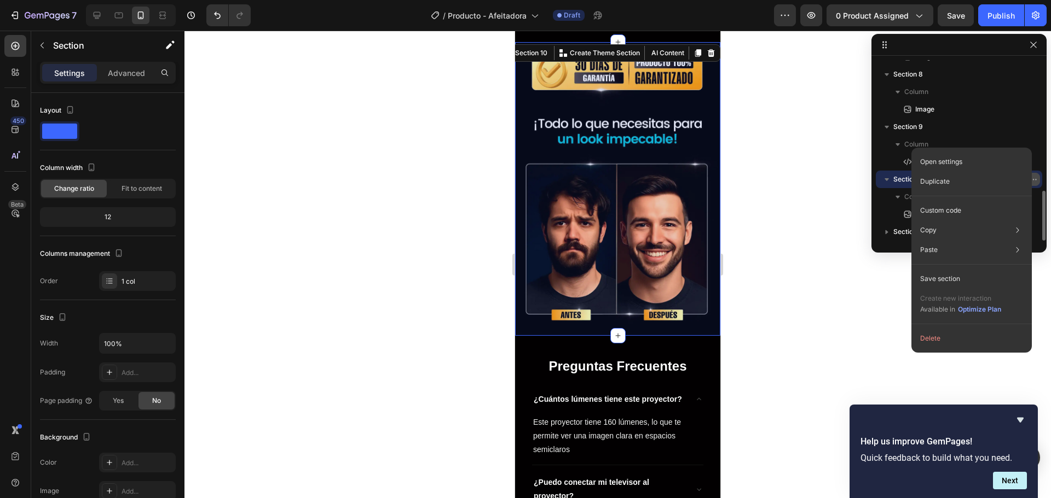
scroll to position [467, 0]
click at [984, 174] on div "Duplicate" at bounding box center [971, 182] width 112 height 20
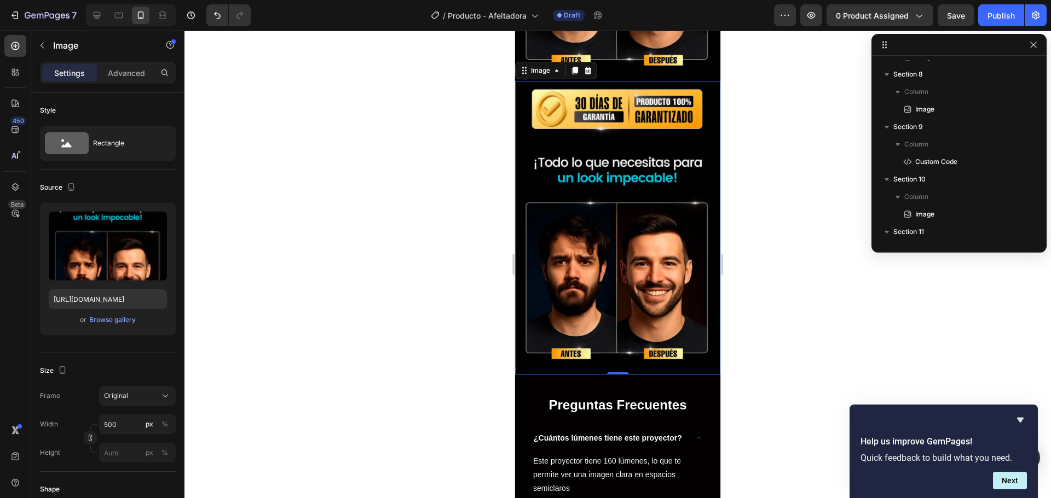
scroll to position [520, 0]
click at [636, 114] on img at bounding box center [617, 228] width 205 height 294
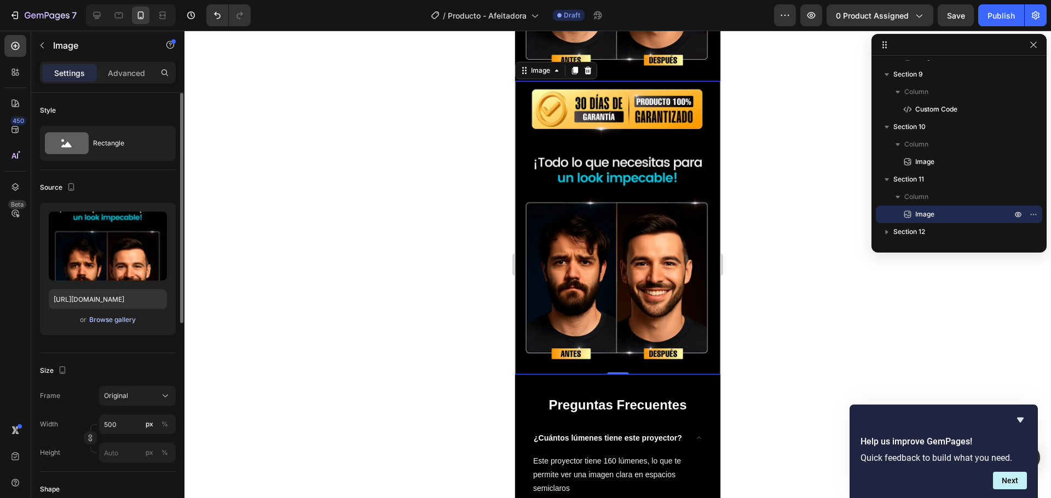
click at [112, 324] on div "Browse gallery" at bounding box center [112, 320] width 47 height 10
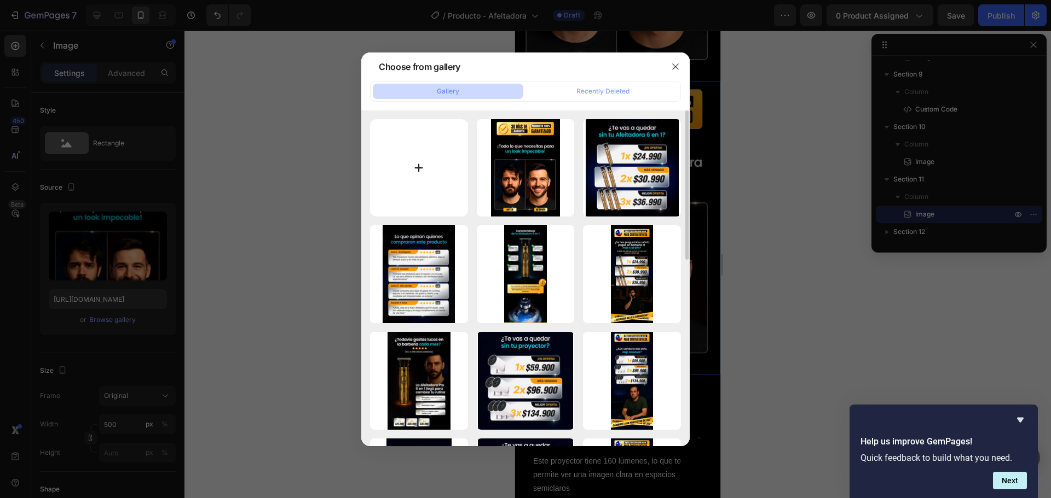
click at [404, 177] on input "file" at bounding box center [419, 168] width 98 height 98
type input "C:\fakepath\Afeitadora_DiseñoLanding_07.webp"
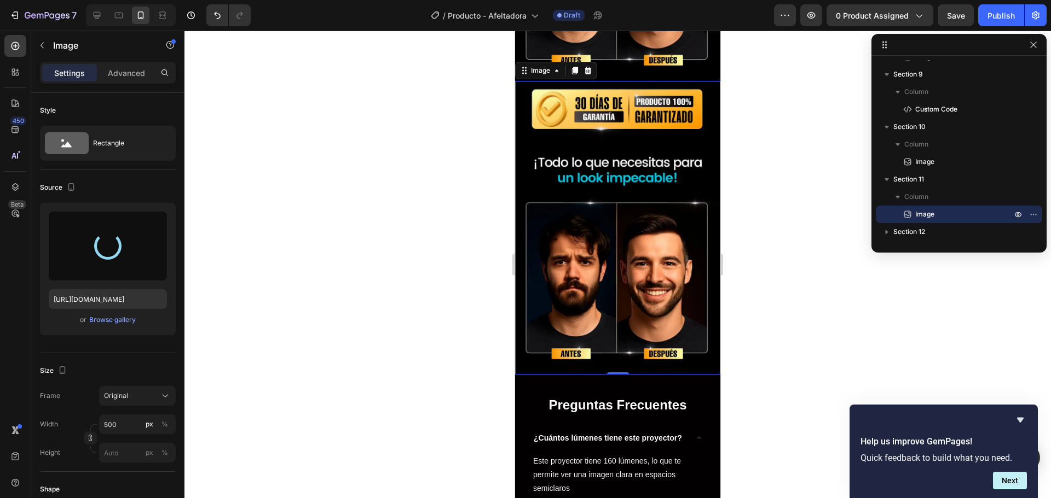
type input "https://cdn.shopify.com/s/files/1/0602/7860/3860/files/gempages_584319717167072…"
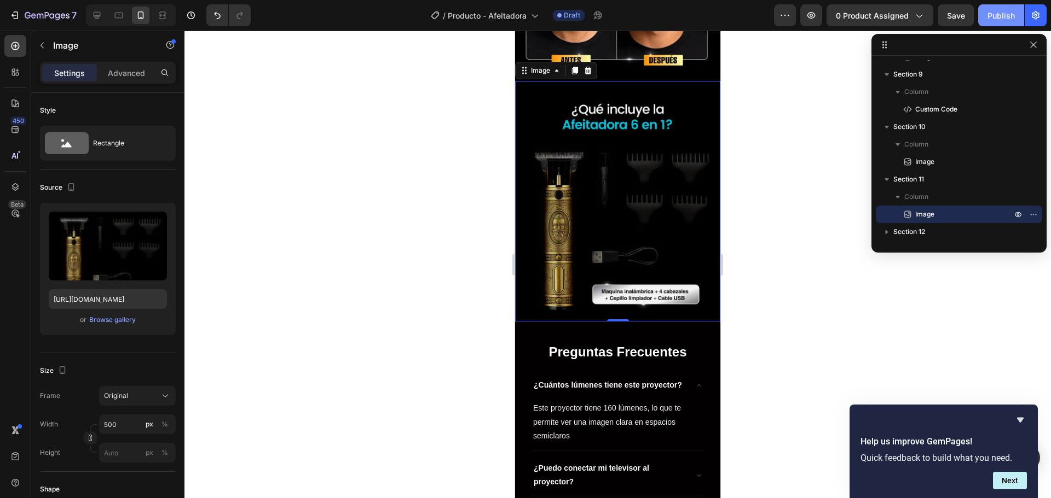
click at [991, 14] on div "Publish" at bounding box center [1000, 15] width 27 height 11
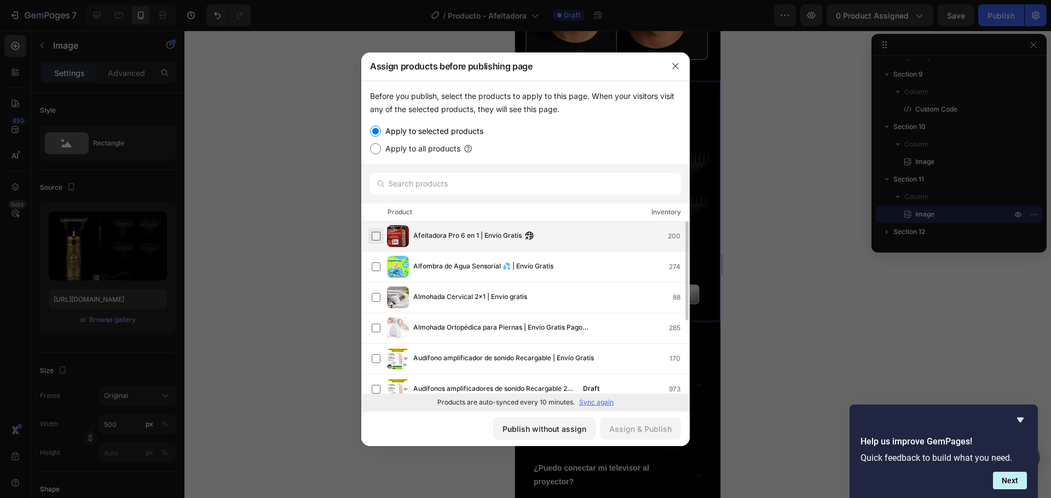
click at [376, 238] on label at bounding box center [376, 236] width 9 height 9
click at [617, 430] on div "Assign & Publish" at bounding box center [640, 429] width 62 height 11
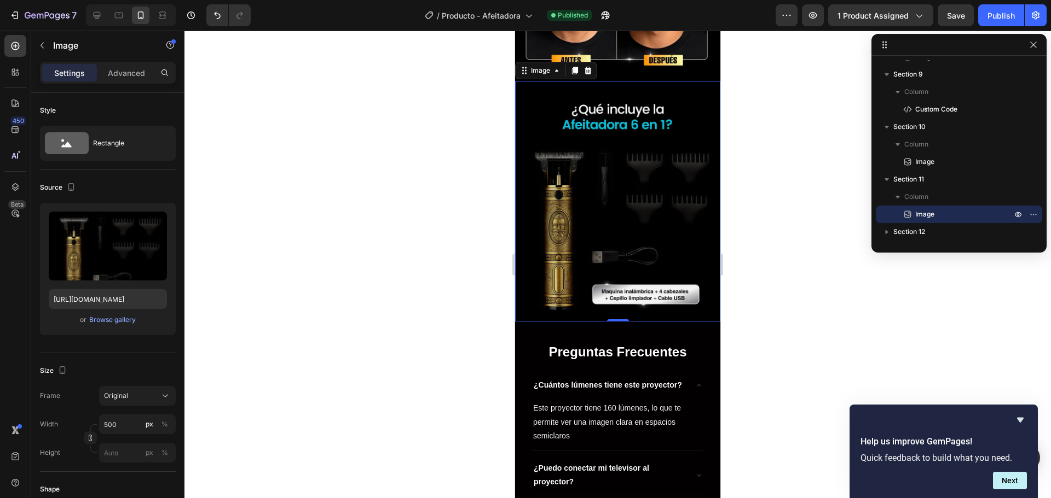
click at [462, 473] on div at bounding box center [617, 265] width 866 height 468
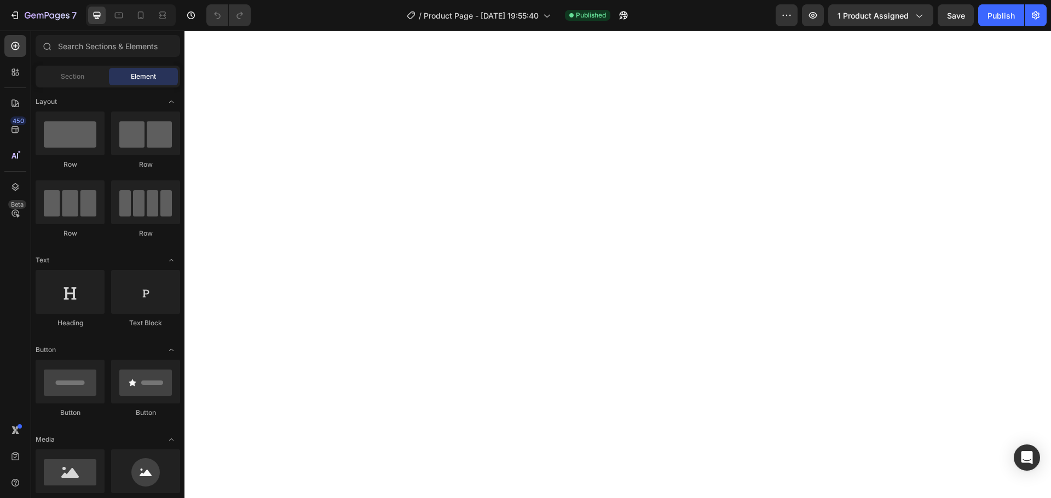
scroll to position [1204, 0]
click at [143, 16] on icon at bounding box center [141, 15] width 6 height 8
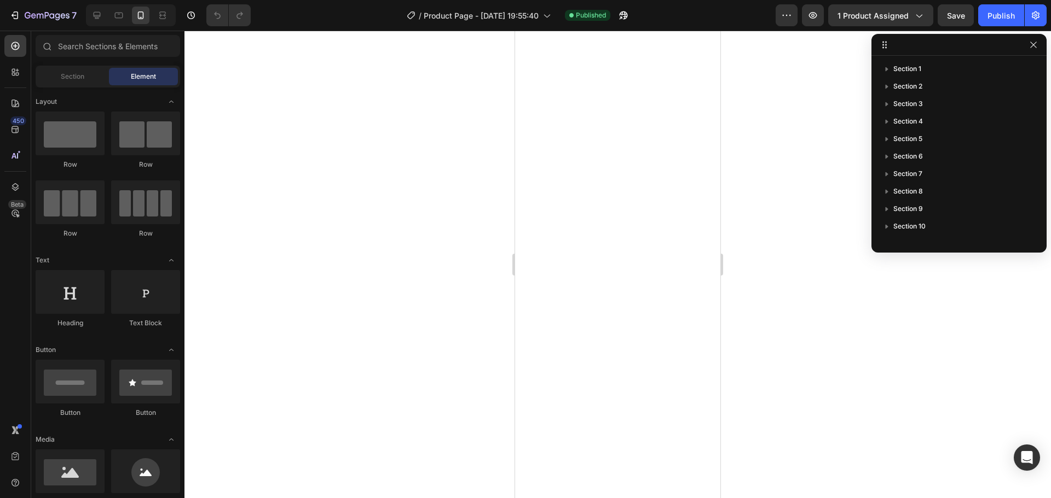
scroll to position [109, 0]
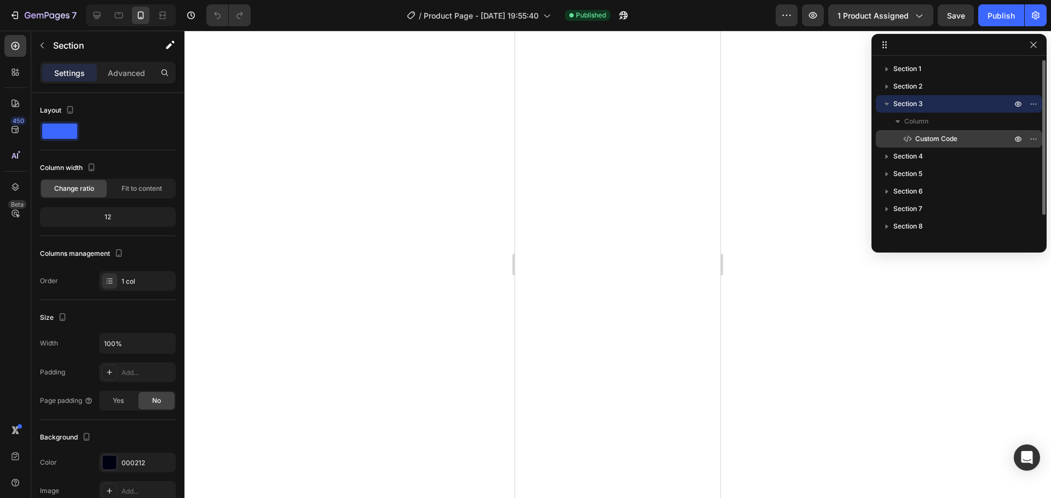
click at [927, 138] on span "Custom Code" at bounding box center [936, 139] width 42 height 11
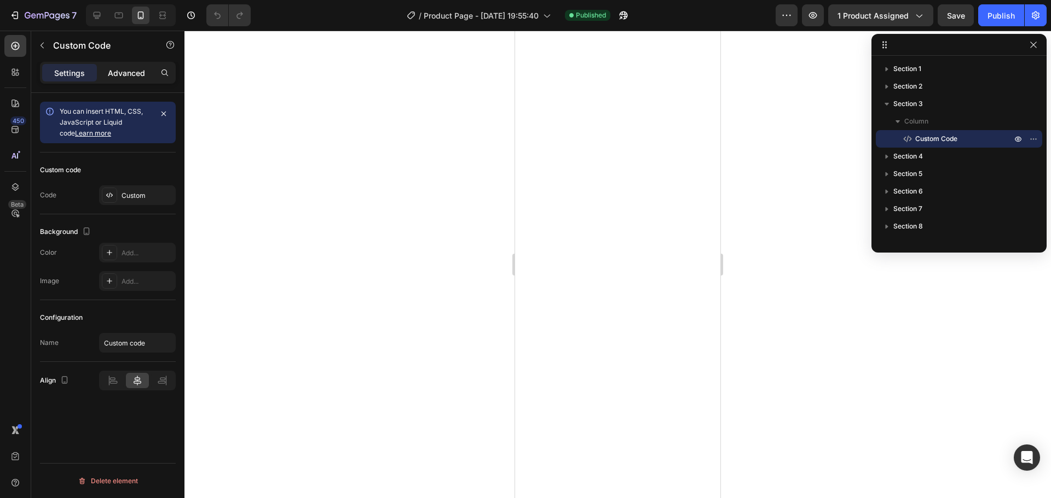
click at [118, 70] on p "Advanced" at bounding box center [126, 72] width 37 height 11
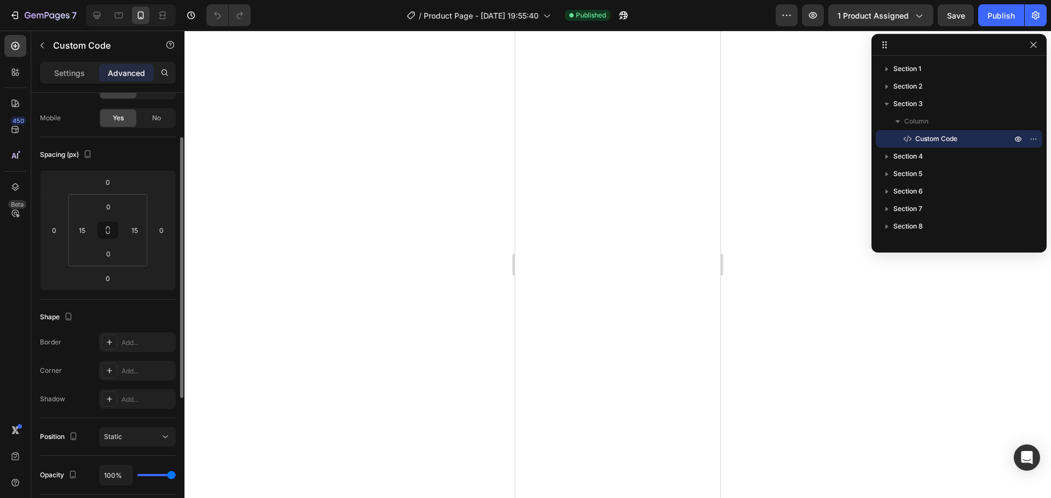
scroll to position [0, 0]
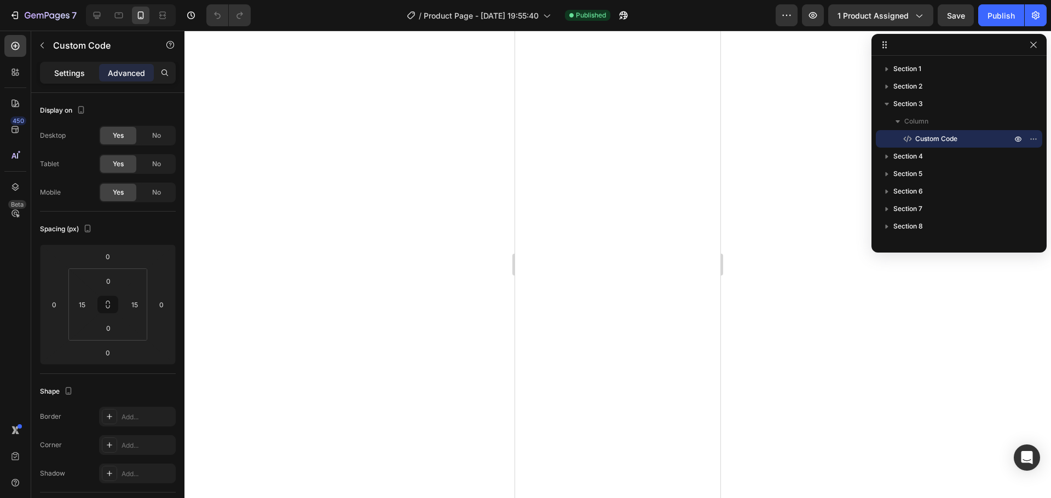
click at [80, 73] on p "Settings" at bounding box center [69, 72] width 31 height 11
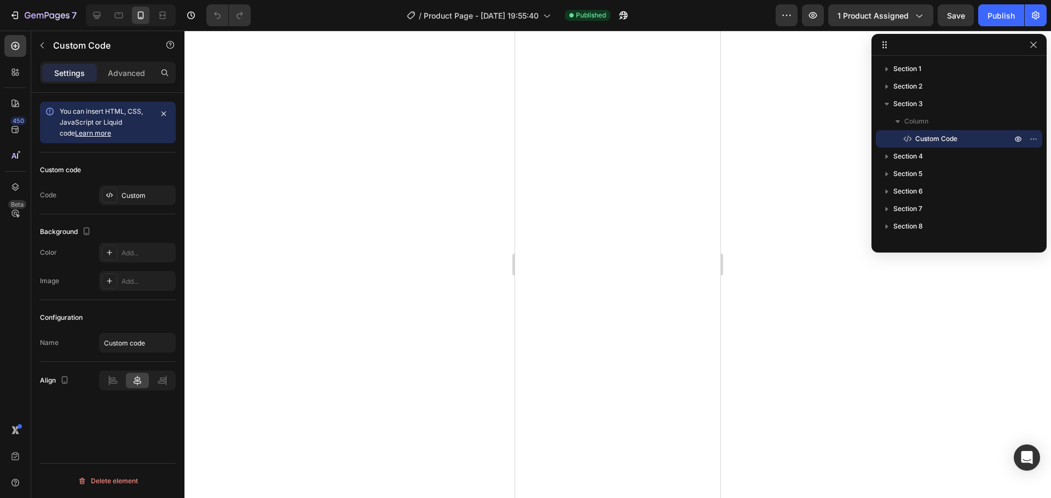
click at [90, 113] on span "You can insert HTML, CSS, JavaScript or Liquid code Learn more" at bounding box center [101, 122] width 83 height 30
click at [135, 191] on div "Custom" at bounding box center [146, 196] width 51 height 10
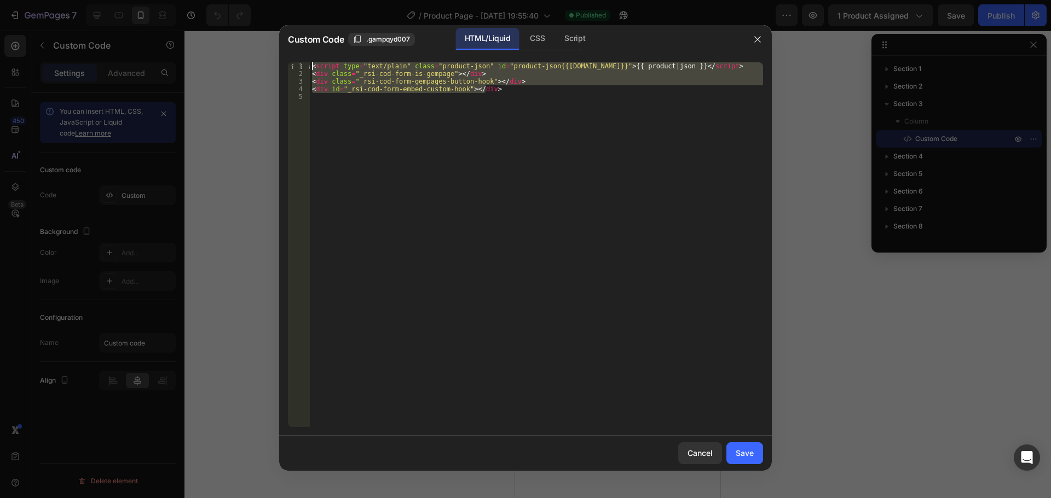
drag, startPoint x: 474, startPoint y: 86, endPoint x: 298, endPoint y: 57, distance: 179.2
click at [298, 57] on div "<div id="_rsi-cod-form-embed-custom-hook"></div> 1 2 3 4 5 < script type = "tex…" at bounding box center [525, 245] width 492 height 382
type textarea "<script type="text/plain" class="product-json" id="product-json{{product.id}}">…"
click at [701, 448] on div "Cancel" at bounding box center [699, 453] width 25 height 11
